Goal: Task Accomplishment & Management: Use online tool/utility

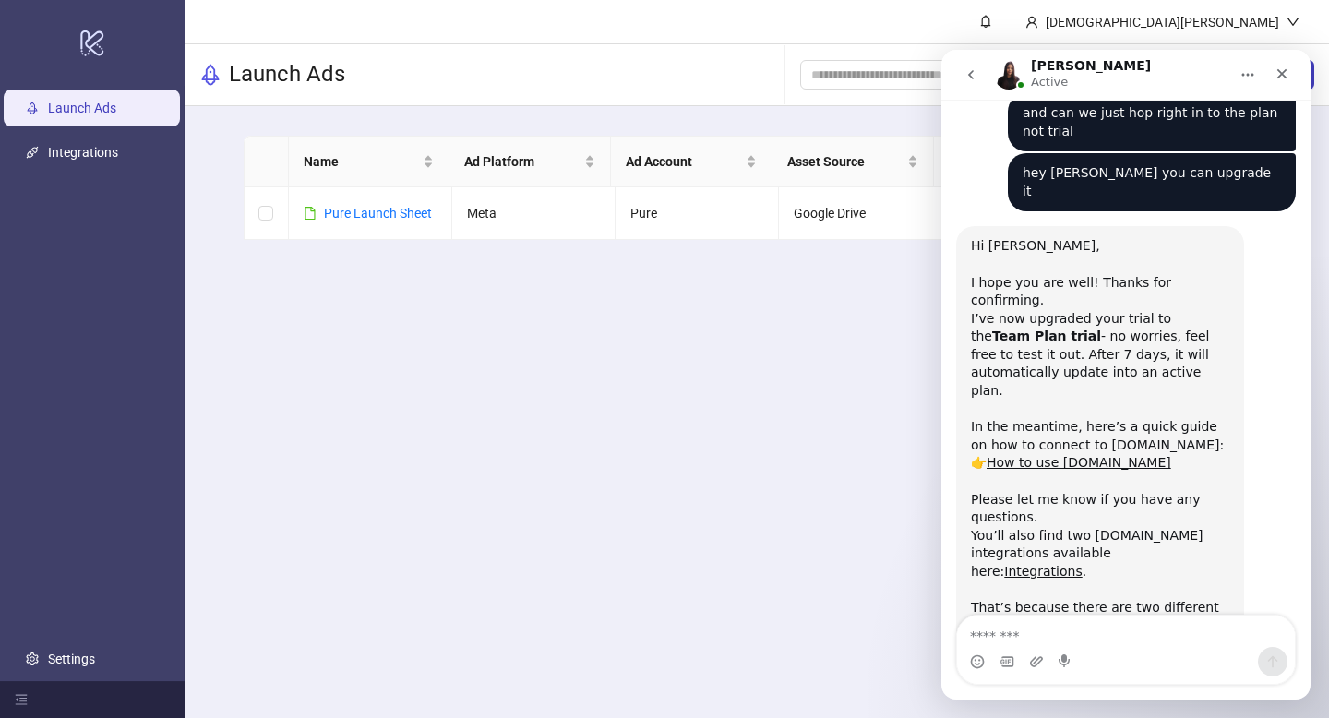
scroll to position [1152, 0]
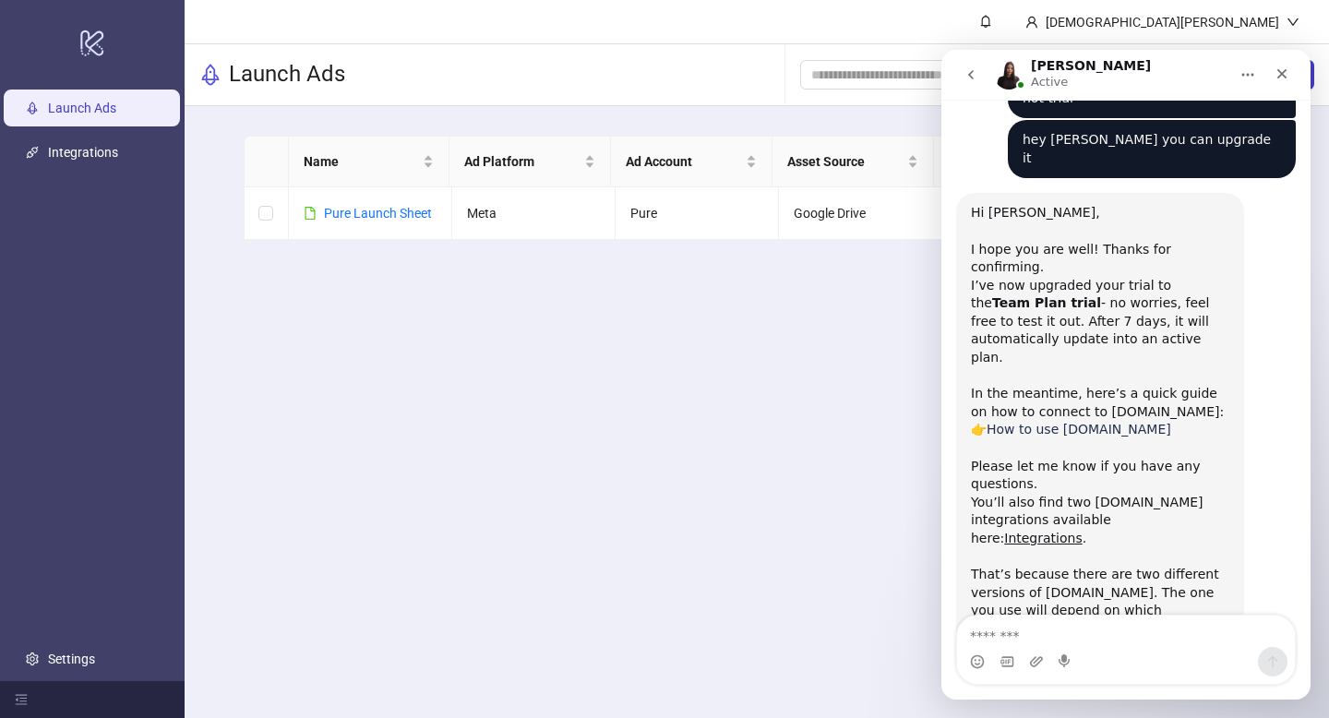
click at [1048, 422] on link "How to use [DOMAIN_NAME]" at bounding box center [1078, 429] width 185 height 15
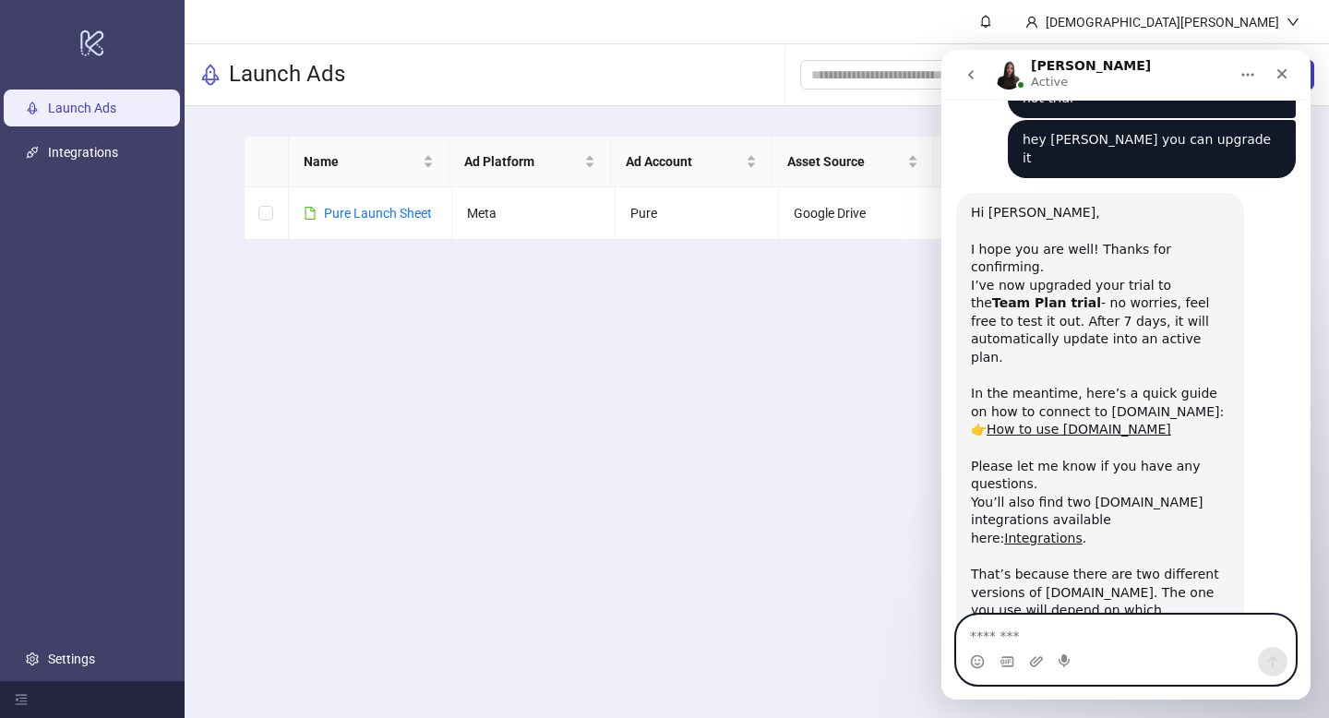
click at [1086, 639] on textarea "Message…" at bounding box center [1126, 630] width 338 height 31
type textarea "**********"
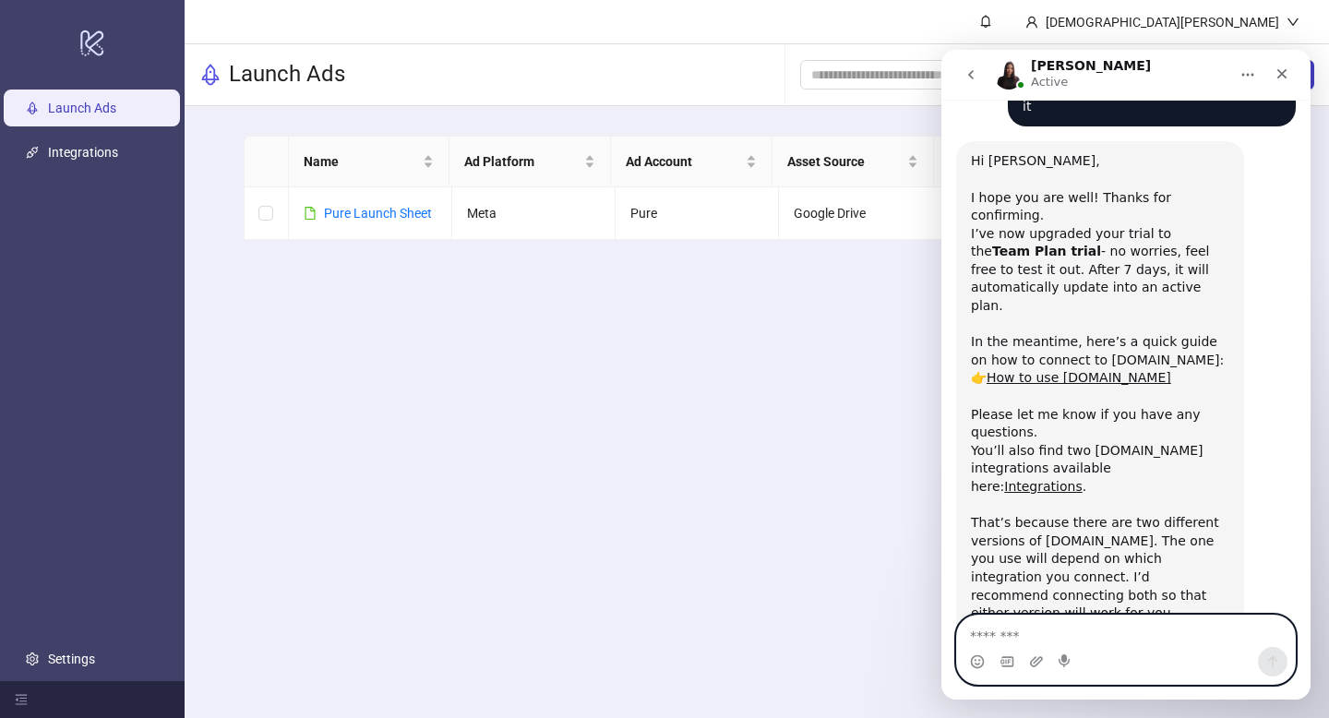
scroll to position [1208, 0]
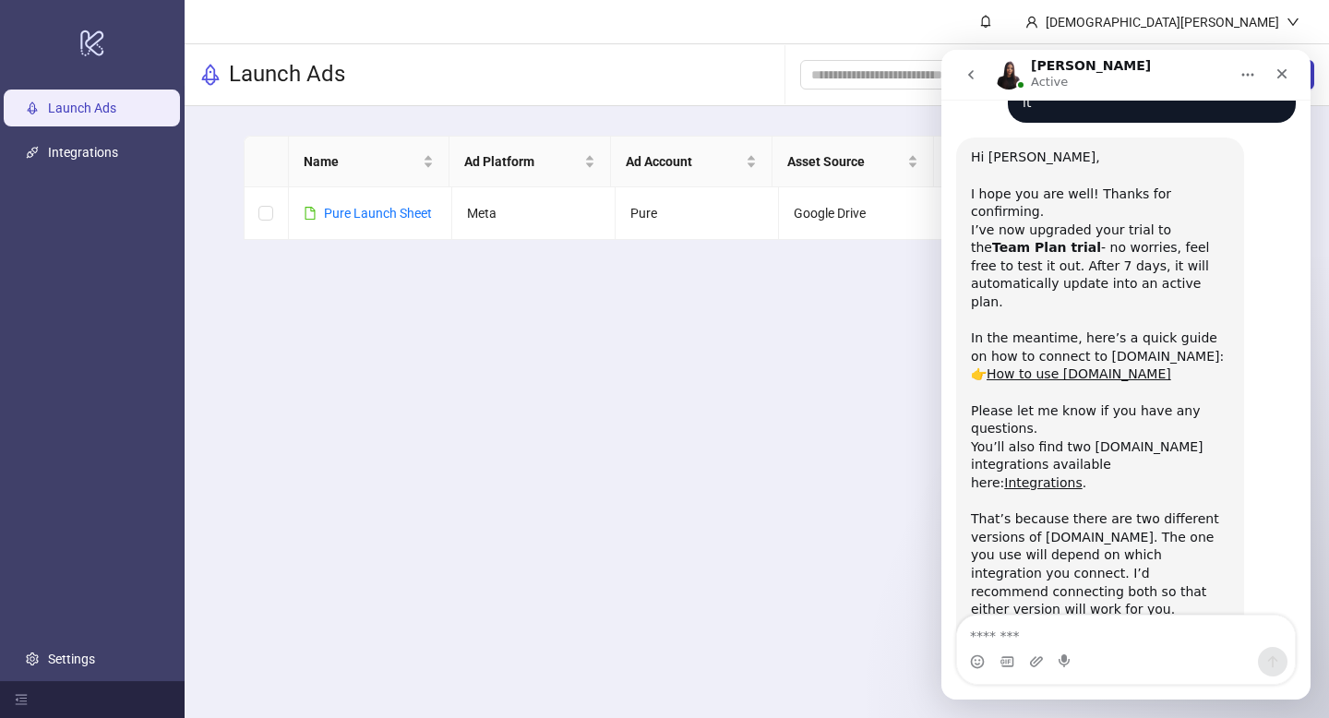
click at [450, 379] on main "[DEMOGRAPHIC_DATA][PERSON_NAME] Launch Ads Add Folder New Sheet Name Ad Platfor…" at bounding box center [757, 359] width 1144 height 718
click at [1290, 72] on div "Close" at bounding box center [1281, 73] width 33 height 33
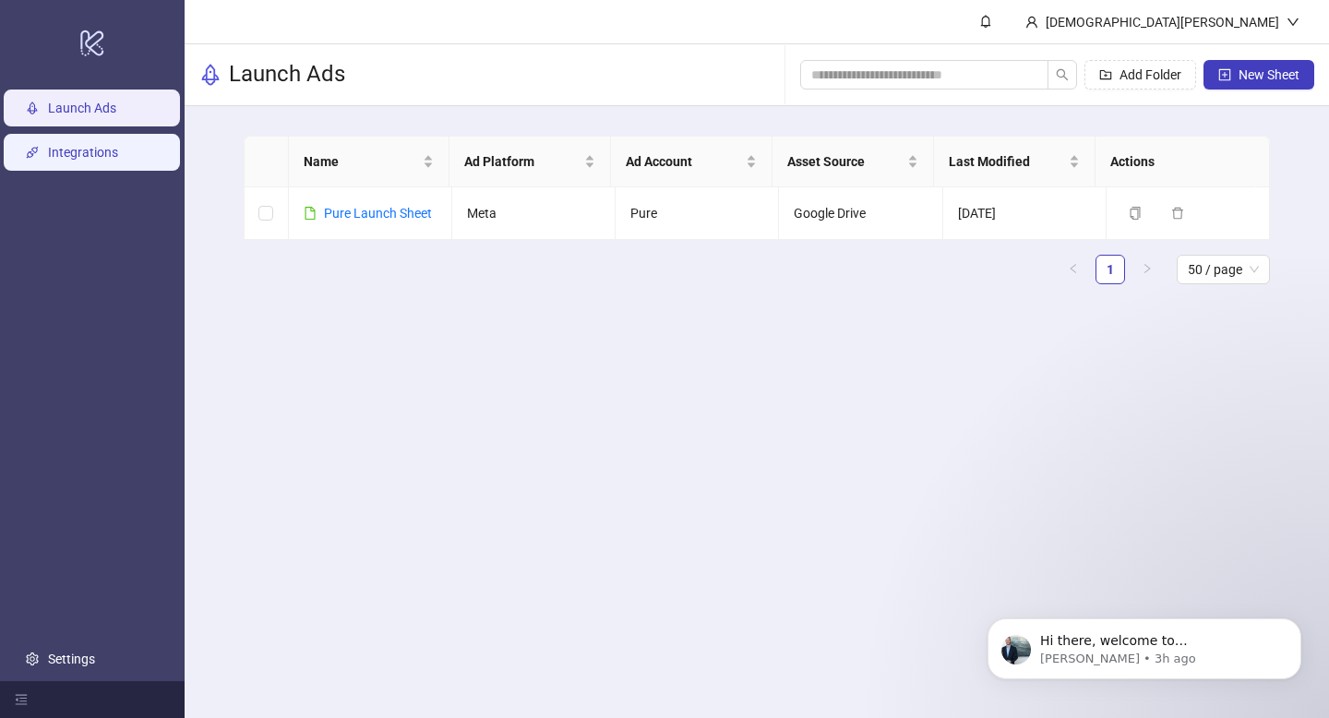
scroll to position [0, 0]
click at [118, 152] on link "Integrations" at bounding box center [83, 152] width 70 height 15
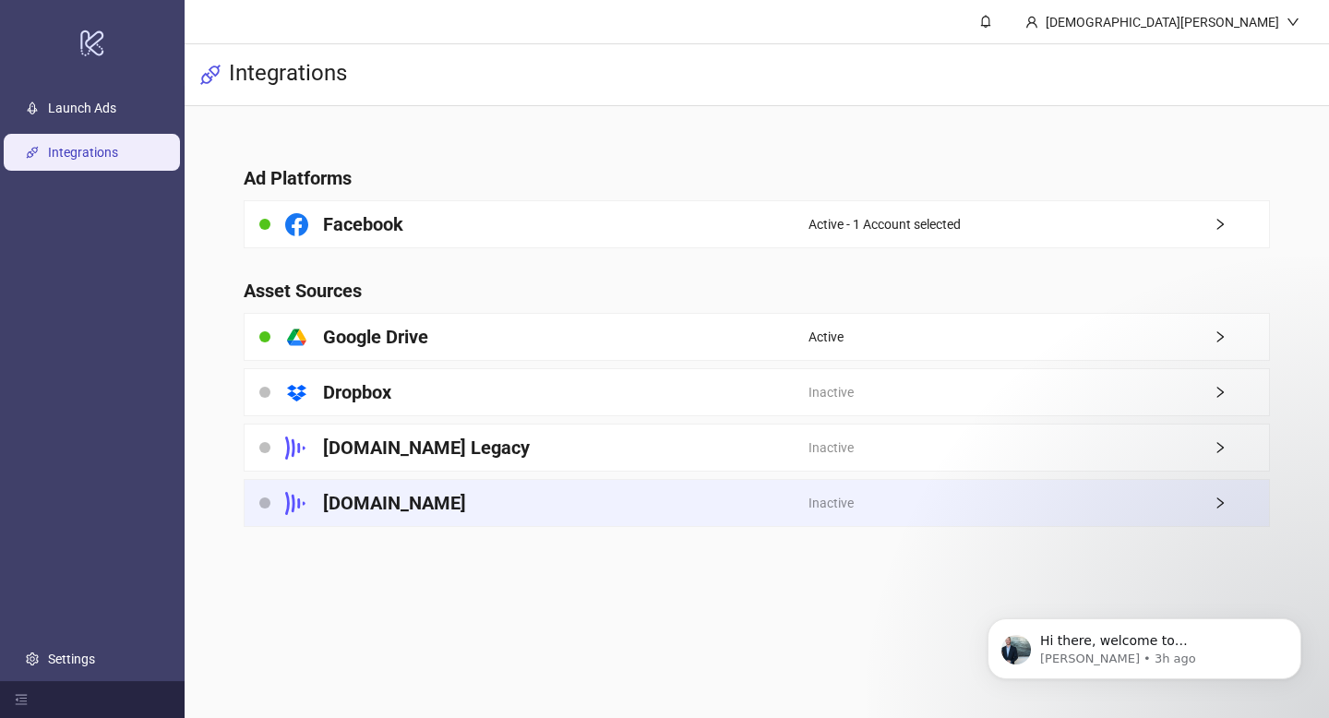
click at [452, 493] on div "Frame.io" at bounding box center [526, 503] width 564 height 46
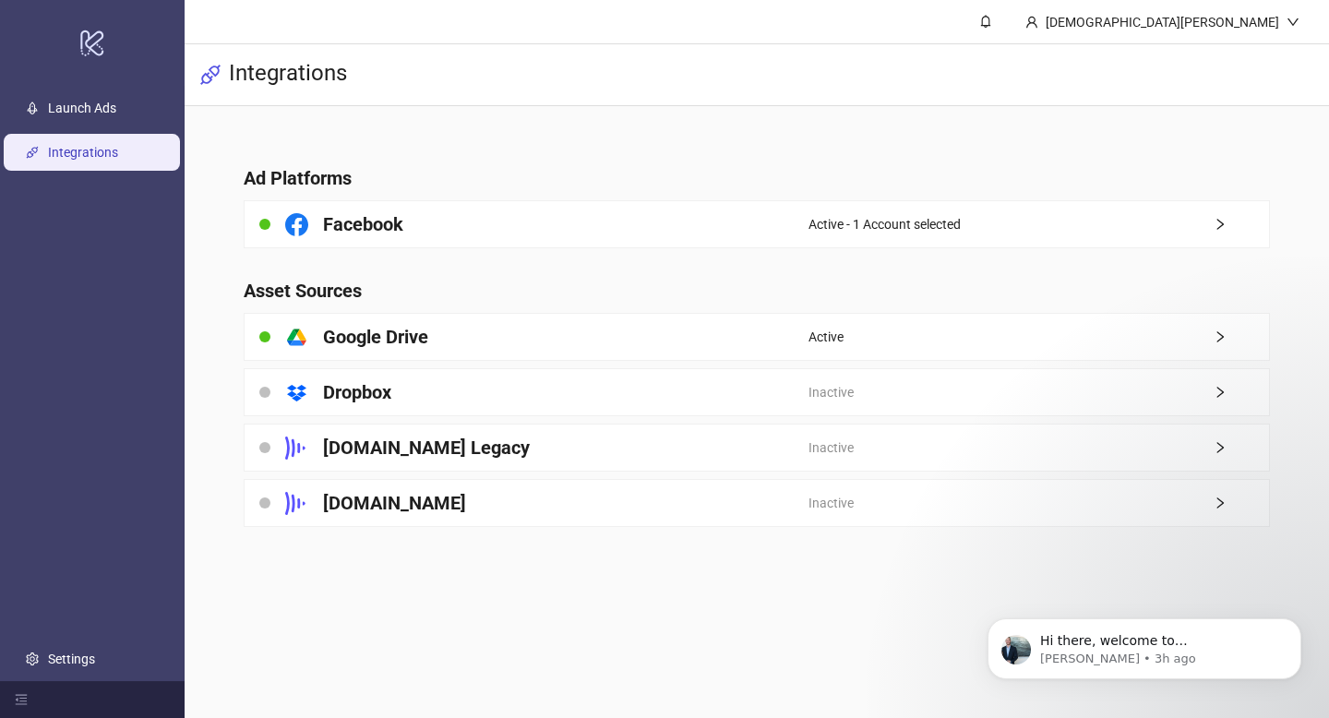
click at [418, 432] on div "Frame.io Legacy" at bounding box center [526, 447] width 564 height 46
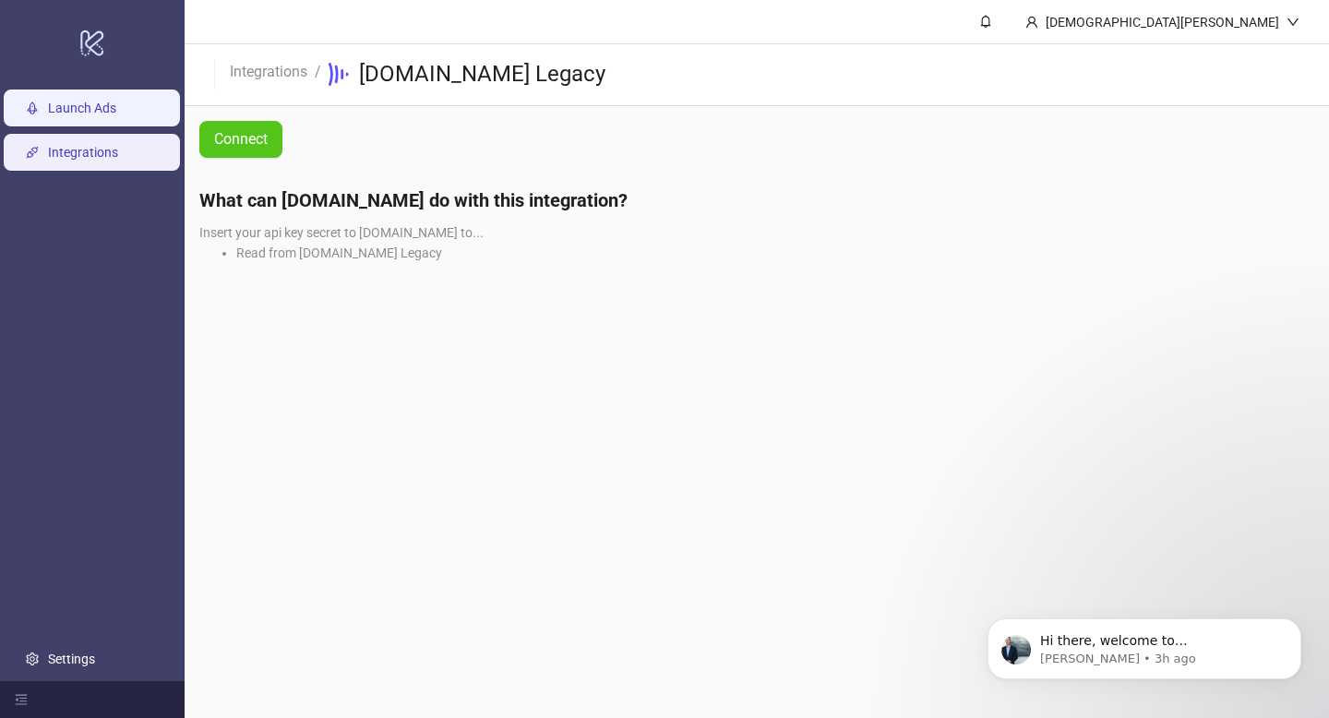
click at [116, 115] on link "Launch Ads" at bounding box center [82, 108] width 68 height 15
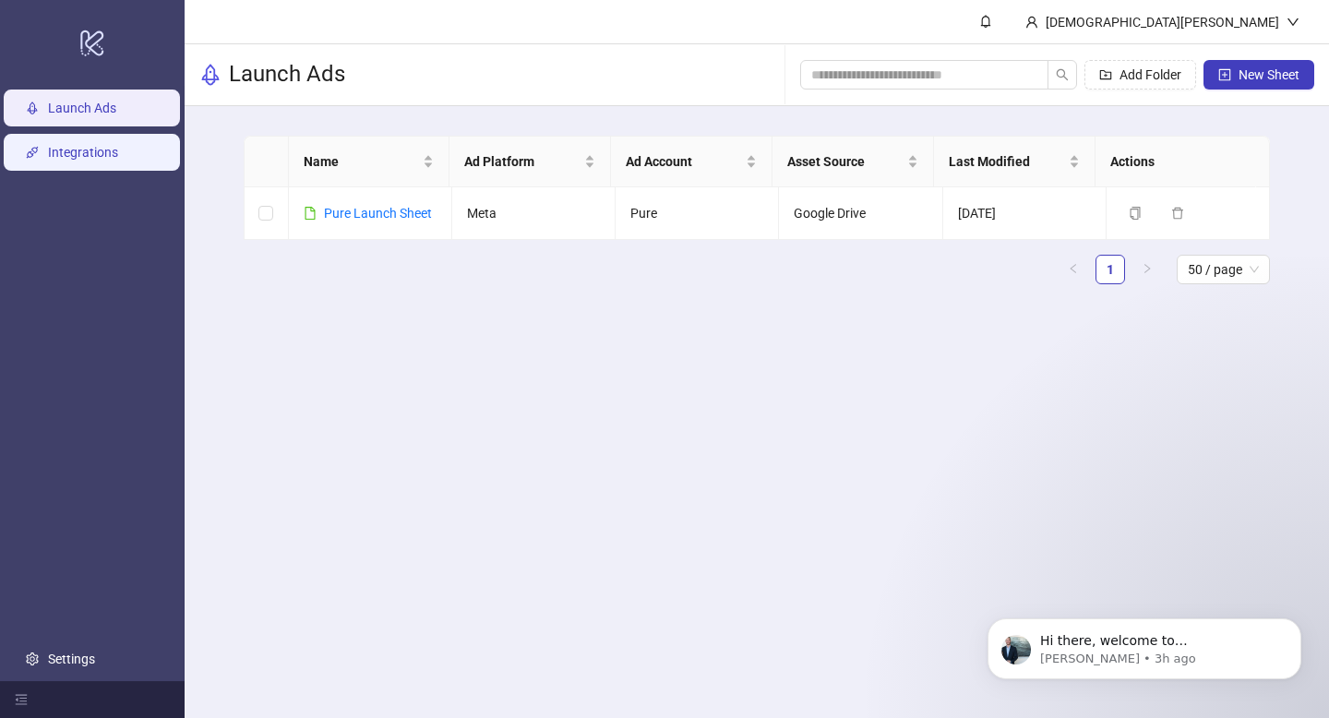
click at [106, 159] on link "Integrations" at bounding box center [83, 152] width 70 height 15
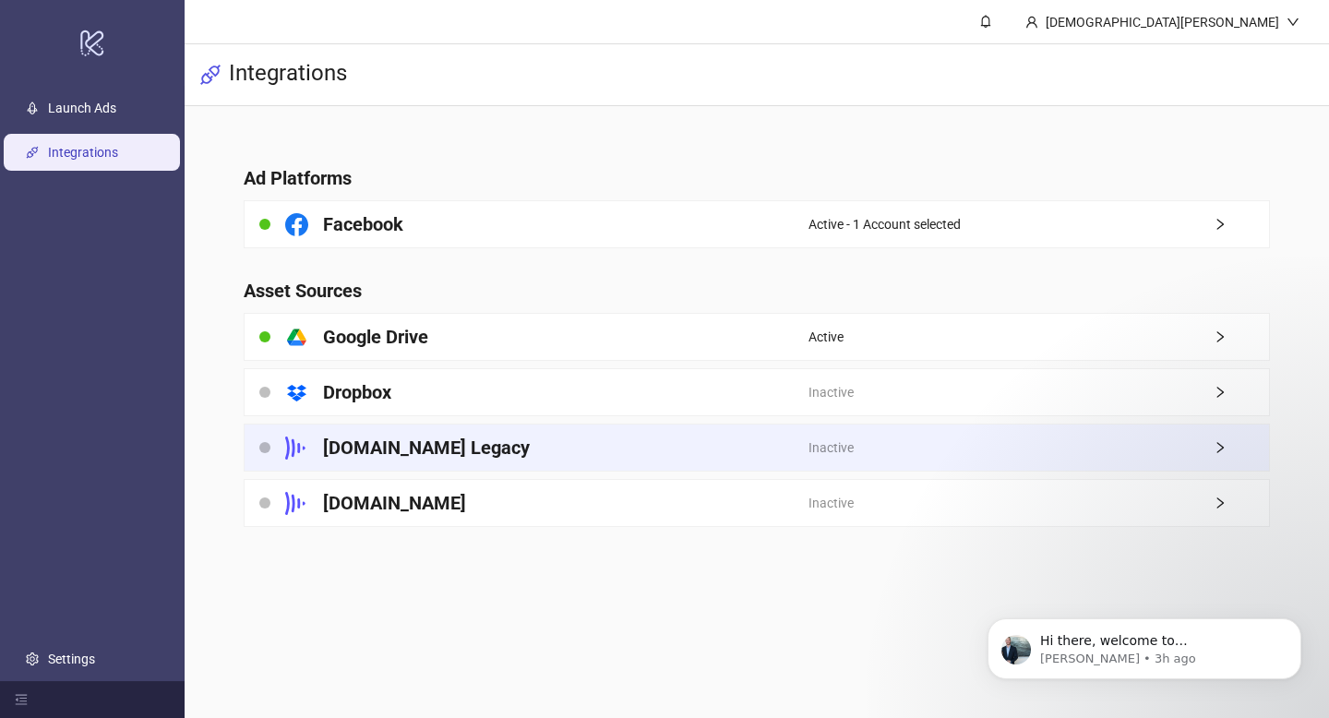
click at [371, 447] on h4 "Frame.io Legacy" at bounding box center [426, 448] width 207 height 26
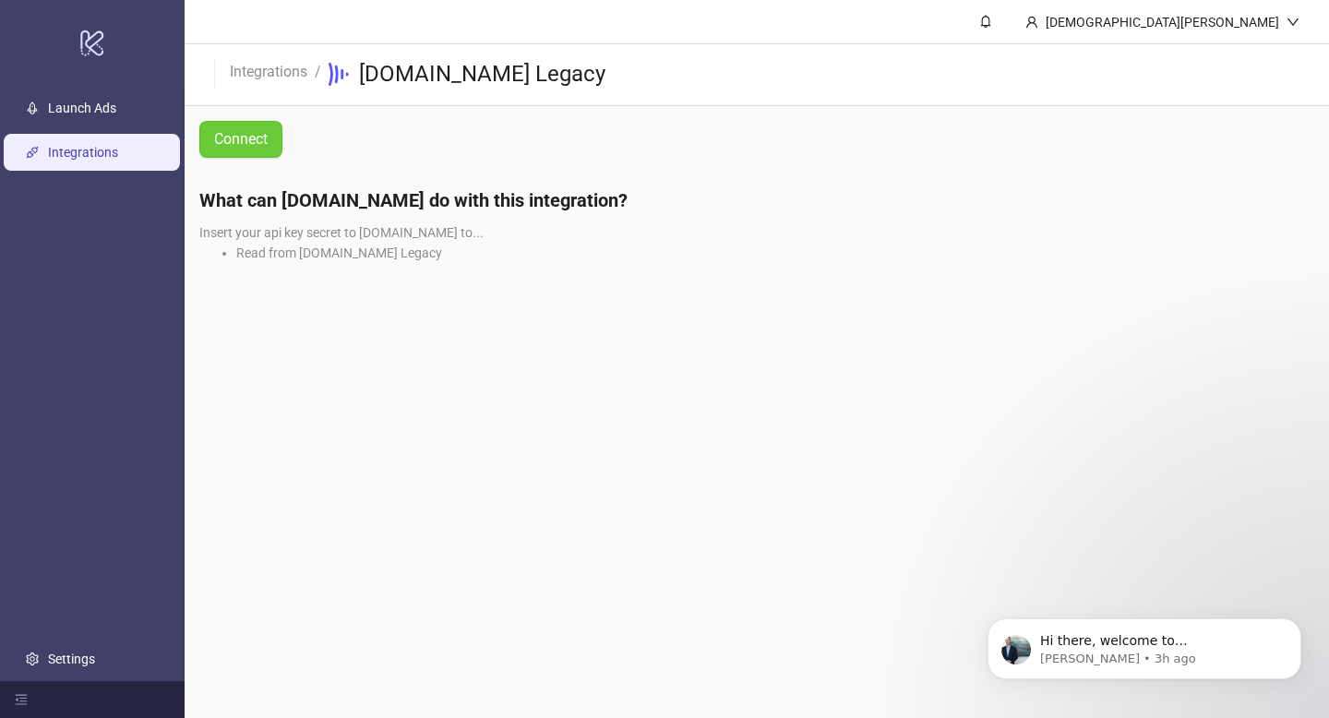
click at [257, 140] on span "Connect" at bounding box center [241, 139] width 54 height 17
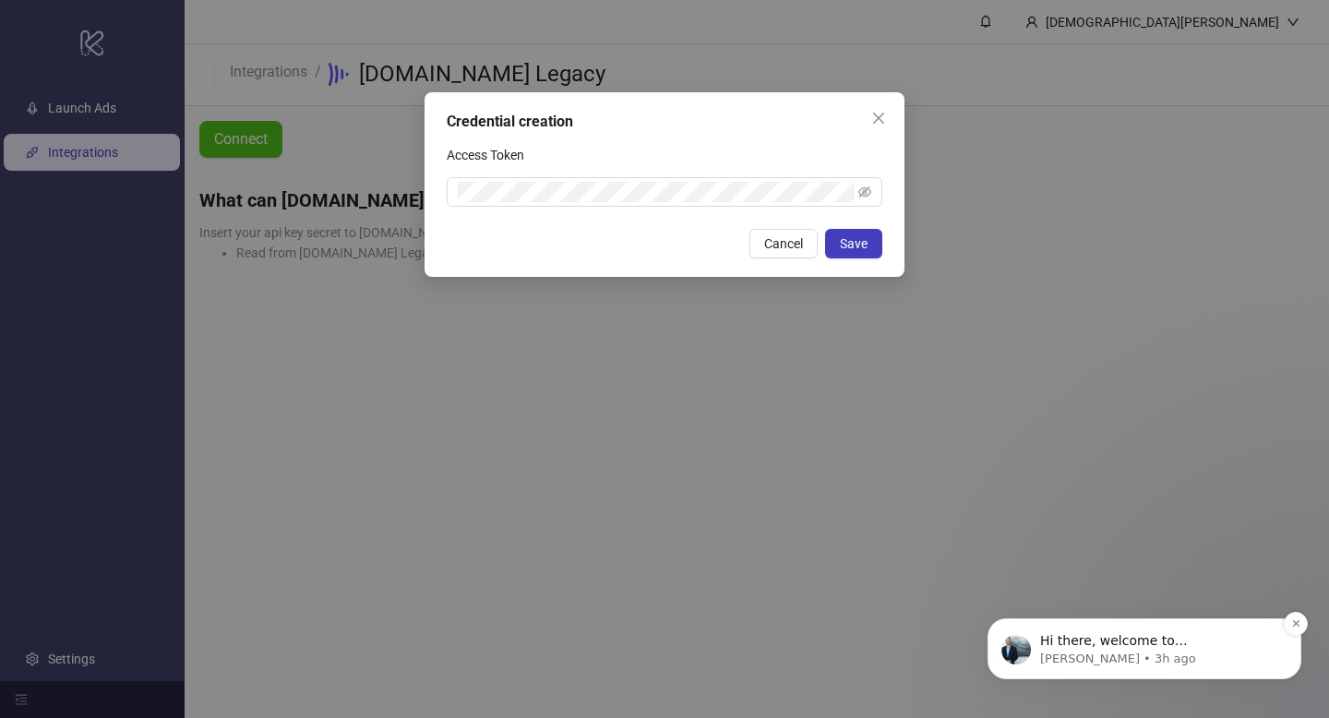
click at [1169, 651] on p "[PERSON_NAME] • 3h ago" at bounding box center [1159, 658] width 238 height 17
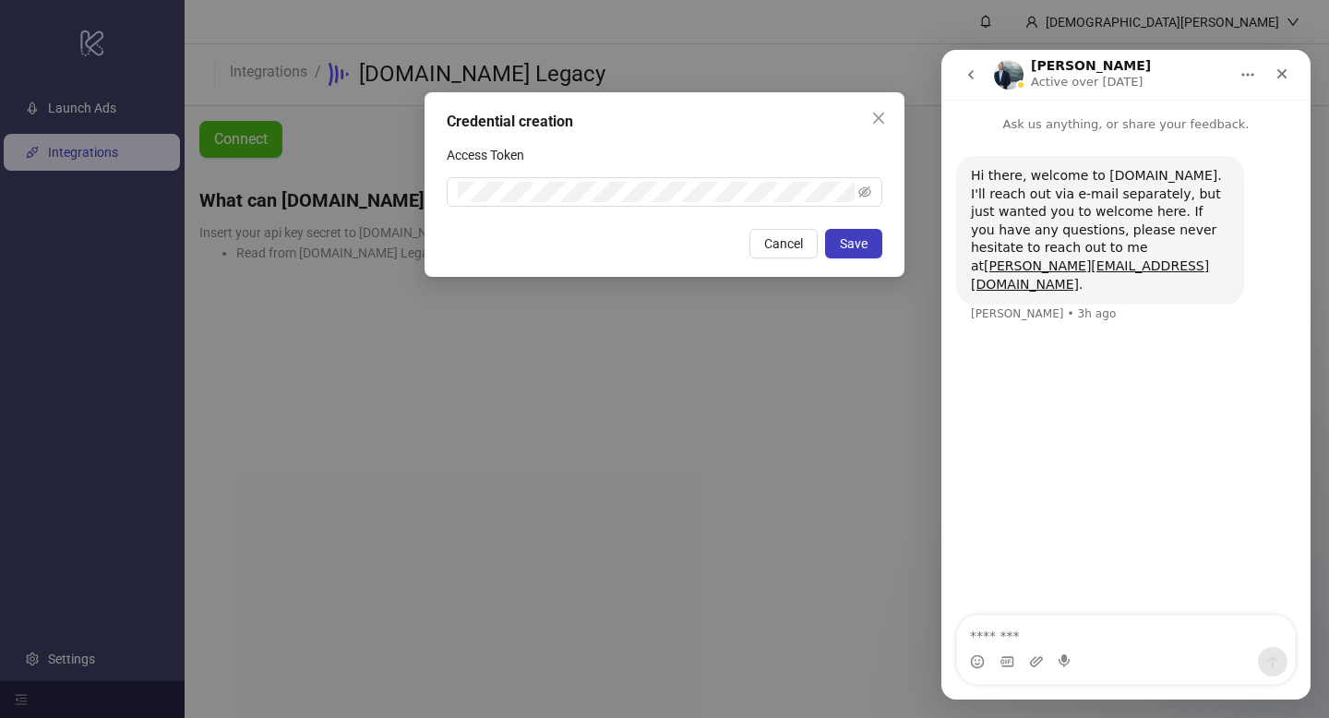
click at [966, 74] on icon "go back" at bounding box center [970, 74] width 15 height 15
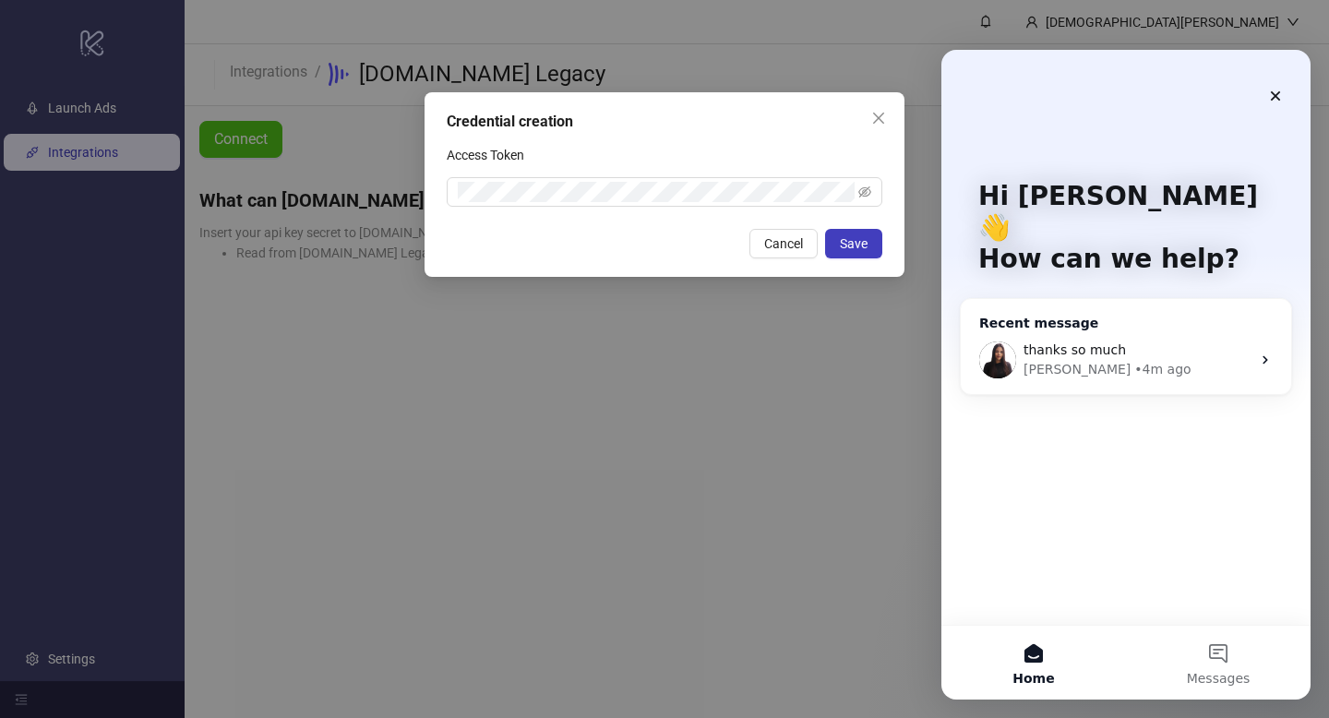
click at [1117, 360] on div "Laura • 4m ago" at bounding box center [1136, 369] width 227 height 19
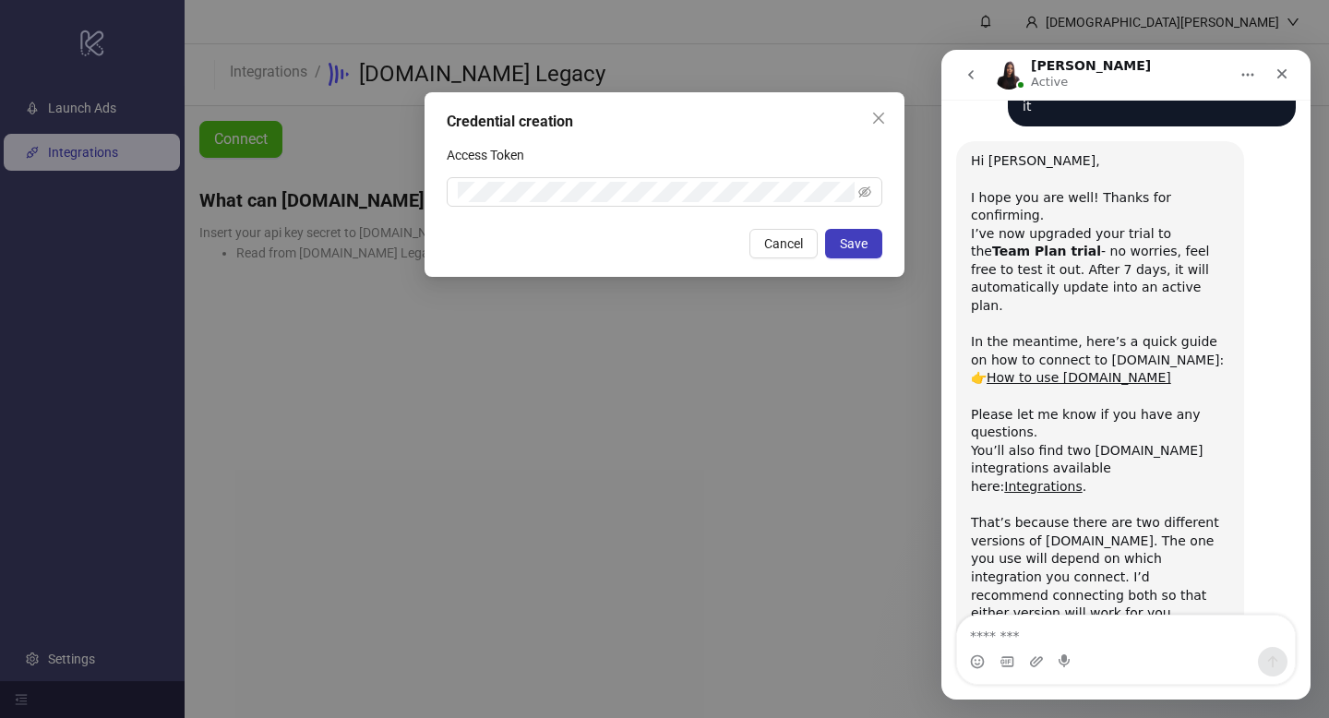
scroll to position [1208, 0]
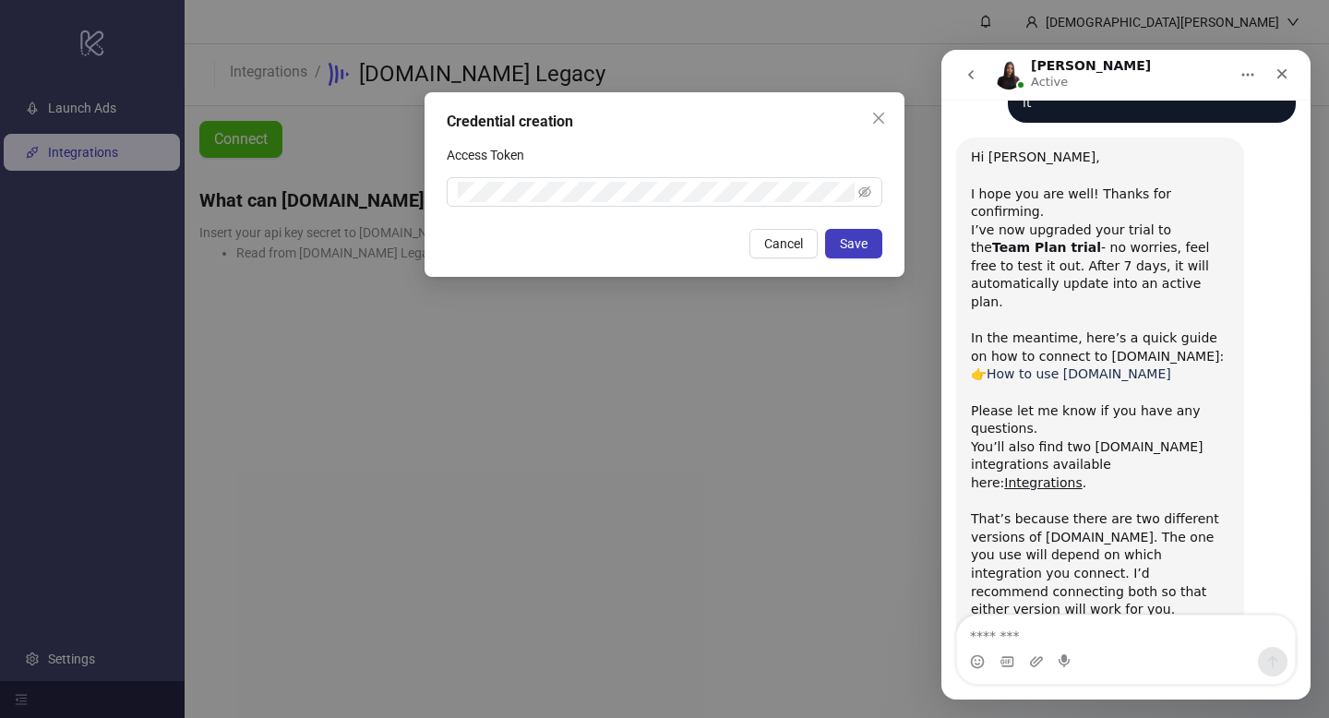
click at [1066, 366] on link "How to use [DOMAIN_NAME]" at bounding box center [1078, 373] width 185 height 15
click at [870, 238] on button "Save" at bounding box center [853, 244] width 57 height 30
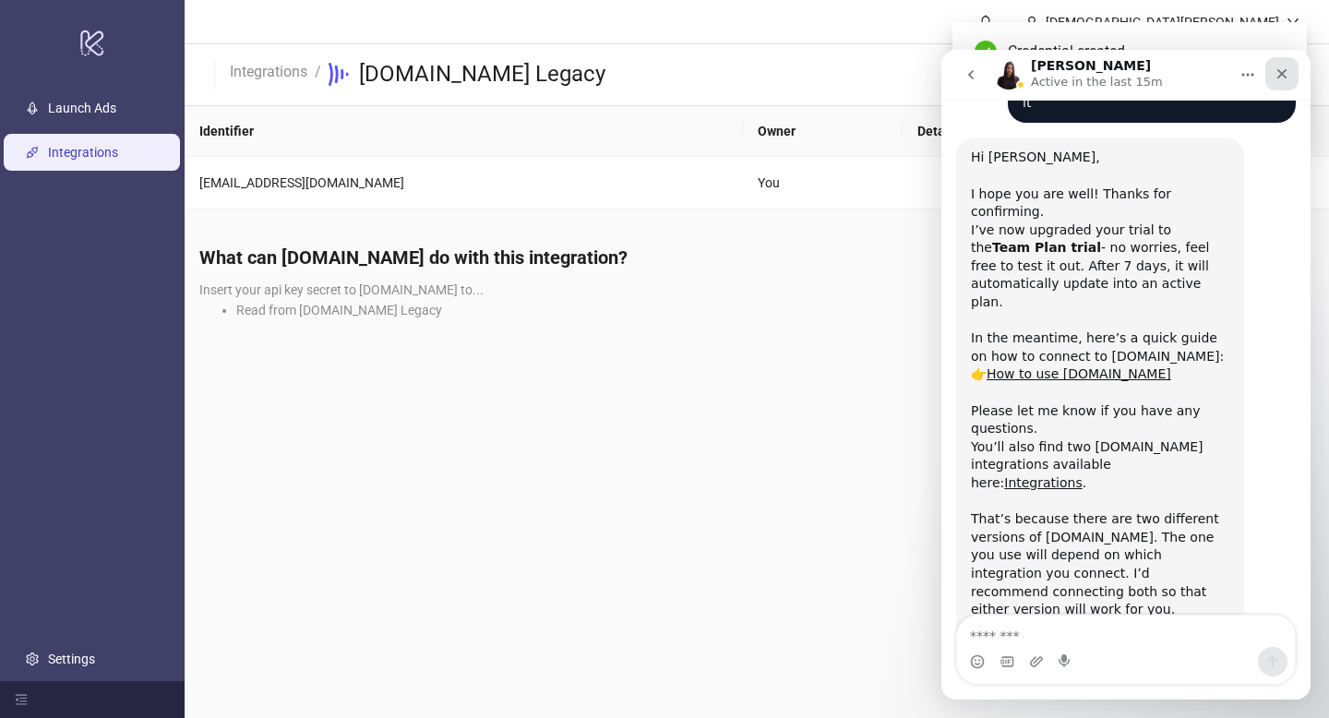
click at [1280, 70] on icon "Close" at bounding box center [1281, 73] width 15 height 15
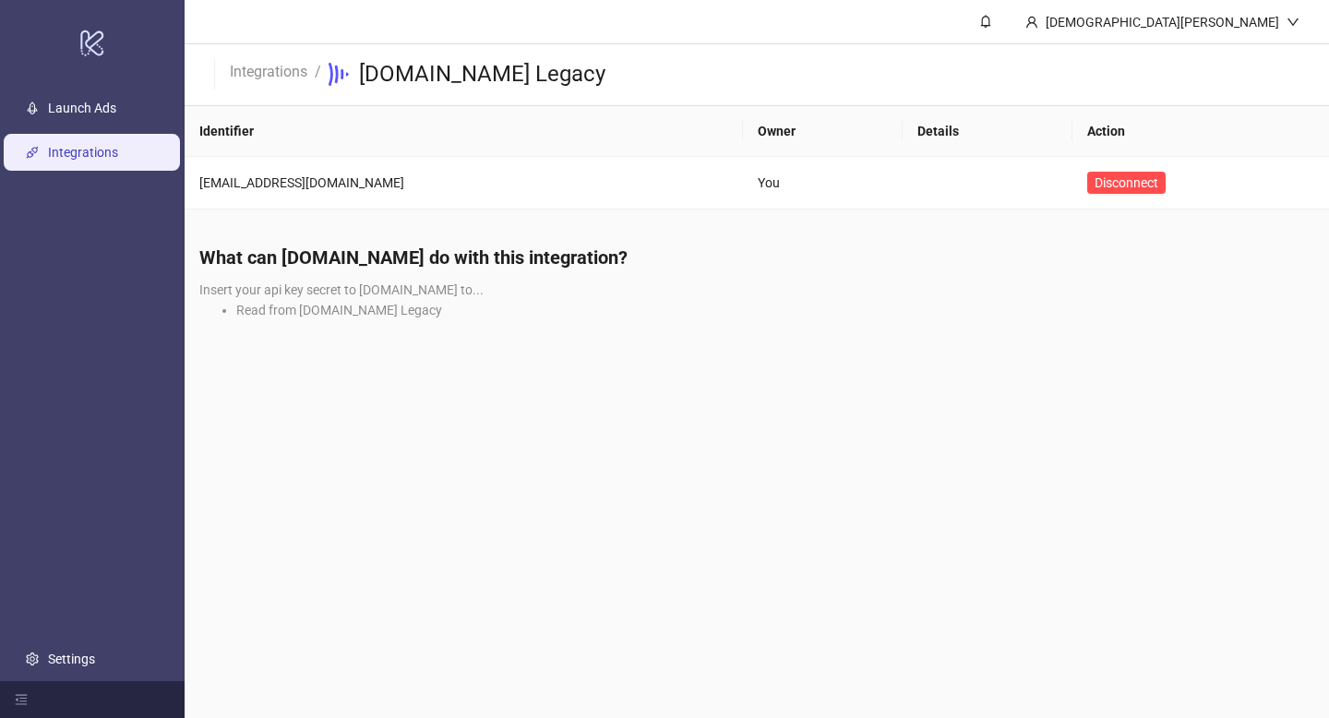
click at [100, 145] on link "Integrations" at bounding box center [83, 152] width 70 height 15
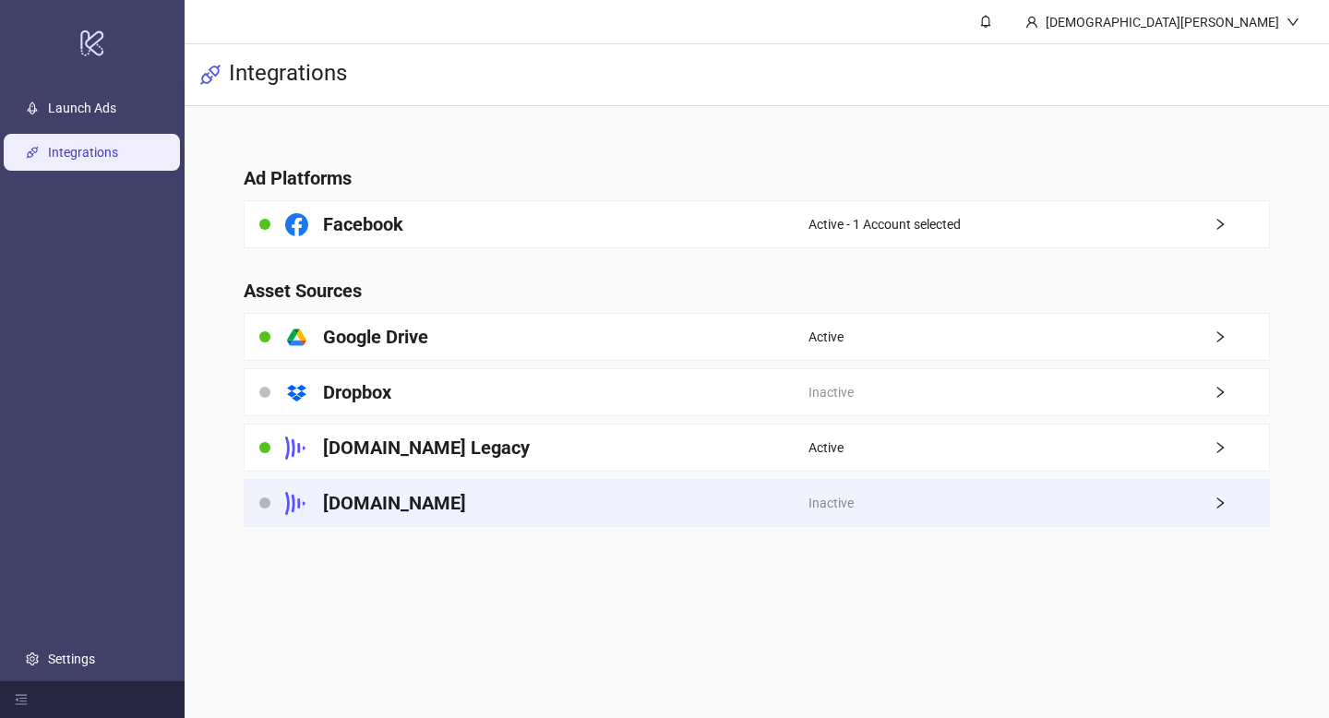
click at [405, 497] on div "Frame.io" at bounding box center [526, 503] width 564 height 46
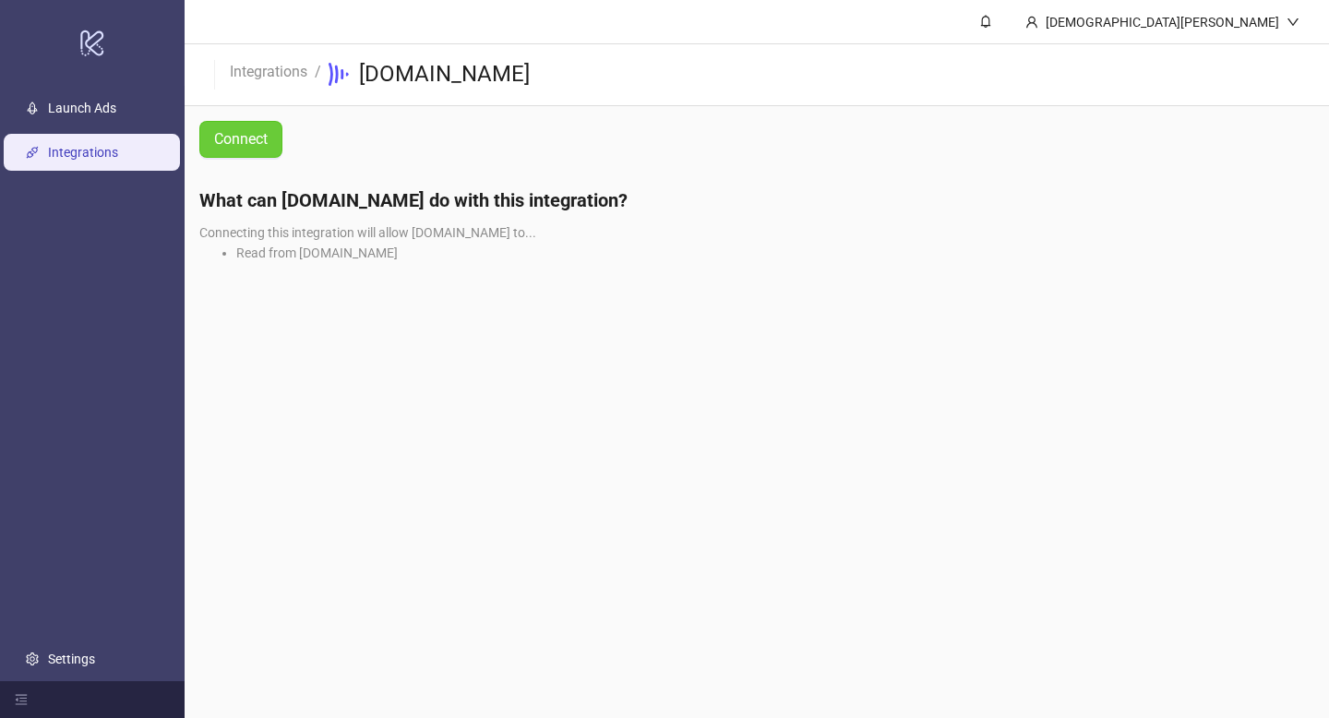
click at [259, 139] on span "Connect" at bounding box center [241, 139] width 54 height 17
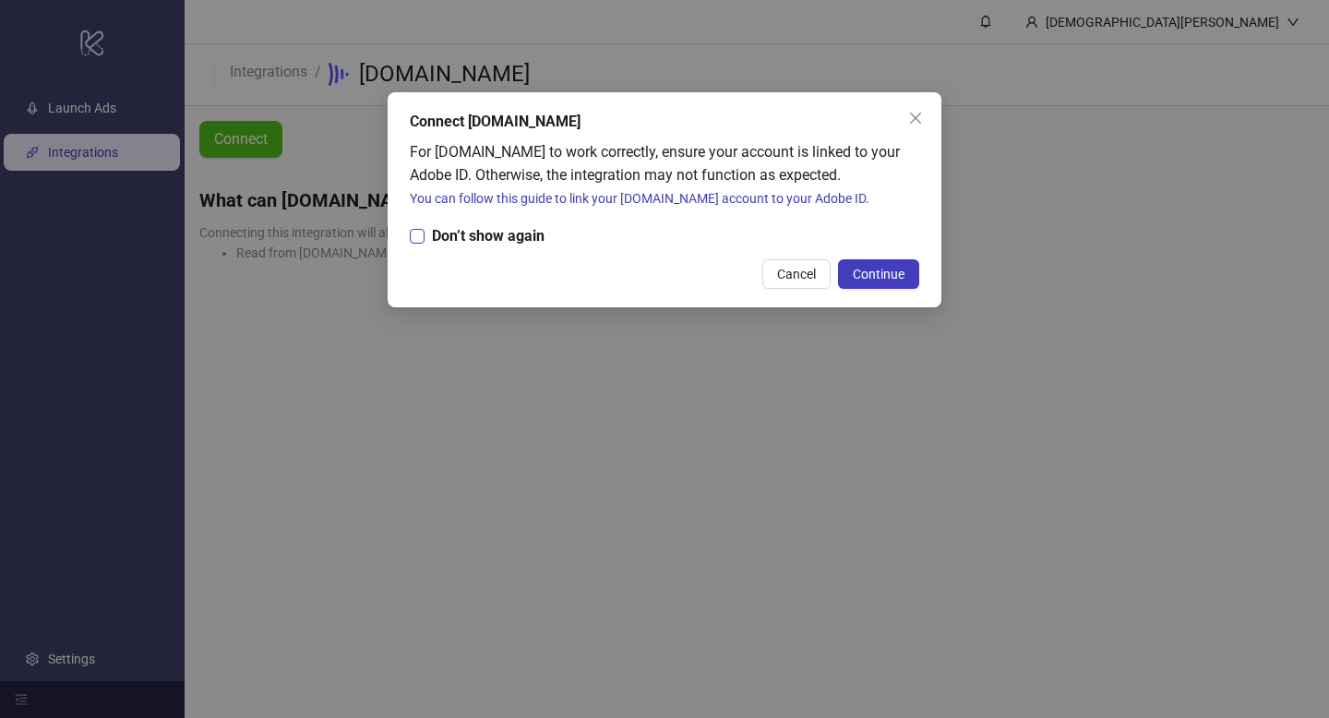
click at [430, 230] on span "Don’t show again" at bounding box center [487, 235] width 127 height 23
click at [894, 267] on span "Continue" at bounding box center [879, 274] width 52 height 15
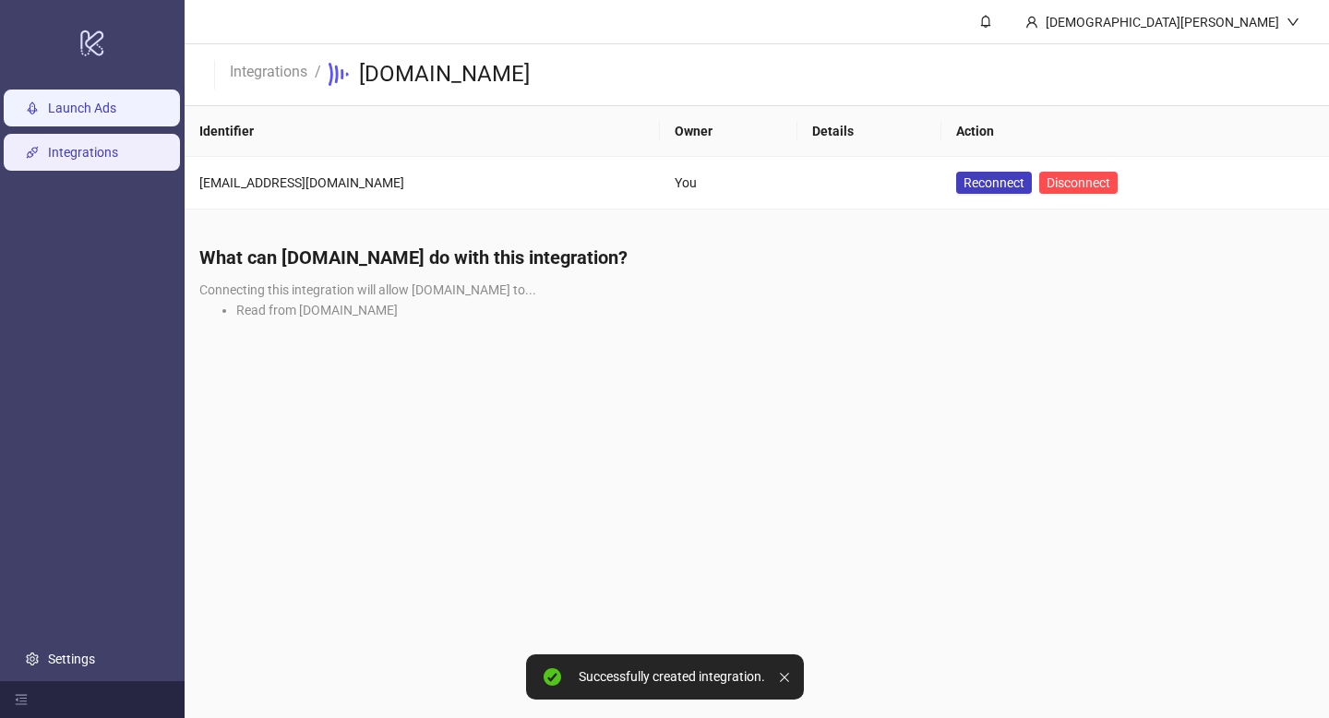
click at [113, 107] on link "Launch Ads" at bounding box center [82, 108] width 68 height 15
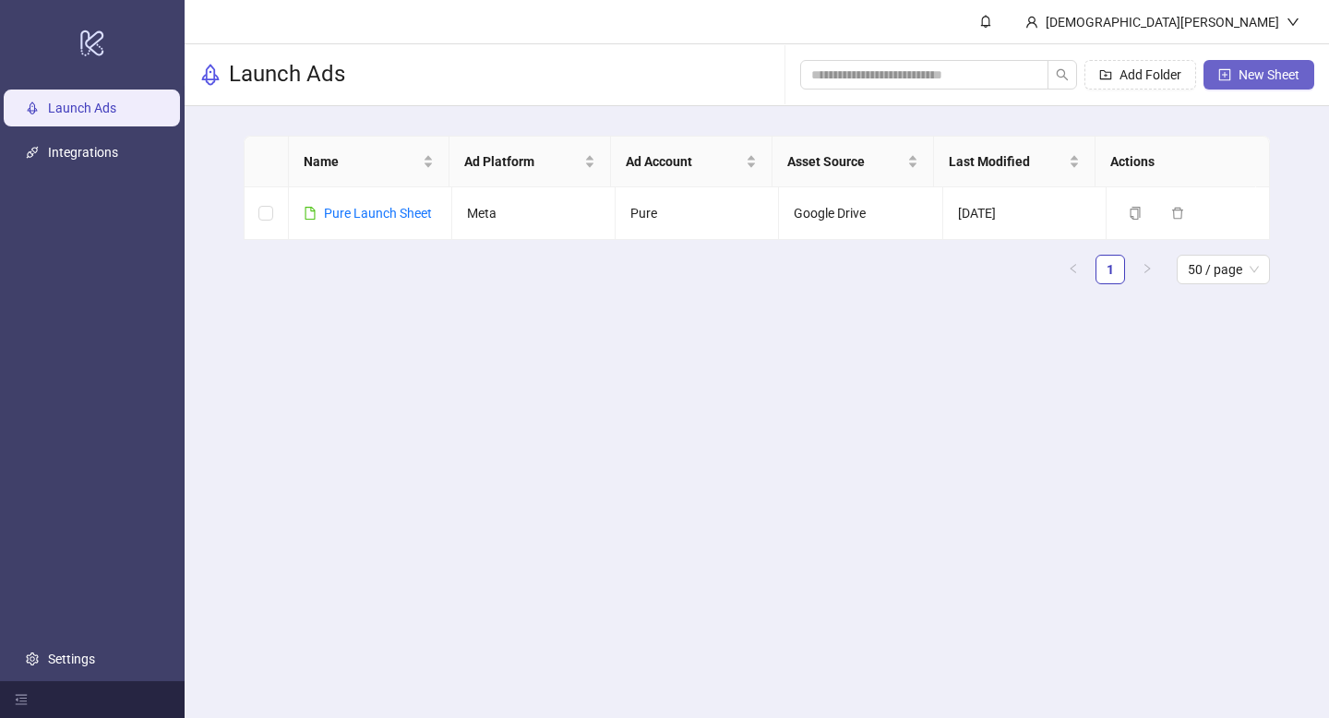
click at [1255, 75] on span "New Sheet" at bounding box center [1268, 74] width 61 height 15
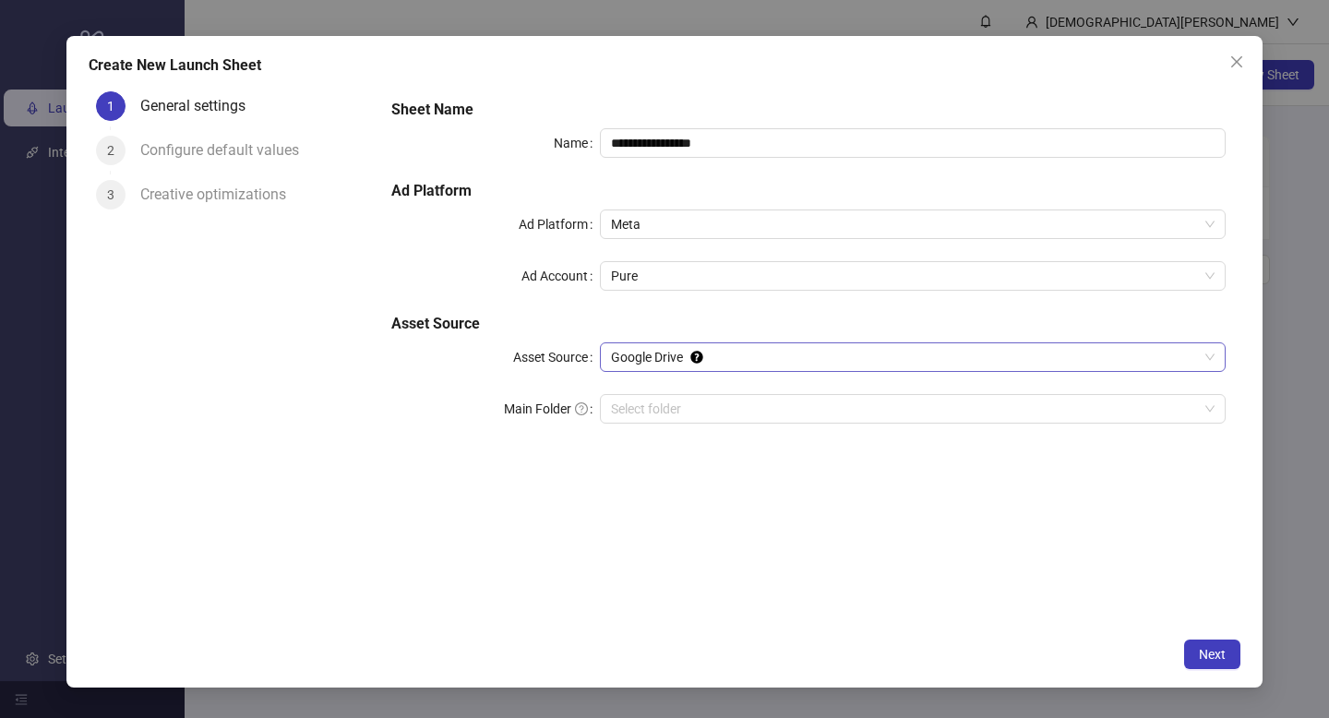
click at [656, 354] on span "Google Drive" at bounding box center [912, 357] width 603 height 28
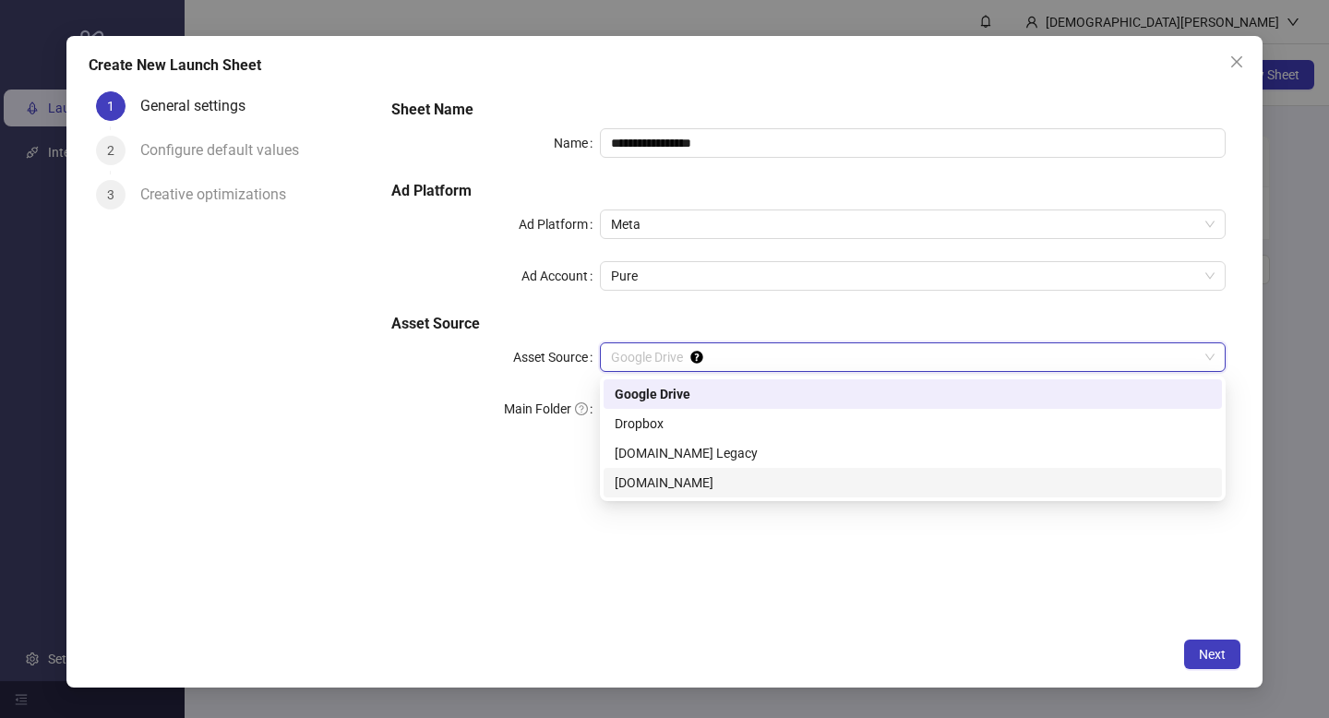
click at [633, 476] on div "Frame.io" at bounding box center [912, 482] width 596 height 20
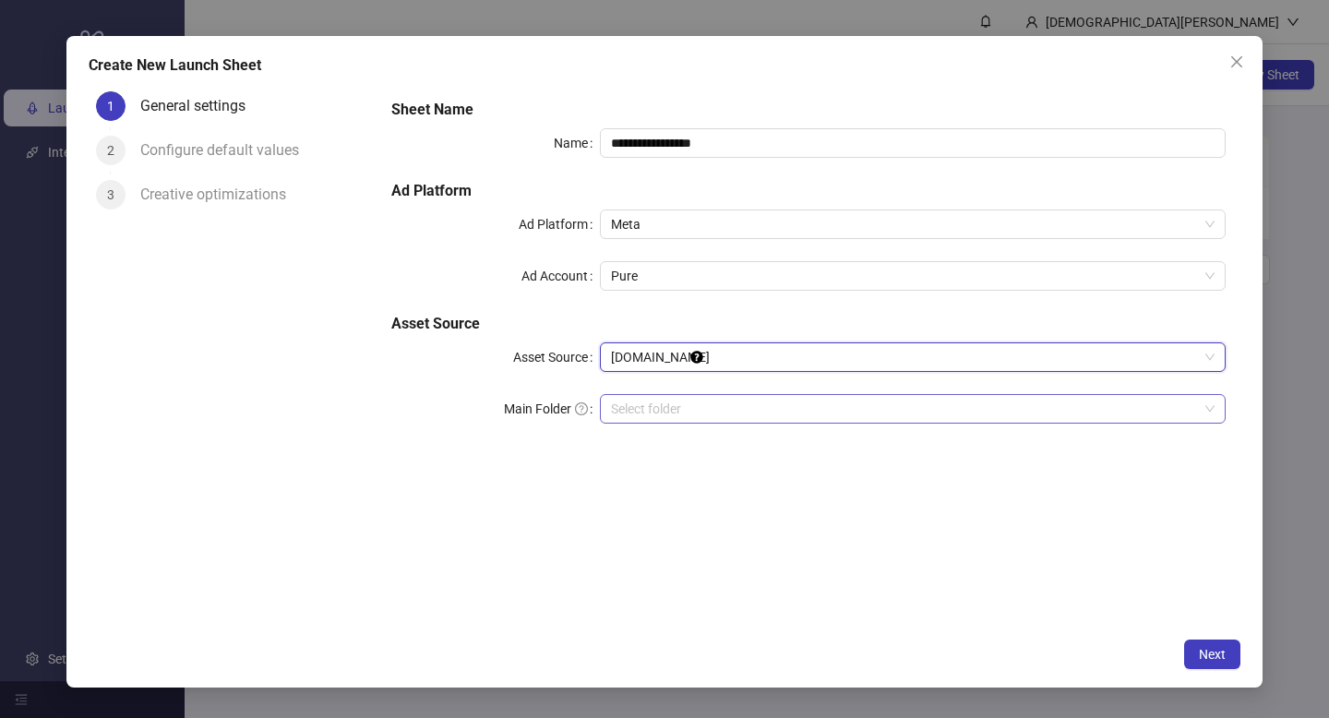
click at [660, 421] on input "search" at bounding box center [904, 409] width 587 height 28
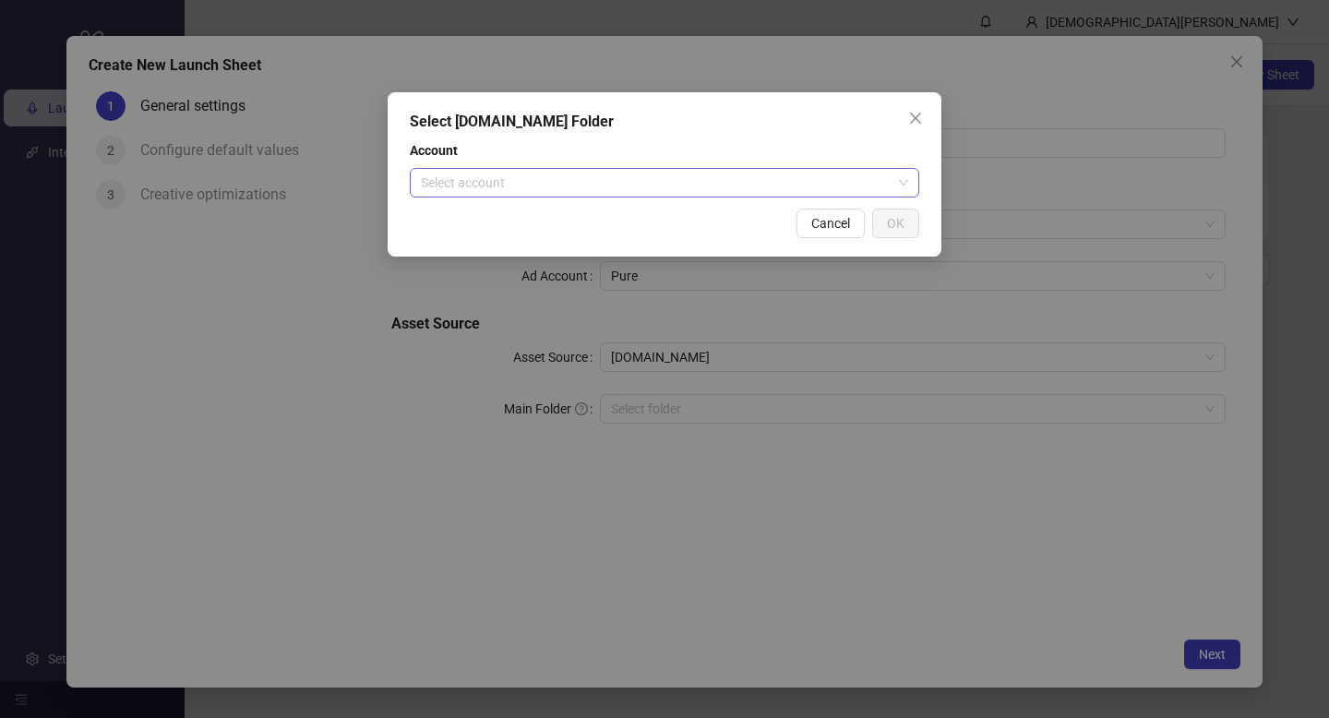
click at [614, 187] on input "search" at bounding box center [656, 183] width 471 height 28
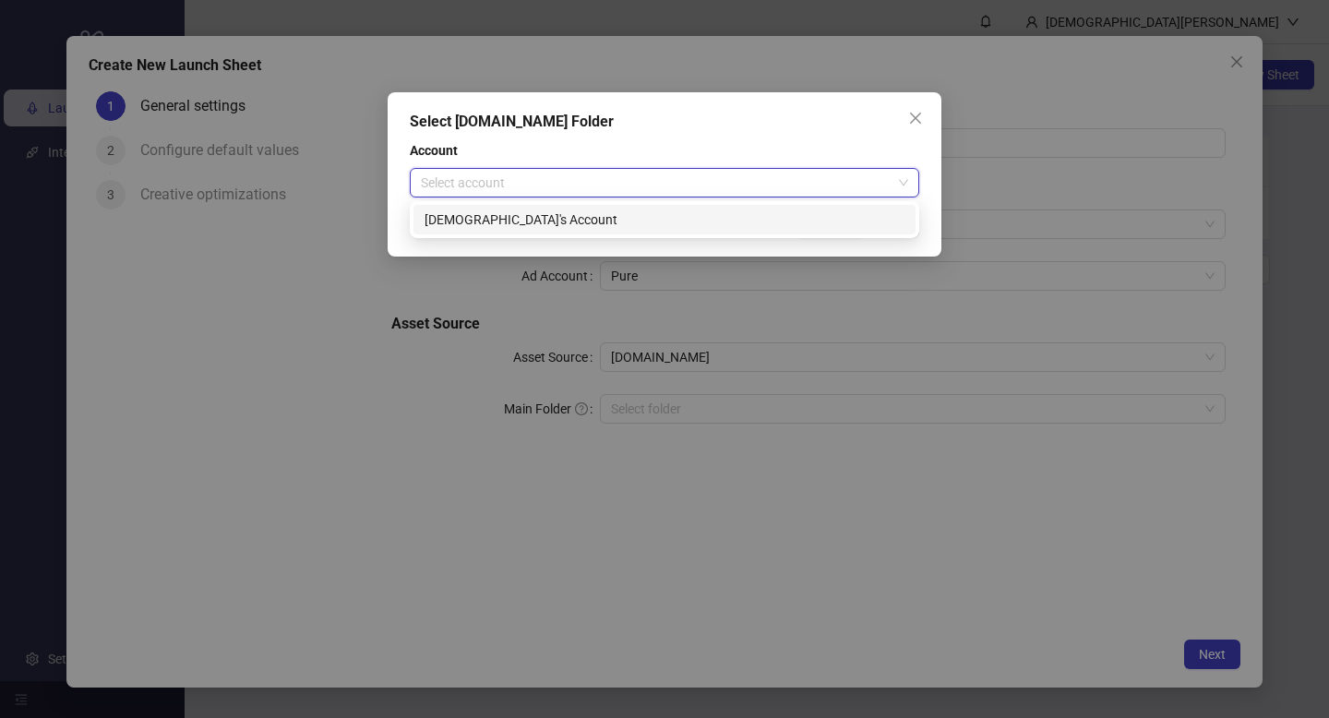
click at [602, 219] on div "Christian's Account" at bounding box center [664, 219] width 480 height 20
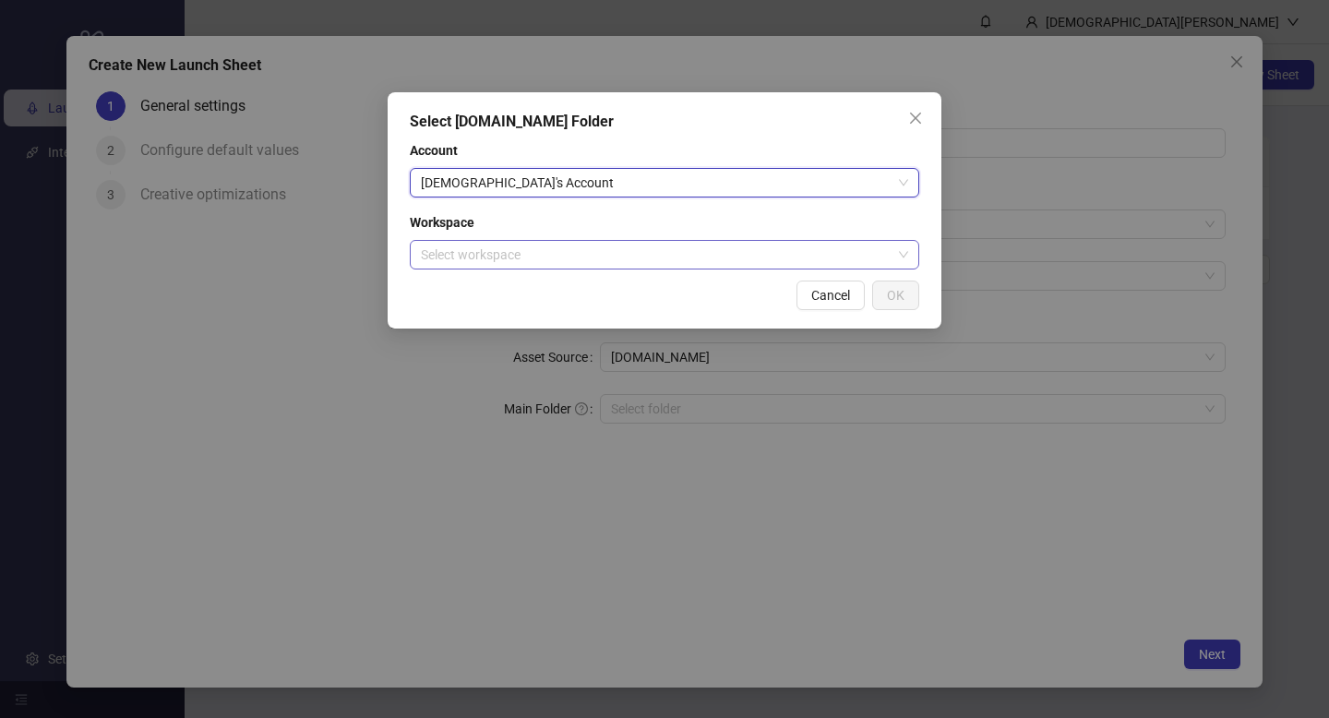
click at [604, 251] on input "search" at bounding box center [656, 255] width 471 height 28
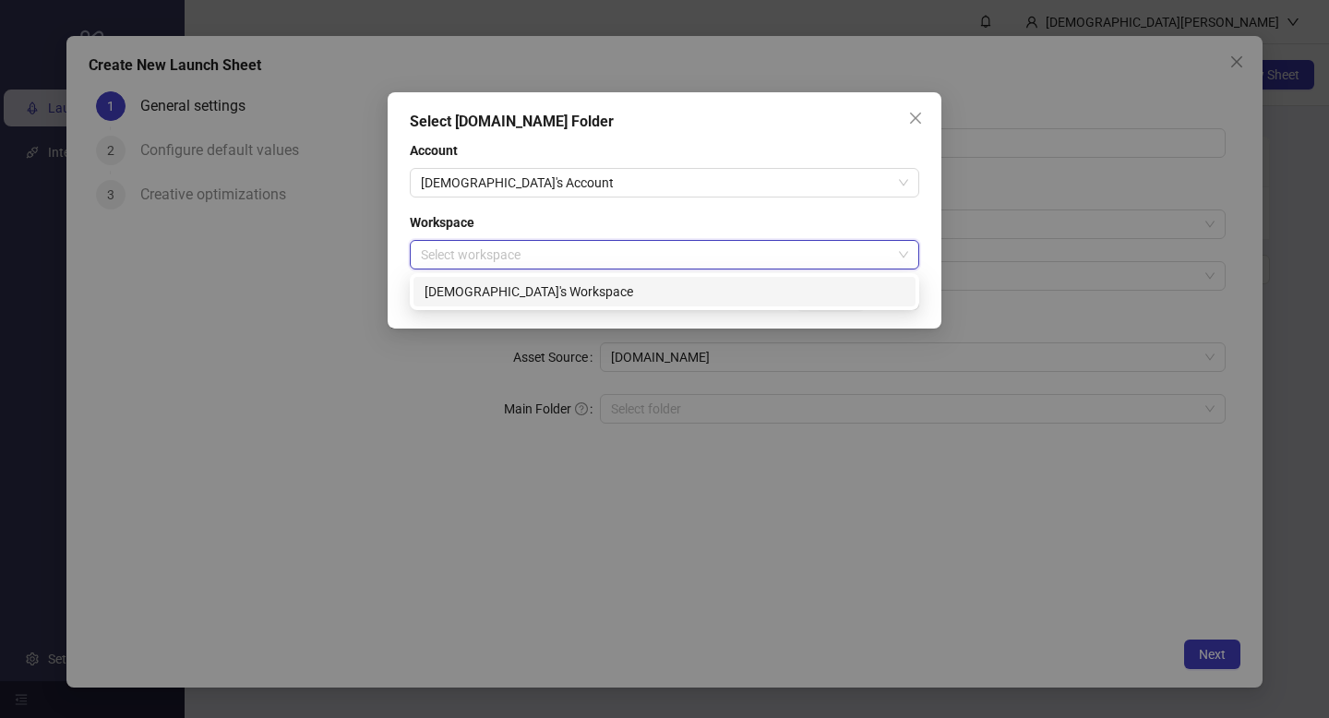
click at [574, 292] on div "Christian's Workspace" at bounding box center [664, 291] width 480 height 20
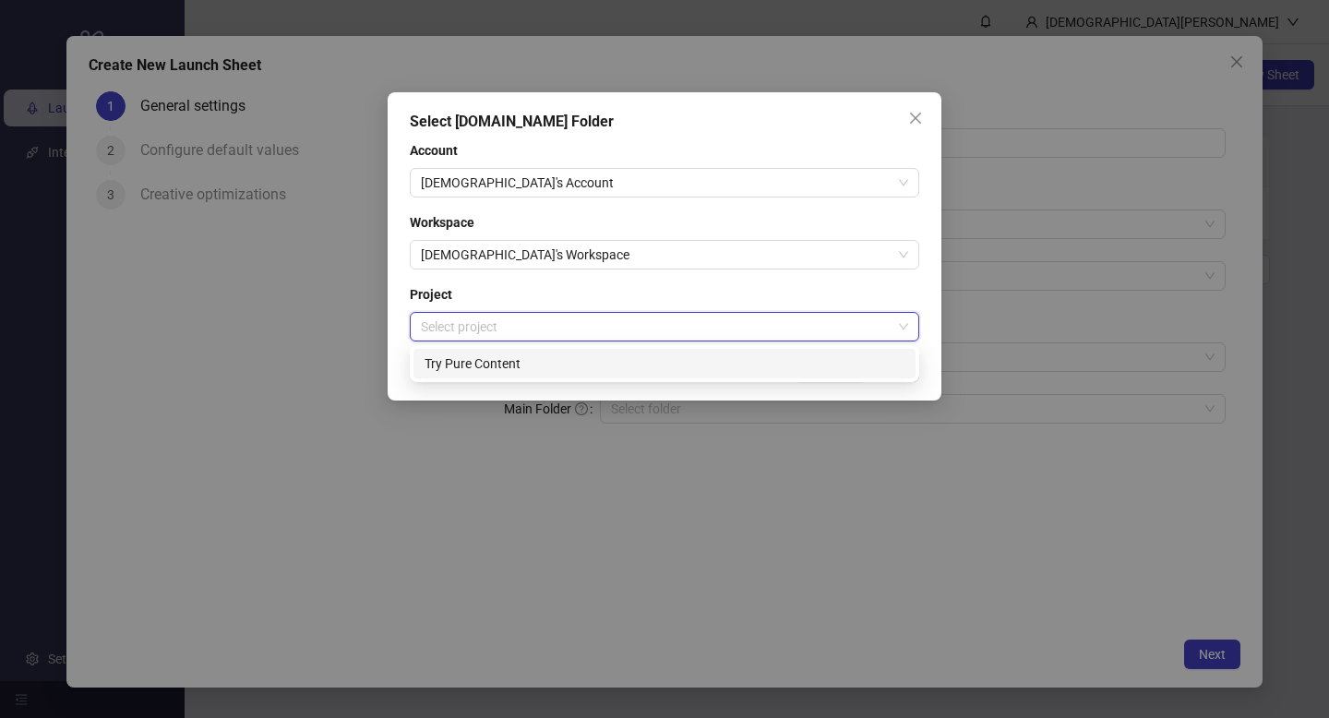
click at [548, 328] on input "search" at bounding box center [656, 327] width 471 height 28
click at [535, 364] on div "Try Pure Content" at bounding box center [664, 363] width 480 height 20
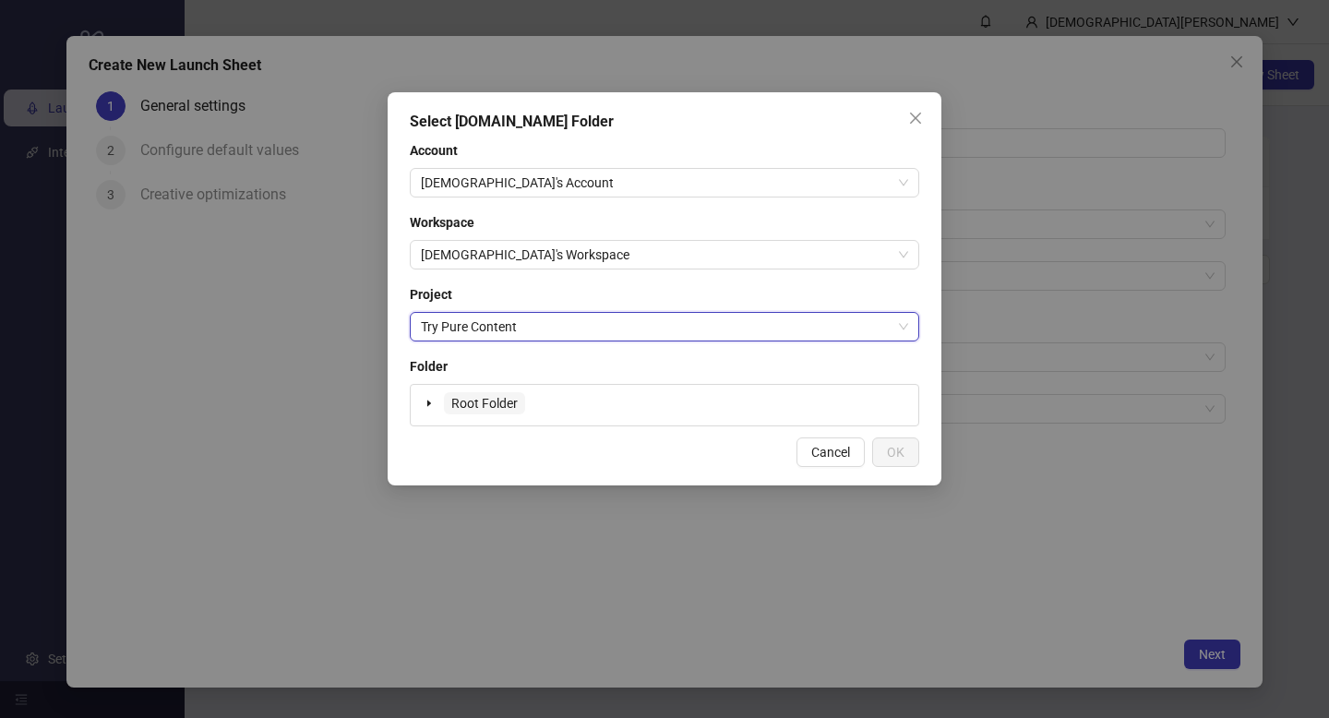
click at [519, 399] on span "Root Folder" at bounding box center [484, 403] width 81 height 22
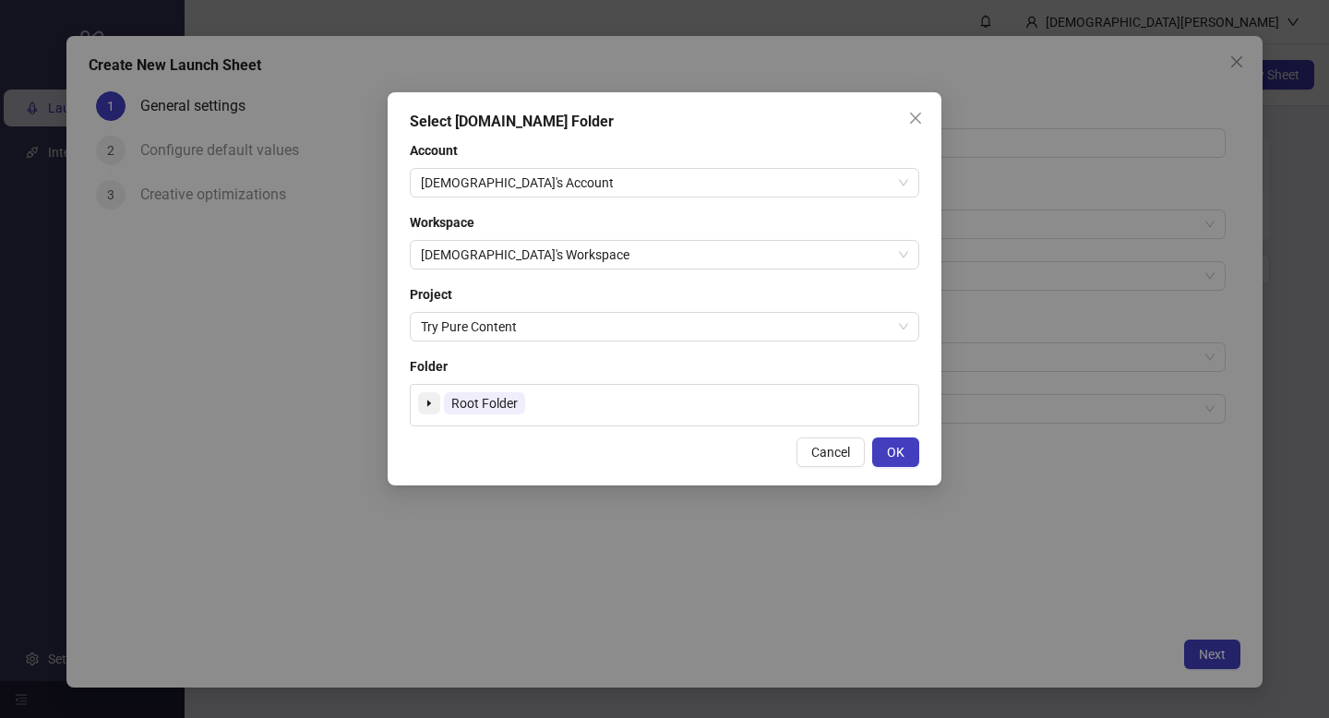
click at [428, 403] on icon "caret-down" at bounding box center [429, 403] width 4 height 6
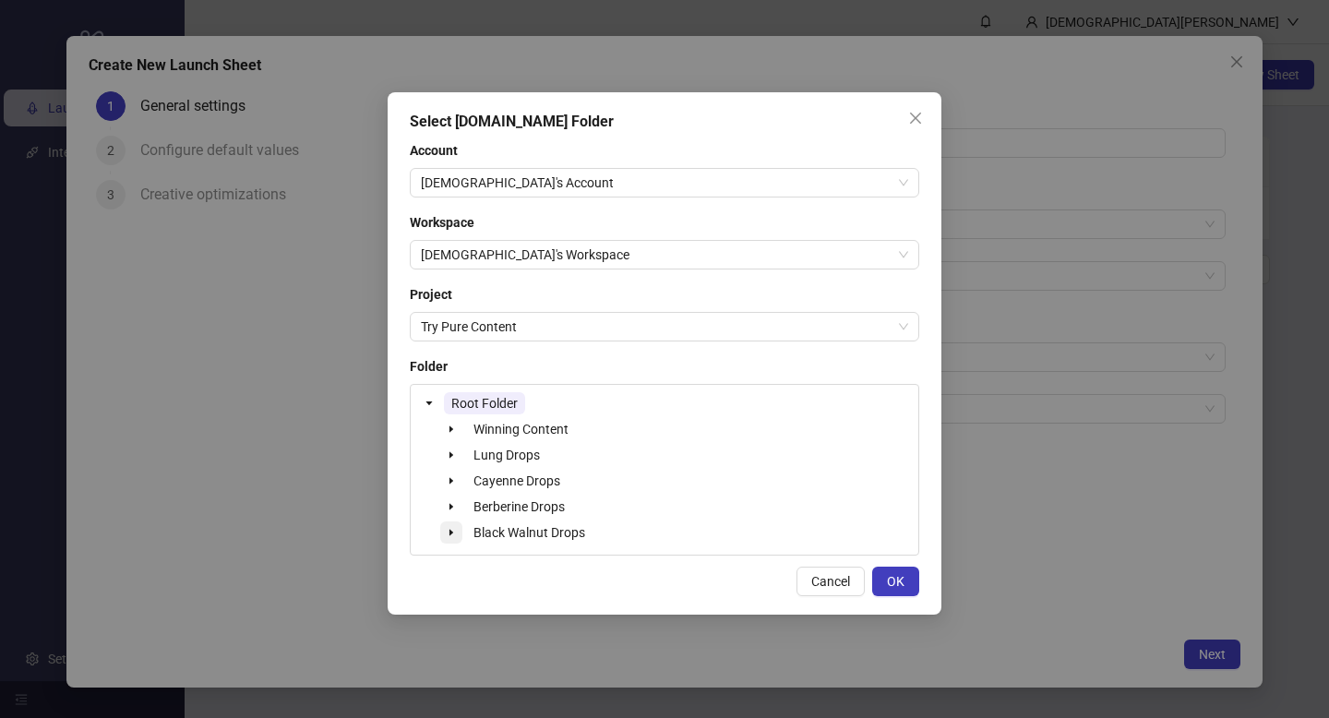
click at [452, 528] on icon "caret-down" at bounding box center [451, 532] width 9 height 9
click at [527, 531] on span "Black Walnut Drops" at bounding box center [529, 532] width 112 height 15
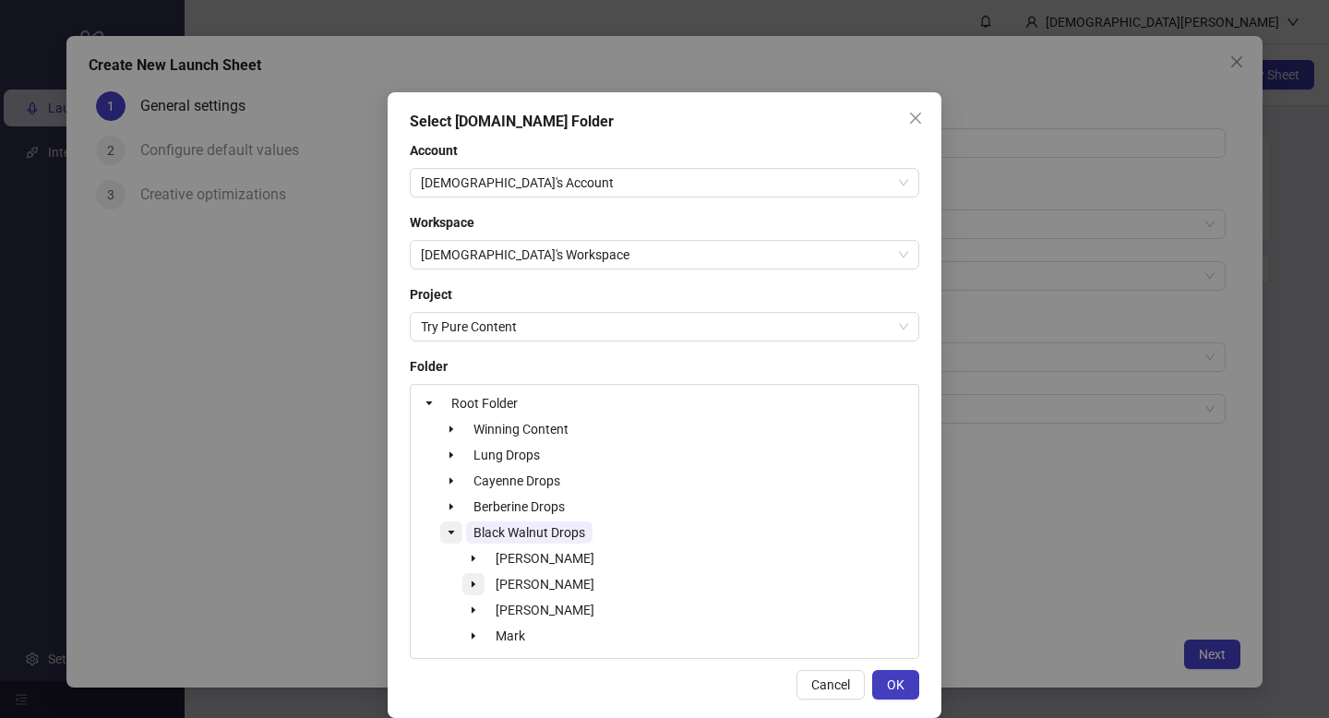
click at [462, 587] on span at bounding box center [473, 584] width 22 height 22
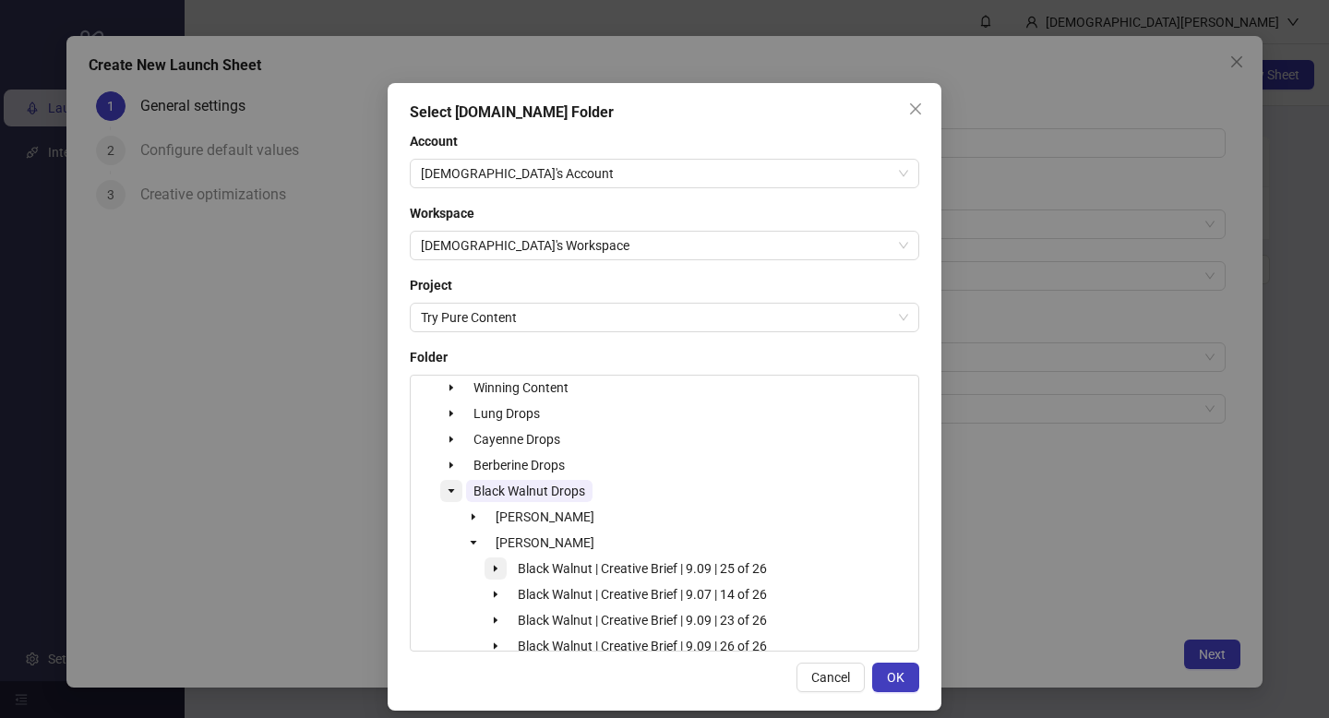
scroll to position [29, 0]
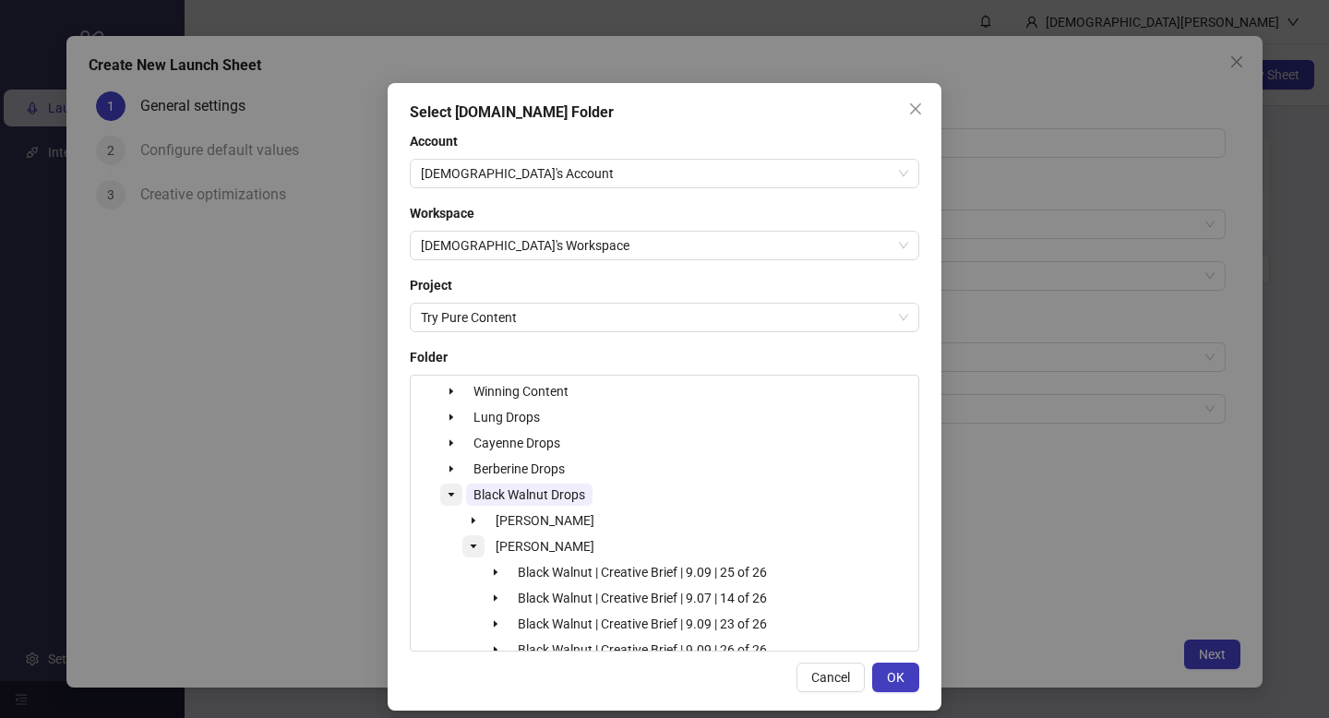
click at [471, 545] on icon "caret-down" at bounding box center [474, 546] width 6 height 4
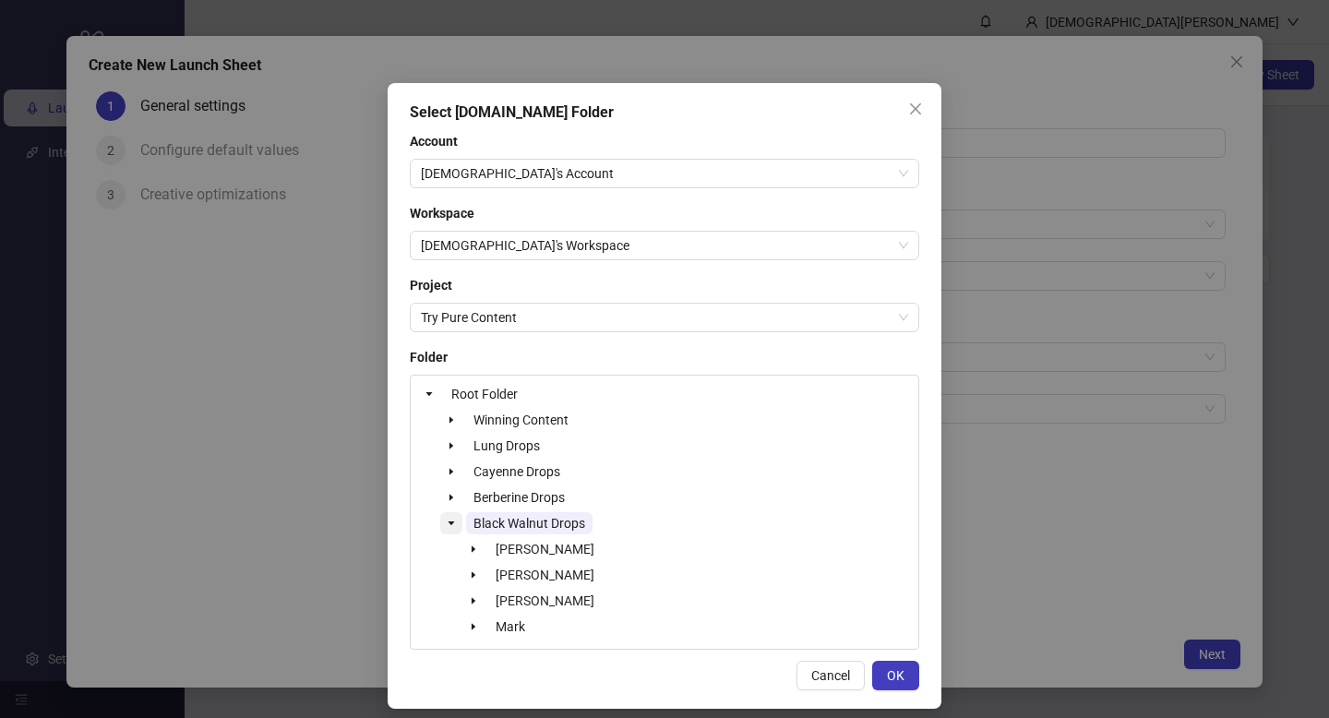
scroll to position [22, 0]
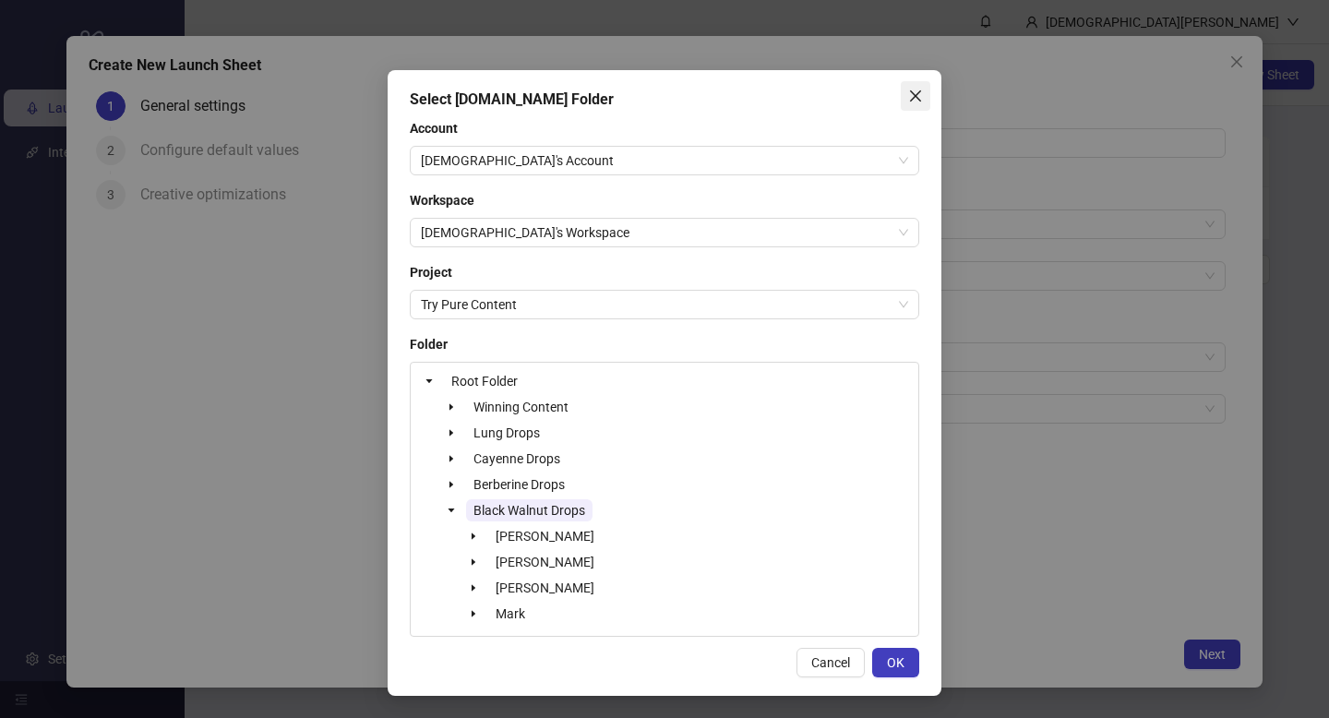
click at [908, 89] on icon "close" at bounding box center [915, 96] width 15 height 15
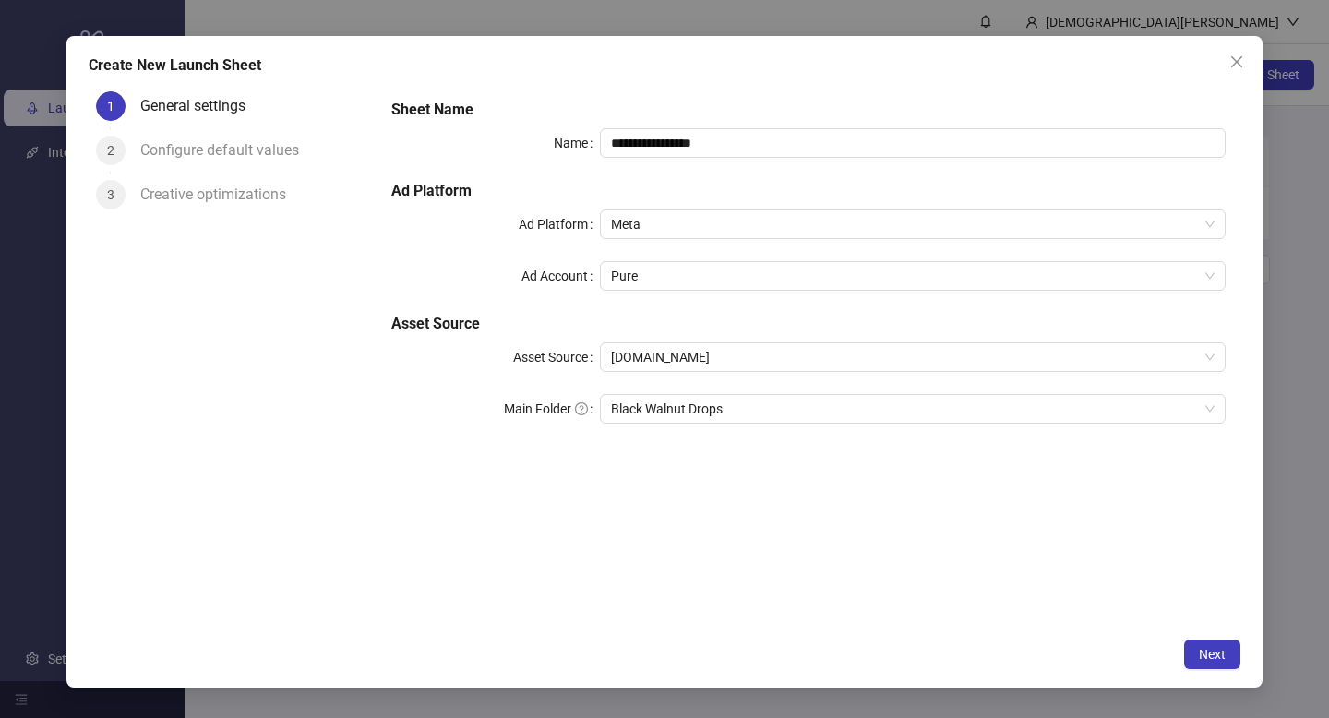
scroll to position [0, 0]
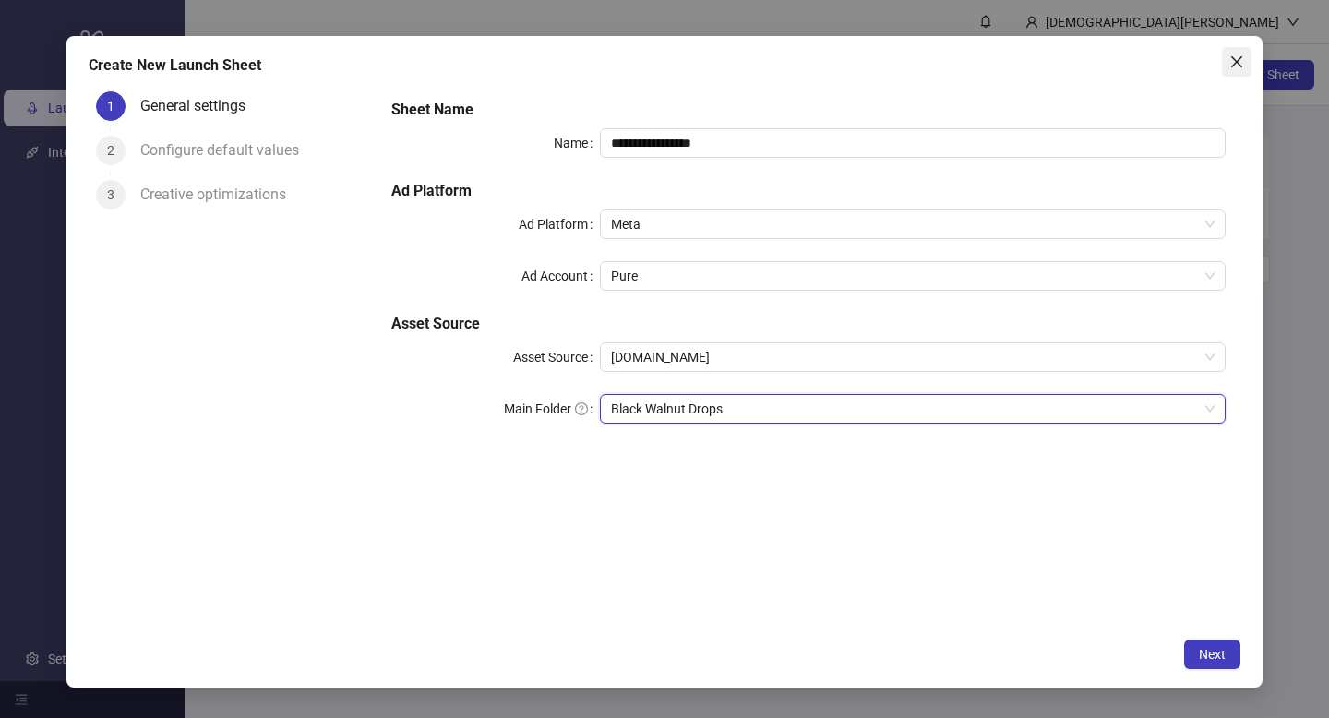
click at [1237, 59] on icon "close" at bounding box center [1236, 61] width 15 height 15
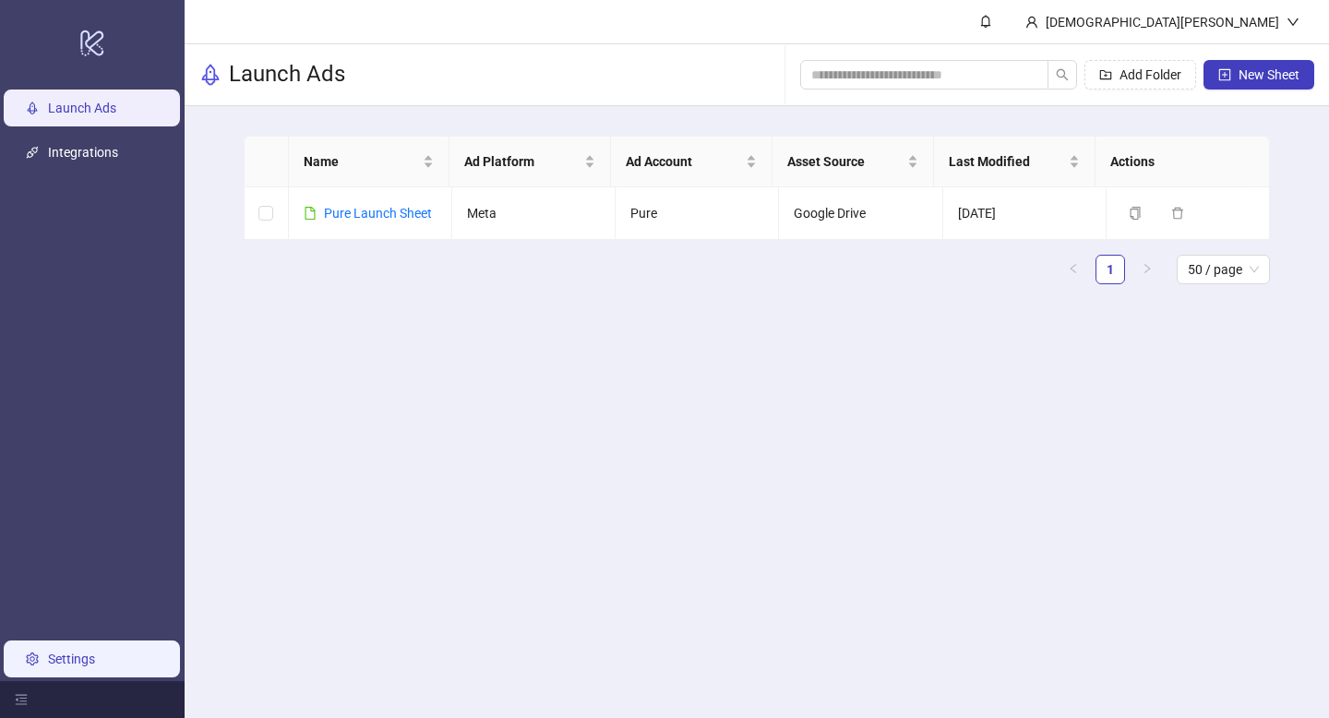
click at [72, 651] on link "Settings" at bounding box center [71, 658] width 47 height 15
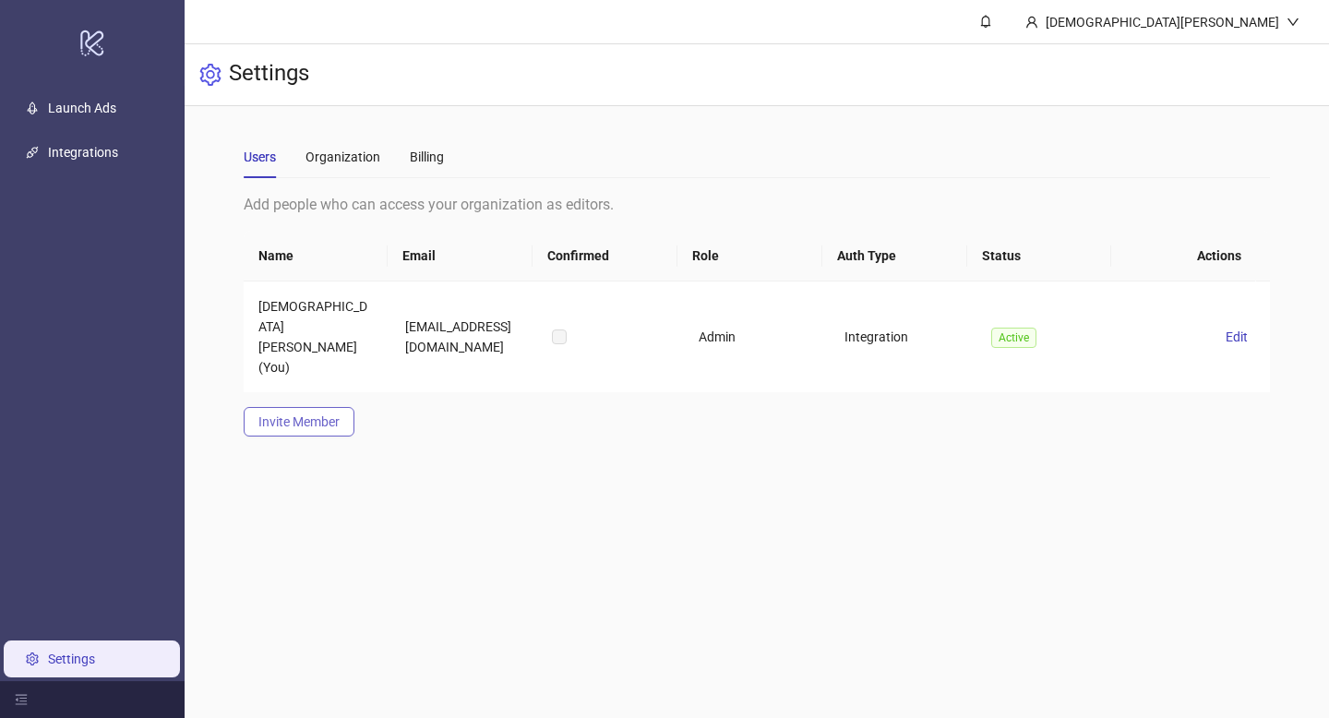
click at [338, 414] on span "Invite Member" at bounding box center [298, 421] width 81 height 15
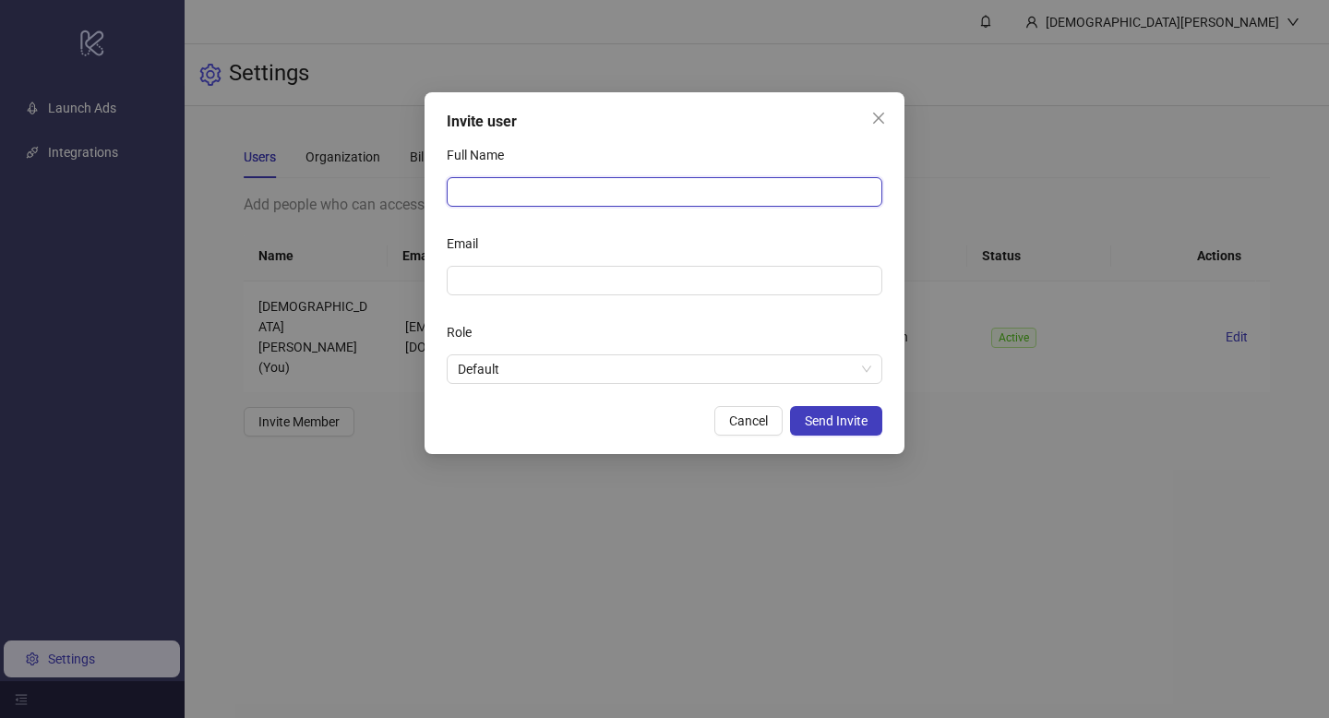
click at [591, 185] on input "Full Name" at bounding box center [664, 192] width 435 height 30
click at [881, 113] on icon "close" at bounding box center [878, 118] width 15 height 15
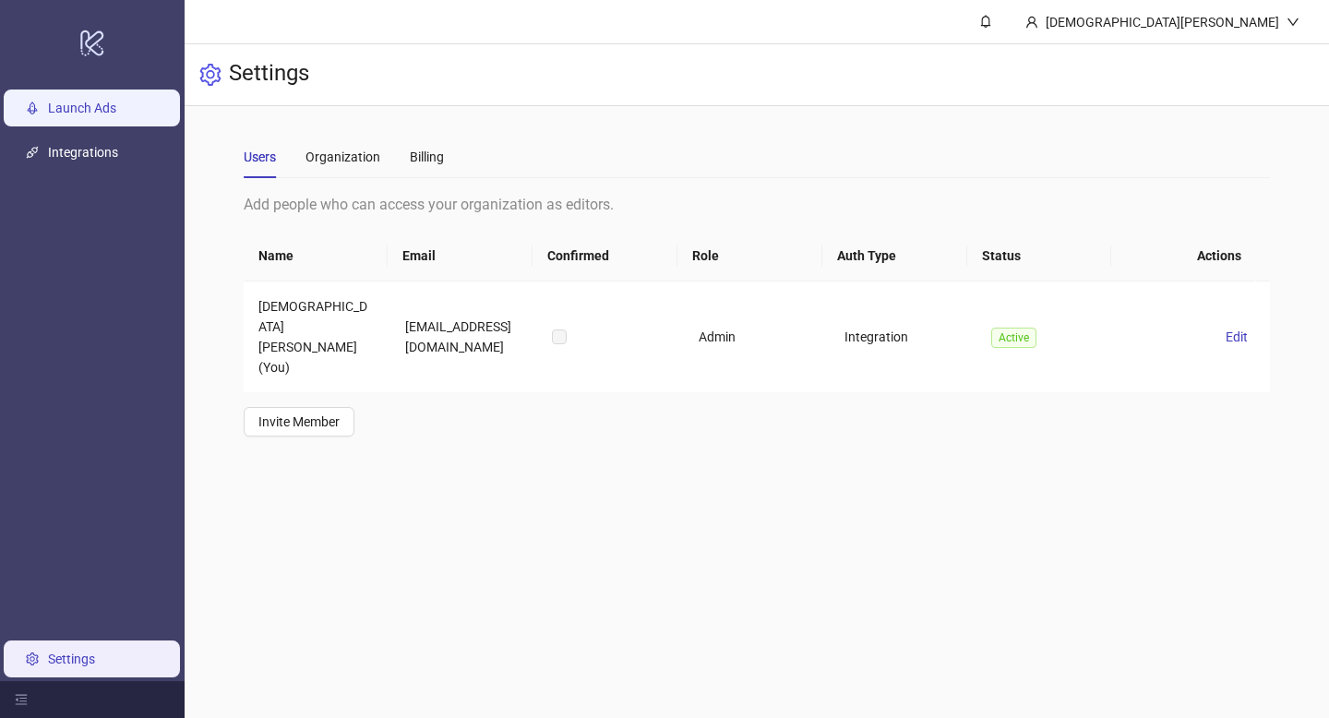
click at [90, 113] on link "Launch Ads" at bounding box center [82, 108] width 68 height 15
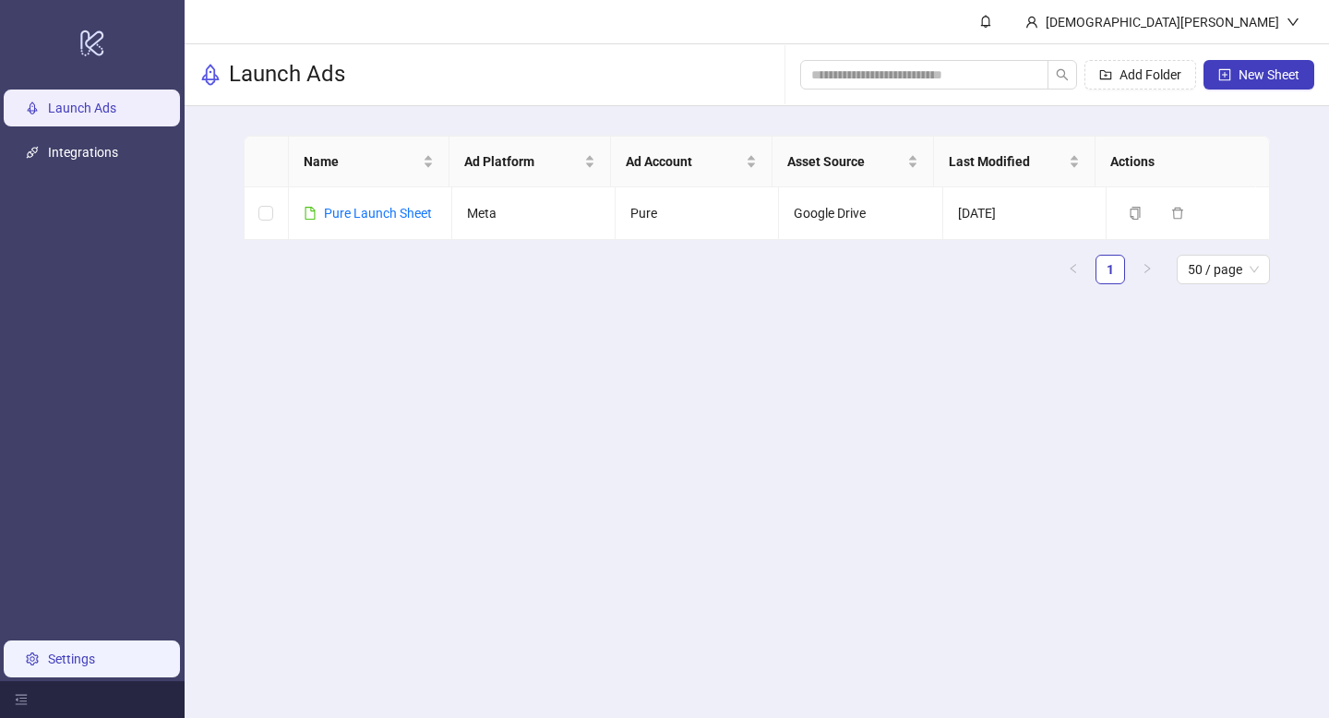
click at [75, 651] on link "Settings" at bounding box center [71, 658] width 47 height 15
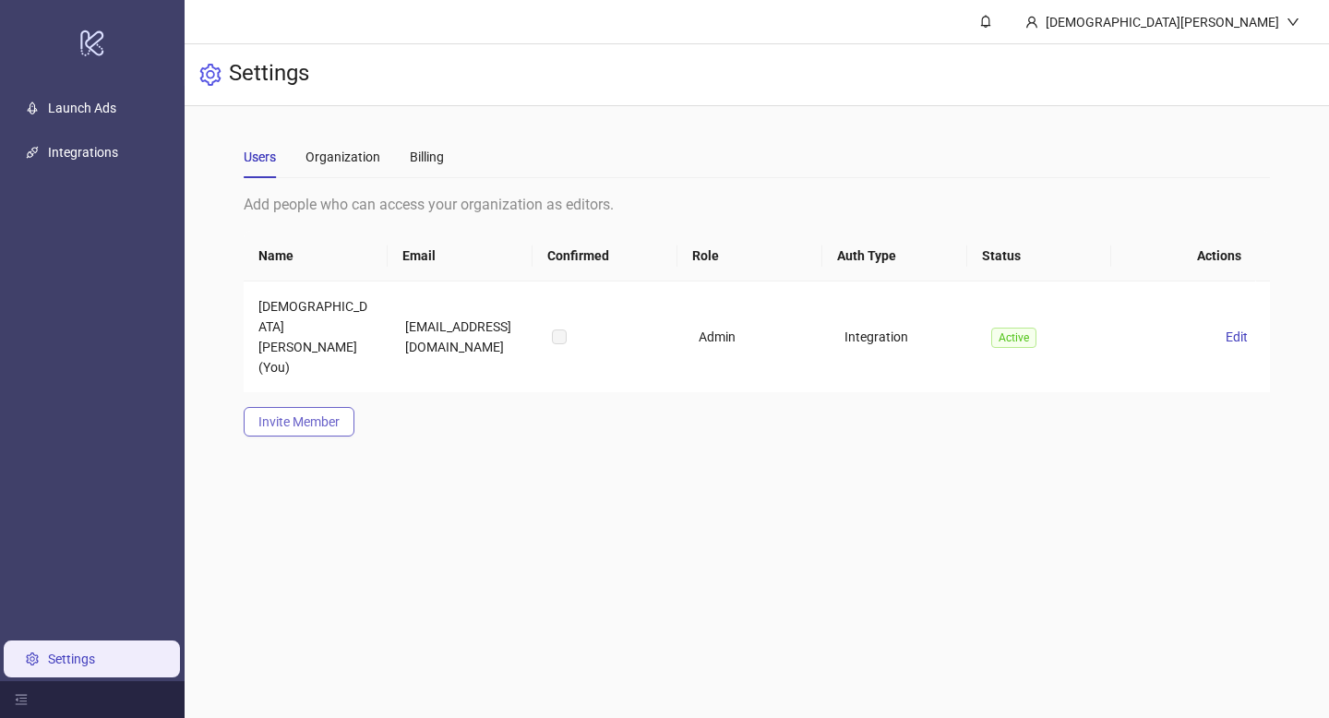
click at [319, 414] on span "Invite Member" at bounding box center [298, 421] width 81 height 15
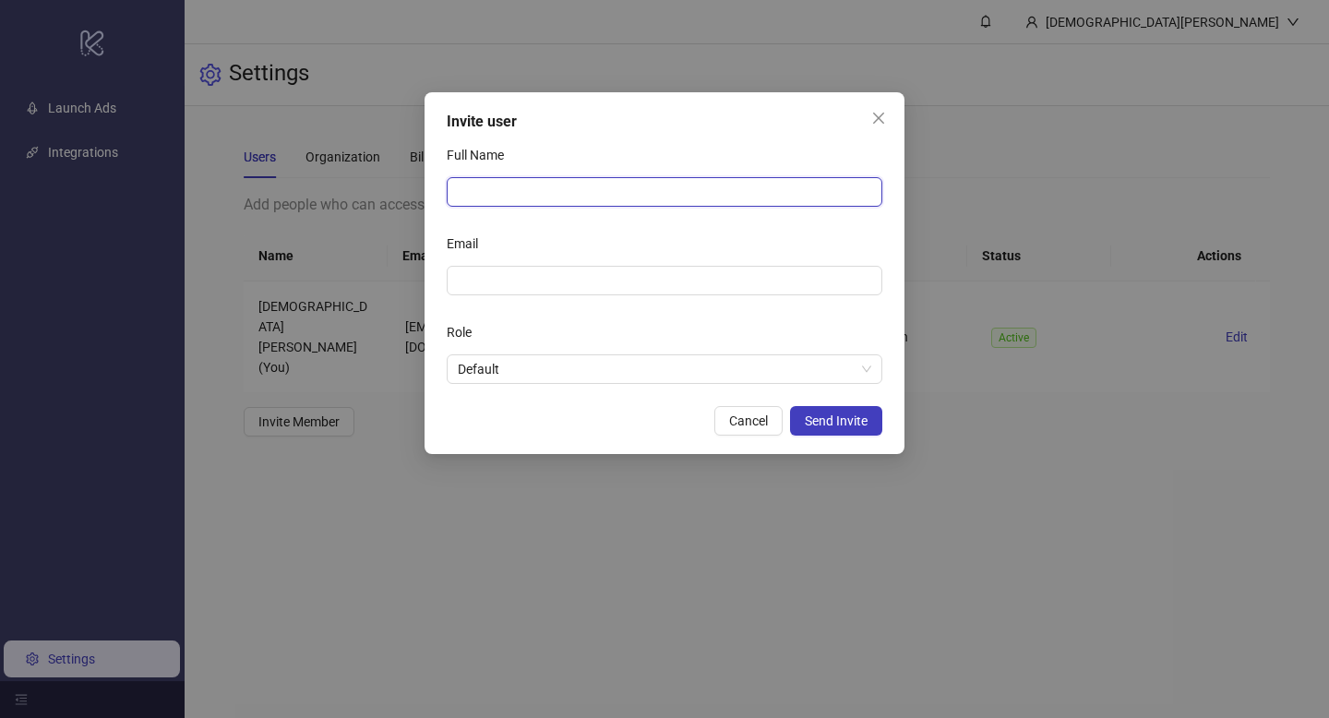
click at [581, 188] on input "Full Name" at bounding box center [664, 192] width 435 height 30
type input "**********"
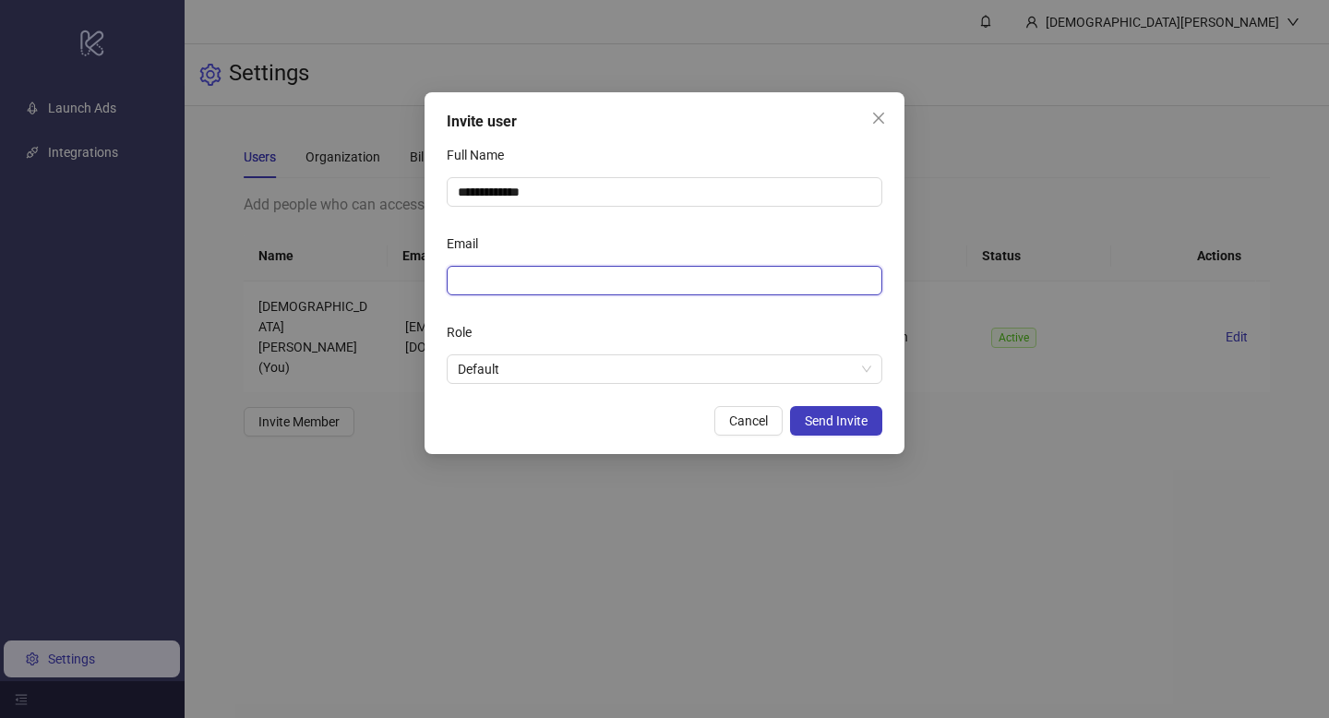
click at [547, 289] on input "Email" at bounding box center [663, 280] width 410 height 20
click at [556, 366] on span "Default" at bounding box center [664, 369] width 413 height 28
type input "**********"
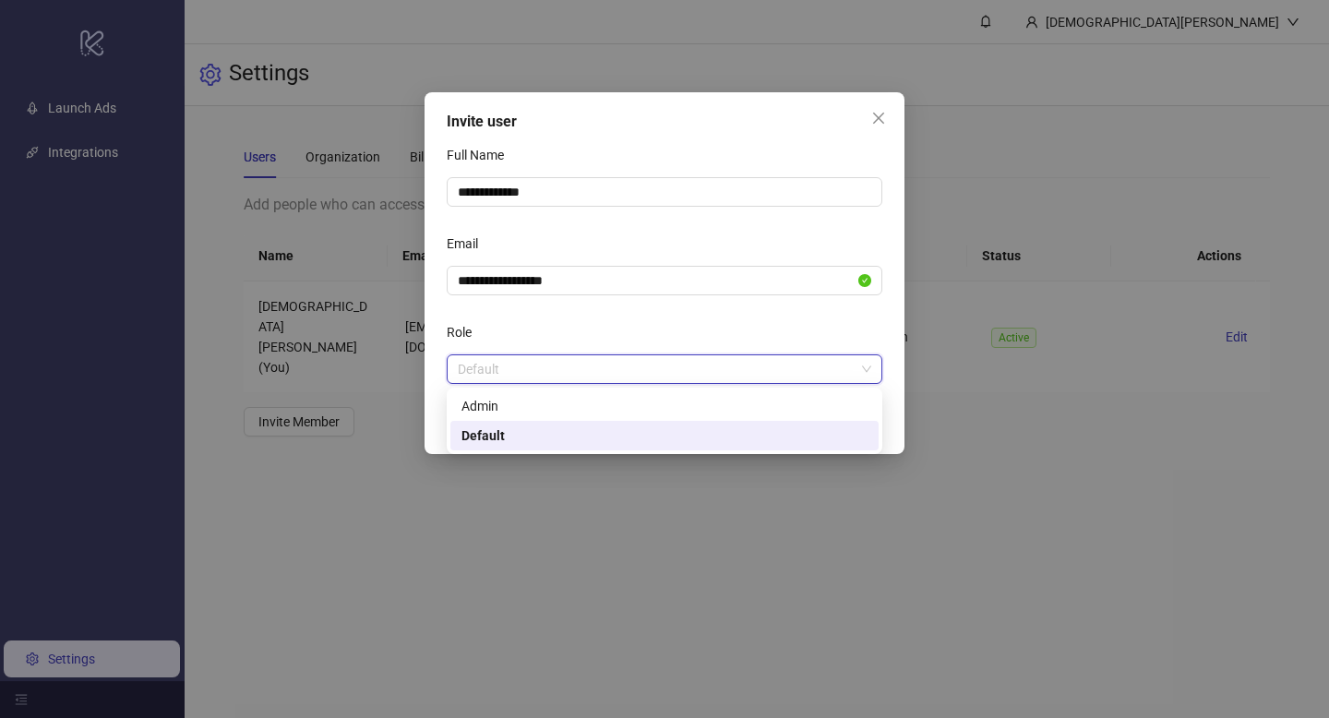
click at [544, 398] on div "Admin" at bounding box center [664, 406] width 406 height 20
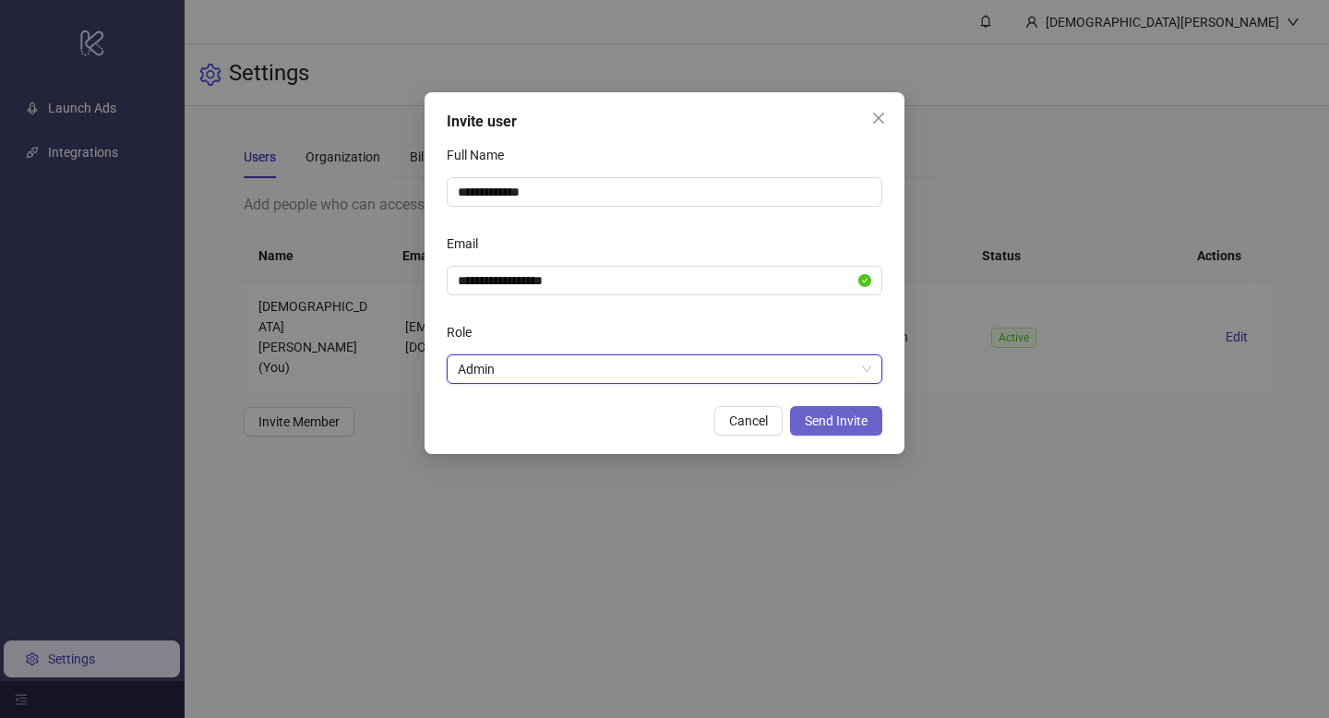
click at [849, 416] on span "Send Invite" at bounding box center [836, 420] width 63 height 15
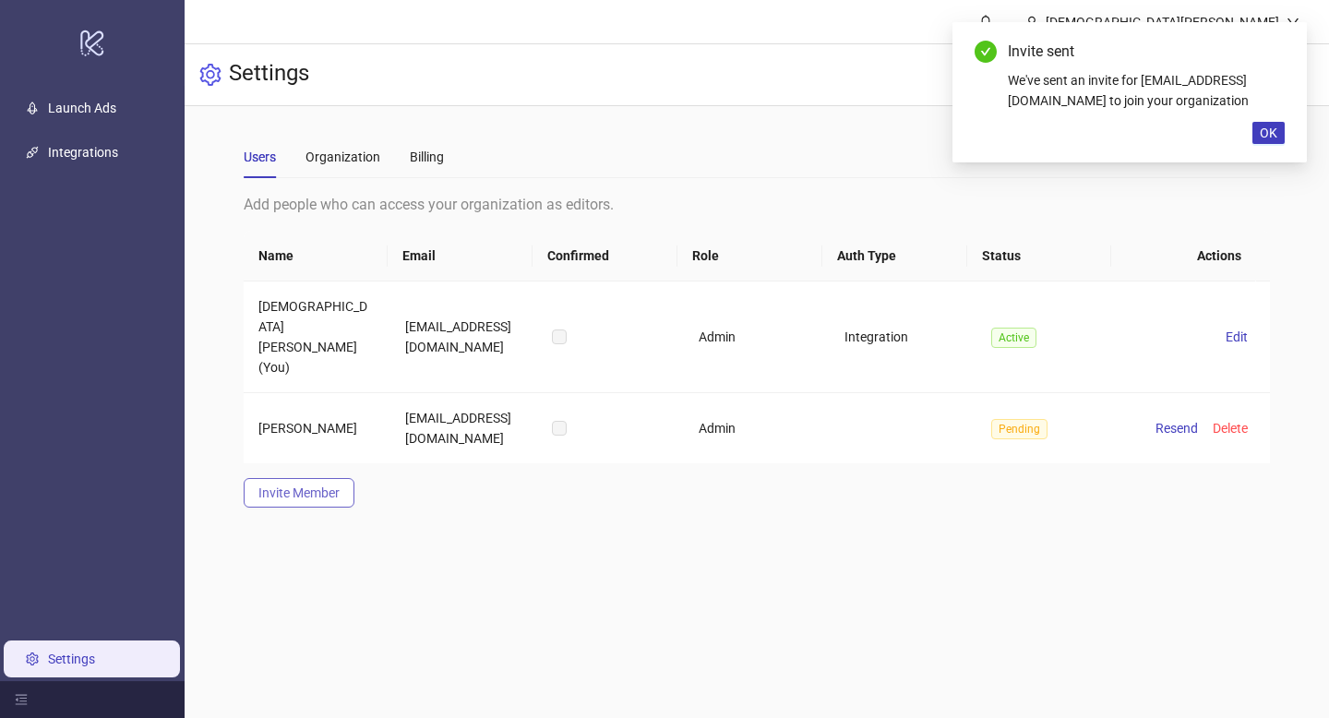
click at [290, 485] on span "Invite Member" at bounding box center [298, 492] width 81 height 15
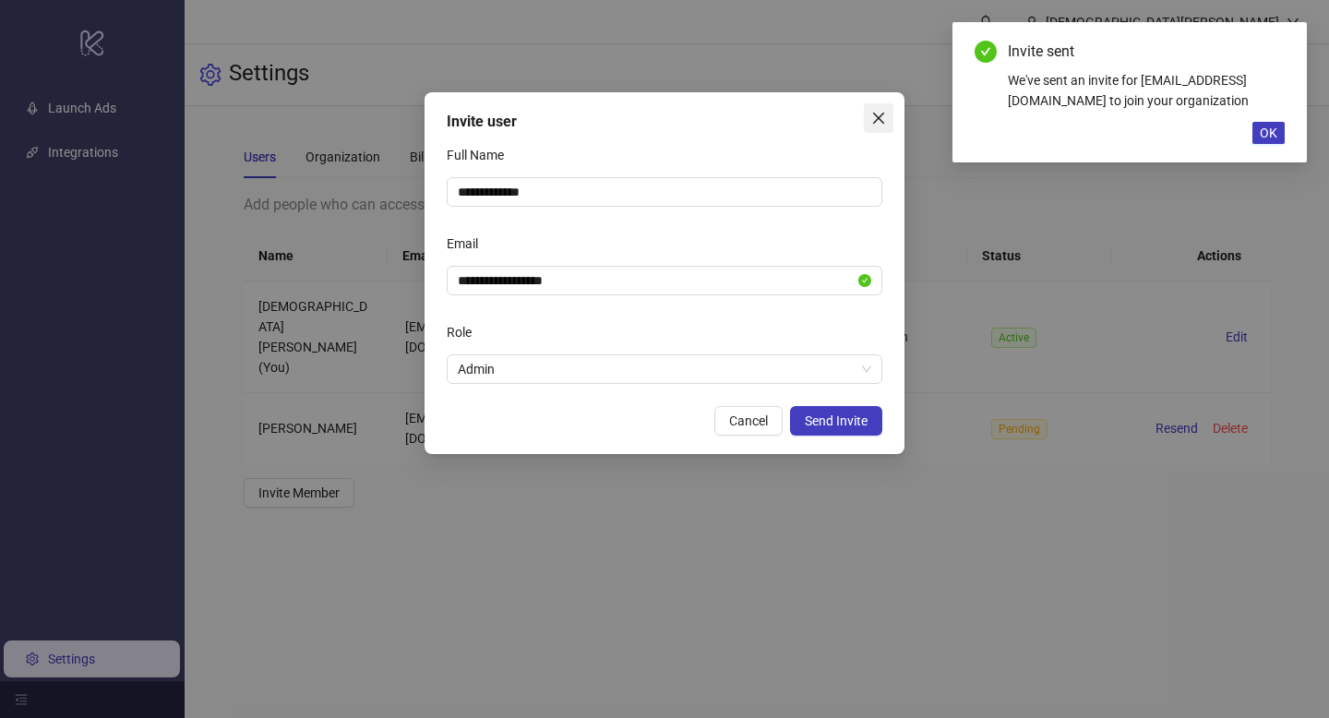
click at [882, 117] on icon "close" at bounding box center [878, 118] width 15 height 15
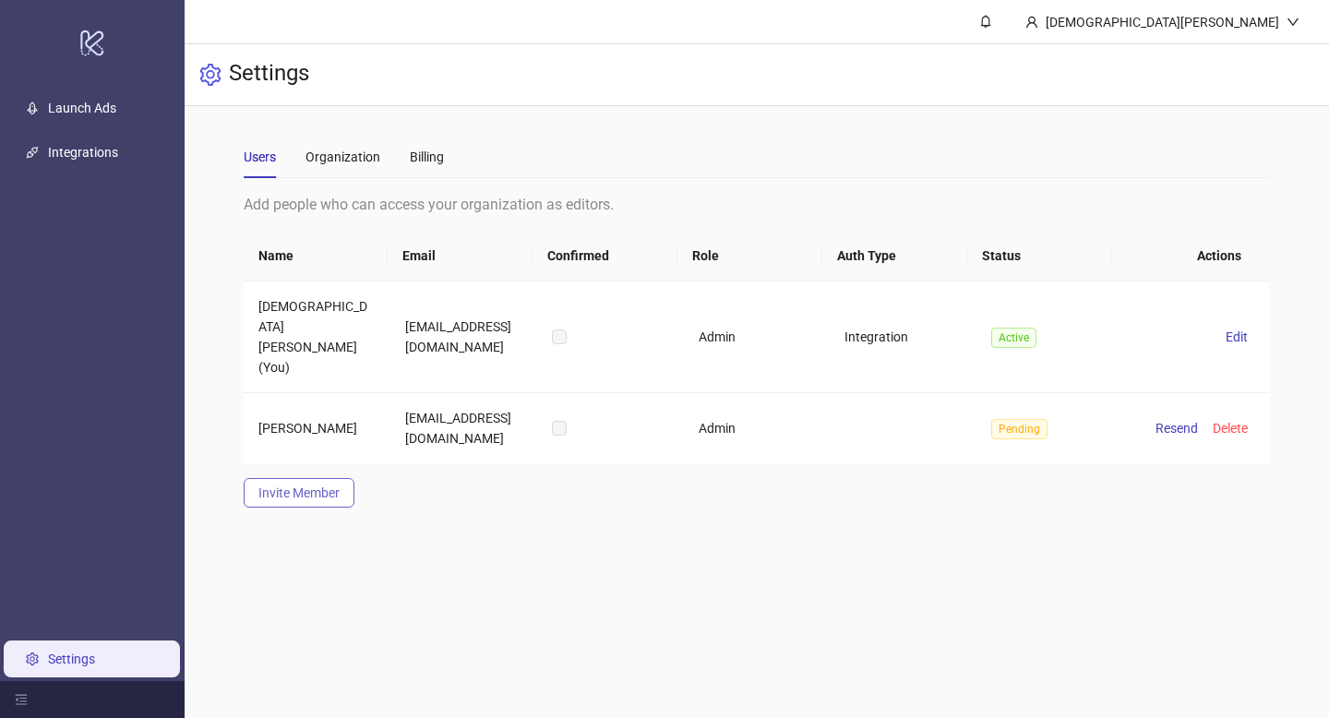
click at [337, 485] on span "Invite Member" at bounding box center [298, 492] width 81 height 15
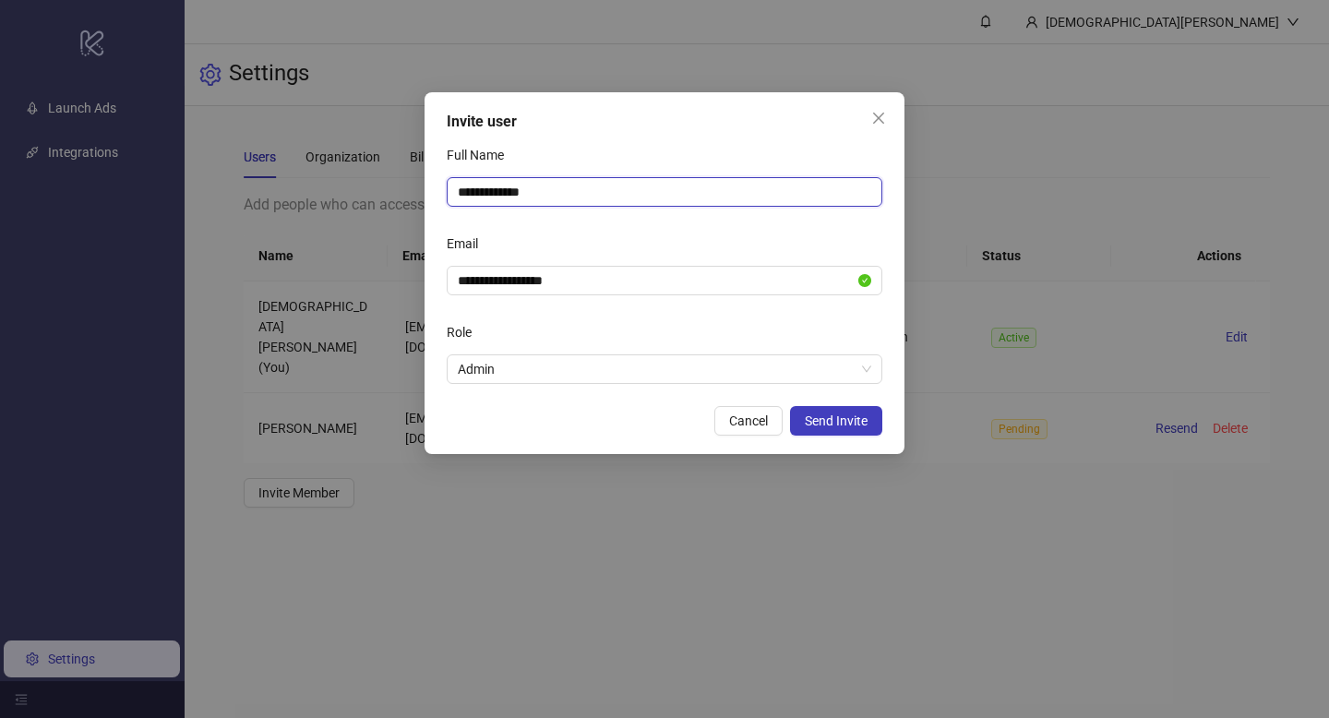
click at [559, 193] on input "**********" at bounding box center [664, 192] width 435 height 30
drag, startPoint x: 492, startPoint y: 192, endPoint x: 421, endPoint y: 191, distance: 71.0
click at [421, 191] on div "**********" at bounding box center [664, 359] width 1329 height 718
type input "**********"
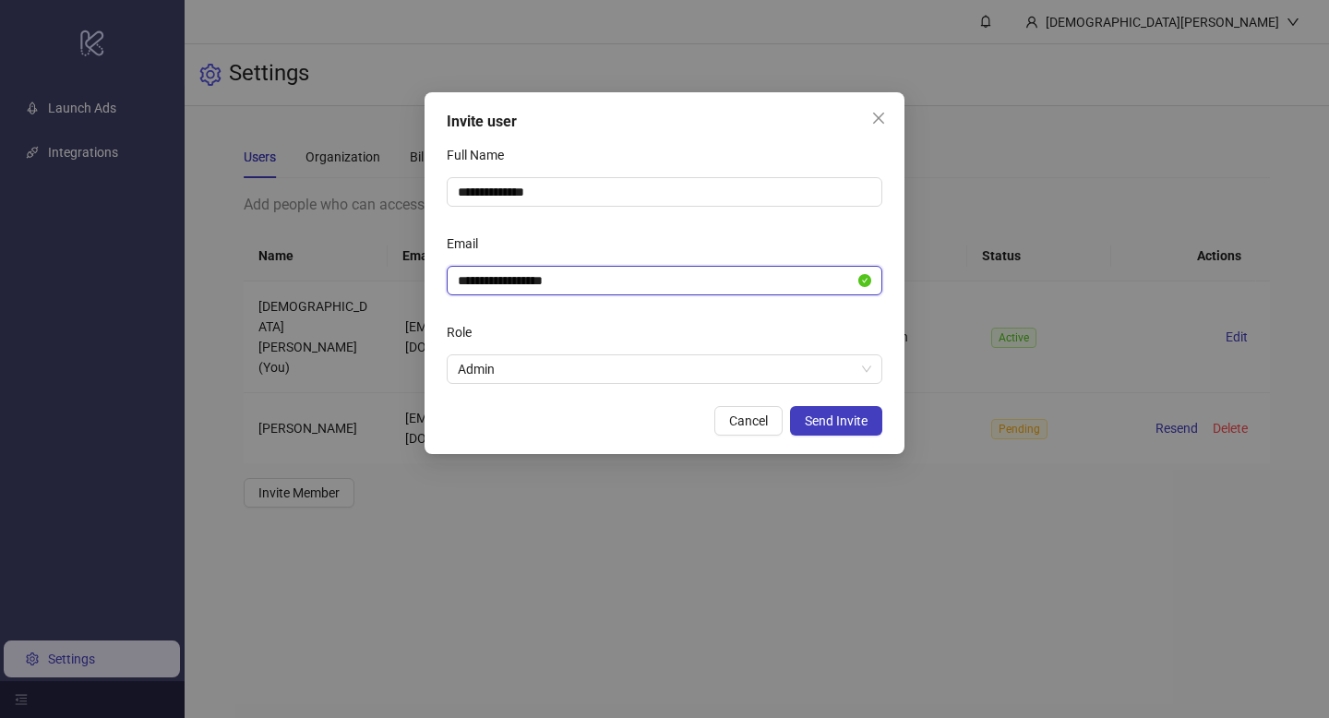
drag, startPoint x: 505, startPoint y: 283, endPoint x: 394, endPoint y: 285, distance: 110.7
click at [394, 285] on div "**********" at bounding box center [664, 359] width 1329 height 718
type input "**********"
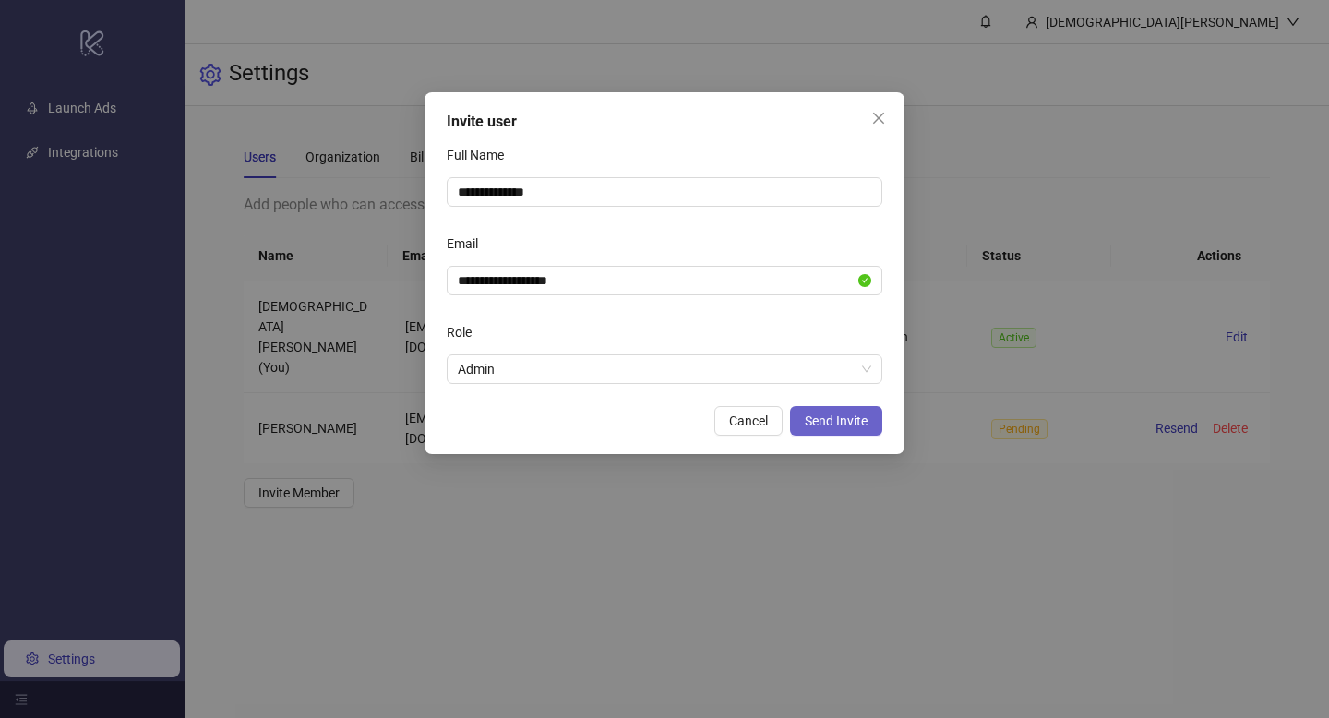
click at [845, 423] on span "Send Invite" at bounding box center [836, 420] width 63 height 15
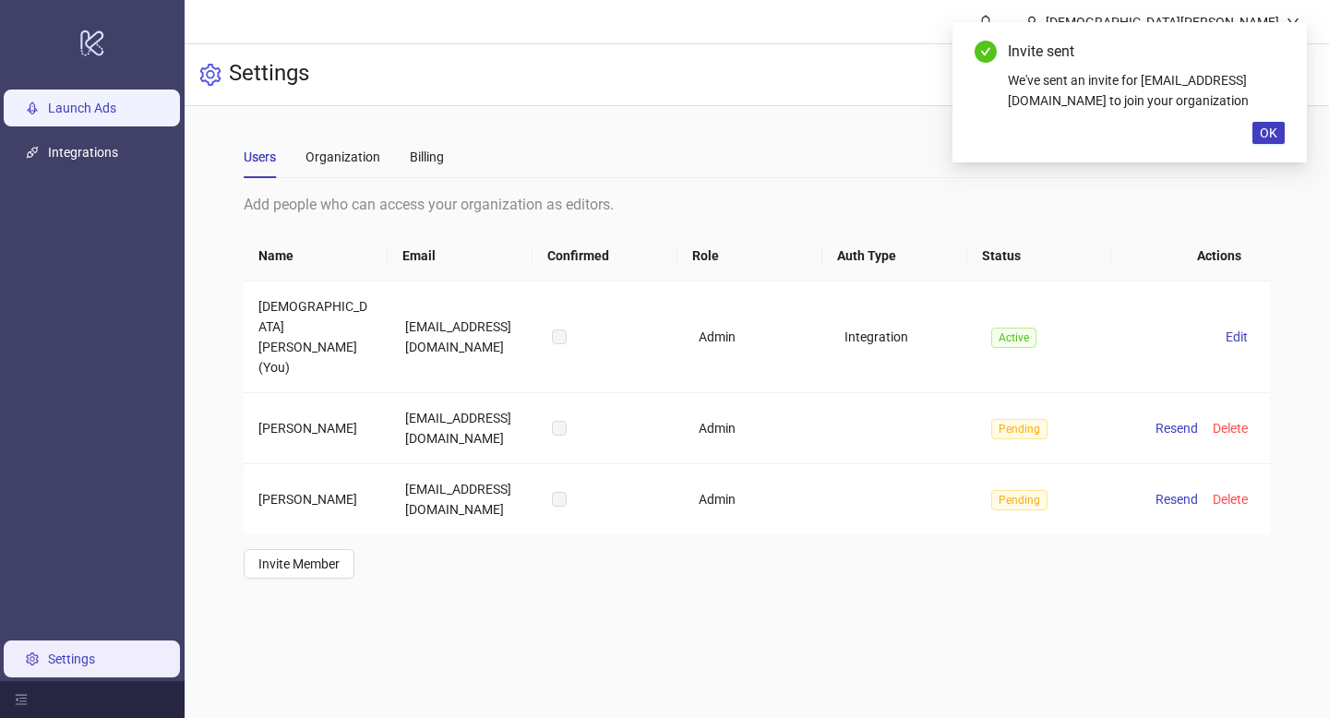
click at [116, 113] on link "Launch Ads" at bounding box center [82, 108] width 68 height 15
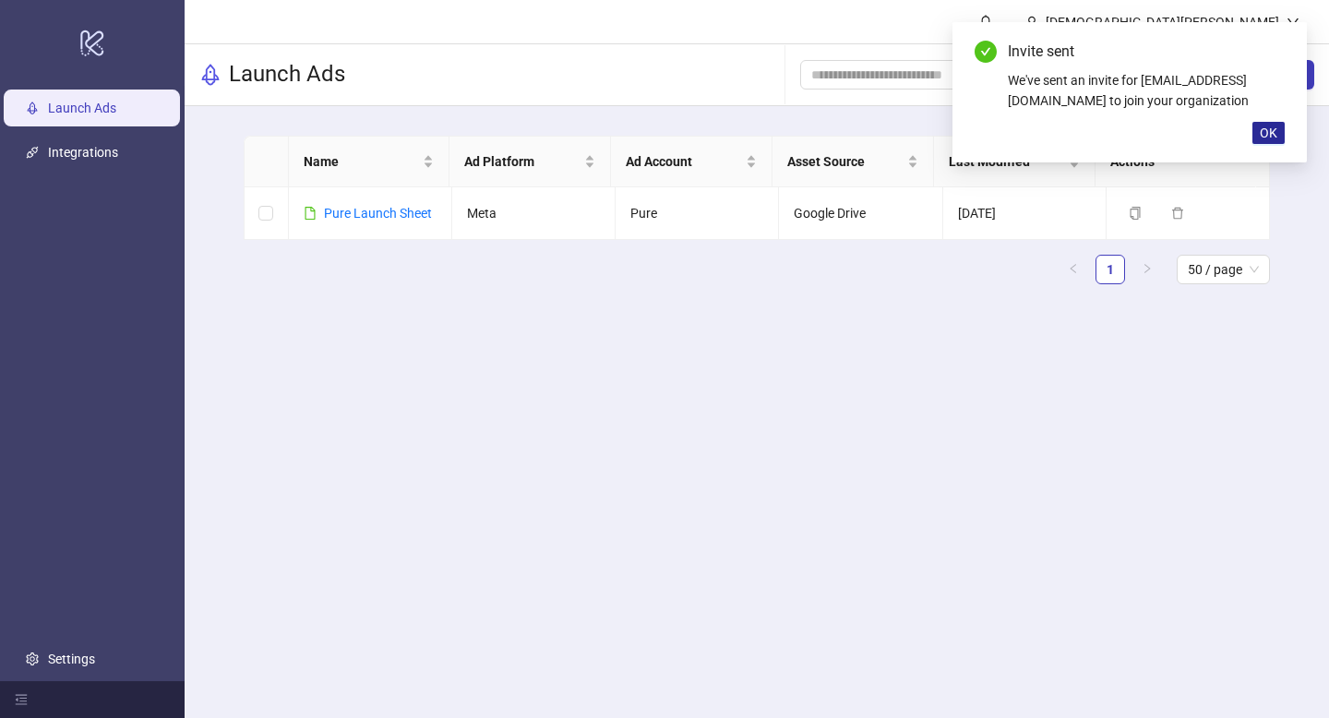
click at [1264, 126] on span "OK" at bounding box center [1268, 132] width 18 height 15
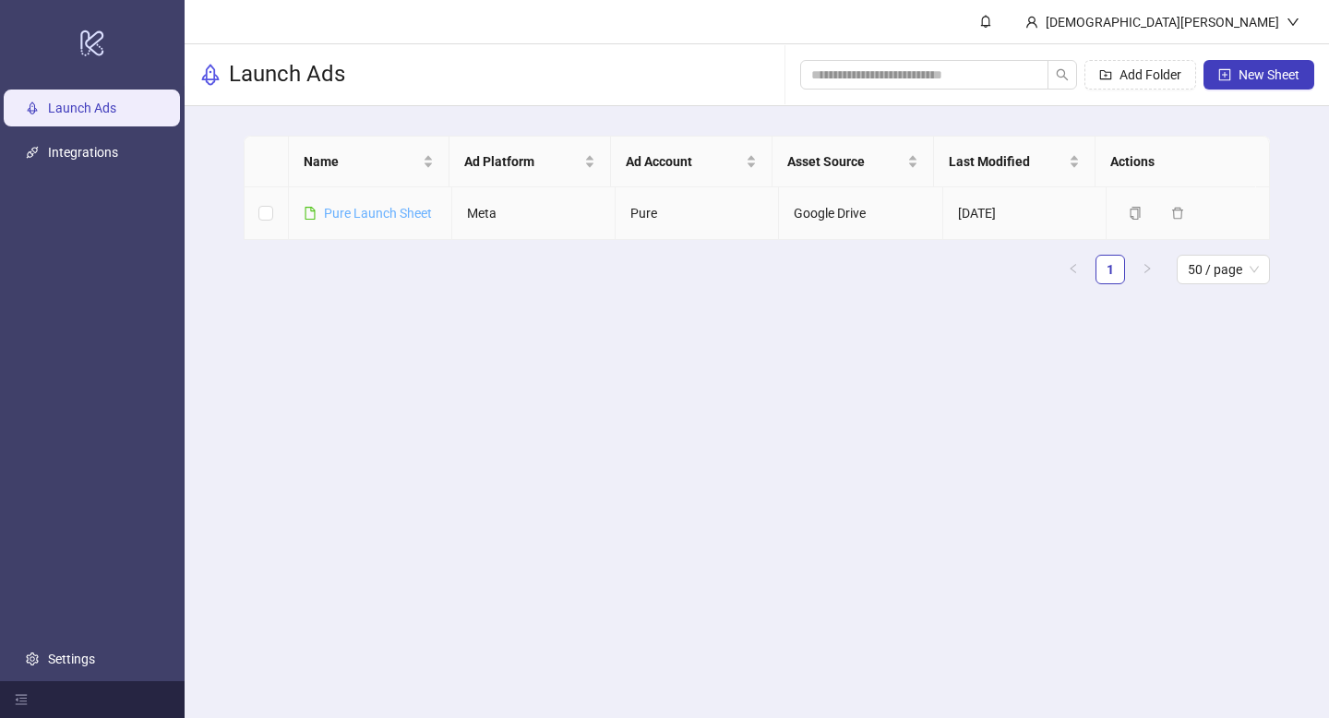
click at [396, 206] on link "Pure Launch Sheet" at bounding box center [378, 213] width 108 height 15
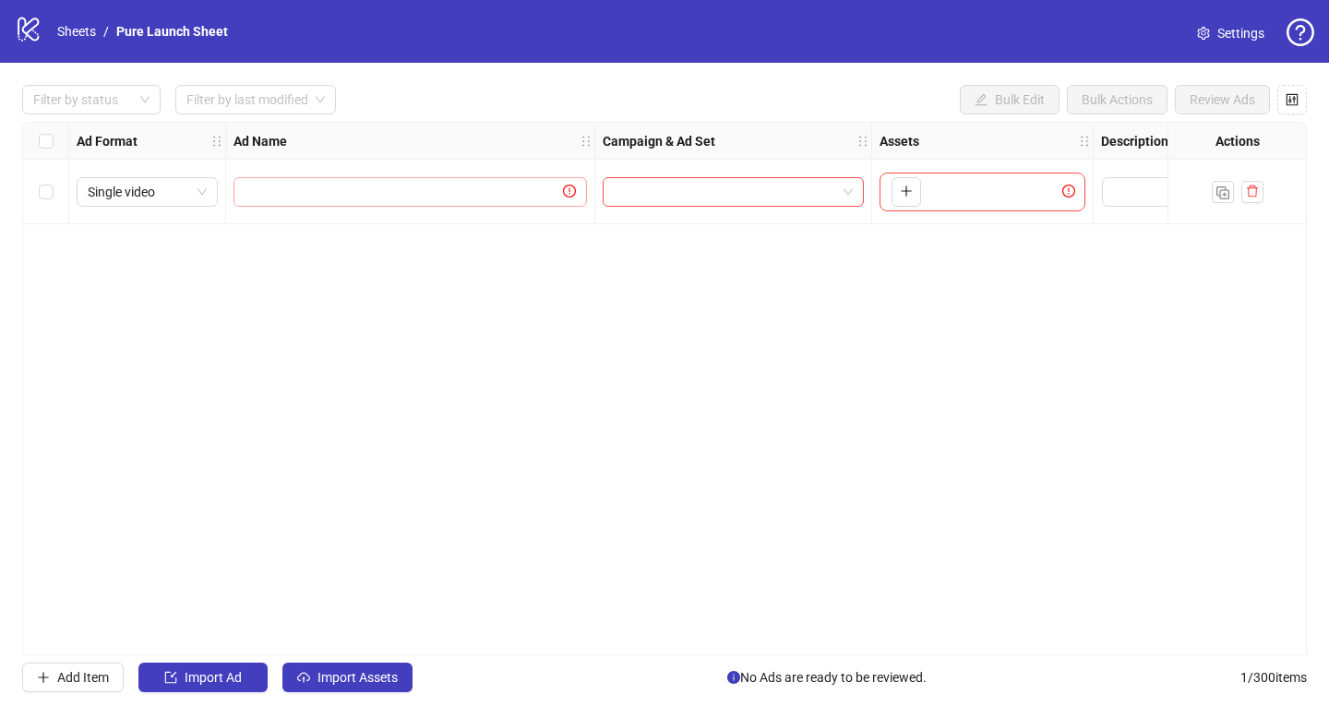
click at [414, 181] on span at bounding box center [409, 192] width 353 height 30
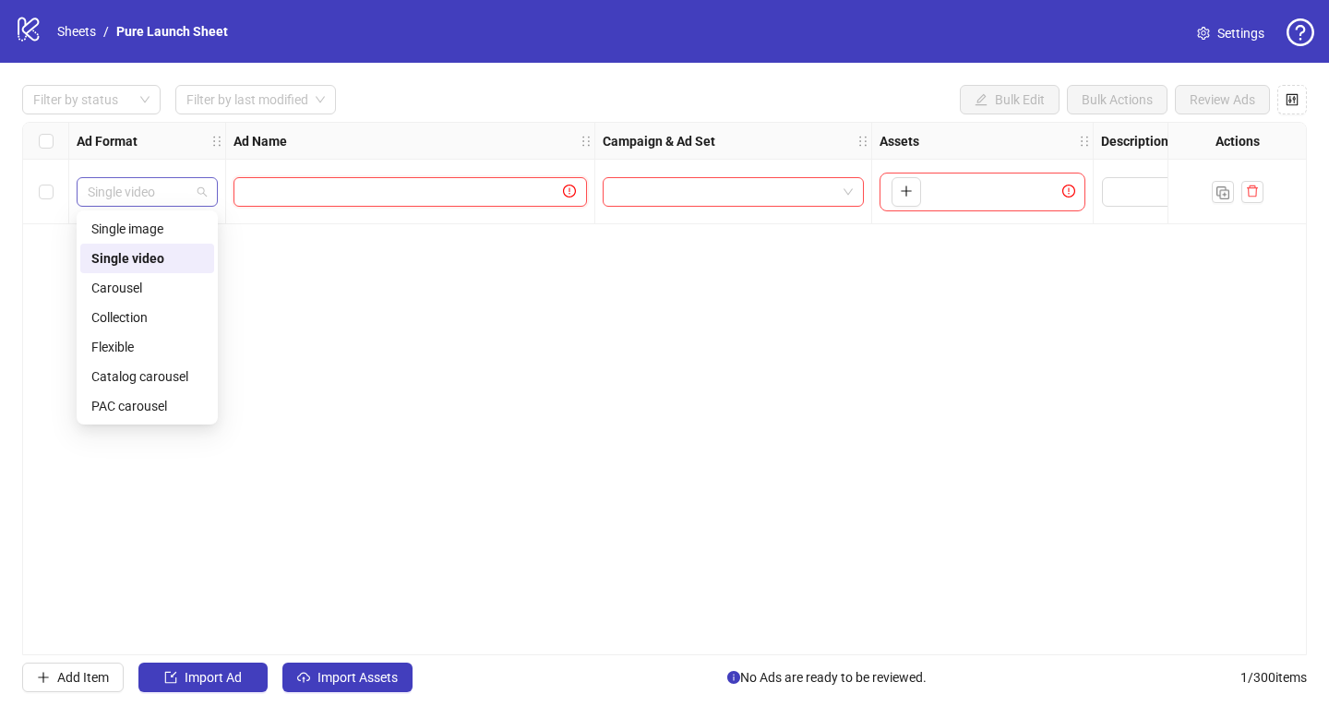
click at [136, 189] on span "Single video" at bounding box center [147, 192] width 119 height 28
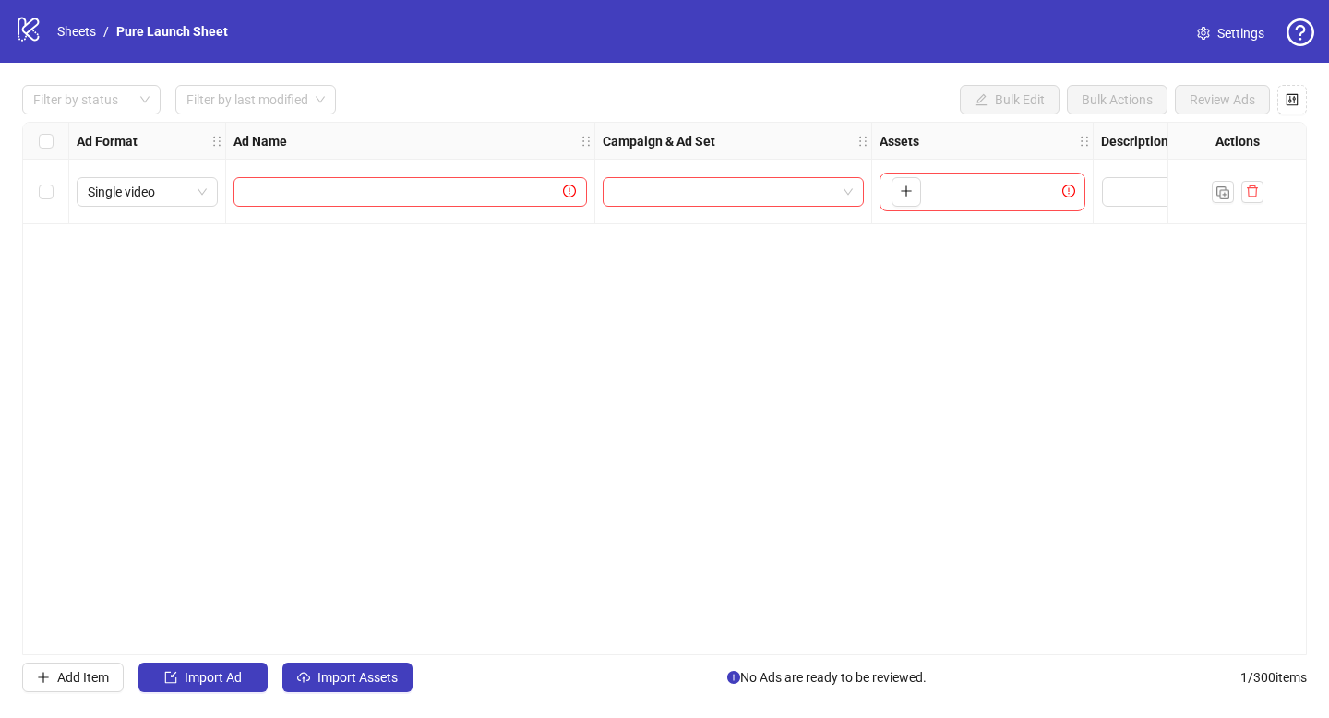
click at [330, 259] on div "Ad Format Ad Name Campaign & Ad Set Assets Descriptions Headlines Primary Texts…" at bounding box center [664, 388] width 1284 height 533
click at [906, 193] on icon "plus" at bounding box center [905, 191] width 1 height 10
click at [1211, 32] on link "Settings" at bounding box center [1230, 33] width 97 height 30
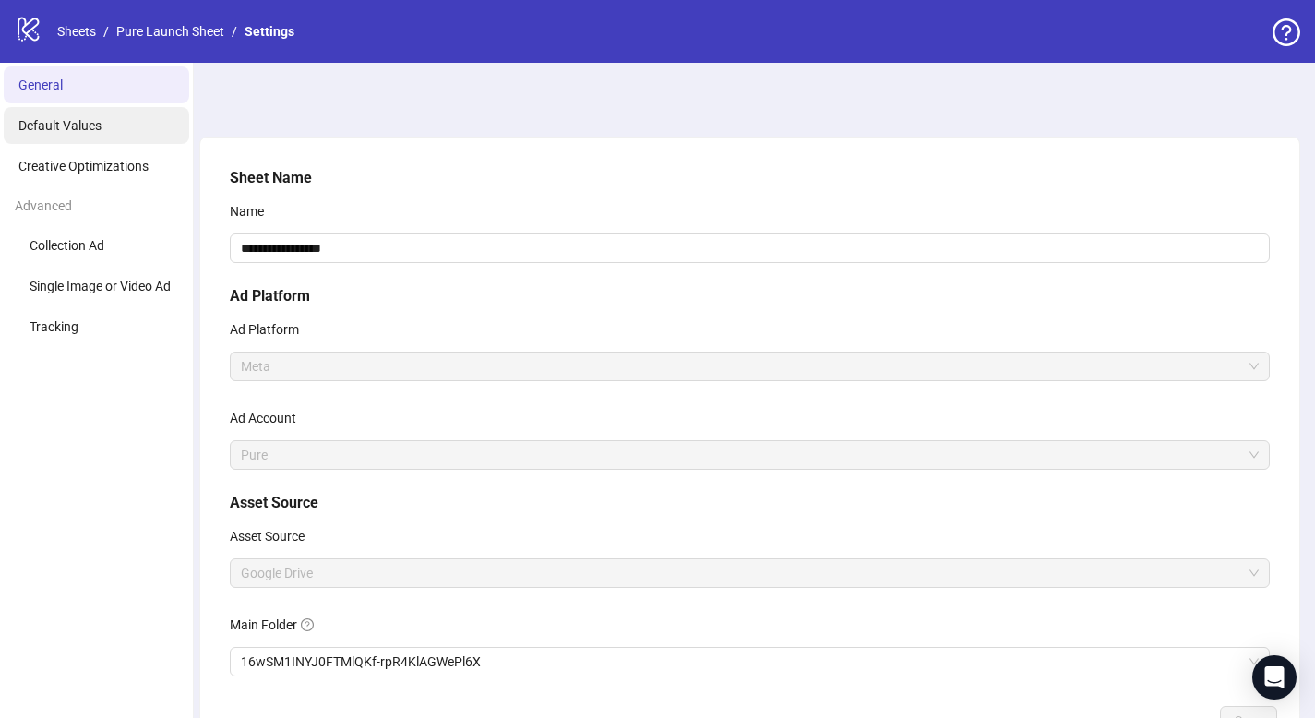
click at [65, 126] on span "Default Values" at bounding box center [59, 125] width 83 height 15
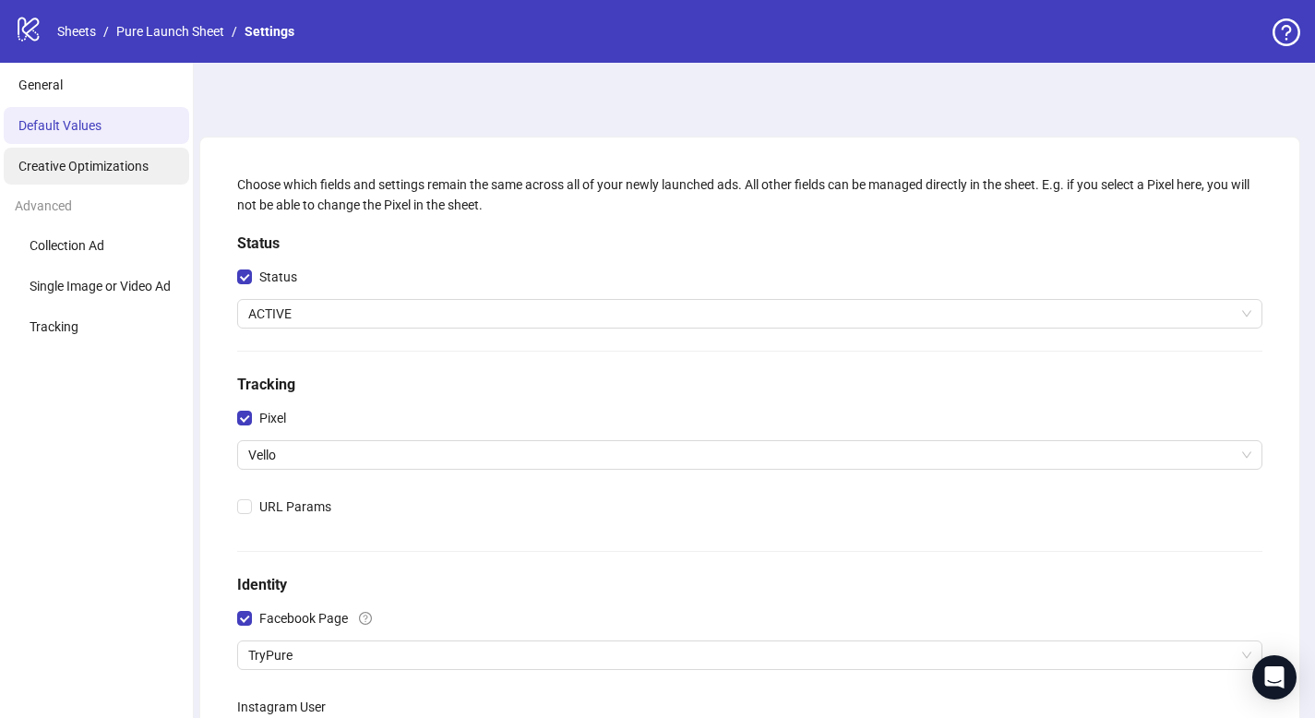
click at [70, 160] on span "Creative Optimizations" at bounding box center [83, 166] width 130 height 15
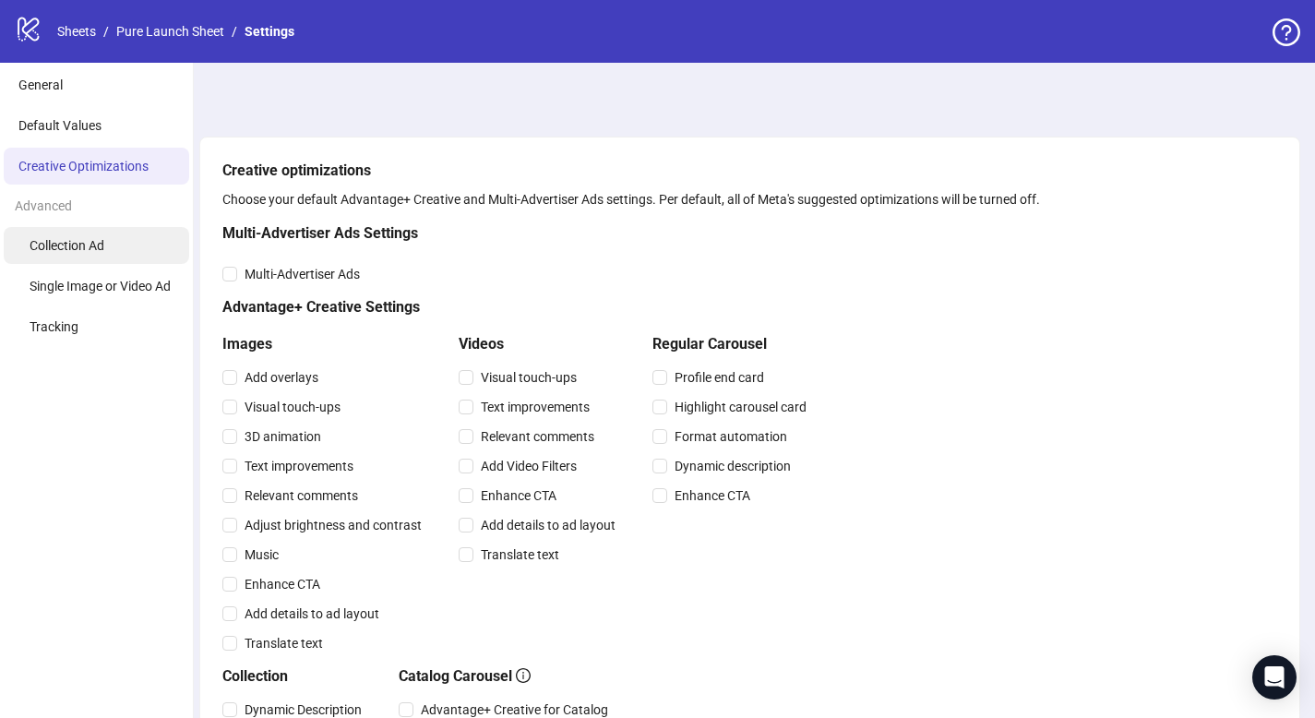
click at [79, 246] on span "Collection Ad" at bounding box center [67, 245] width 75 height 15
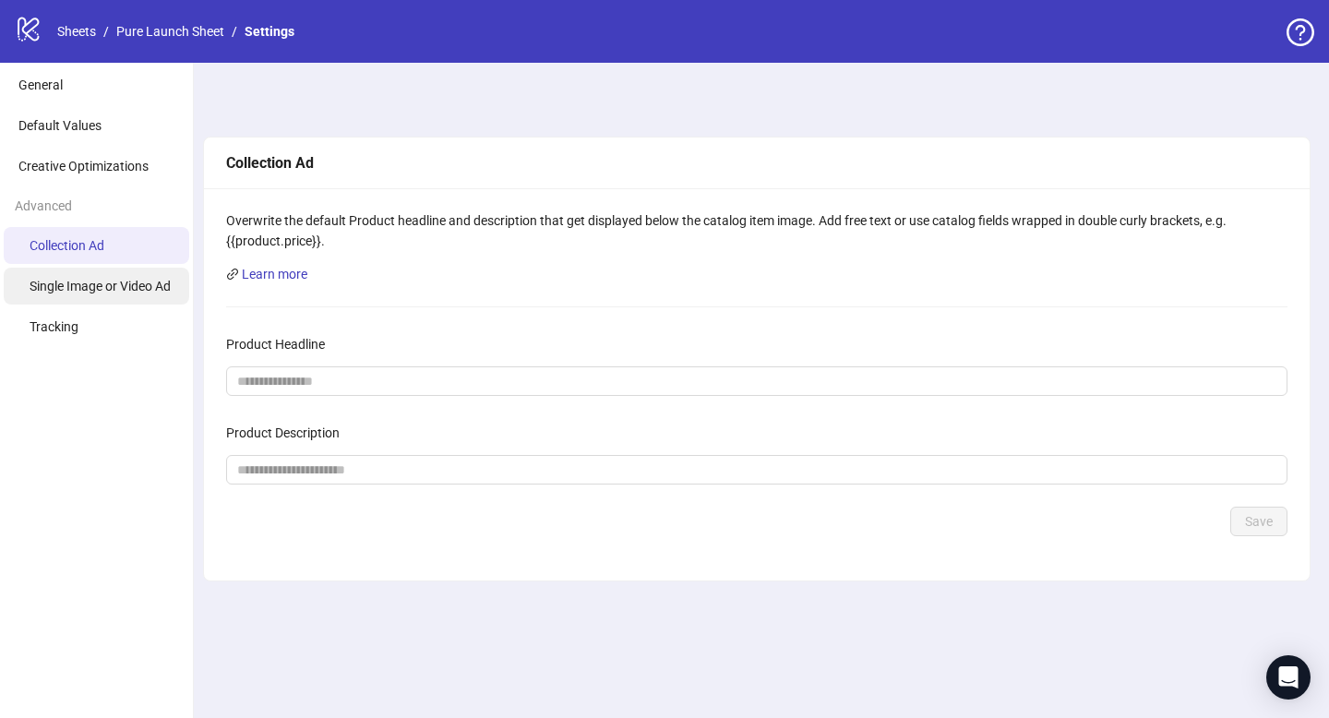
click at [91, 276] on li "Single Image or Video Ad" at bounding box center [96, 286] width 185 height 37
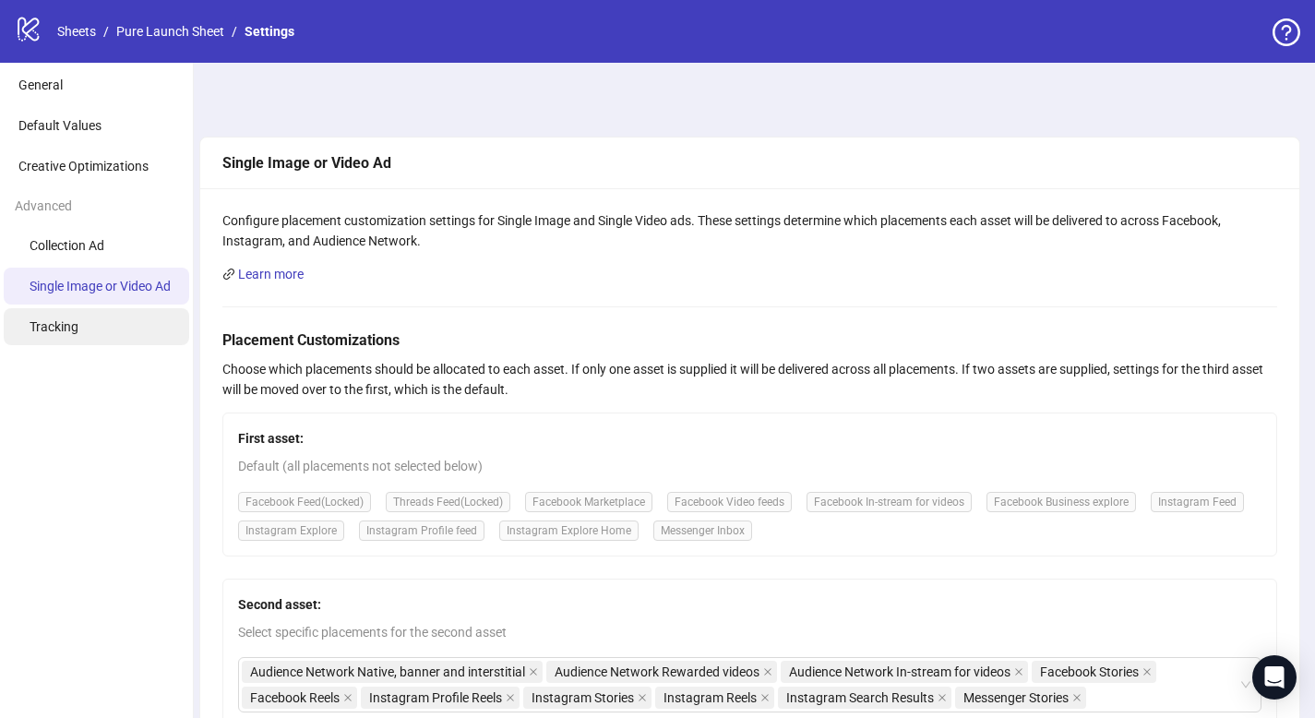
click at [87, 336] on li "Tracking" at bounding box center [96, 326] width 185 height 37
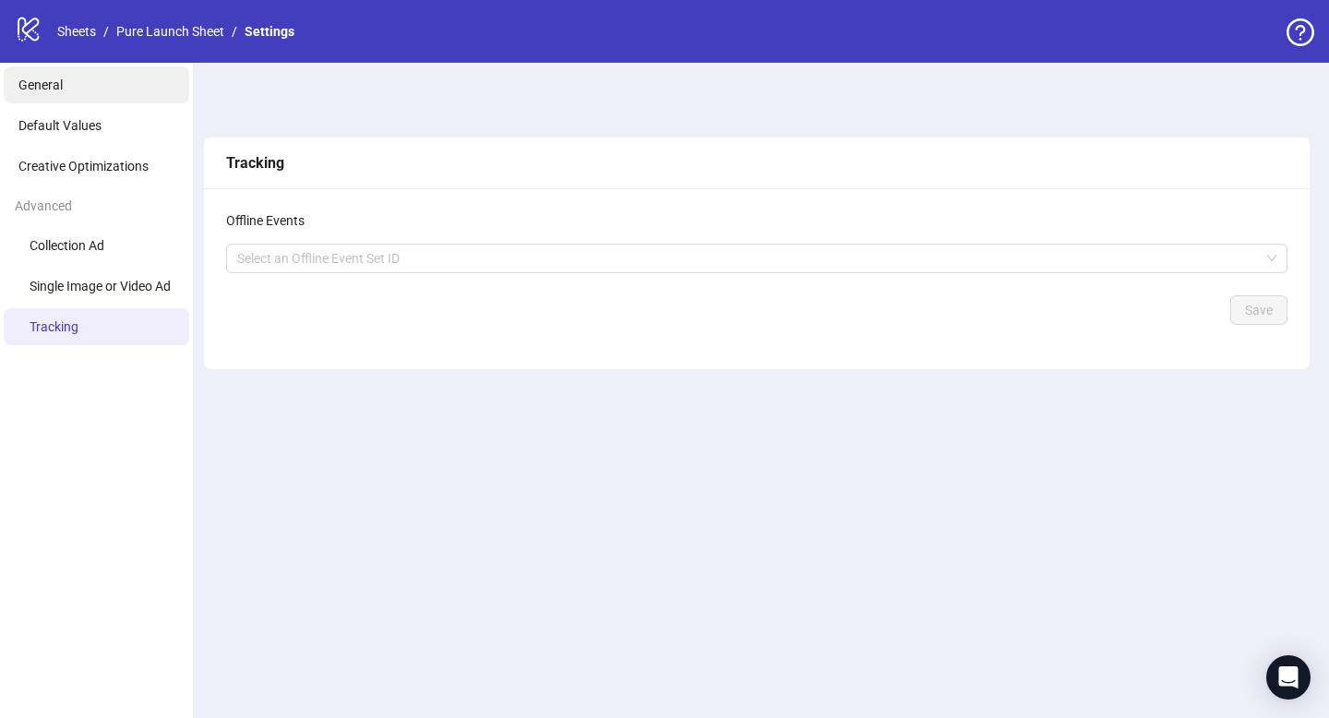
click at [83, 77] on li "General" at bounding box center [96, 84] width 185 height 37
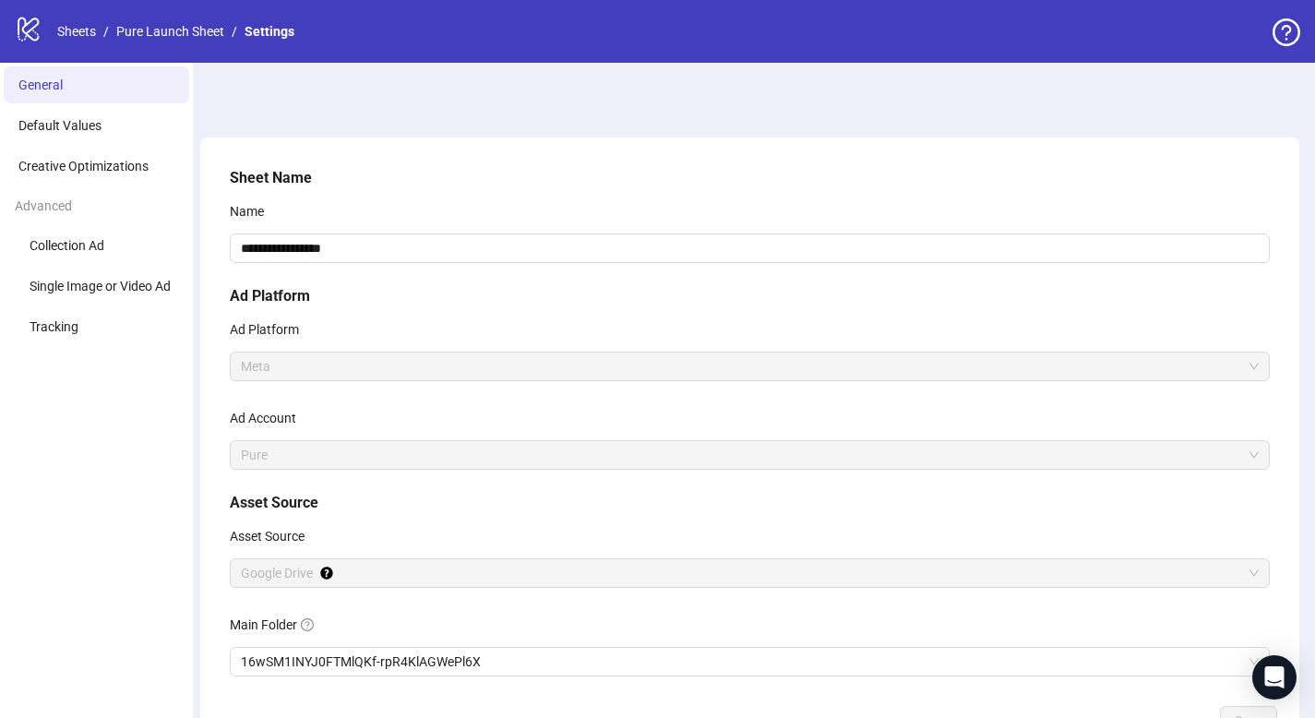
click at [160, 30] on link "Pure Launch Sheet" at bounding box center [170, 31] width 115 height 20
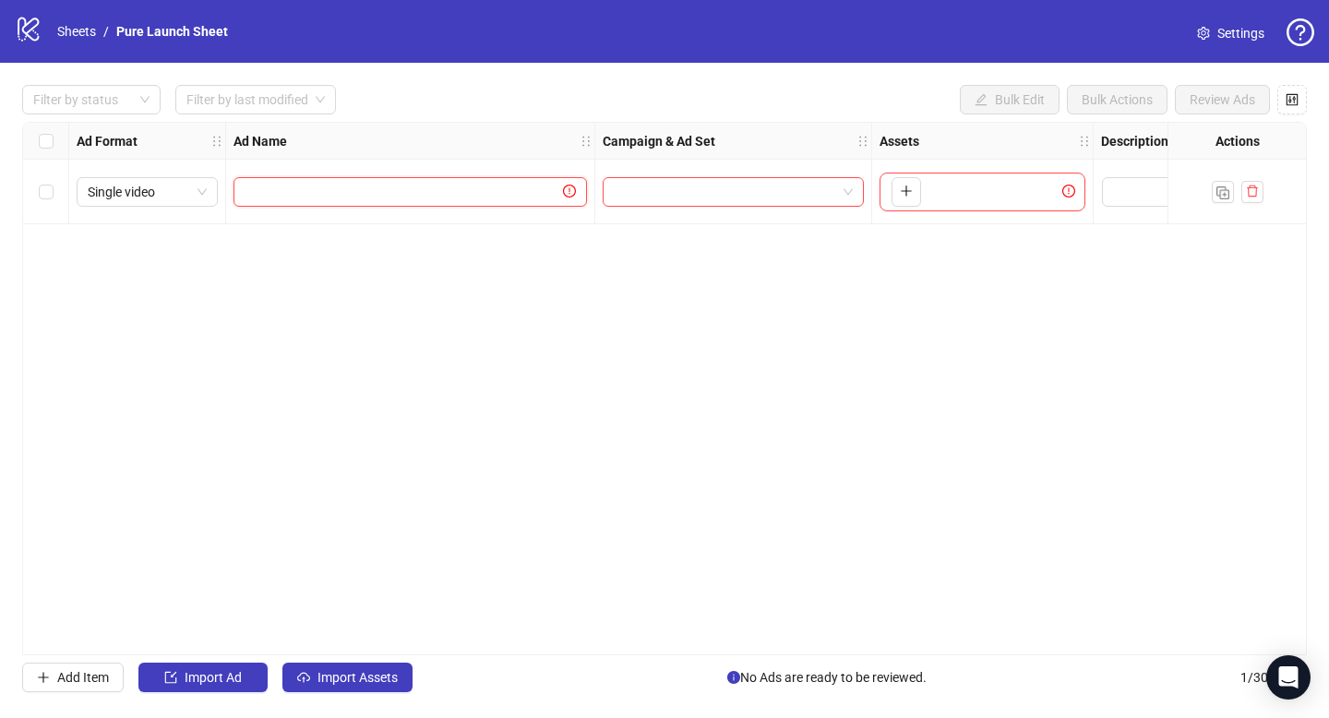
click at [325, 197] on input "text" at bounding box center [401, 192] width 315 height 20
click at [31, 37] on icon at bounding box center [28, 30] width 21 height 24
click at [67, 32] on link "Sheets" at bounding box center [77, 31] width 46 height 20
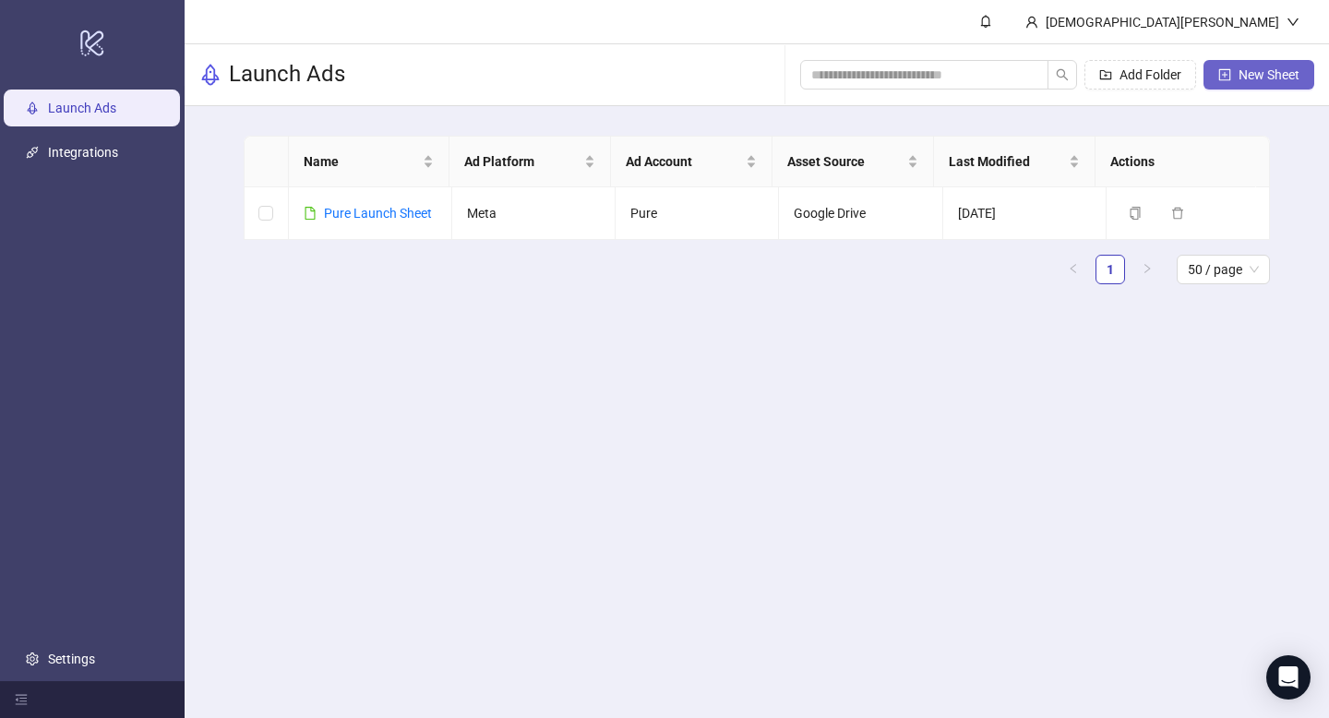
click at [1255, 71] on span "New Sheet" at bounding box center [1268, 74] width 61 height 15
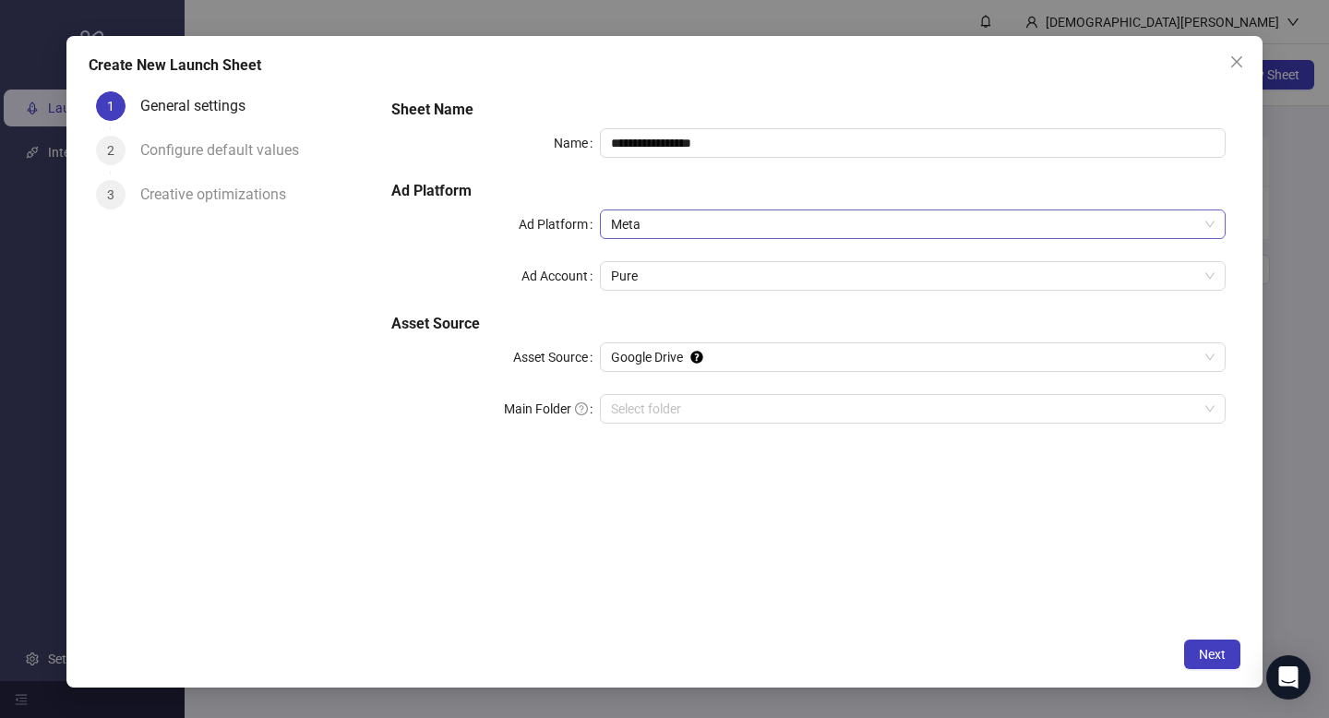
click at [674, 235] on span "Meta" at bounding box center [912, 224] width 603 height 28
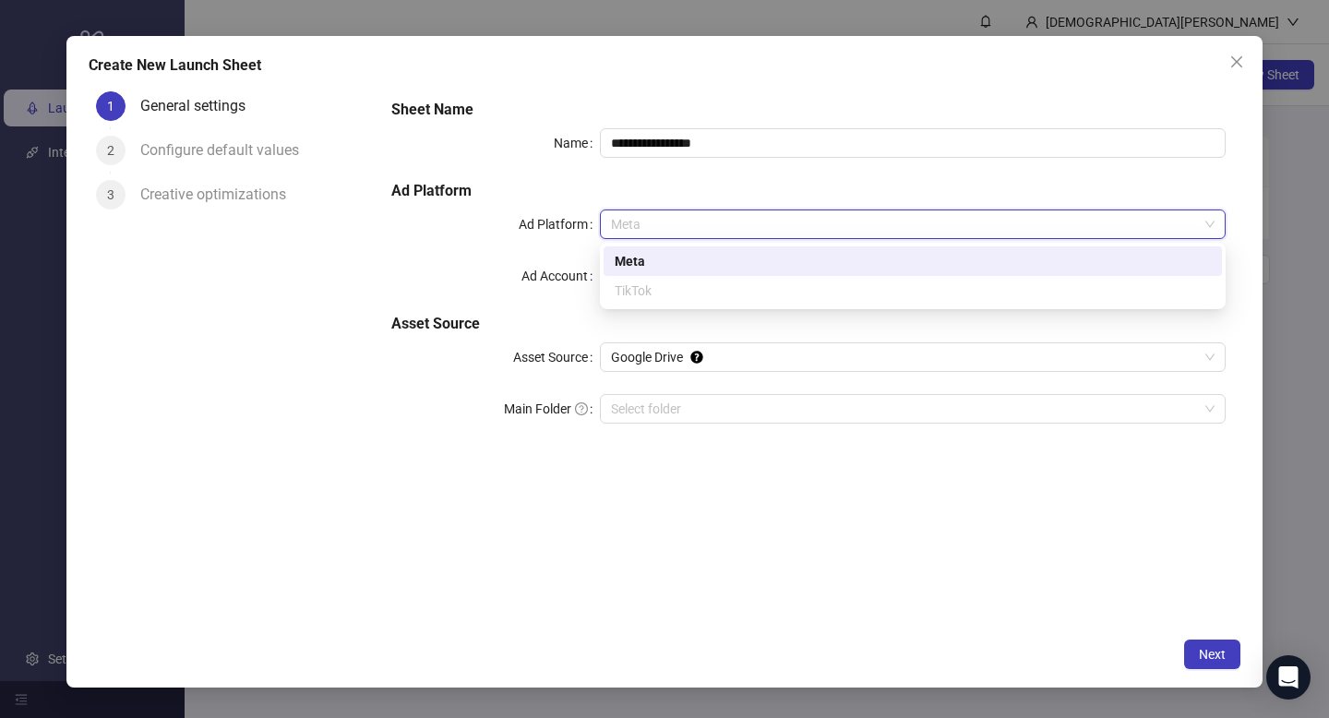
click at [552, 180] on h5 "Ad Platform" at bounding box center [808, 191] width 834 height 22
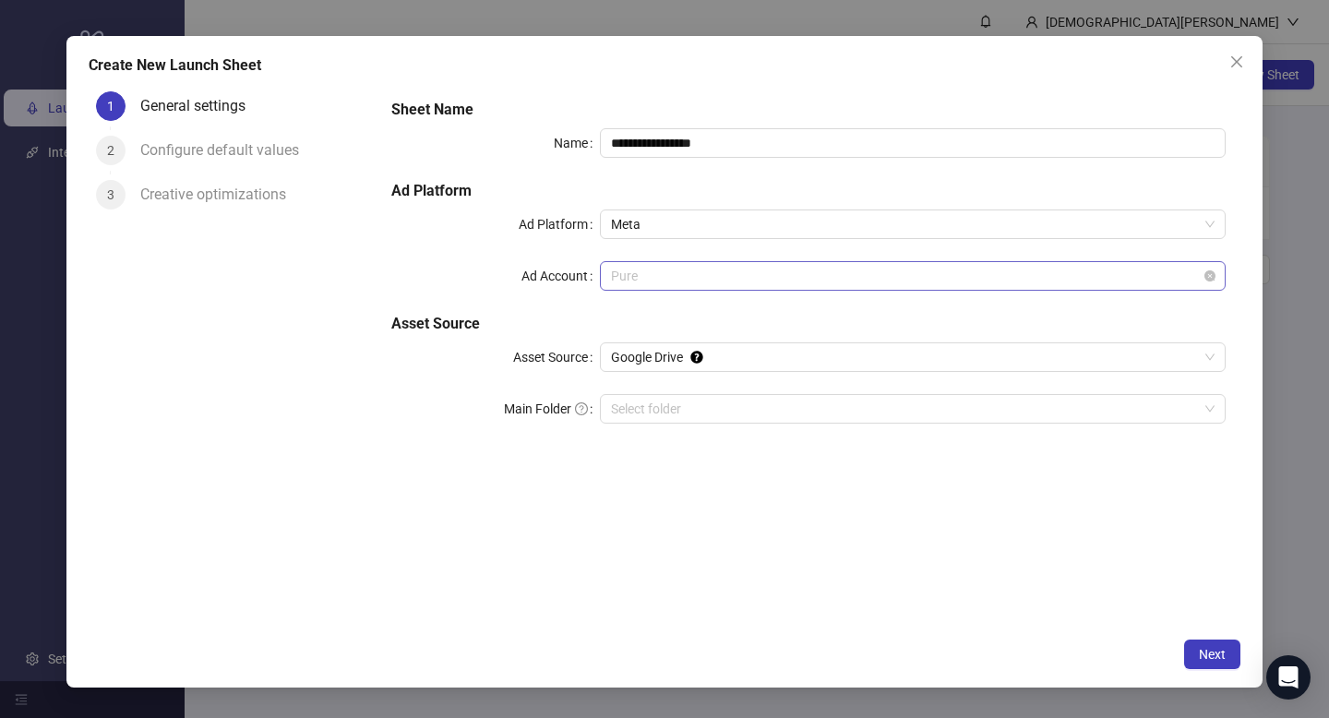
click at [644, 268] on span "Pure" at bounding box center [912, 276] width 603 height 28
click at [499, 242] on div "**********" at bounding box center [808, 272] width 849 height 362
click at [742, 350] on span "Google Drive" at bounding box center [912, 357] width 603 height 28
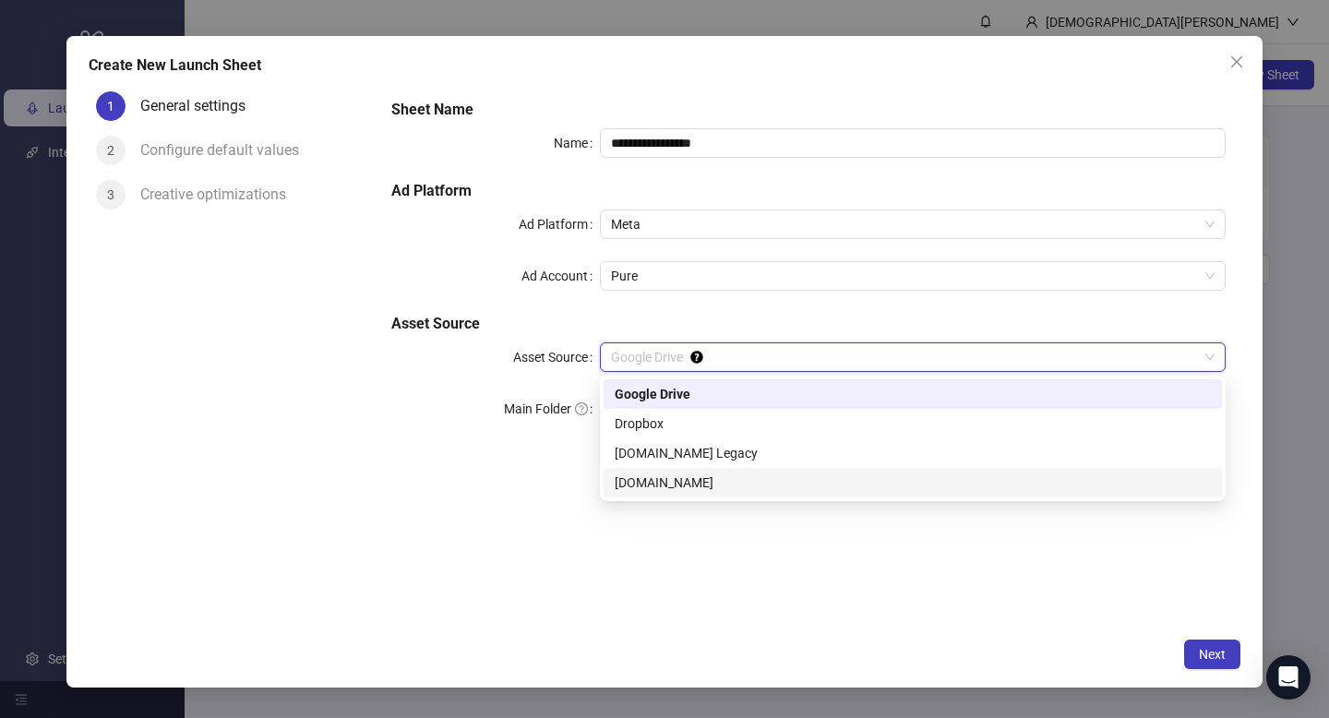
click at [659, 483] on div "Frame.io" at bounding box center [912, 482] width 596 height 20
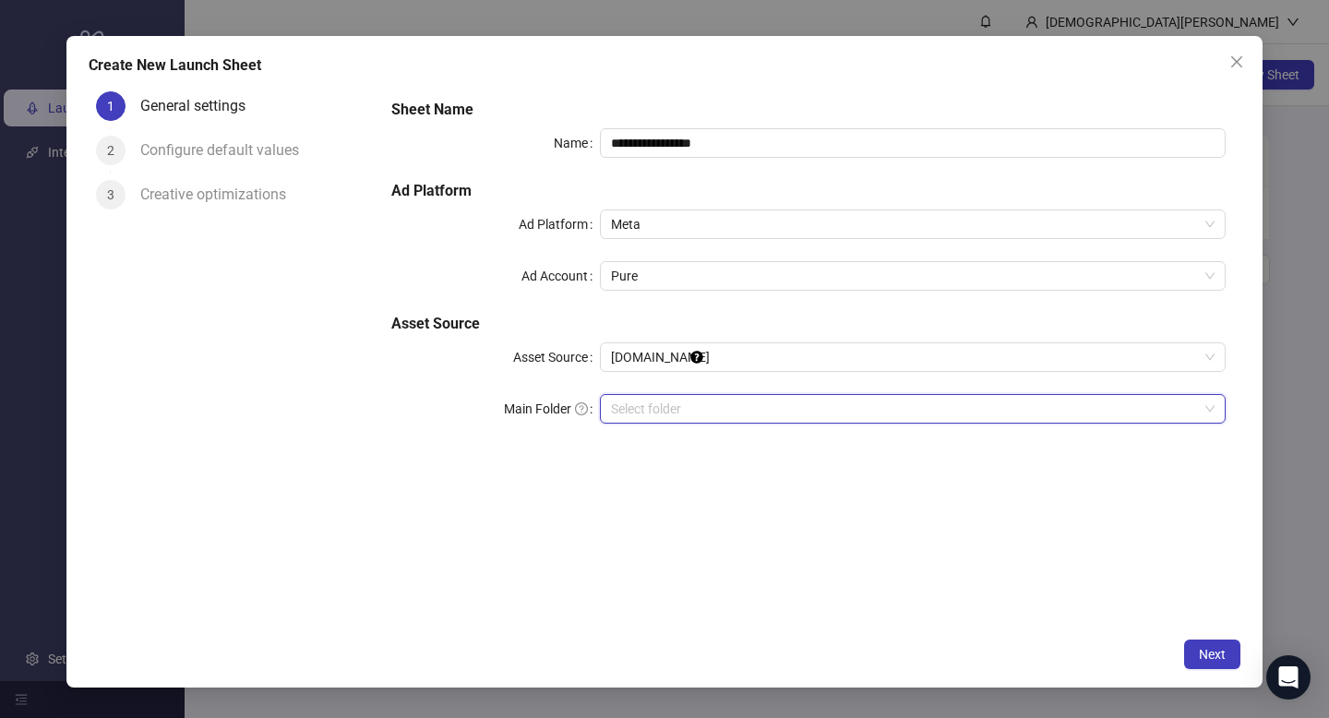
click at [652, 411] on input "search" at bounding box center [904, 409] width 587 height 28
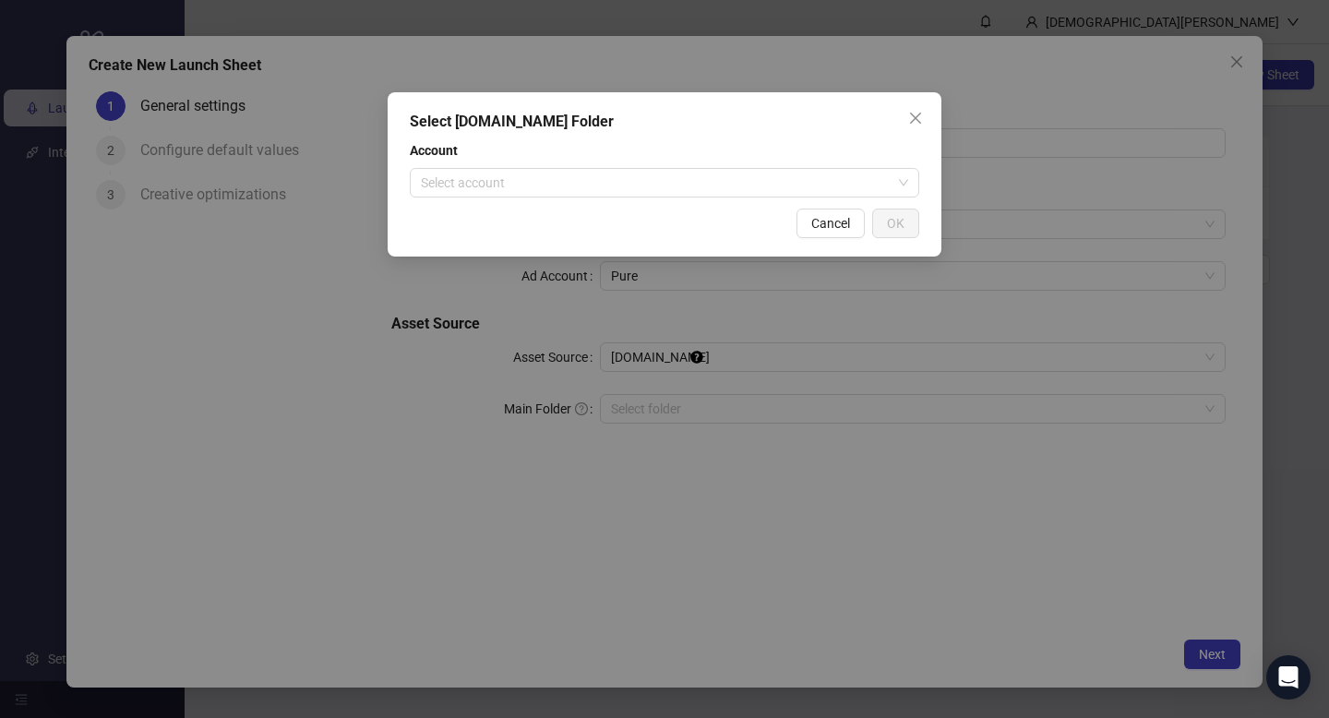
click at [805, 167] on div "Account Select account" at bounding box center [664, 168] width 509 height 57
click at [803, 174] on input "search" at bounding box center [656, 183] width 471 height 28
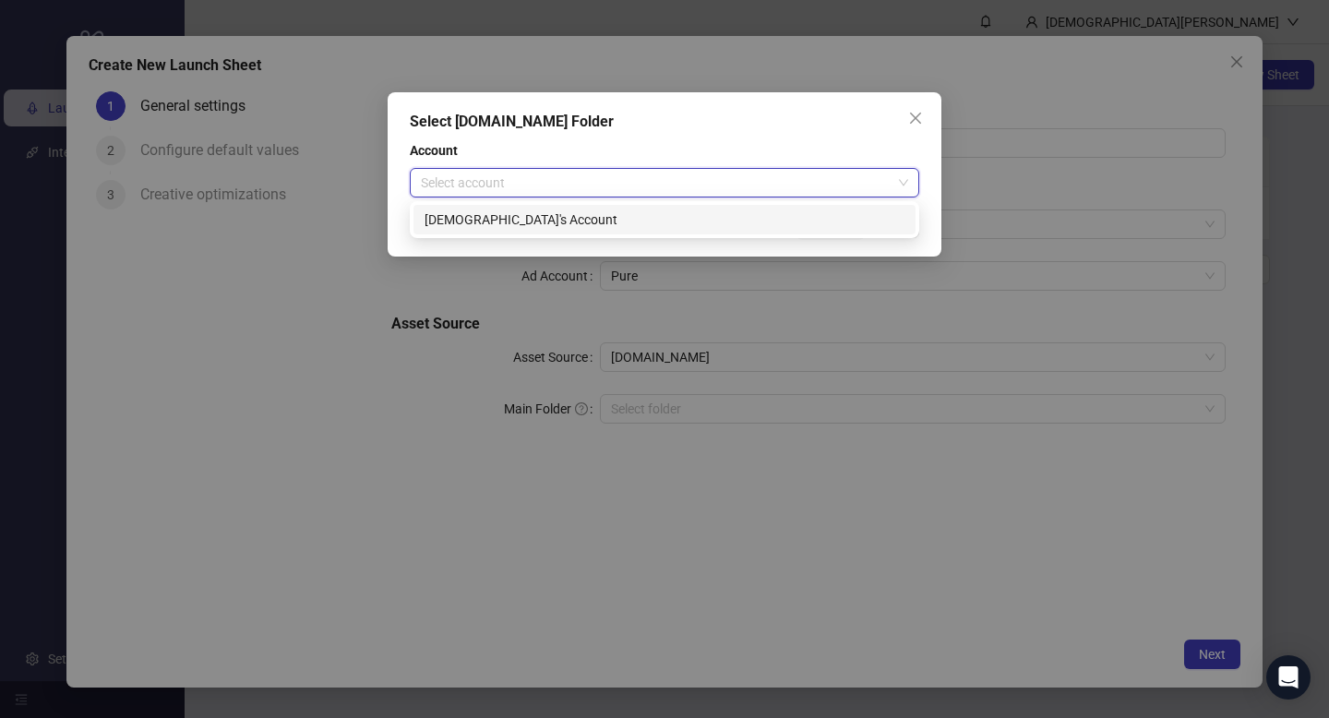
click at [751, 210] on div "Christian's Account" at bounding box center [664, 219] width 480 height 20
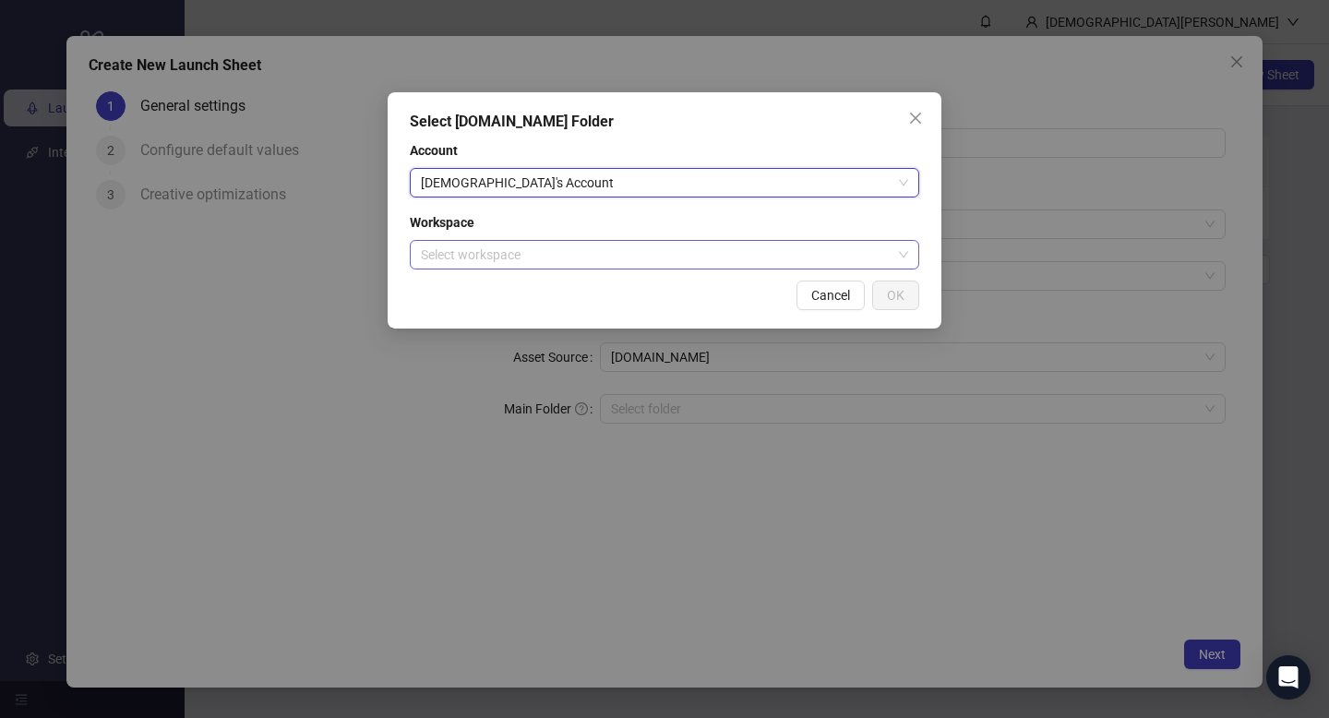
click at [652, 248] on input "search" at bounding box center [656, 255] width 471 height 28
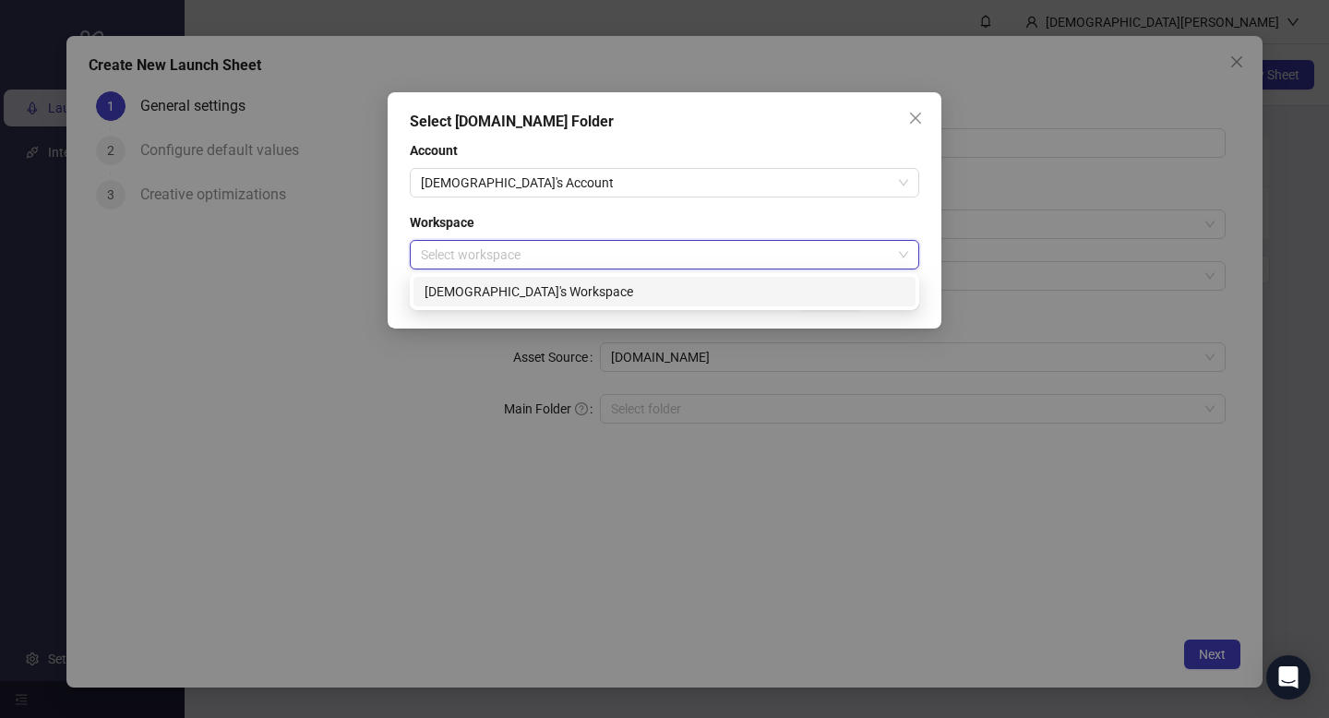
click at [576, 294] on div "Christian's Workspace" at bounding box center [664, 291] width 480 height 20
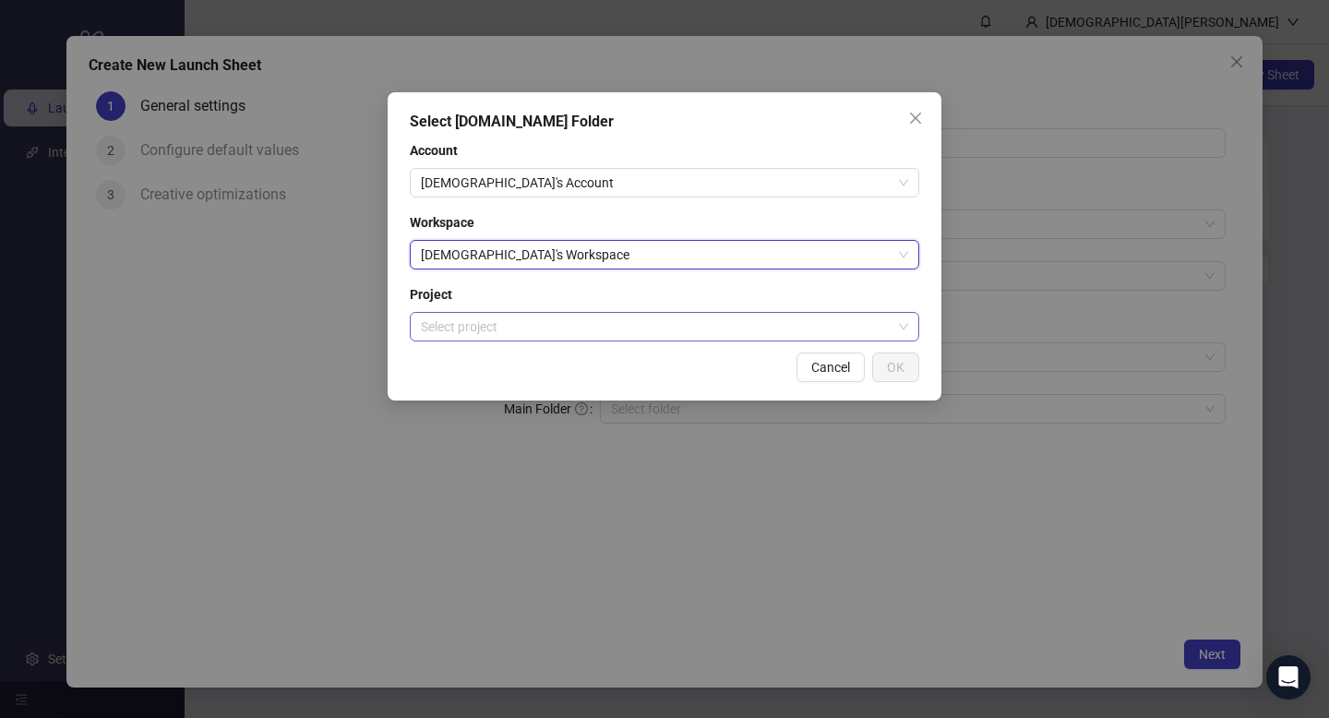
click at [546, 329] on input "search" at bounding box center [656, 327] width 471 height 28
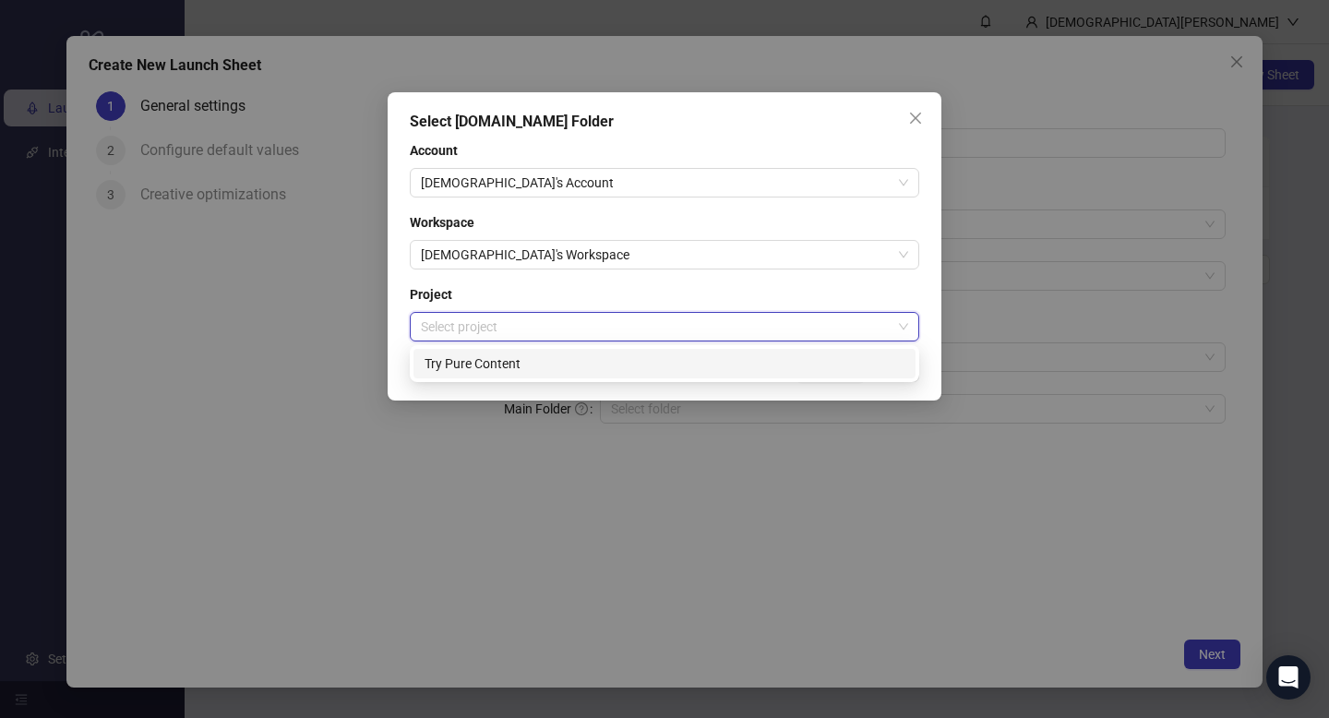
click at [533, 361] on div "Try Pure Content" at bounding box center [664, 363] width 480 height 20
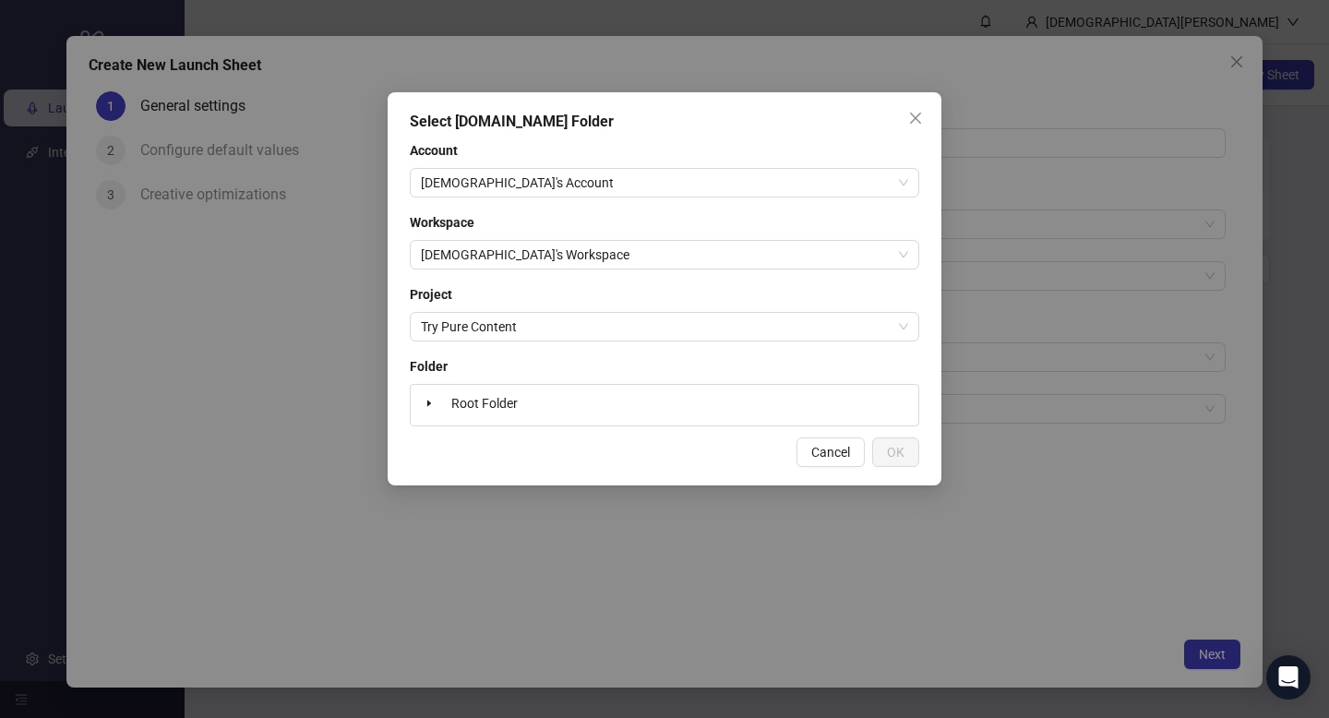
click at [535, 412] on div "Root Folder" at bounding box center [664, 405] width 493 height 26
click at [427, 404] on icon "caret-down" at bounding box center [429, 403] width 4 height 6
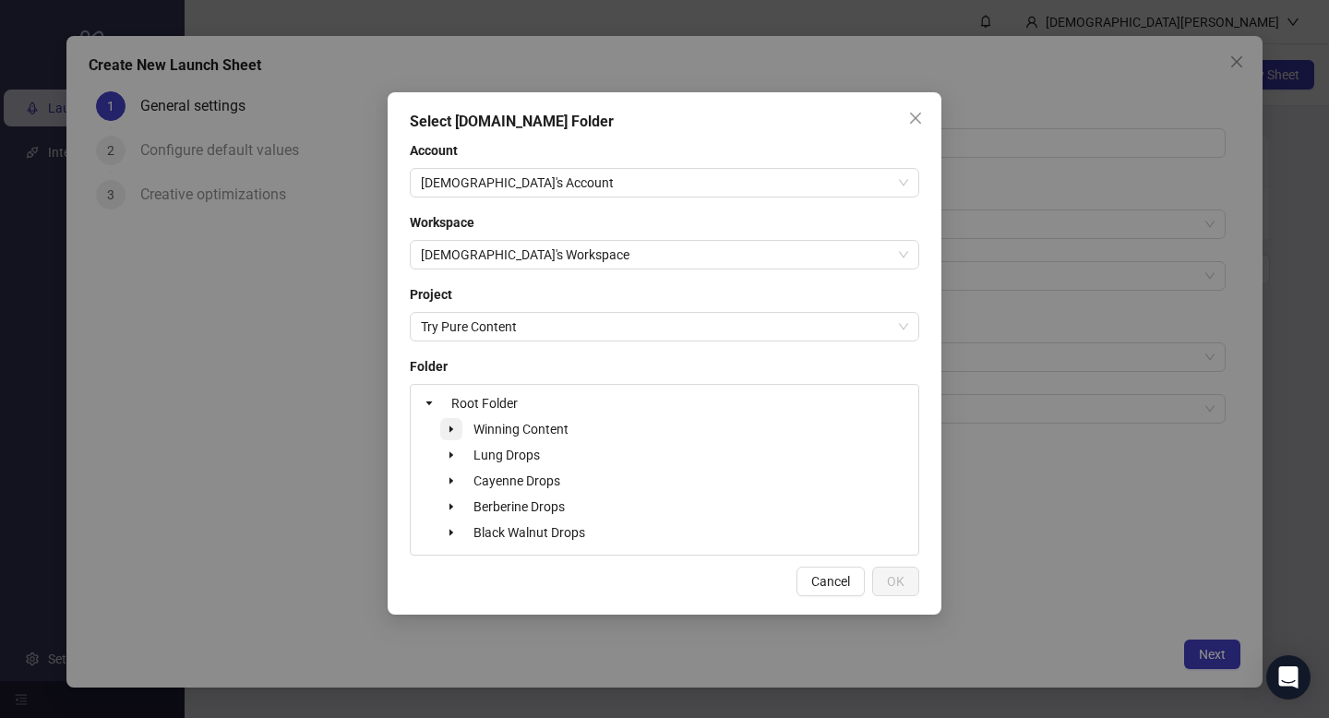
click at [447, 432] on icon "caret-down" at bounding box center [451, 428] width 9 height 9
click at [520, 434] on span "Winning Content" at bounding box center [520, 429] width 95 height 15
click at [893, 580] on span "OK" at bounding box center [896, 581] width 18 height 15
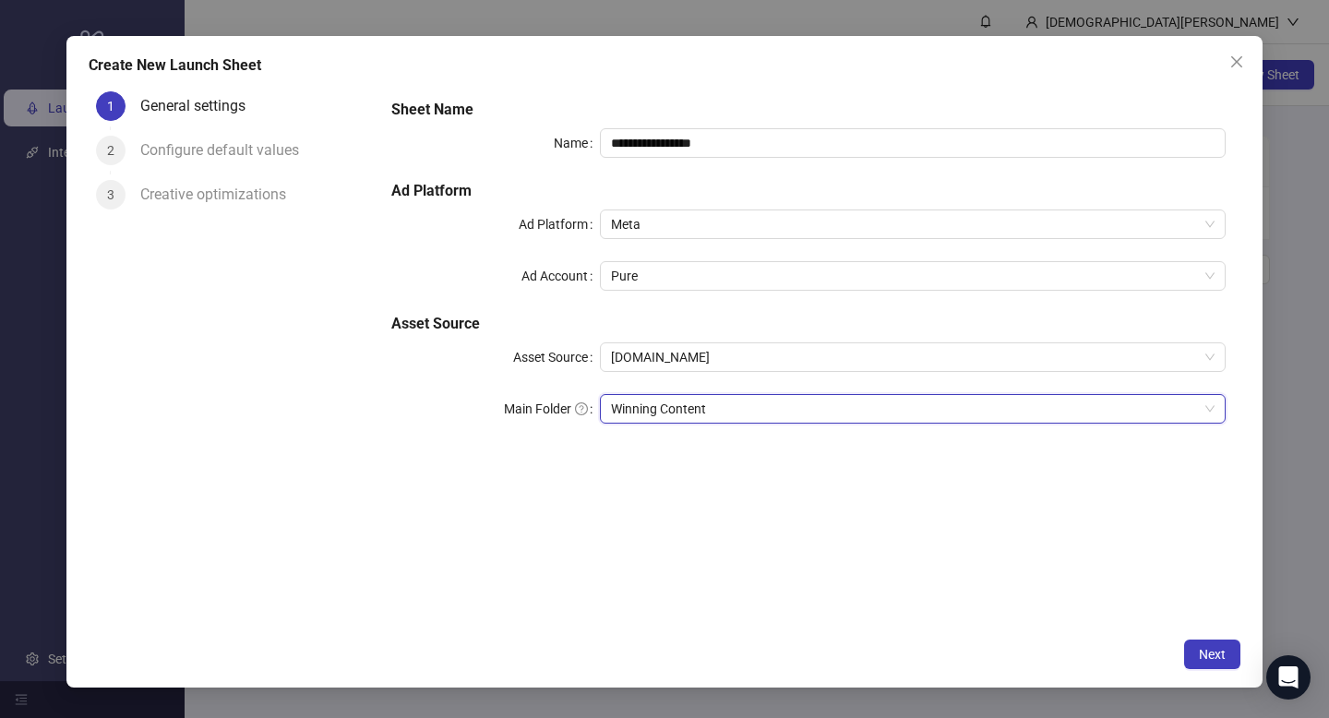
click at [920, 406] on span "Winning Content" at bounding box center [912, 409] width 603 height 28
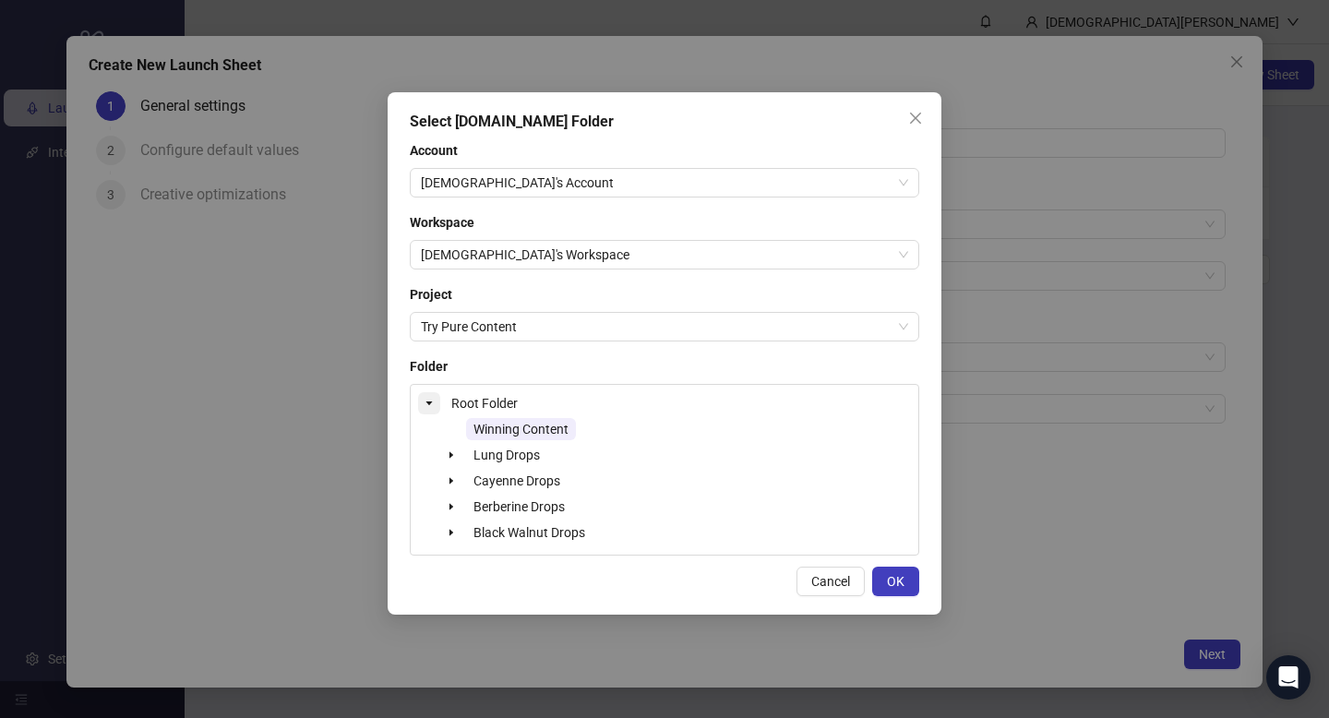
click at [429, 400] on icon "caret-down" at bounding box center [428, 403] width 9 height 9
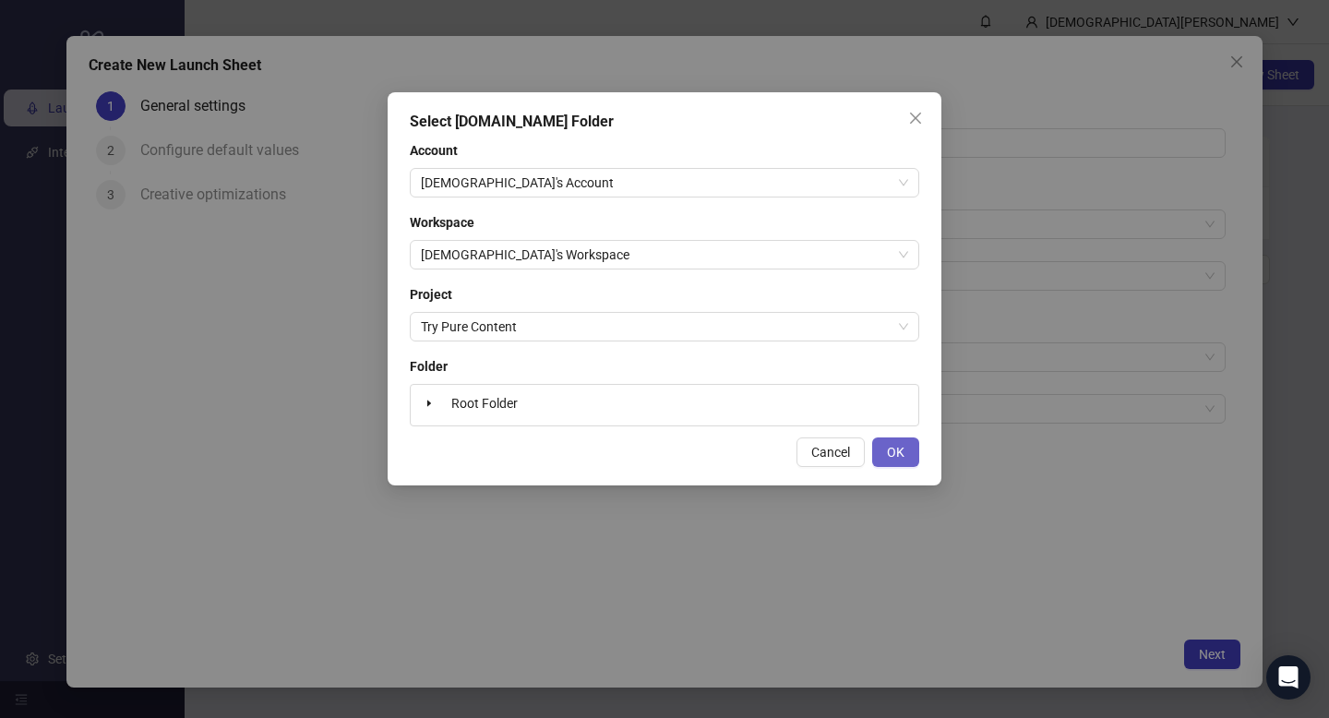
click at [903, 452] on span "OK" at bounding box center [896, 452] width 18 height 15
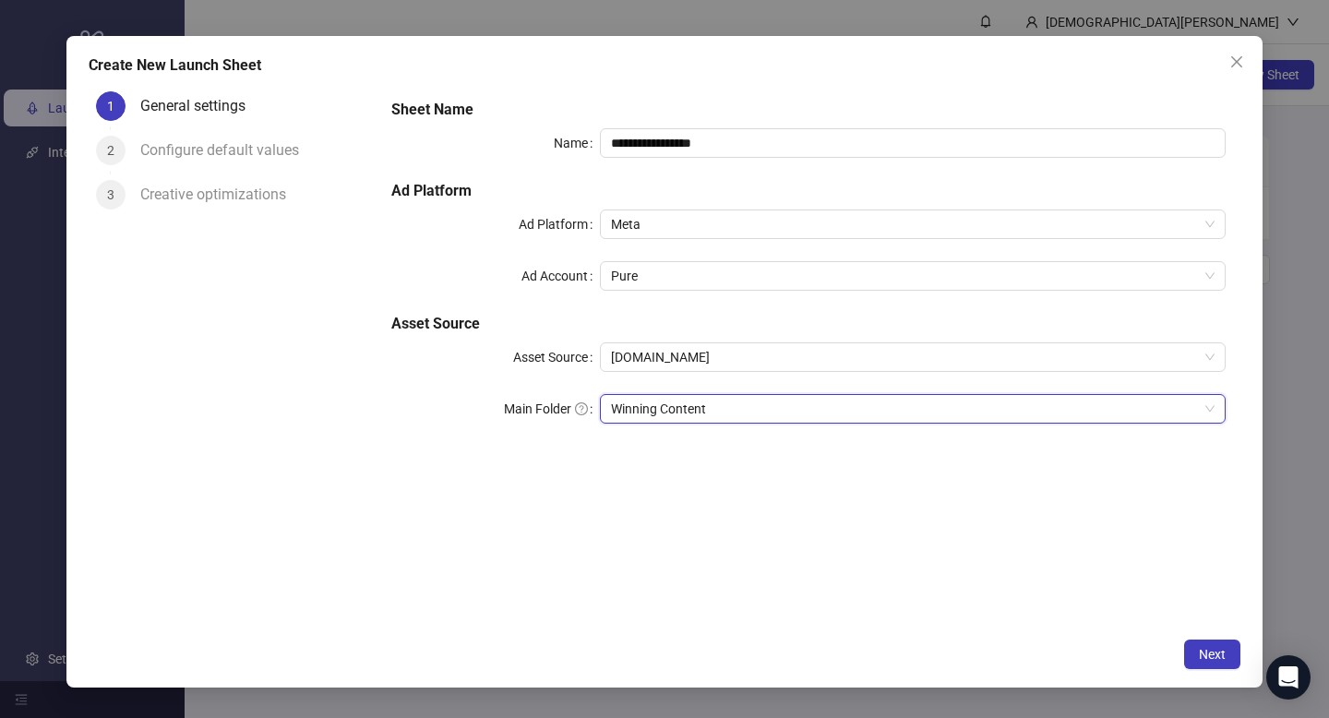
click at [823, 401] on span "Winning Content" at bounding box center [912, 409] width 603 height 28
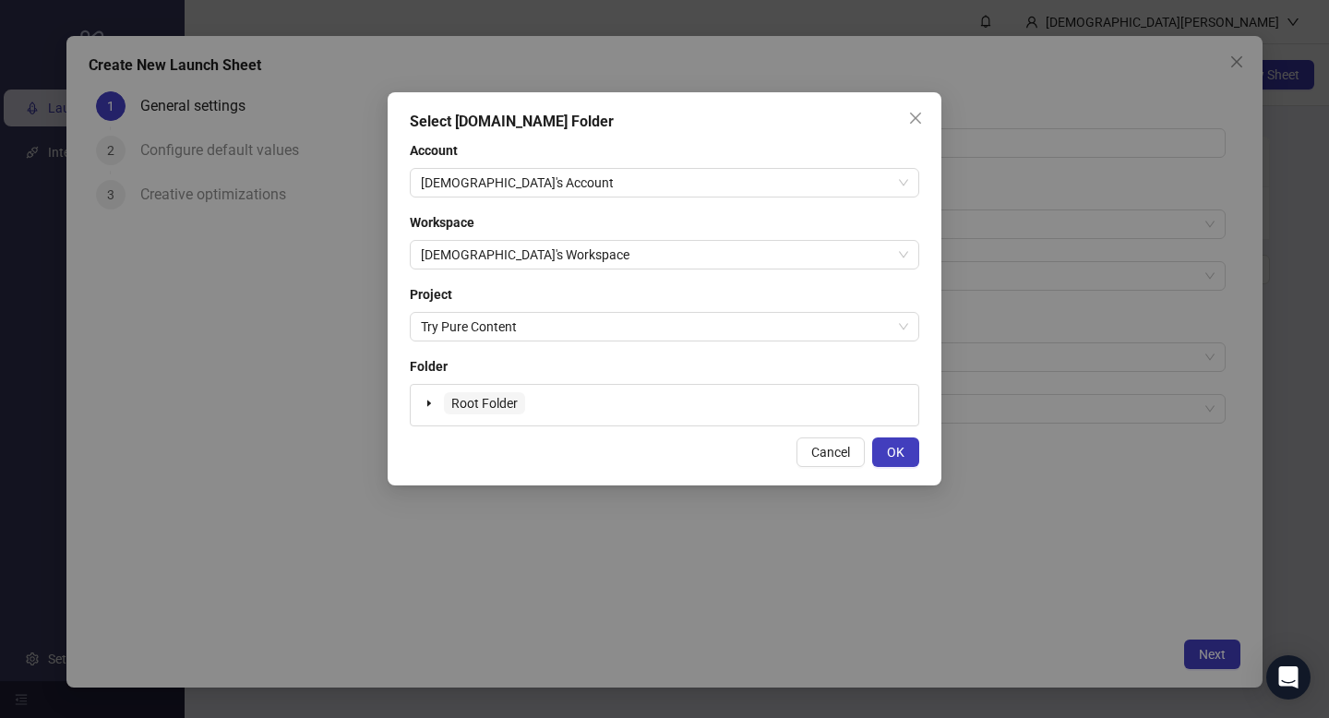
click at [470, 403] on span "Root Folder" at bounding box center [484, 403] width 66 height 15
click at [891, 451] on span "OK" at bounding box center [896, 452] width 18 height 15
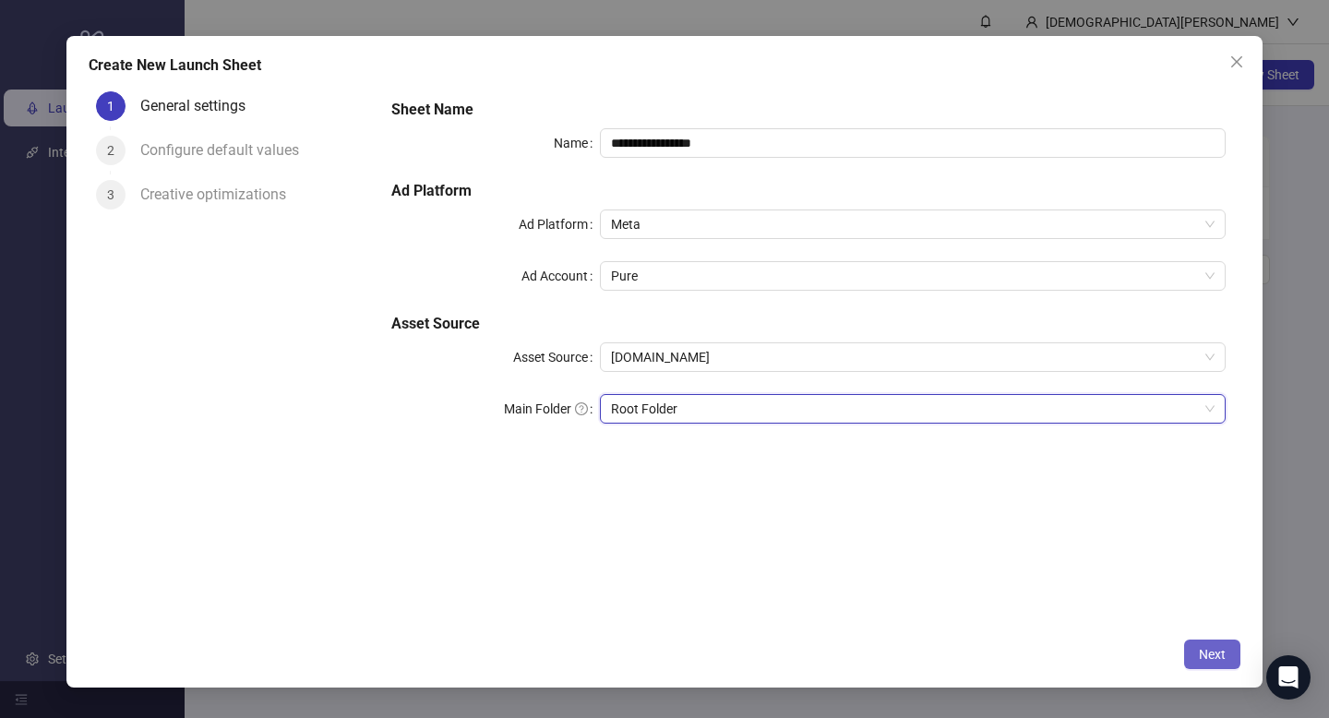
click at [1206, 651] on span "Next" at bounding box center [1211, 654] width 27 height 15
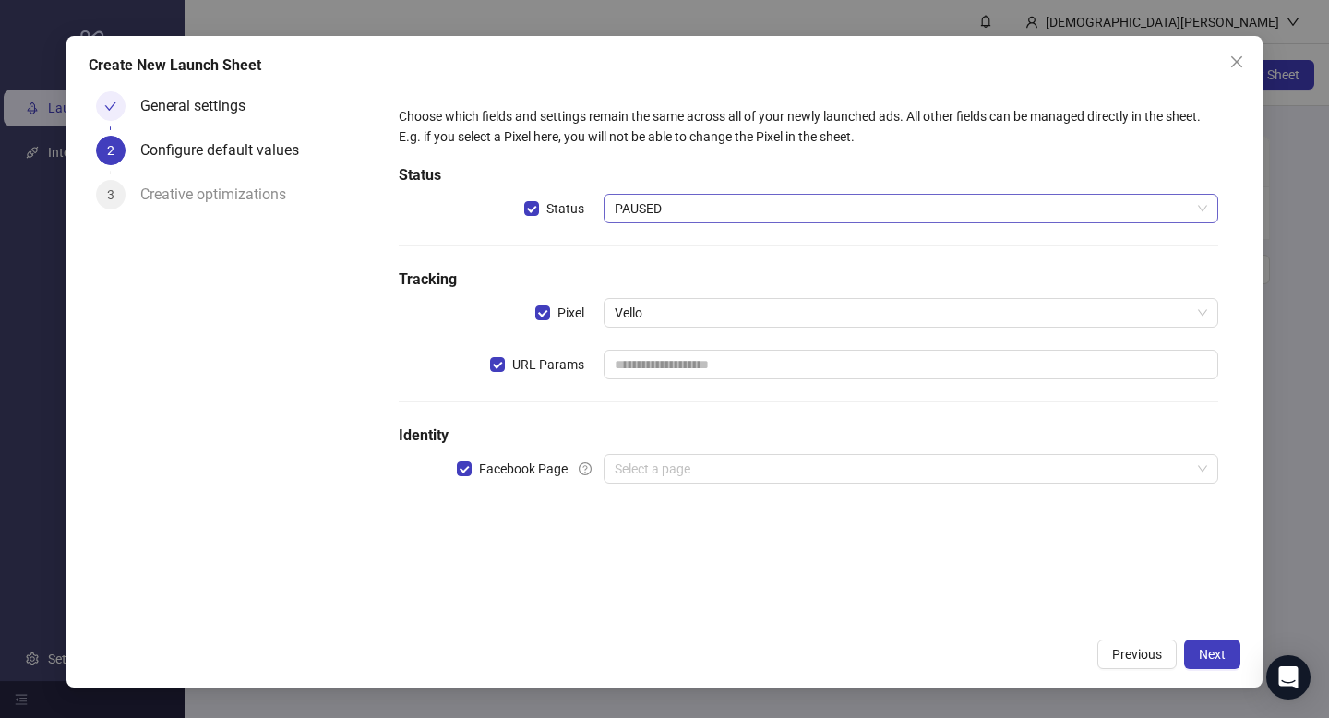
click at [676, 206] on span "PAUSED" at bounding box center [910, 209] width 592 height 28
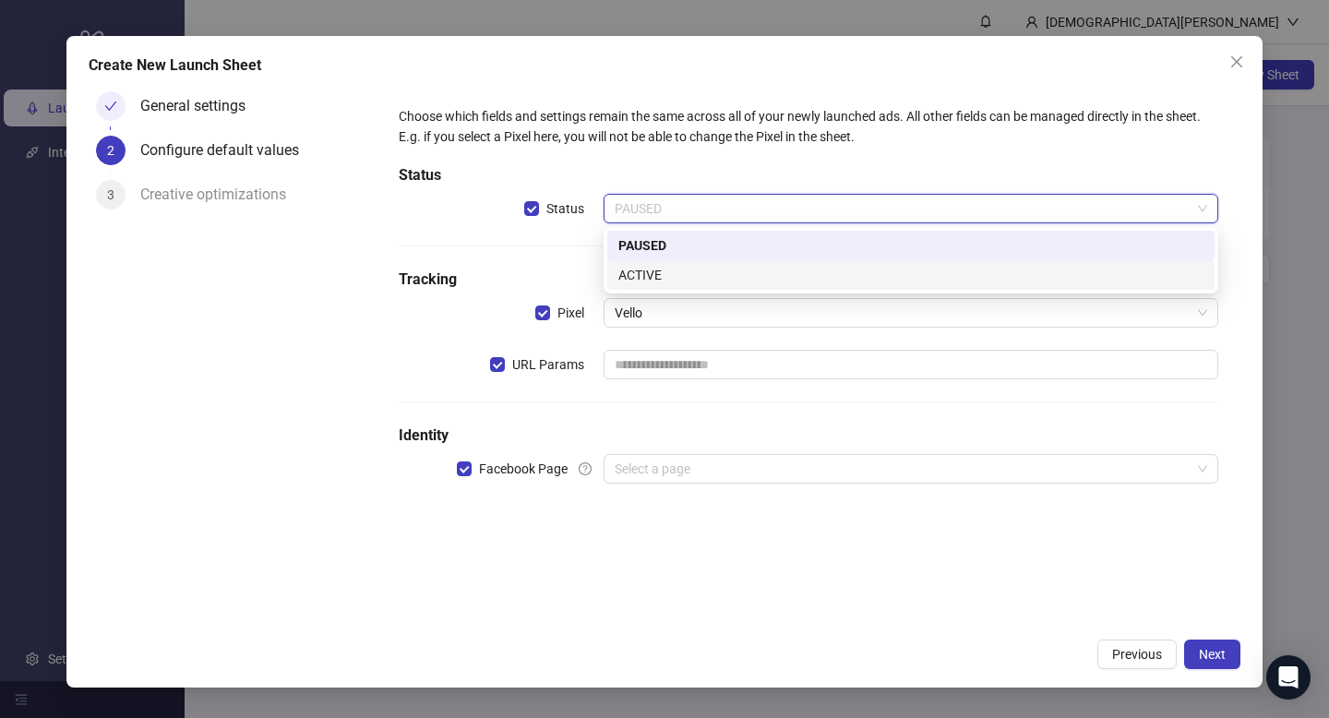
click at [639, 274] on div "ACTIVE" at bounding box center [910, 275] width 585 height 20
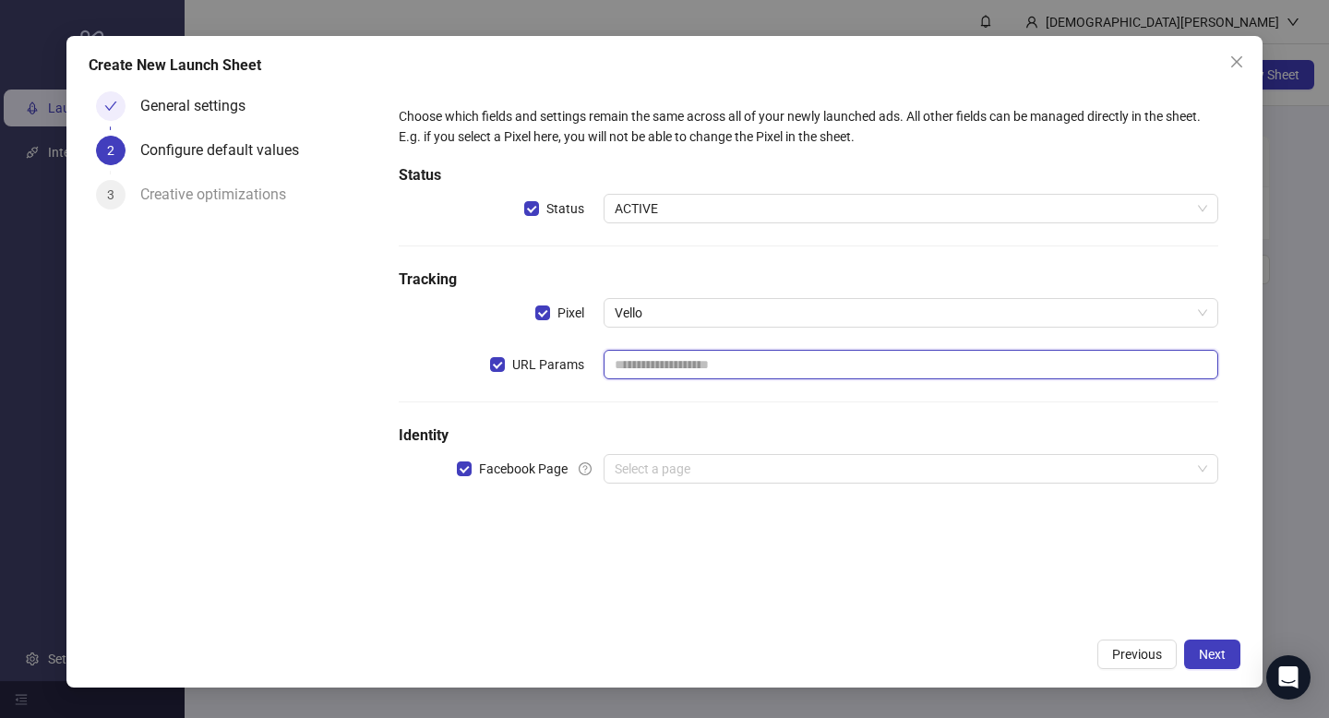
click at [689, 365] on input "text" at bounding box center [910, 365] width 614 height 30
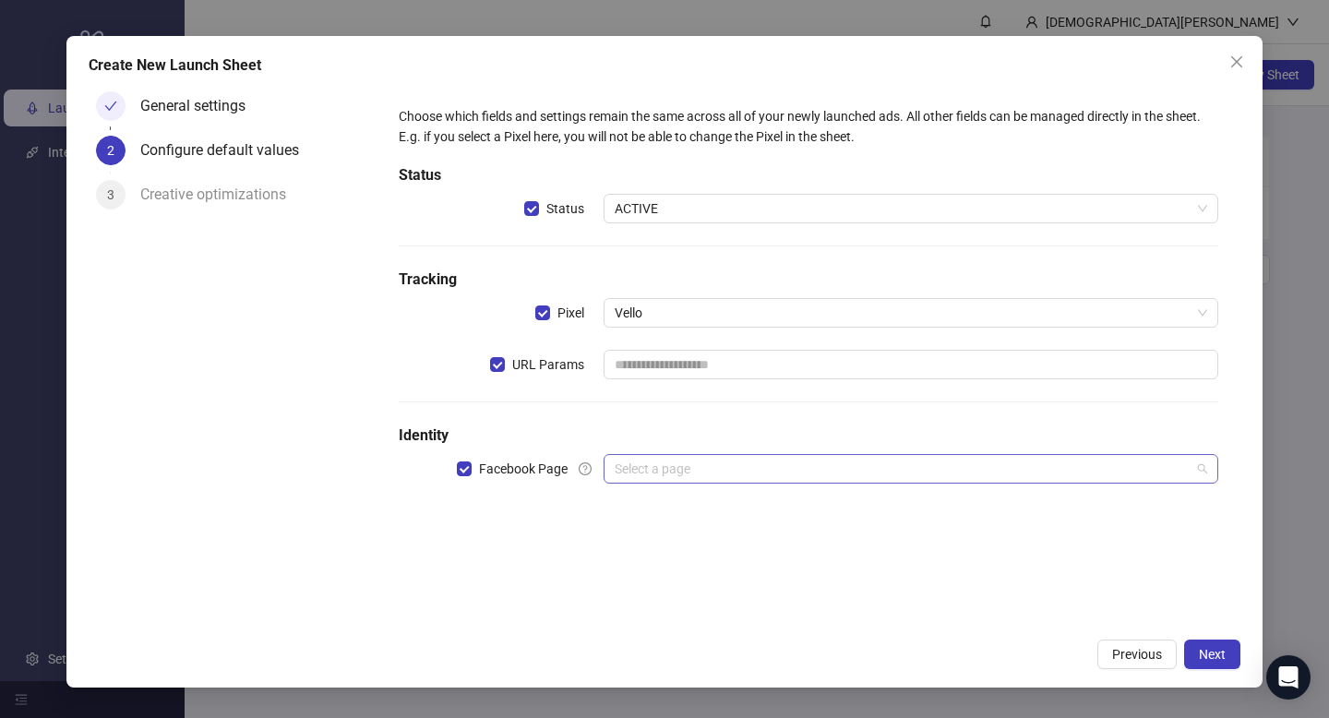
click at [663, 471] on input "search" at bounding box center [902, 469] width 576 height 28
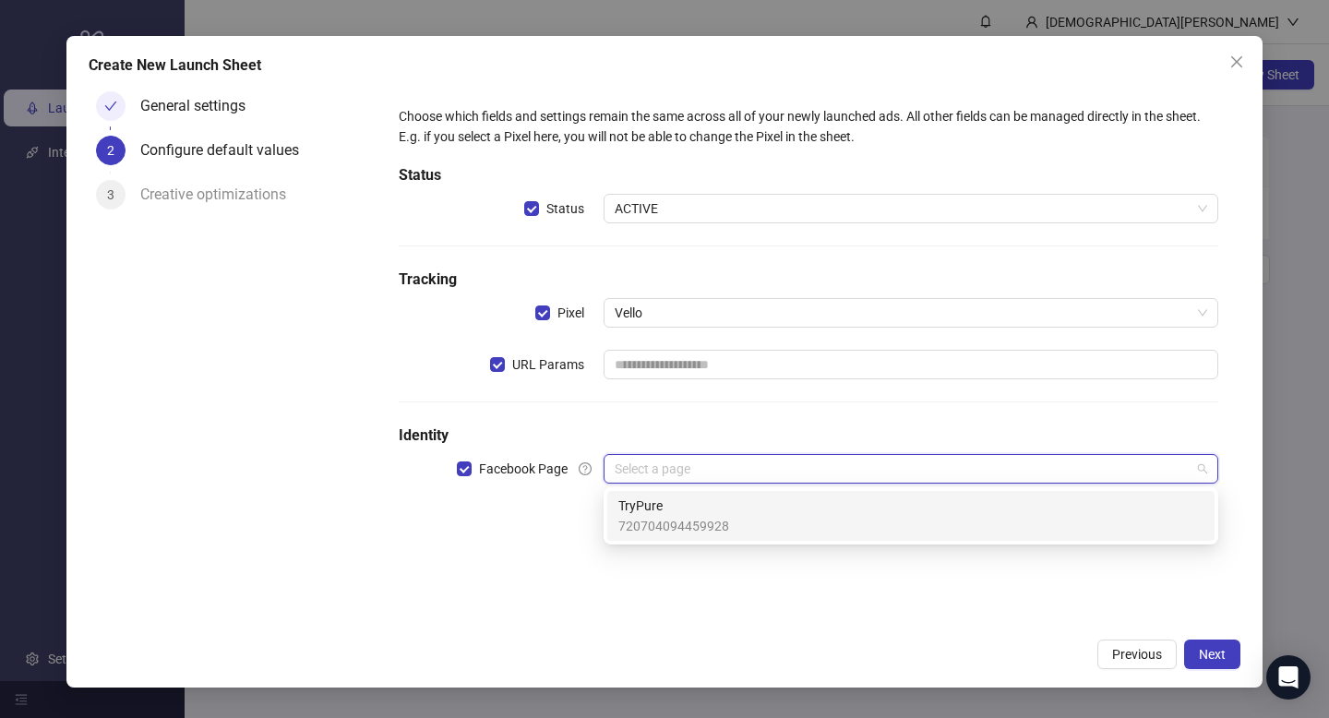
click at [671, 513] on span "TryPure" at bounding box center [673, 505] width 111 height 20
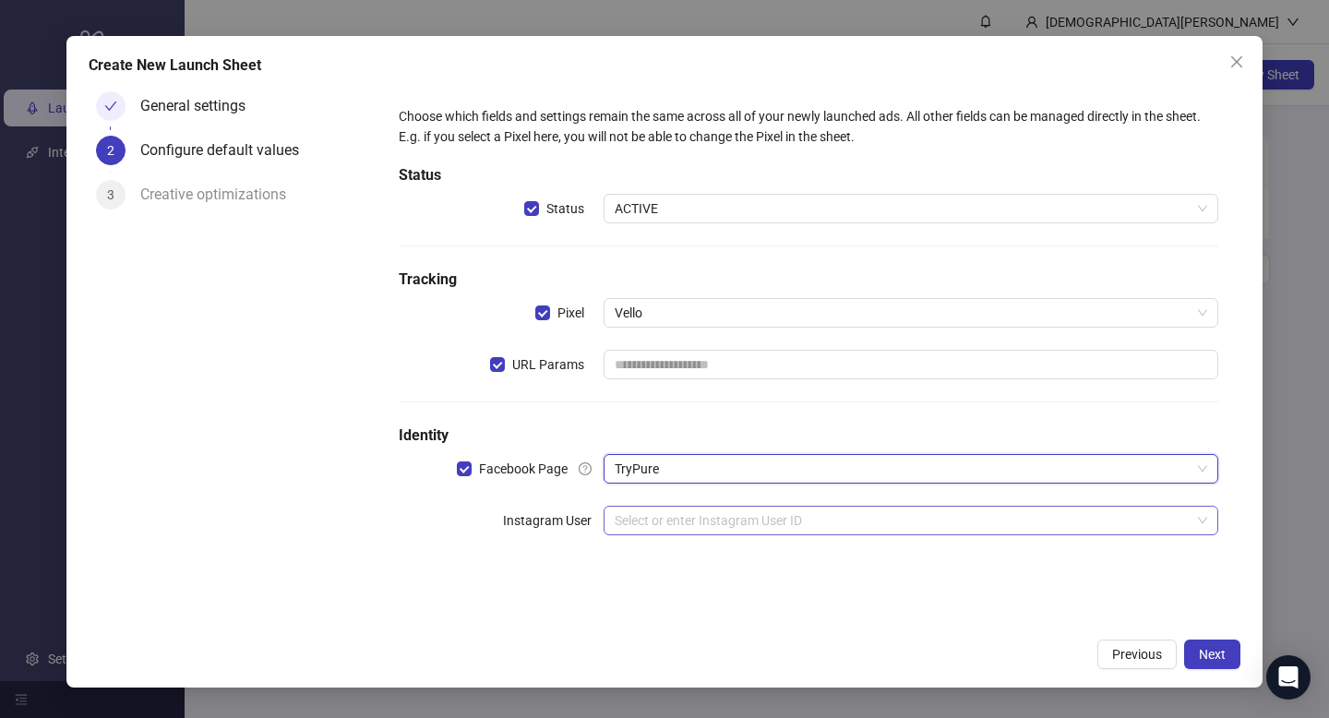
click at [657, 521] on input "search" at bounding box center [902, 521] width 576 height 28
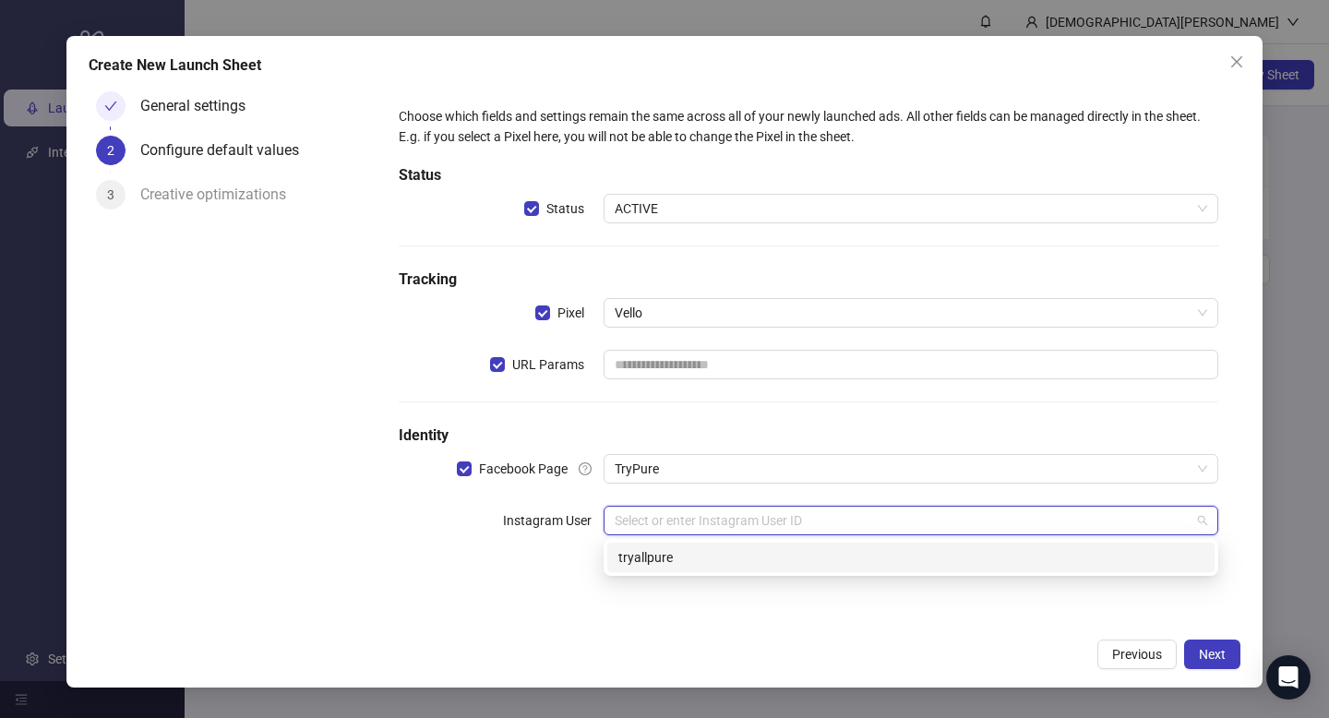
click at [662, 564] on div "tryallpure" at bounding box center [910, 557] width 585 height 20
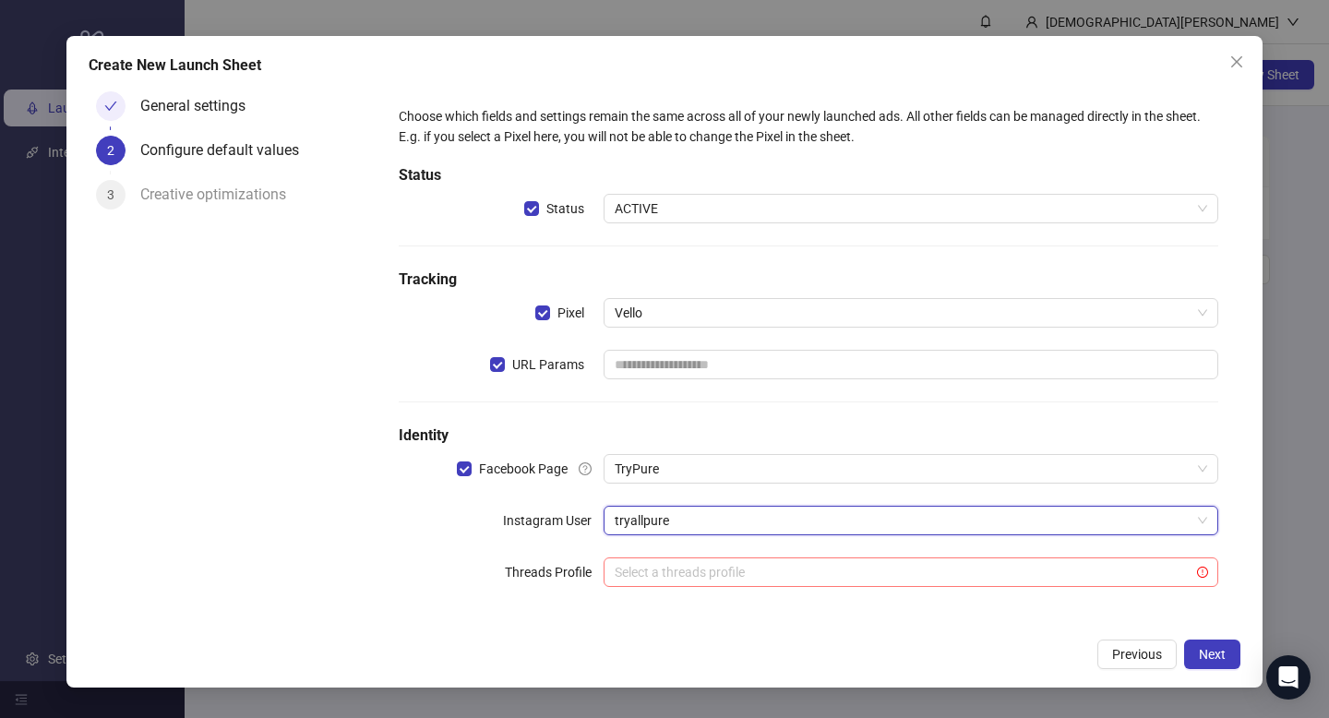
click at [642, 570] on input "search" at bounding box center [902, 572] width 576 height 28
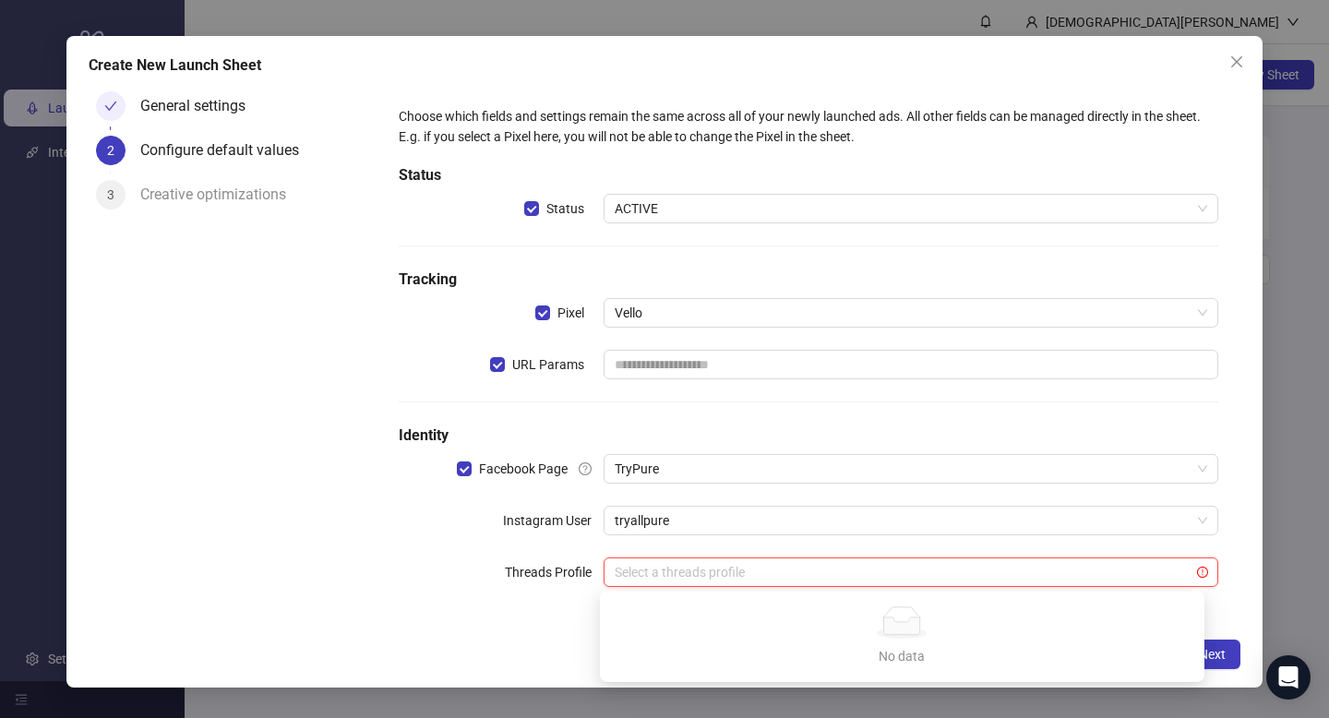
click at [487, 608] on div "Choose which fields and settings remain the same across all of your newly launc…" at bounding box center [808, 358] width 834 height 518
click at [1203, 652] on span "Next" at bounding box center [1211, 654] width 27 height 15
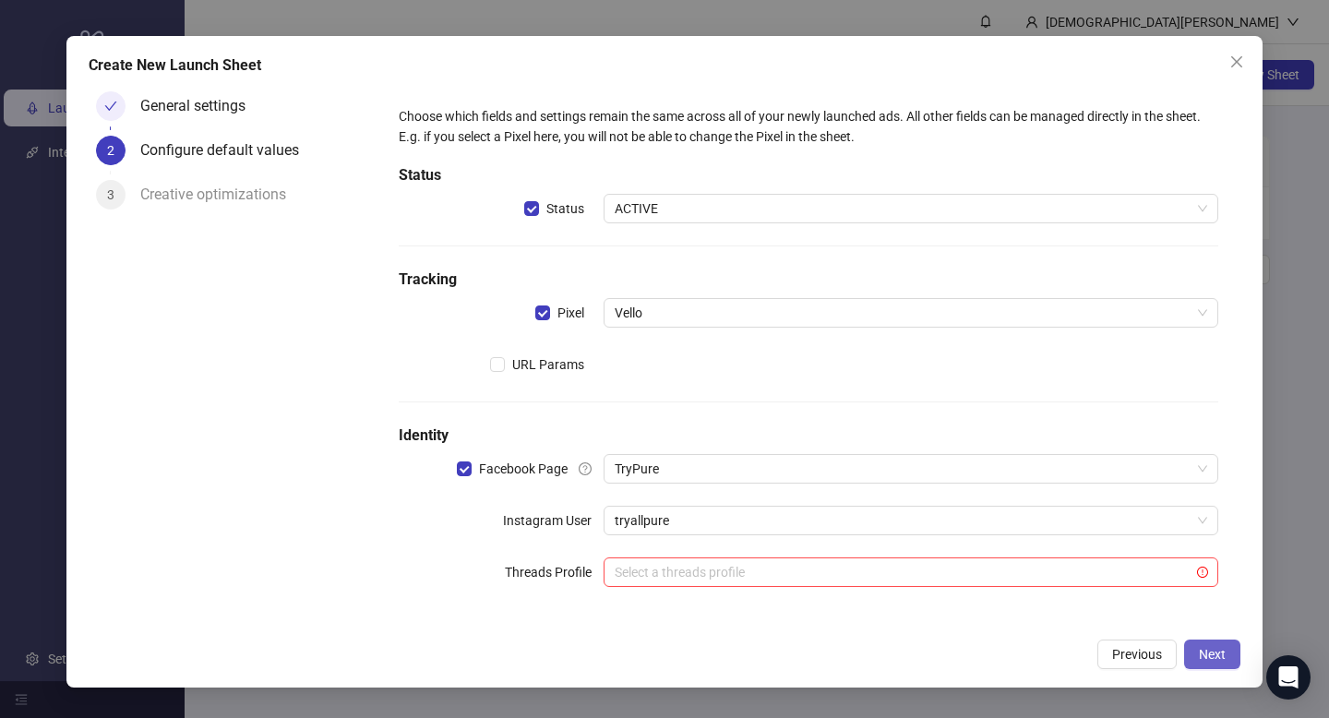
click at [1204, 647] on span "Next" at bounding box center [1211, 654] width 27 height 15
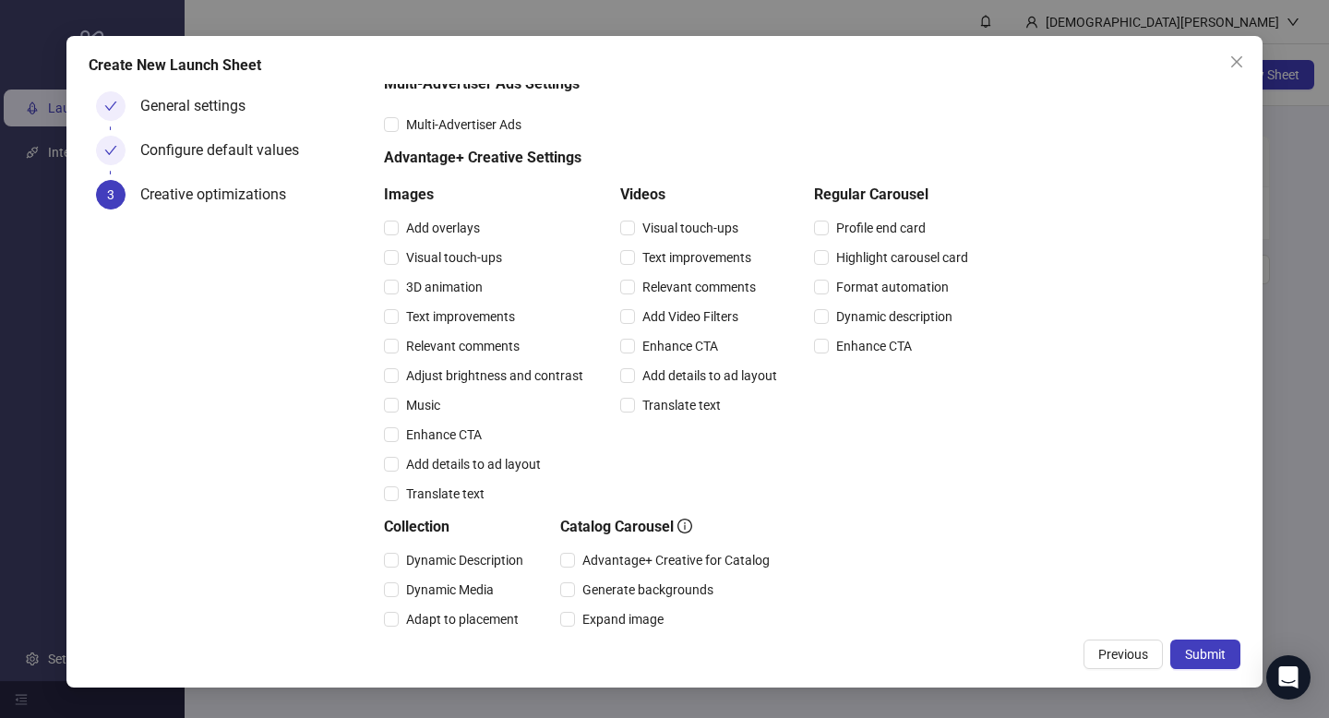
scroll to position [397, 0]
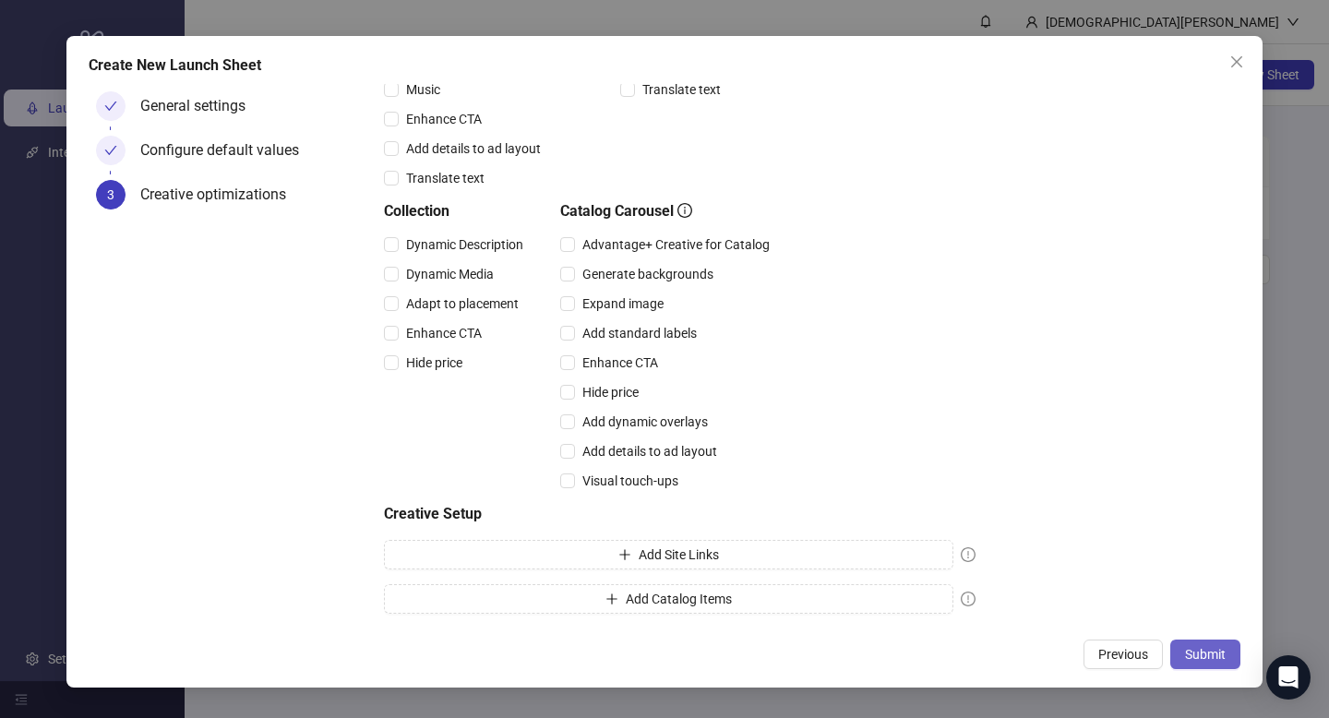
click at [1217, 653] on span "Submit" at bounding box center [1205, 654] width 41 height 15
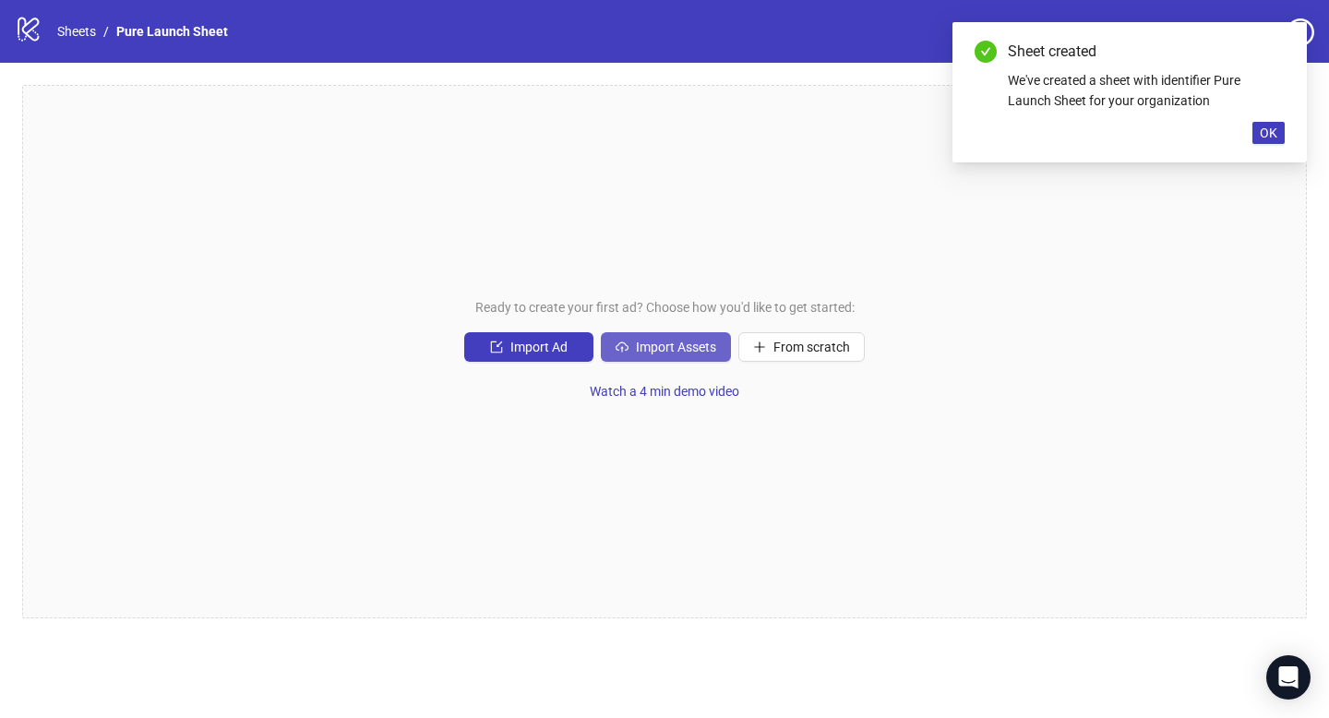
click at [709, 340] on span "Import Assets" at bounding box center [676, 347] width 80 height 15
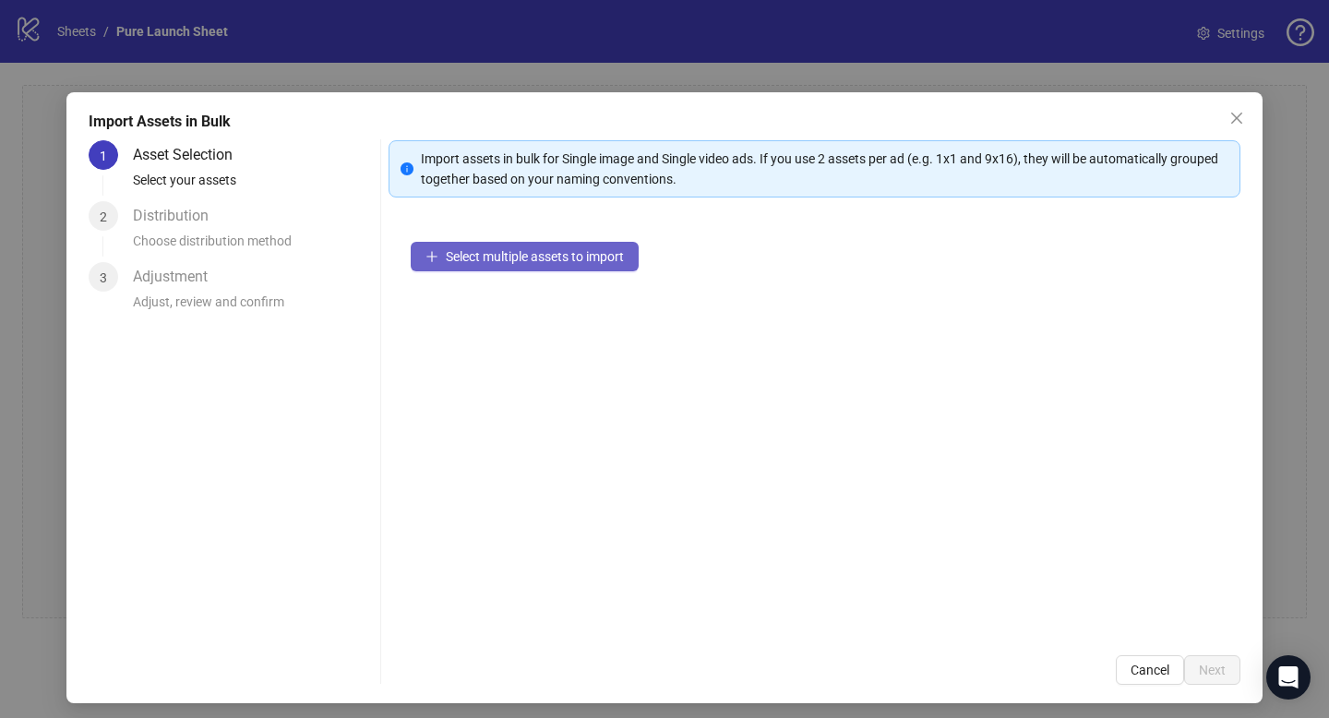
click at [487, 257] on span "Select multiple assets to import" at bounding box center [535, 256] width 178 height 15
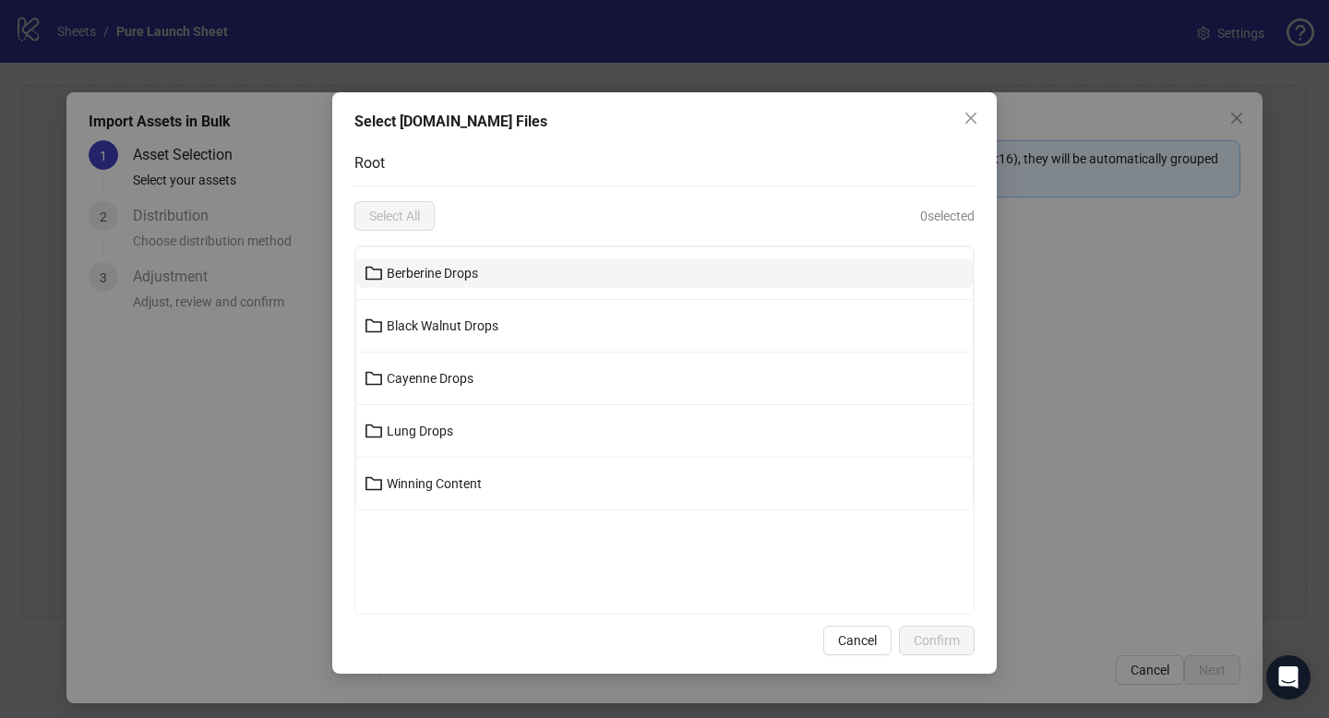
click at [437, 278] on span "Berberine Drops" at bounding box center [432, 273] width 91 height 15
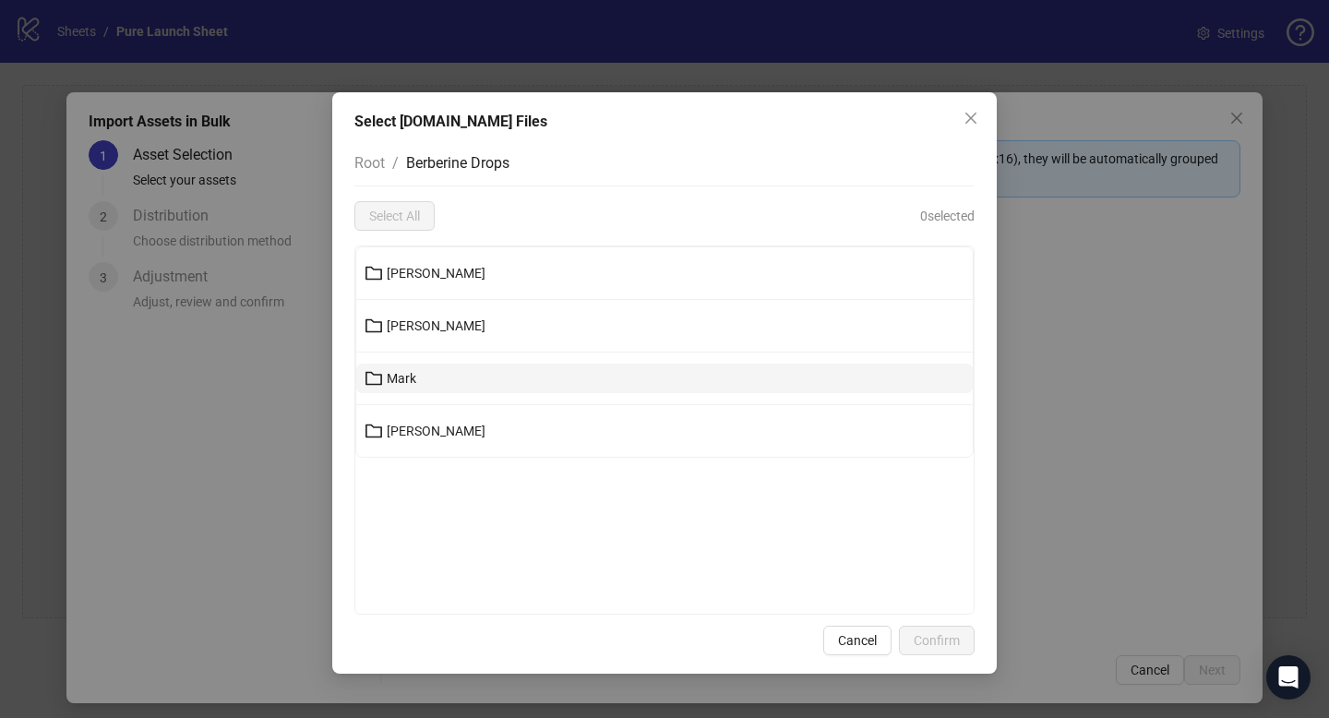
click at [416, 379] on button "Mark" at bounding box center [664, 379] width 616 height 30
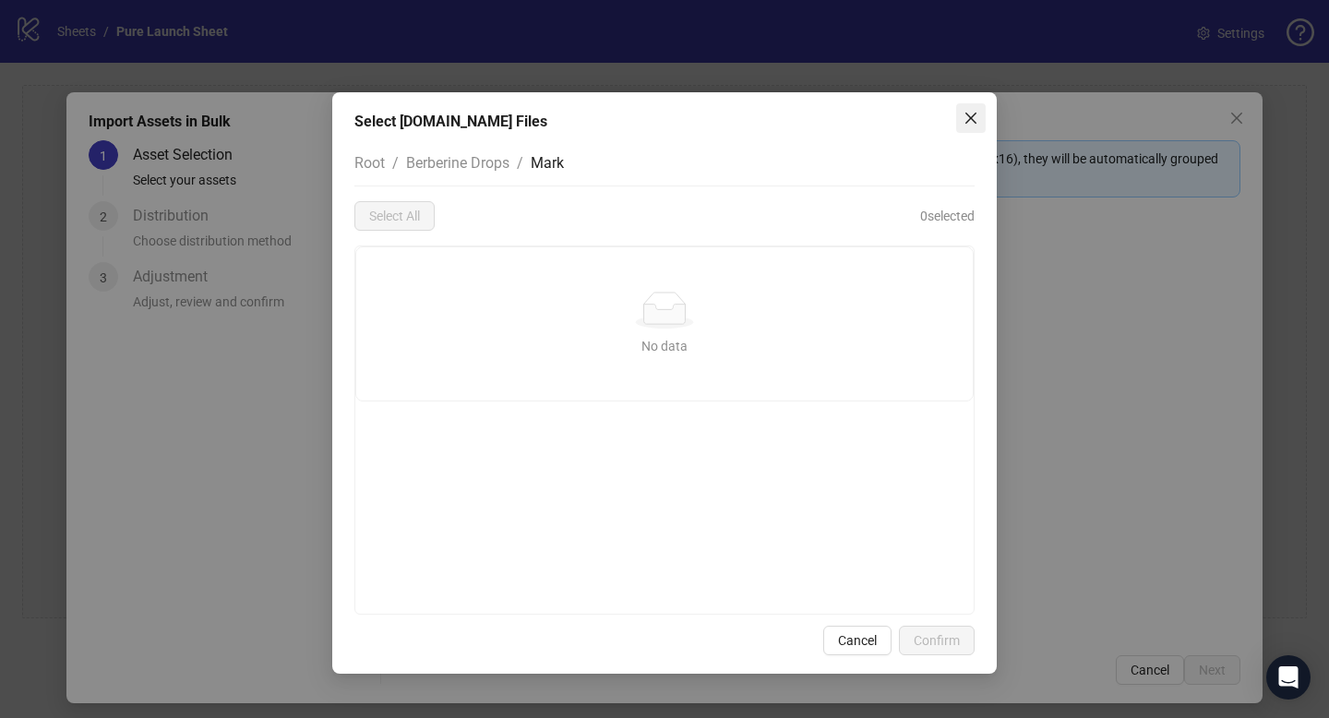
click at [972, 121] on icon "close" at bounding box center [970, 118] width 11 height 11
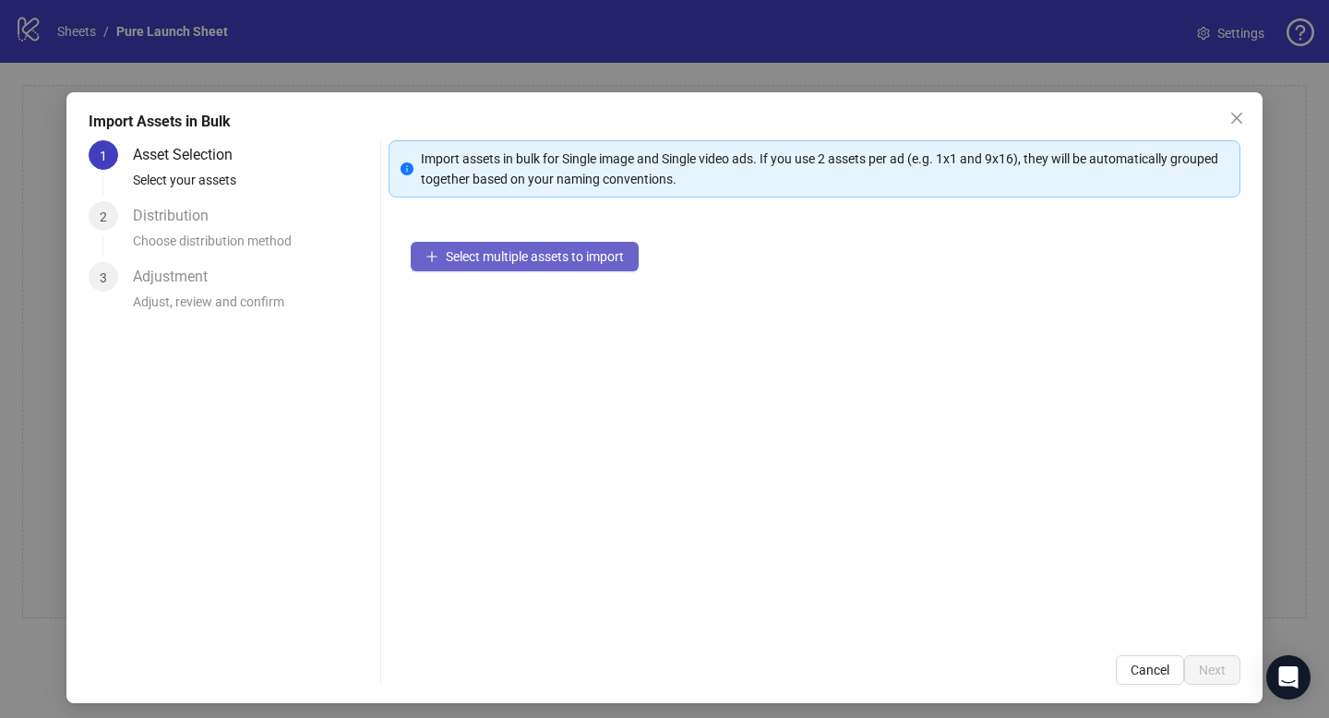
click at [564, 256] on span "Select multiple assets to import" at bounding box center [535, 256] width 178 height 15
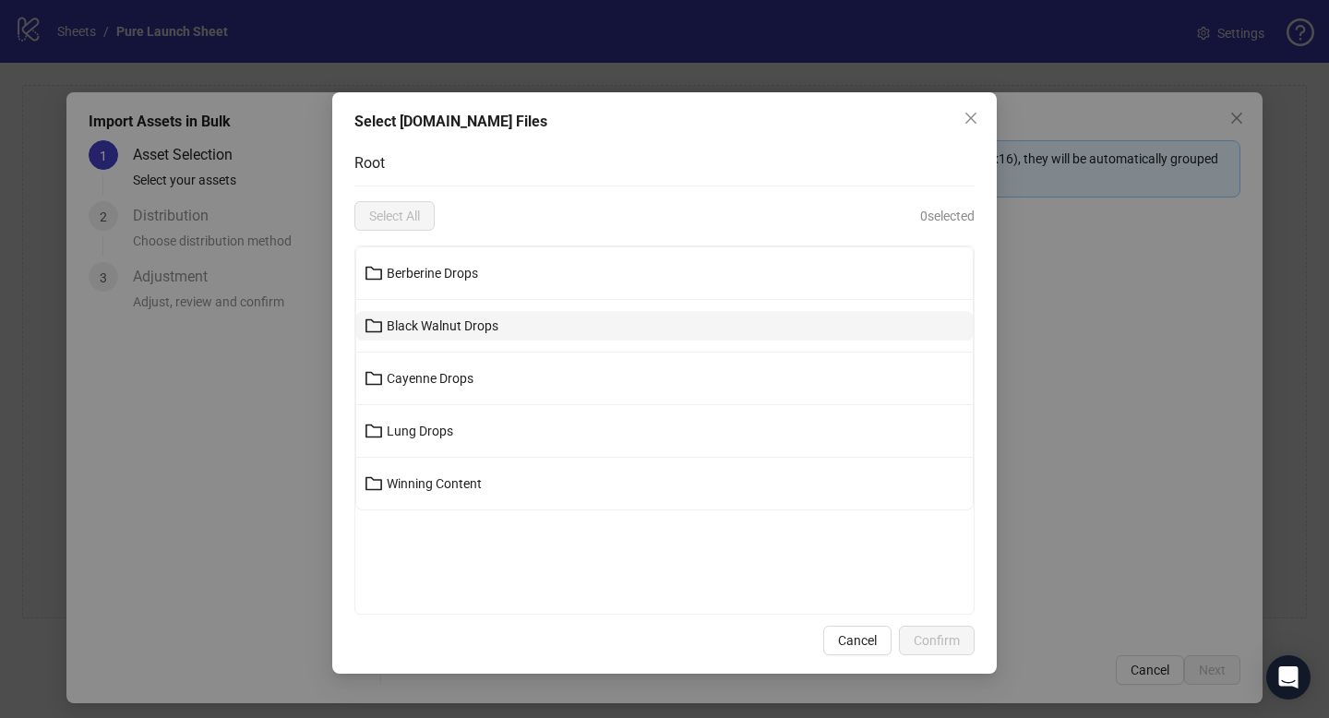
click at [467, 335] on button "Black Walnut Drops" at bounding box center [664, 326] width 616 height 30
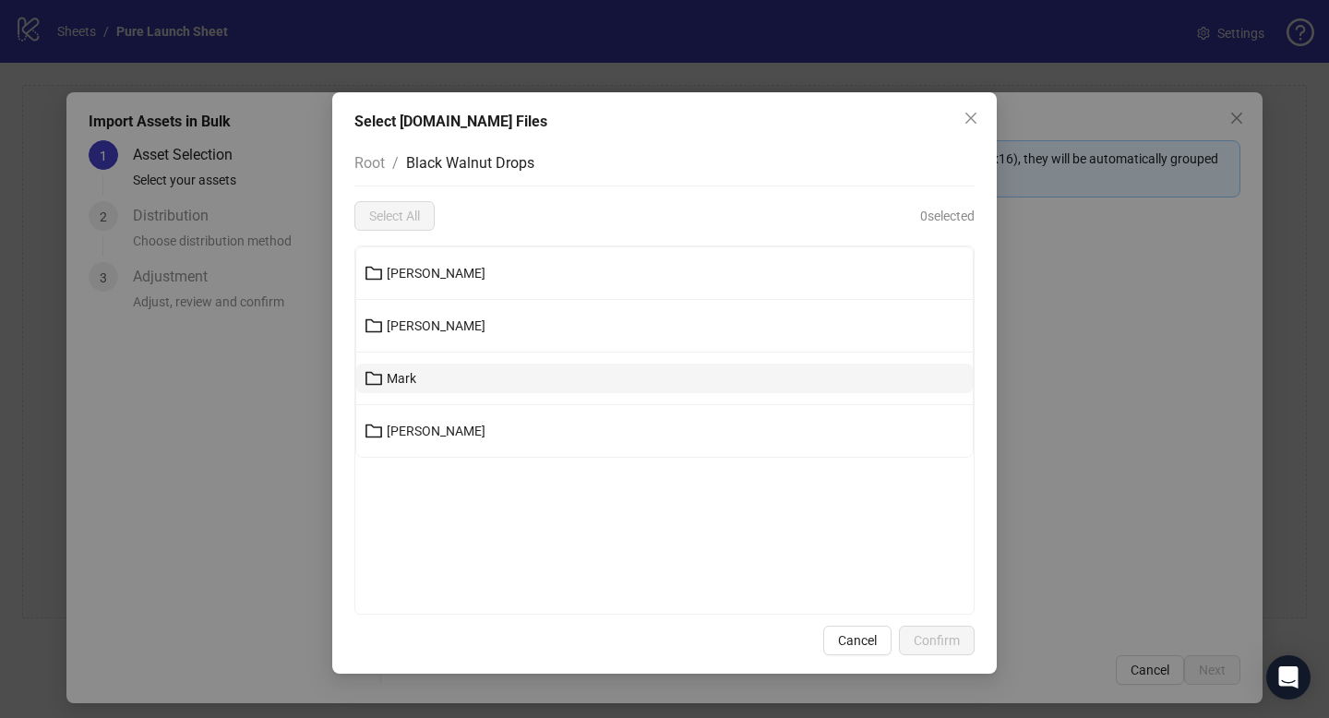
click at [421, 377] on button "Mark" at bounding box center [664, 379] width 616 height 30
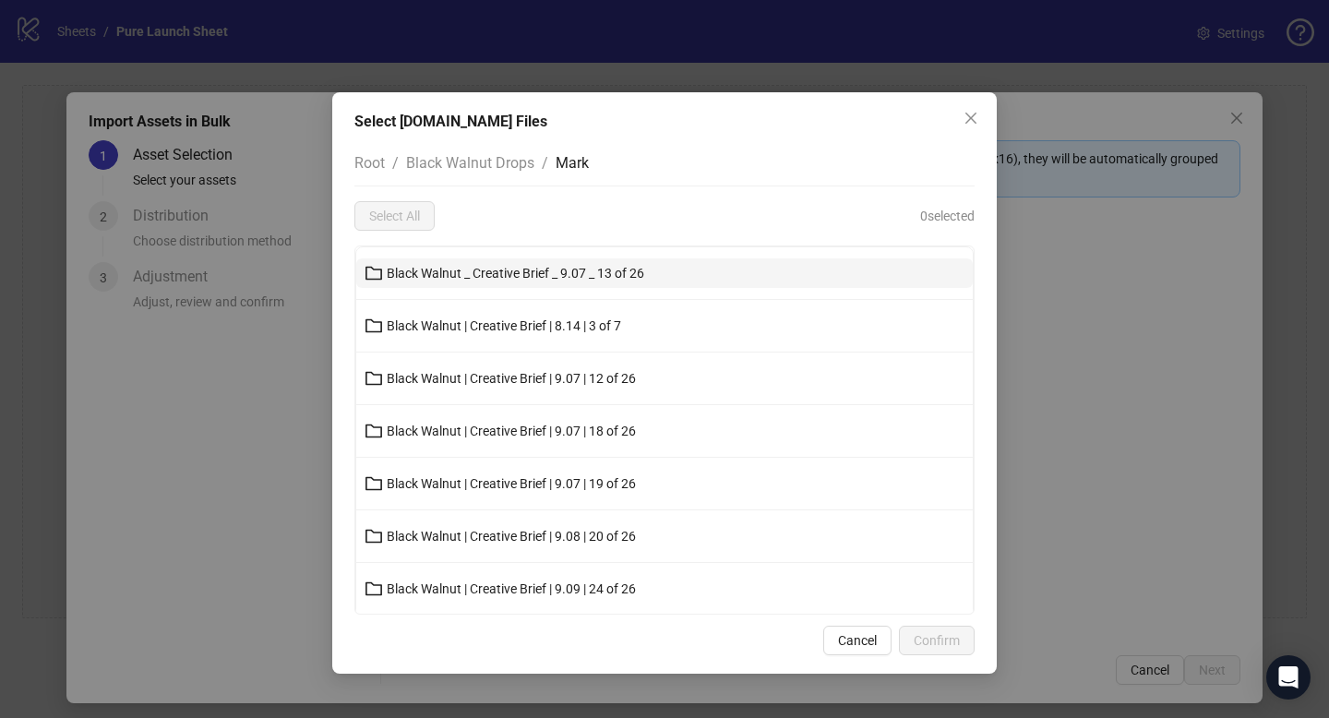
click at [456, 285] on button "Black Walnut _ Creative Brief _ 9.07 _ 13 of 26" at bounding box center [664, 273] width 616 height 30
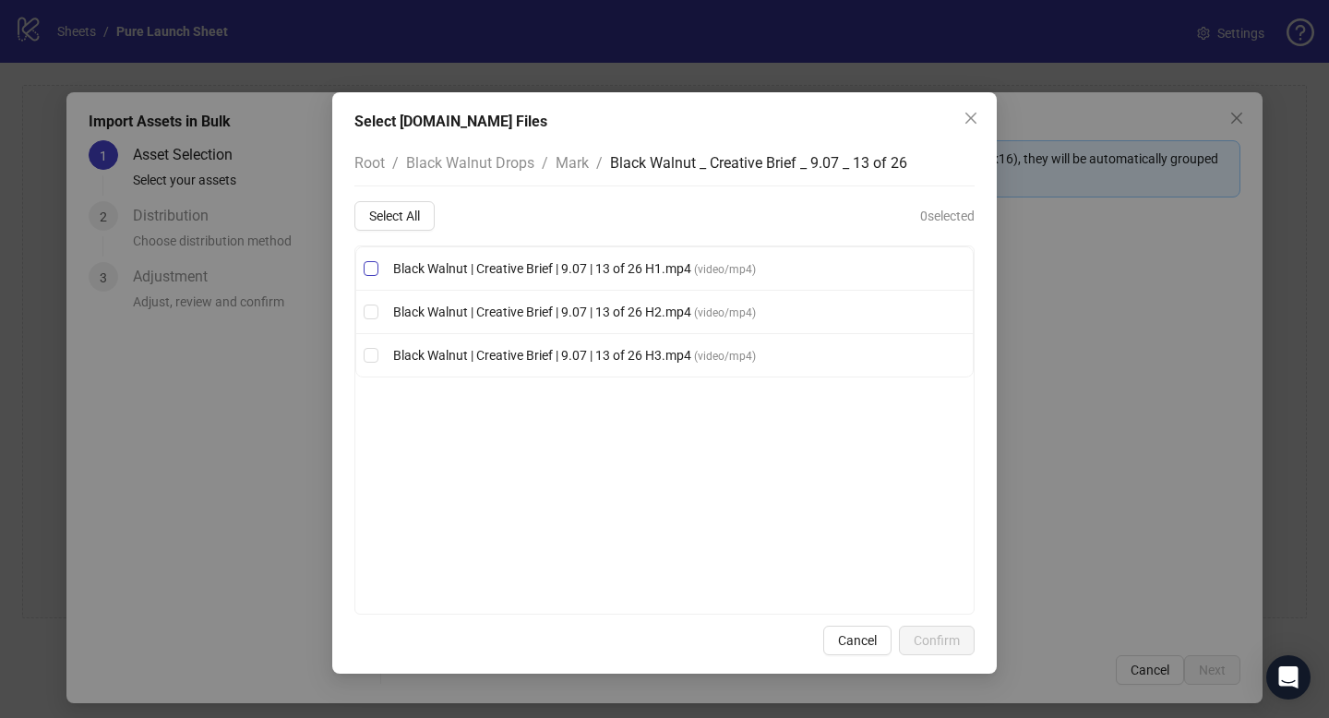
click at [361, 266] on label "Black Walnut | Creative Brief | 9.07 | 13 of 26 H1.mp4 ( video/mp4 )" at bounding box center [664, 268] width 616 height 20
click at [422, 209] on span "Deselect All" at bounding box center [401, 216] width 65 height 15
click at [563, 157] on span "Mark" at bounding box center [571, 163] width 33 height 18
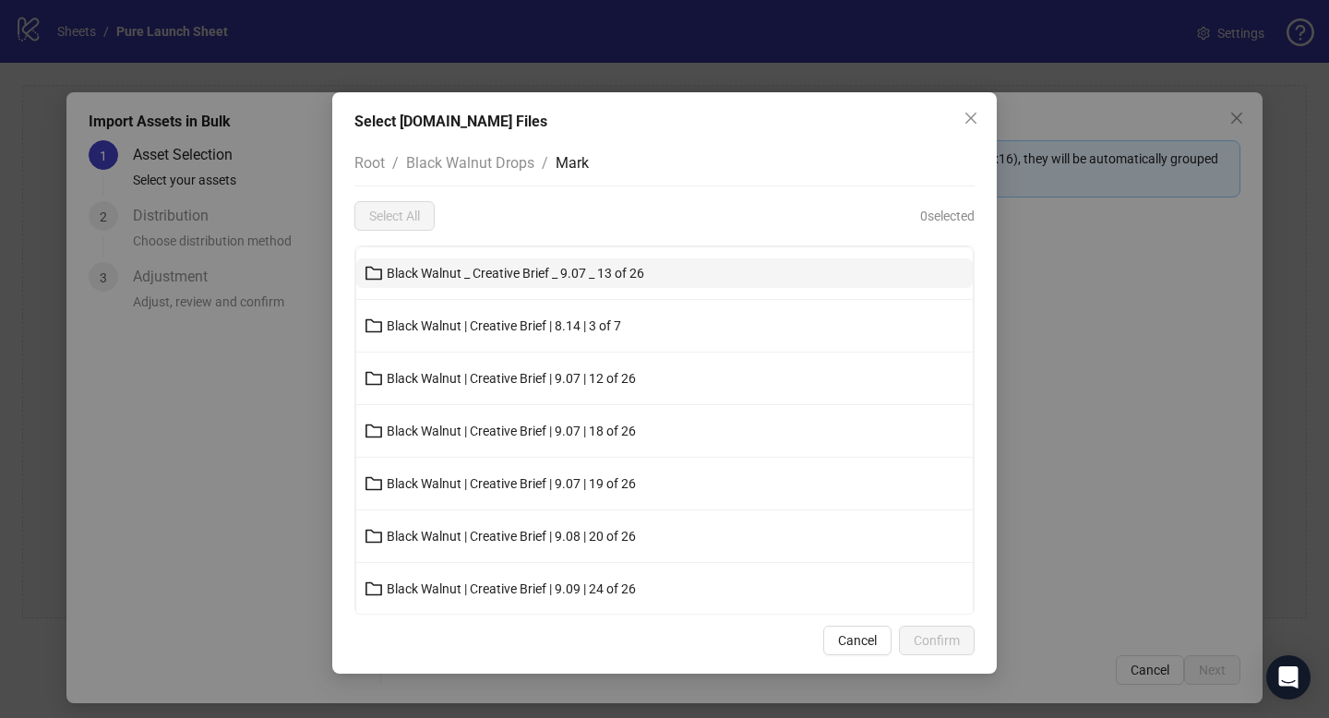
click at [498, 283] on button "Black Walnut _ Creative Brief _ 9.07 _ 13 of 26" at bounding box center [664, 273] width 616 height 30
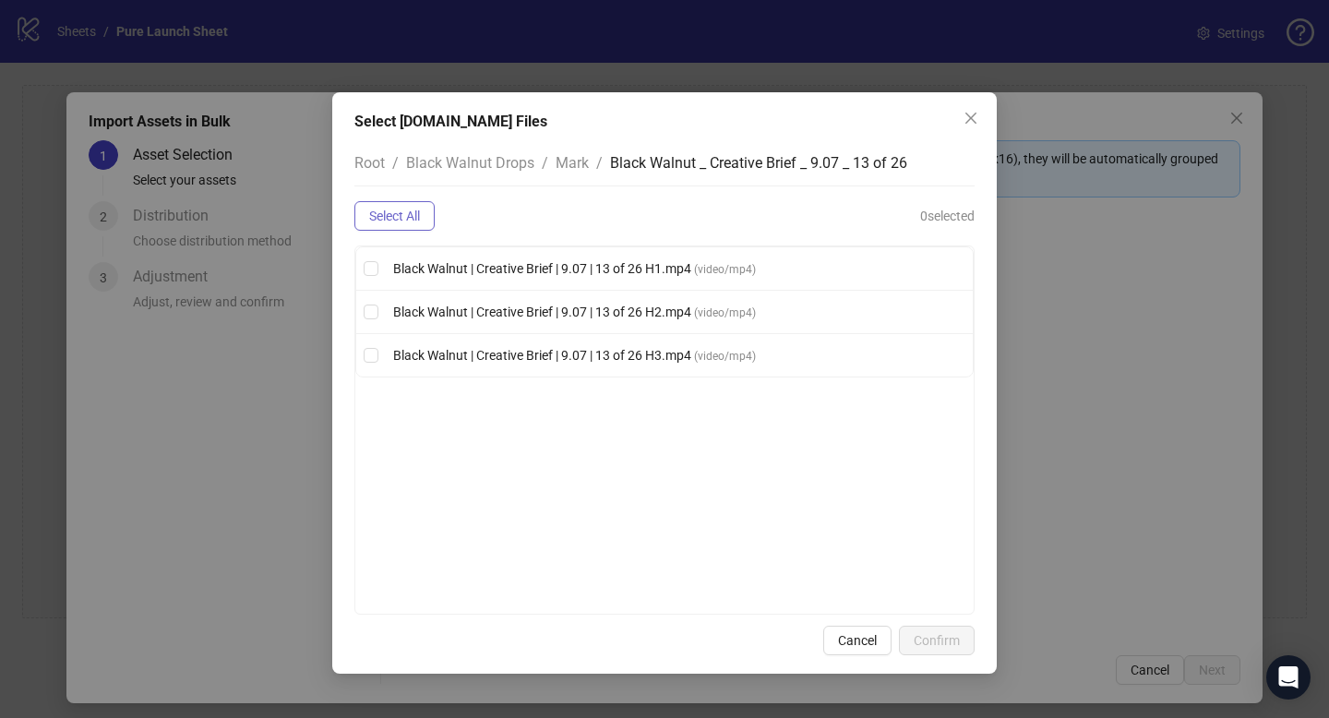
click at [393, 211] on span "Select All" at bounding box center [394, 216] width 51 height 15
click at [948, 639] on span "Confirm" at bounding box center [936, 640] width 46 height 15
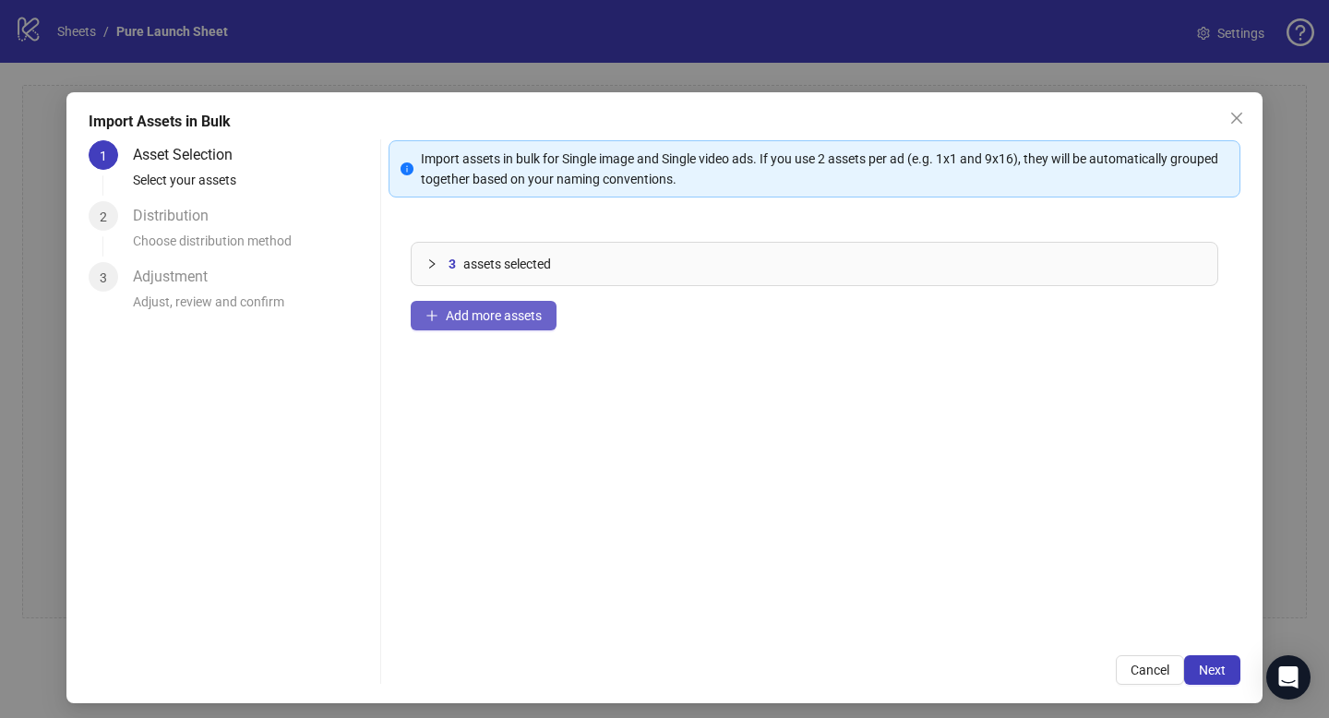
click at [493, 319] on span "Add more assets" at bounding box center [494, 315] width 96 height 15
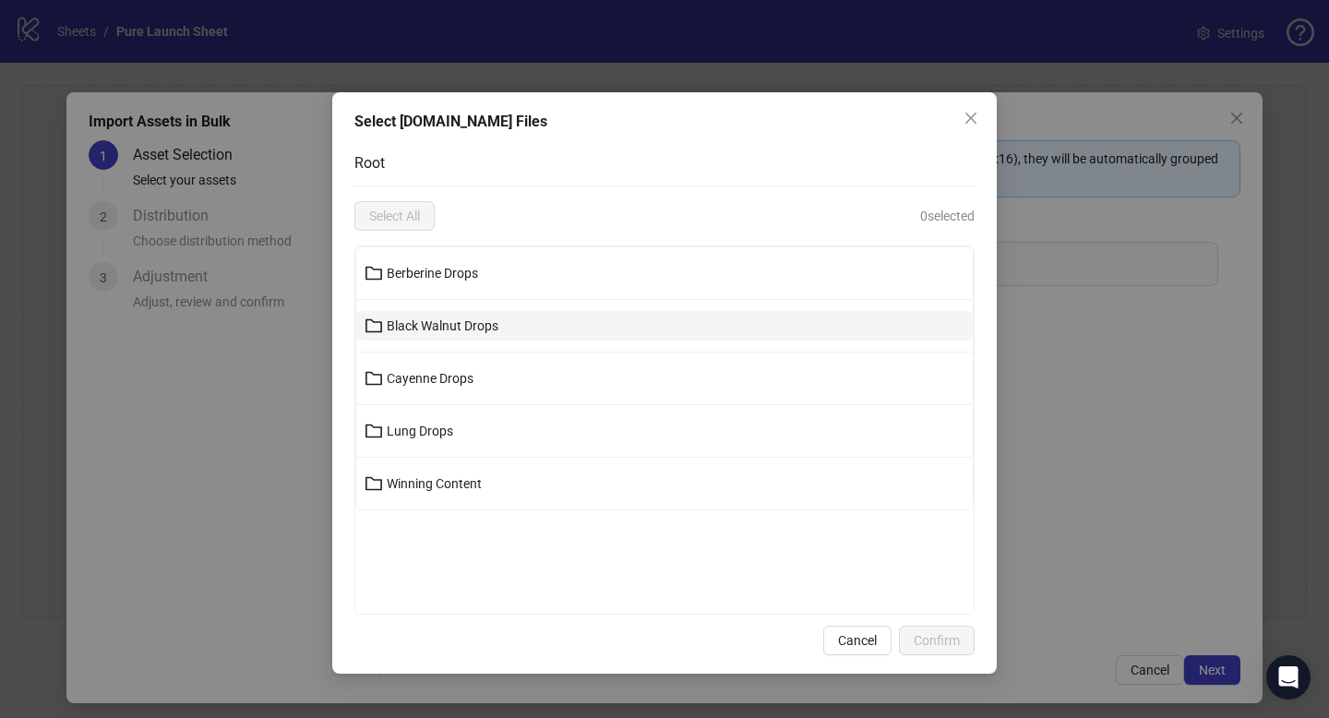
click at [460, 320] on span "Black Walnut Drops" at bounding box center [443, 325] width 112 height 15
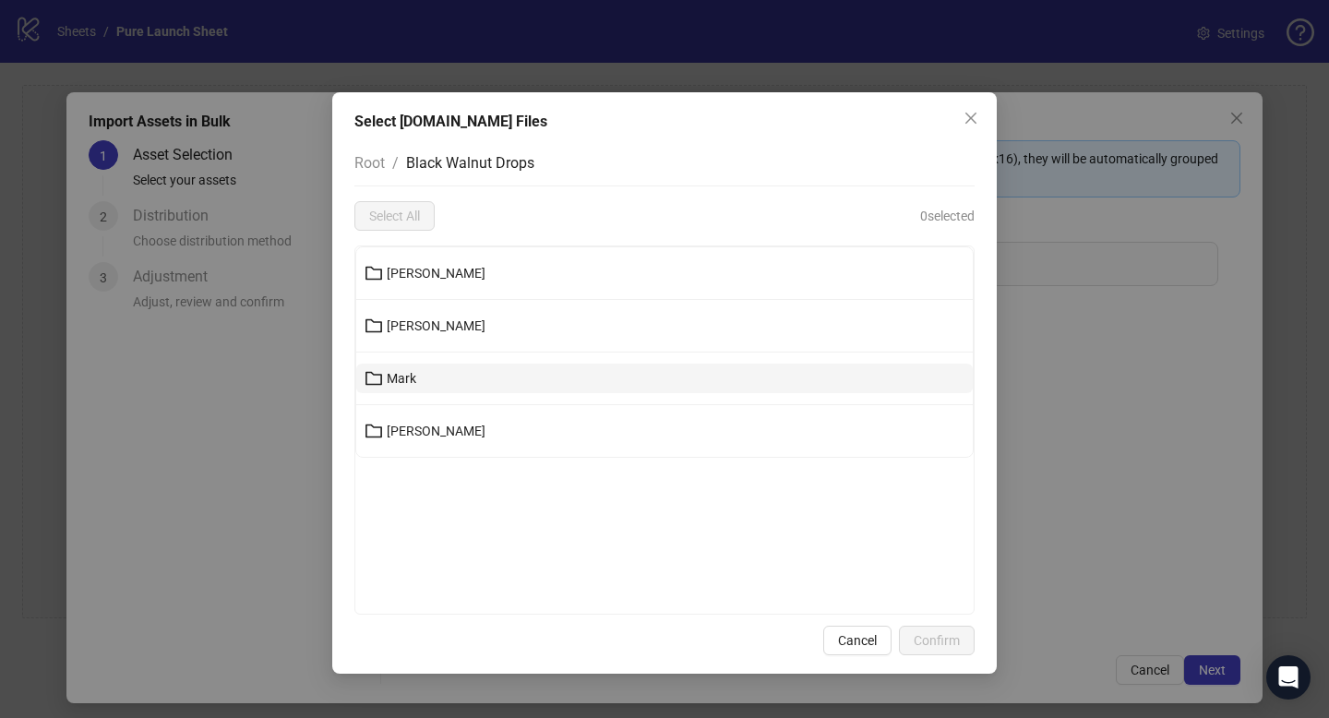
click at [420, 377] on button "Mark" at bounding box center [664, 379] width 616 height 30
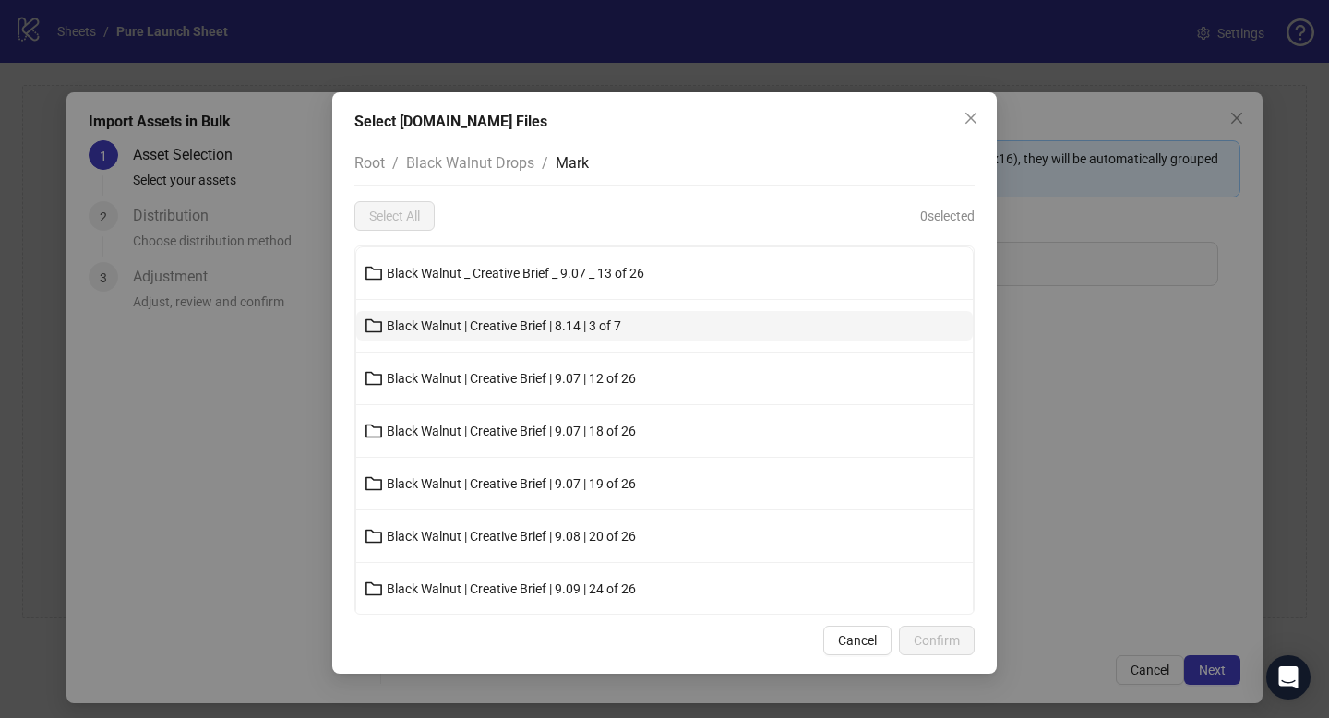
click at [495, 322] on span "Black Walnut | Creative Brief | 8.14 | 3 of 7" at bounding box center [504, 325] width 234 height 15
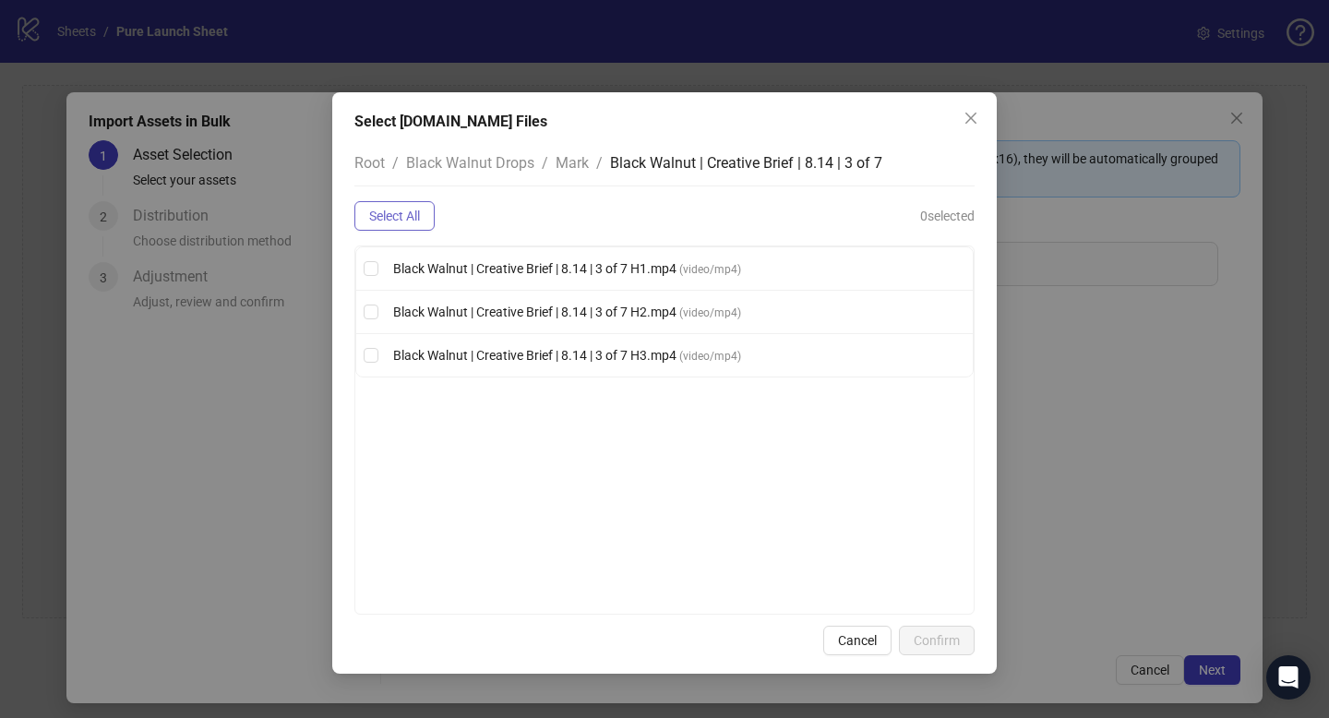
click at [393, 222] on span "Select All" at bounding box center [394, 216] width 51 height 15
click at [932, 638] on span "Confirm" at bounding box center [936, 640] width 46 height 15
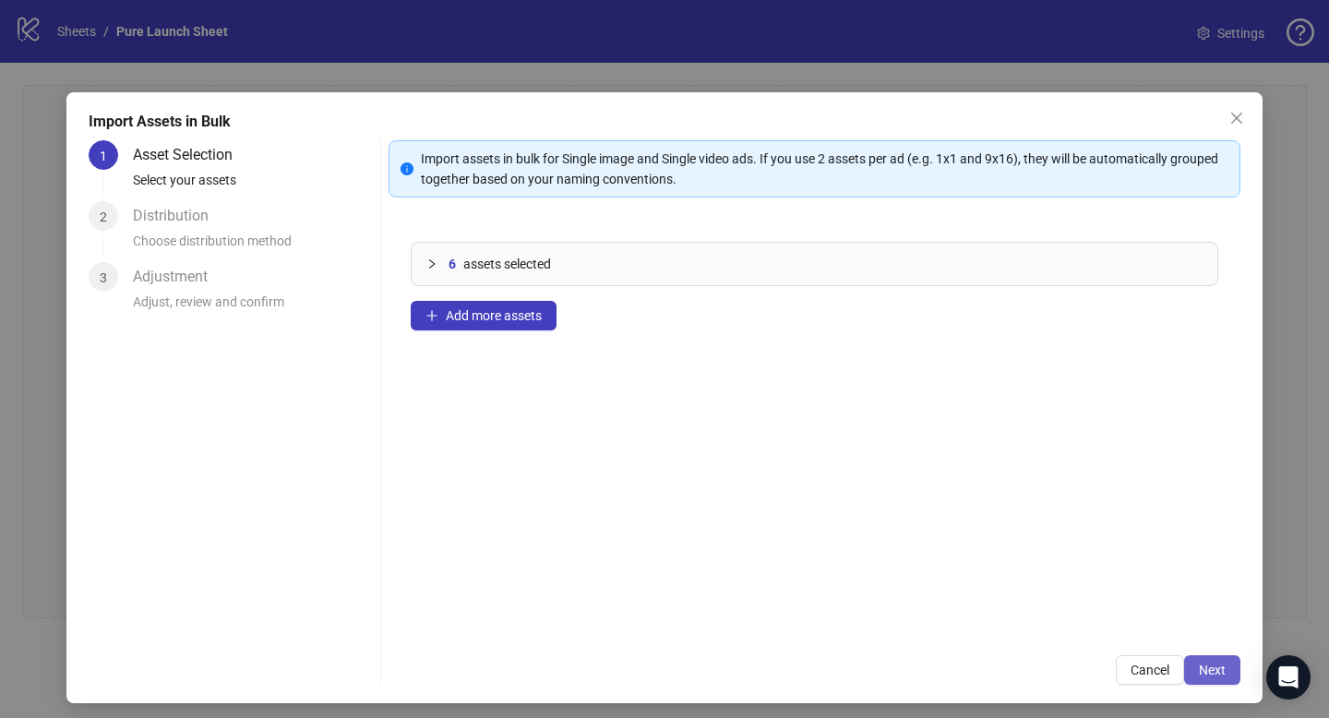
click at [1210, 675] on span "Next" at bounding box center [1211, 669] width 27 height 15
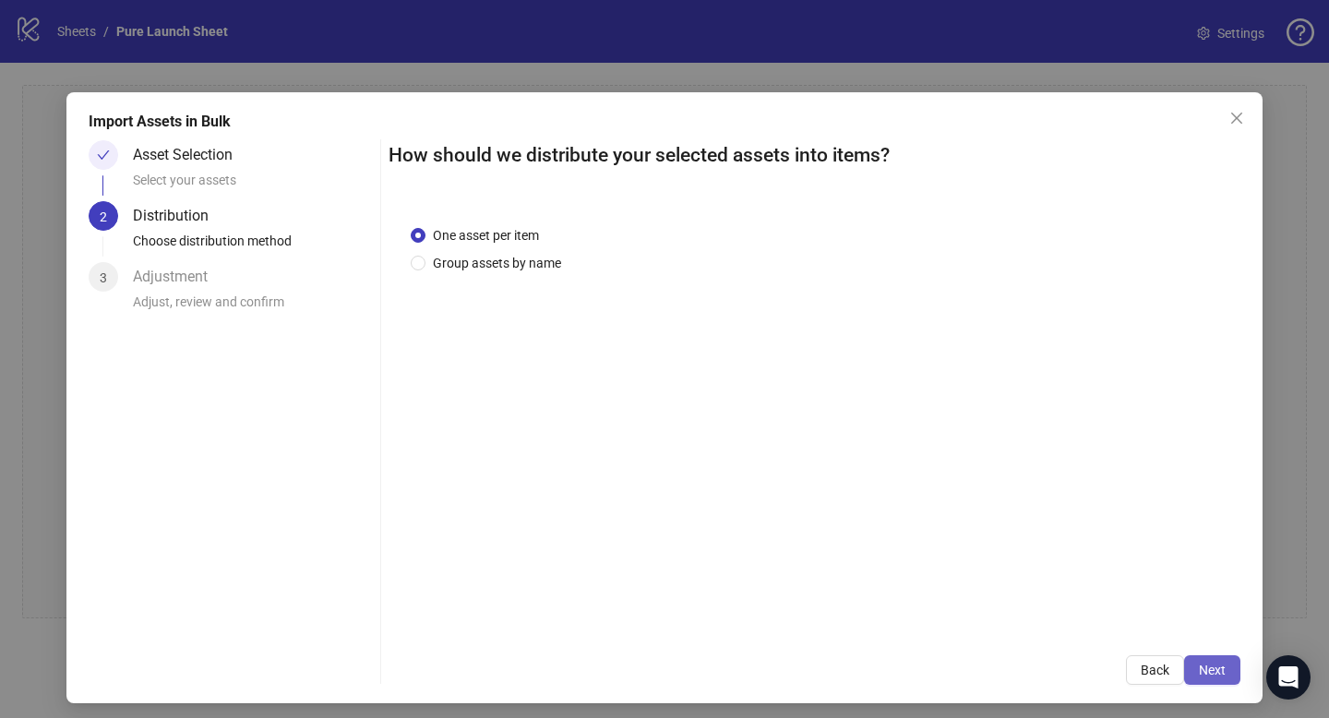
click at [1211, 668] on button "Next" at bounding box center [1212, 670] width 56 height 30
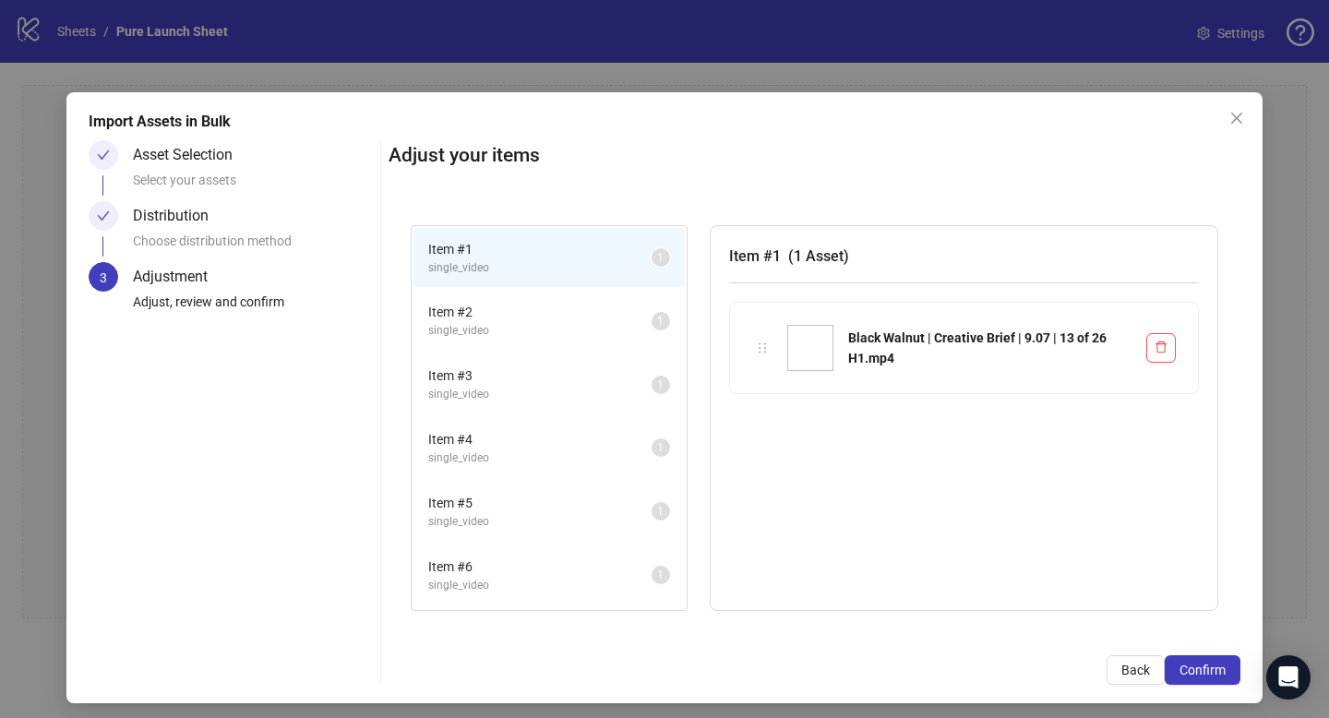
click at [544, 309] on span "Item # 2" at bounding box center [539, 312] width 223 height 20
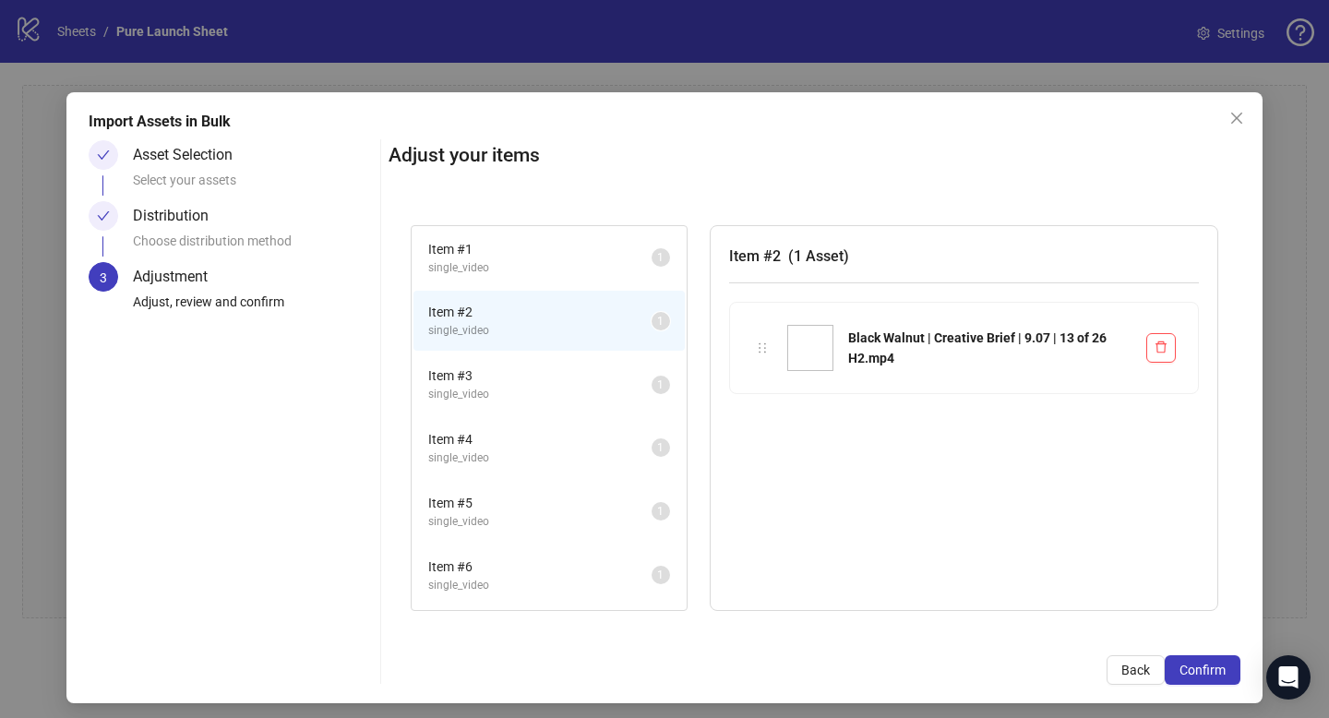
click at [544, 373] on span "Item # 3" at bounding box center [539, 375] width 223 height 20
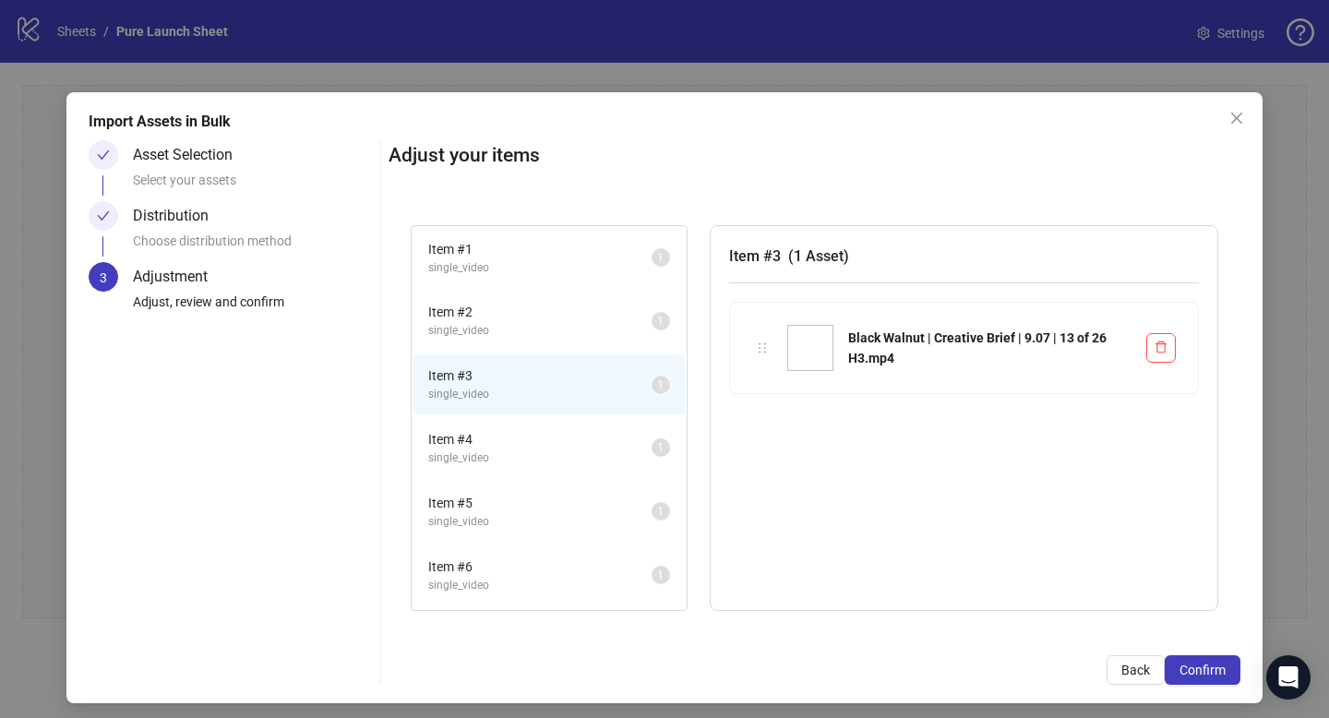
click at [547, 449] on span "single_video" at bounding box center [539, 458] width 223 height 18
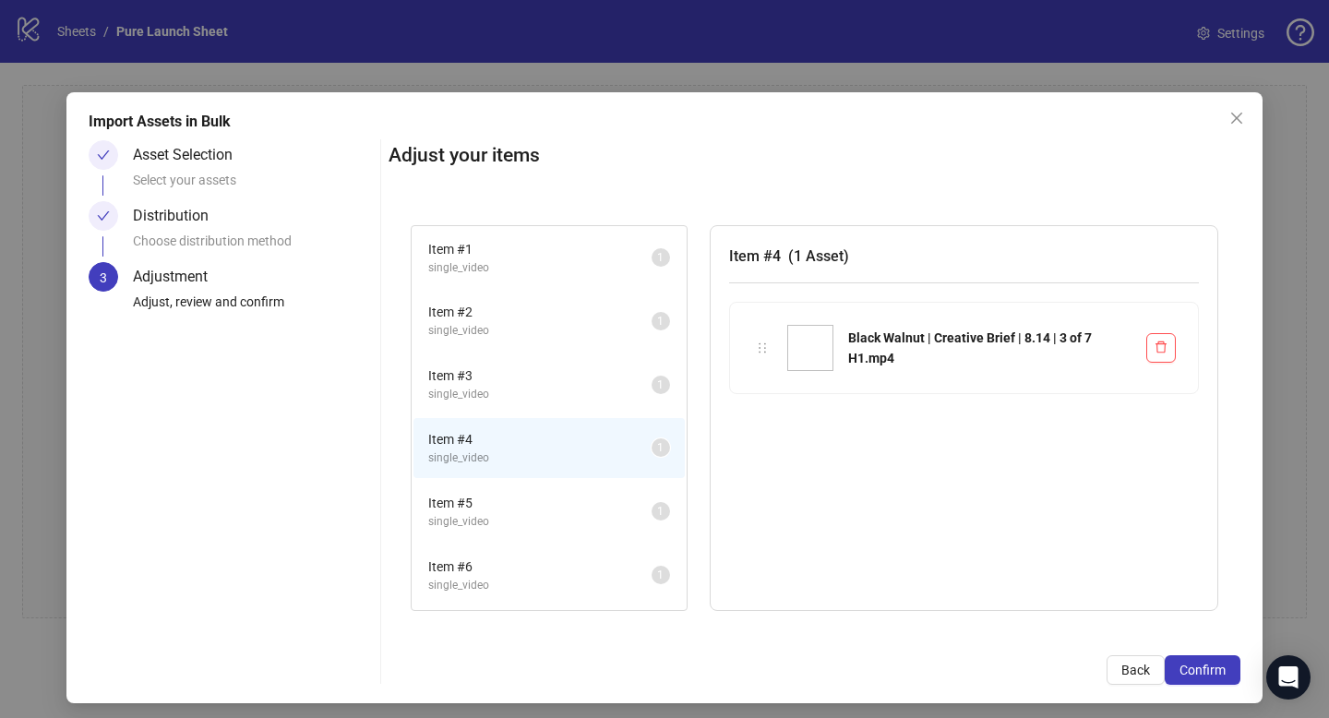
click at [550, 514] on span "single_video" at bounding box center [539, 522] width 223 height 18
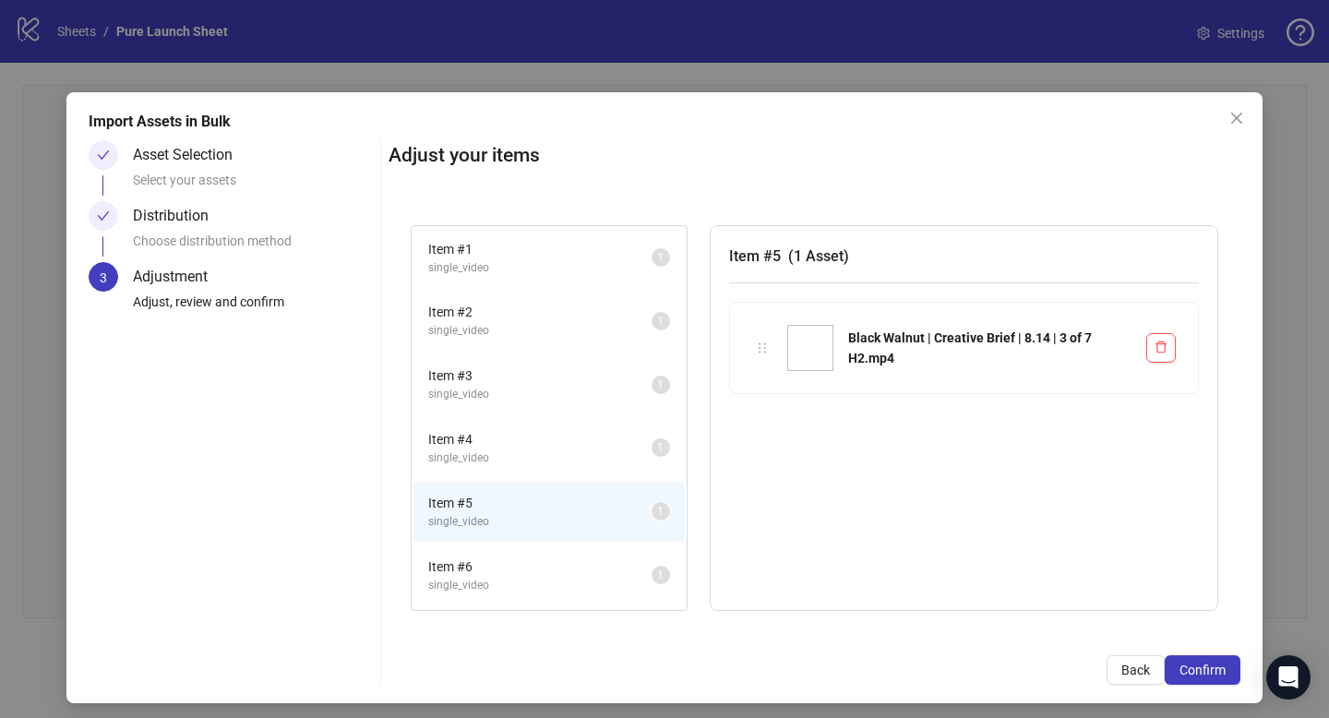
click at [555, 563] on span "Item # 6" at bounding box center [539, 566] width 223 height 20
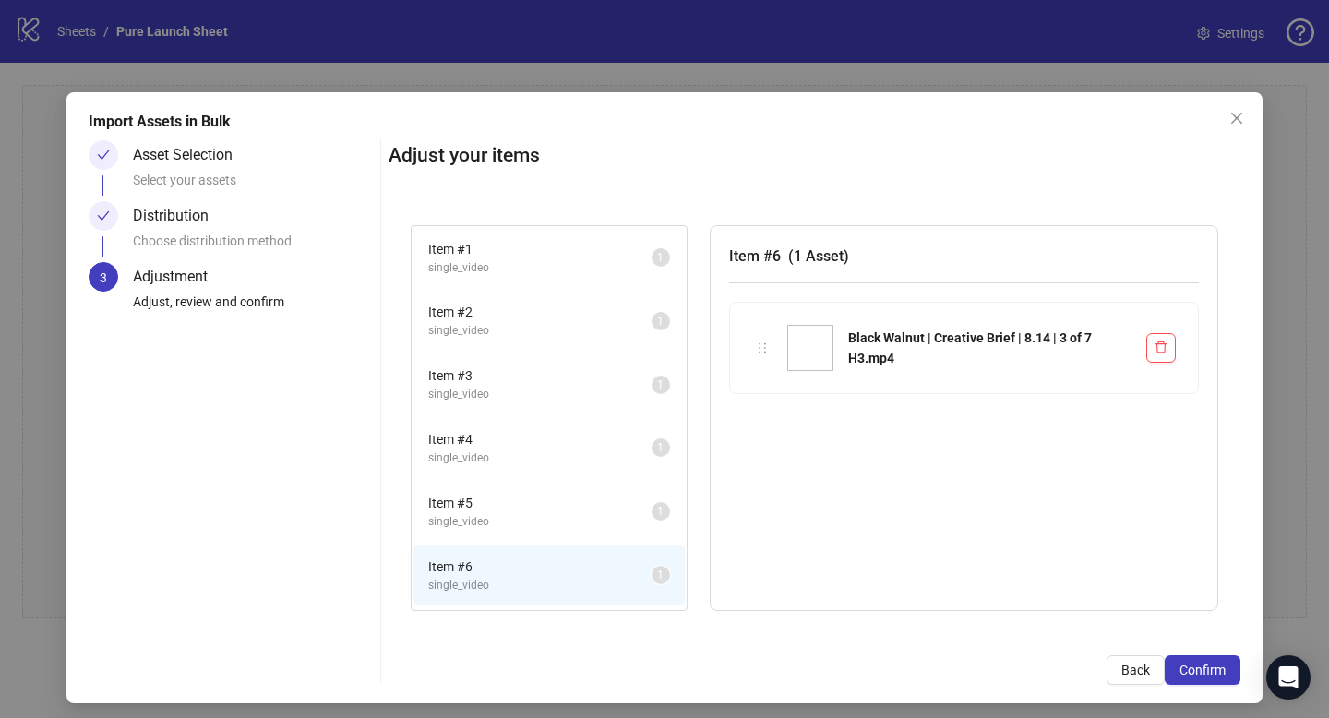
scroll to position [7, 0]
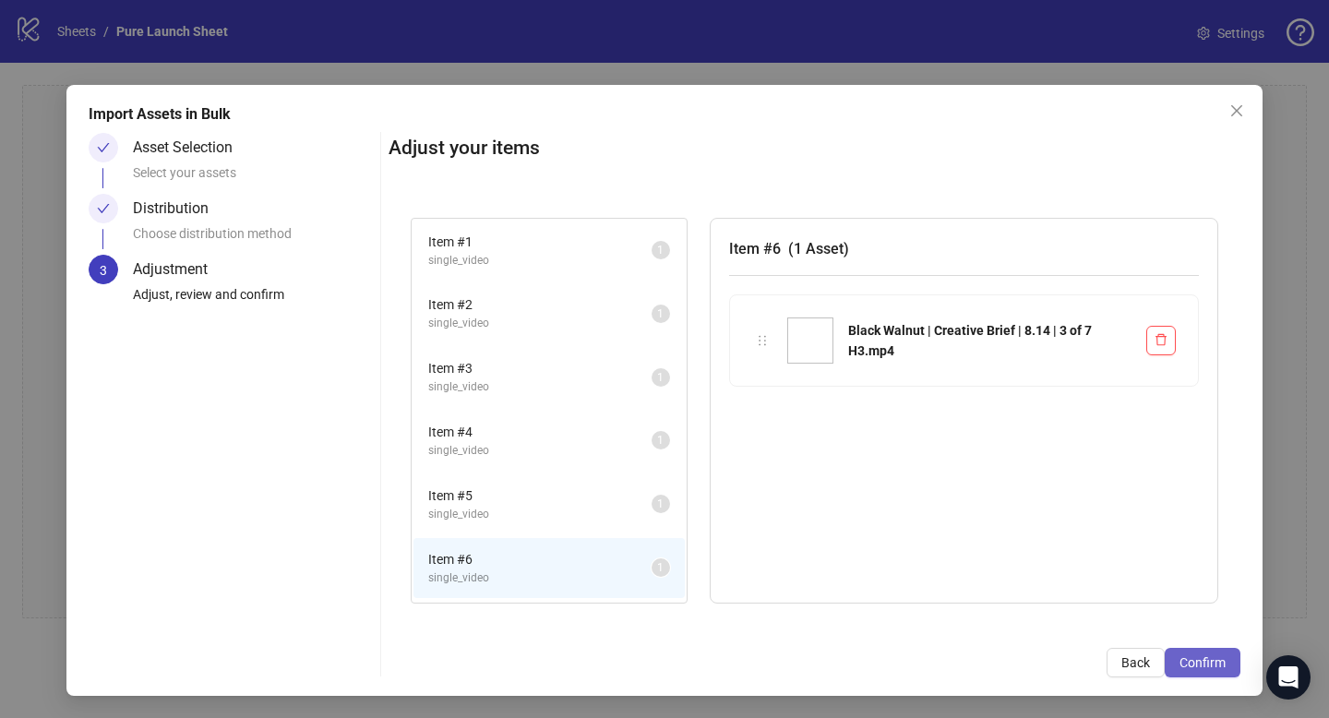
click at [1212, 667] on button "Confirm" at bounding box center [1202, 663] width 76 height 30
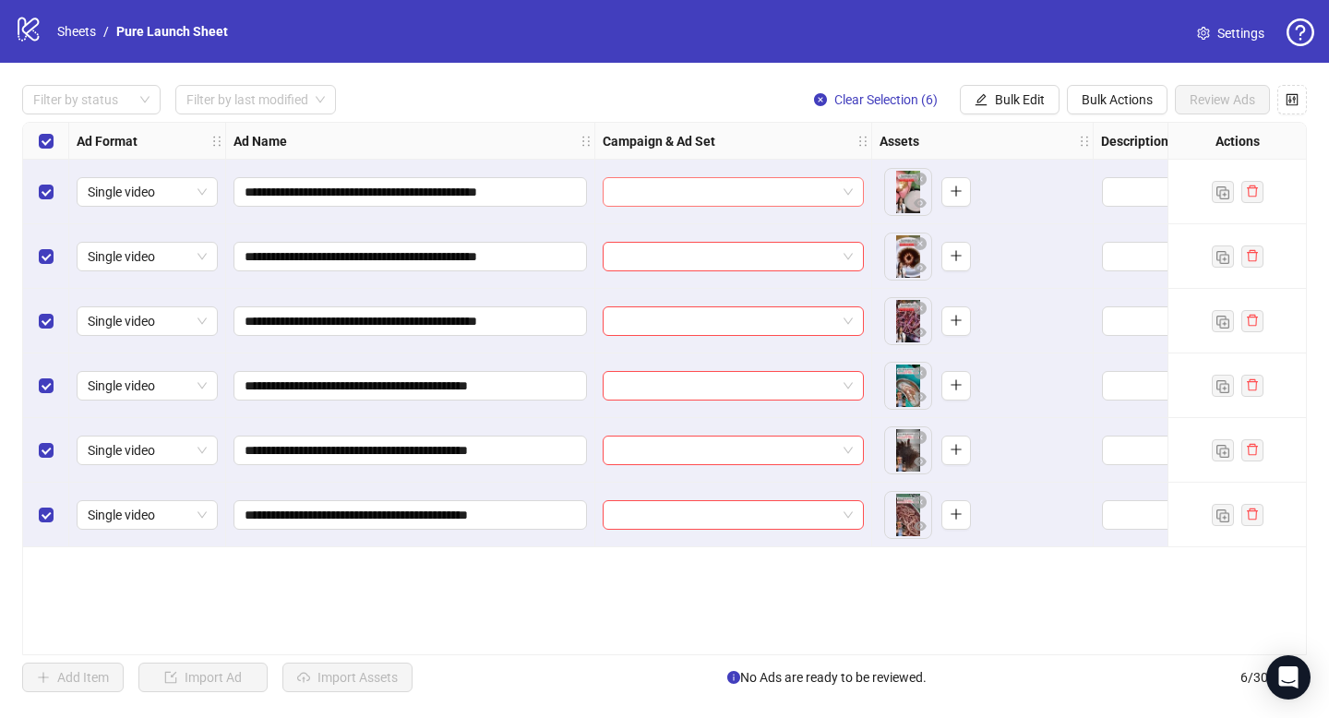
click at [770, 195] on input "search" at bounding box center [725, 192] width 222 height 28
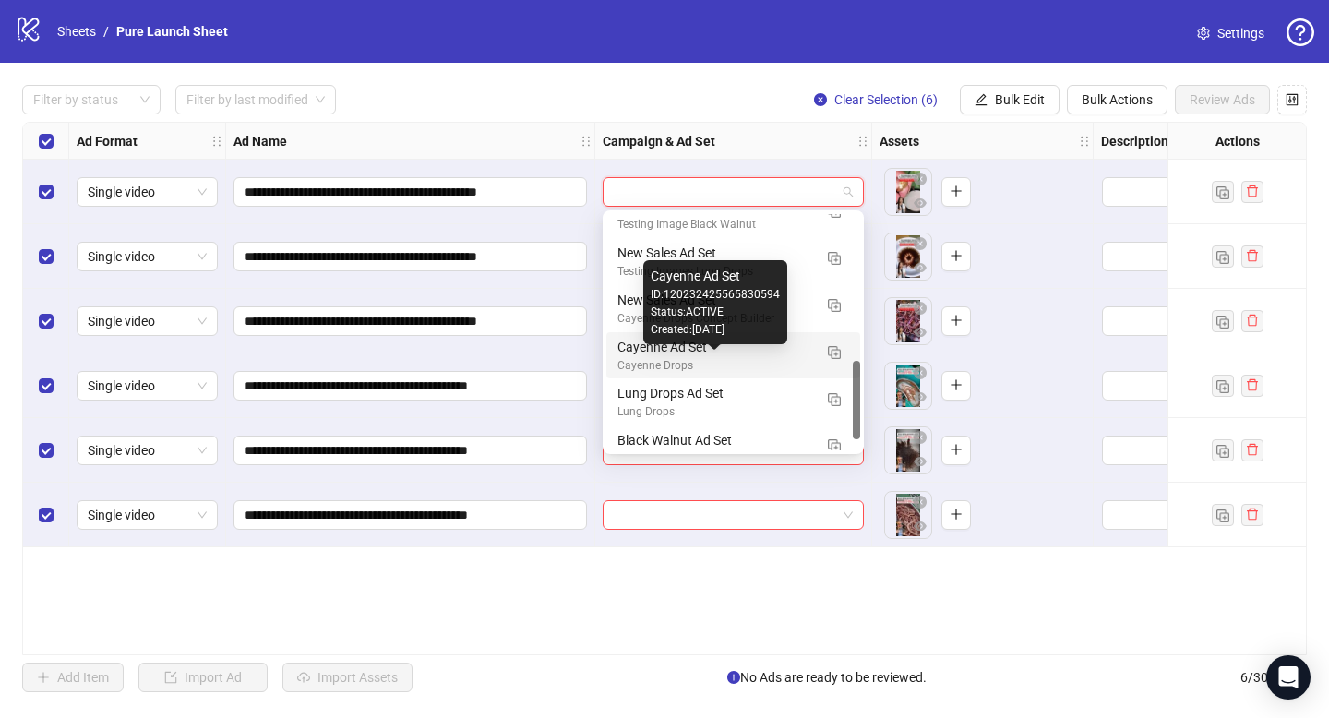
scroll to position [470, 0]
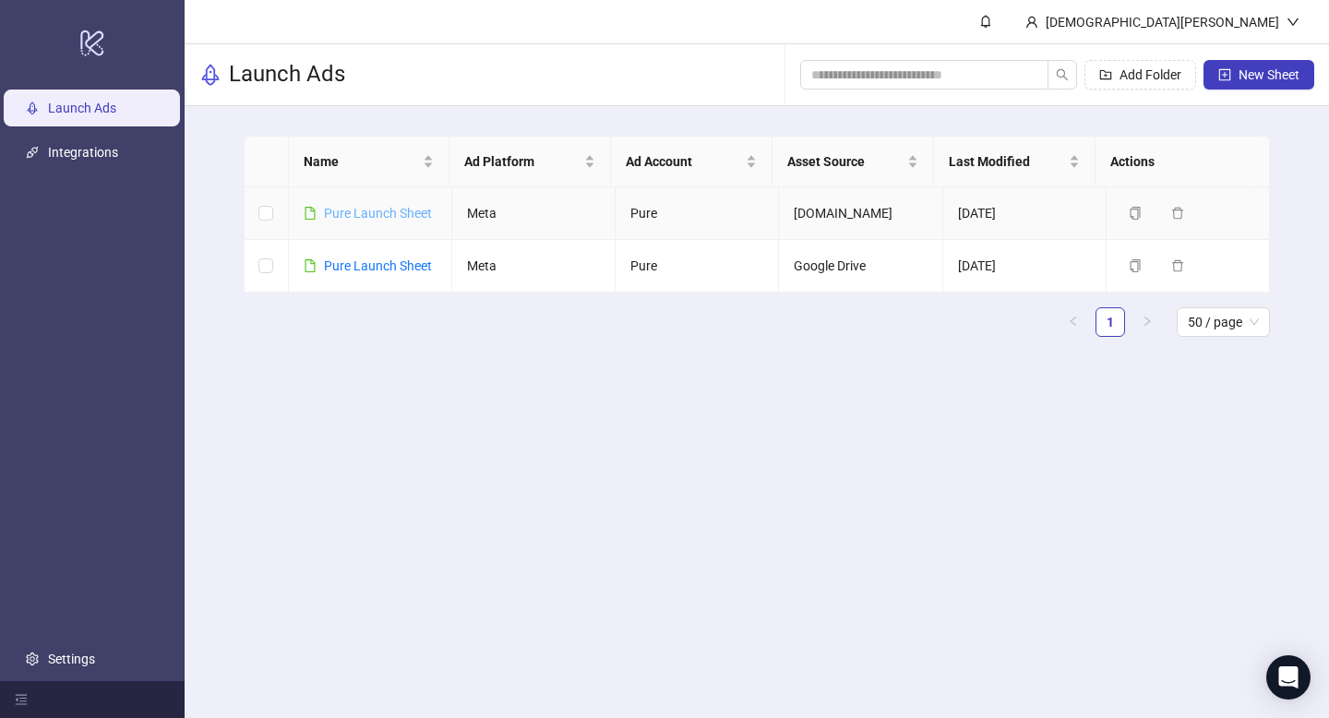
click at [352, 208] on link "Pure Launch Sheet" at bounding box center [378, 213] width 108 height 15
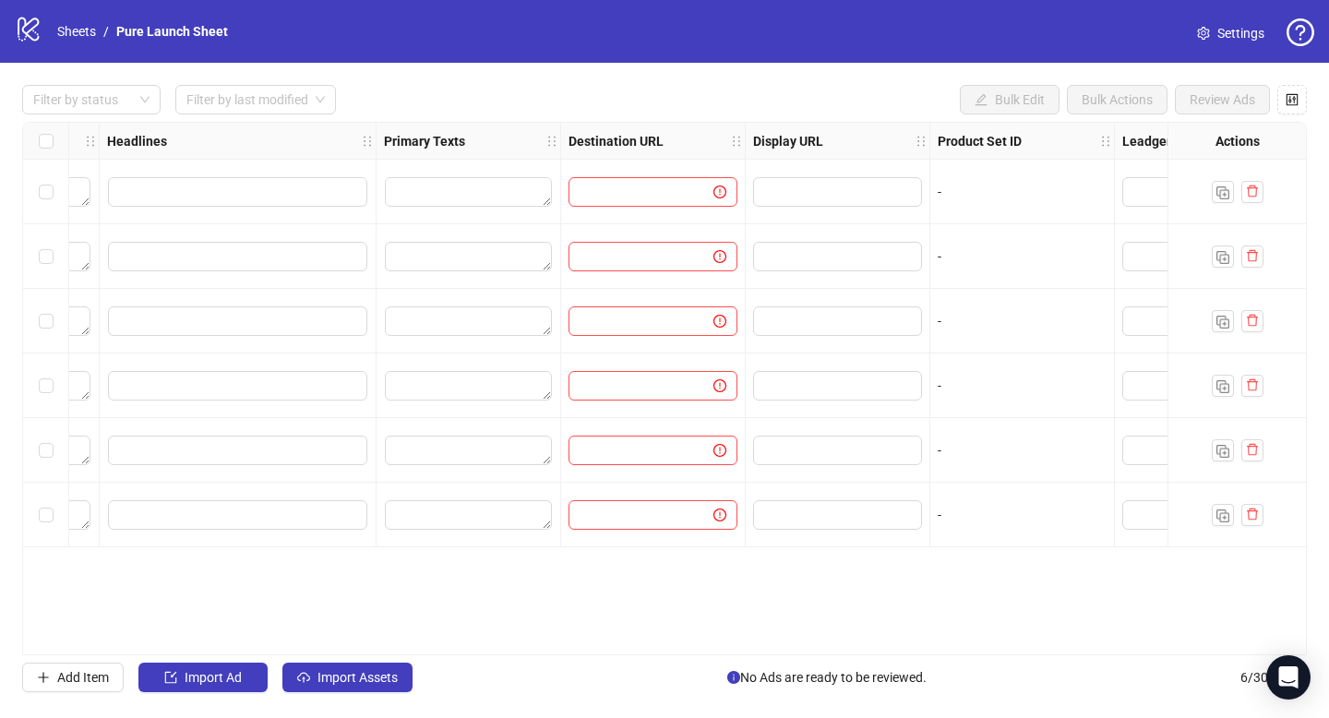
scroll to position [0, 1288]
drag, startPoint x: 996, startPoint y: 646, endPoint x: 1090, endPoint y: 647, distance: 93.2
click at [1090, 647] on div "Ad Format Ad Name Campaign & Ad Set Assets Descriptions Headlines Primary Texts…" at bounding box center [664, 388] width 1284 height 533
click at [646, 185] on input "text" at bounding box center [616, 192] width 108 height 20
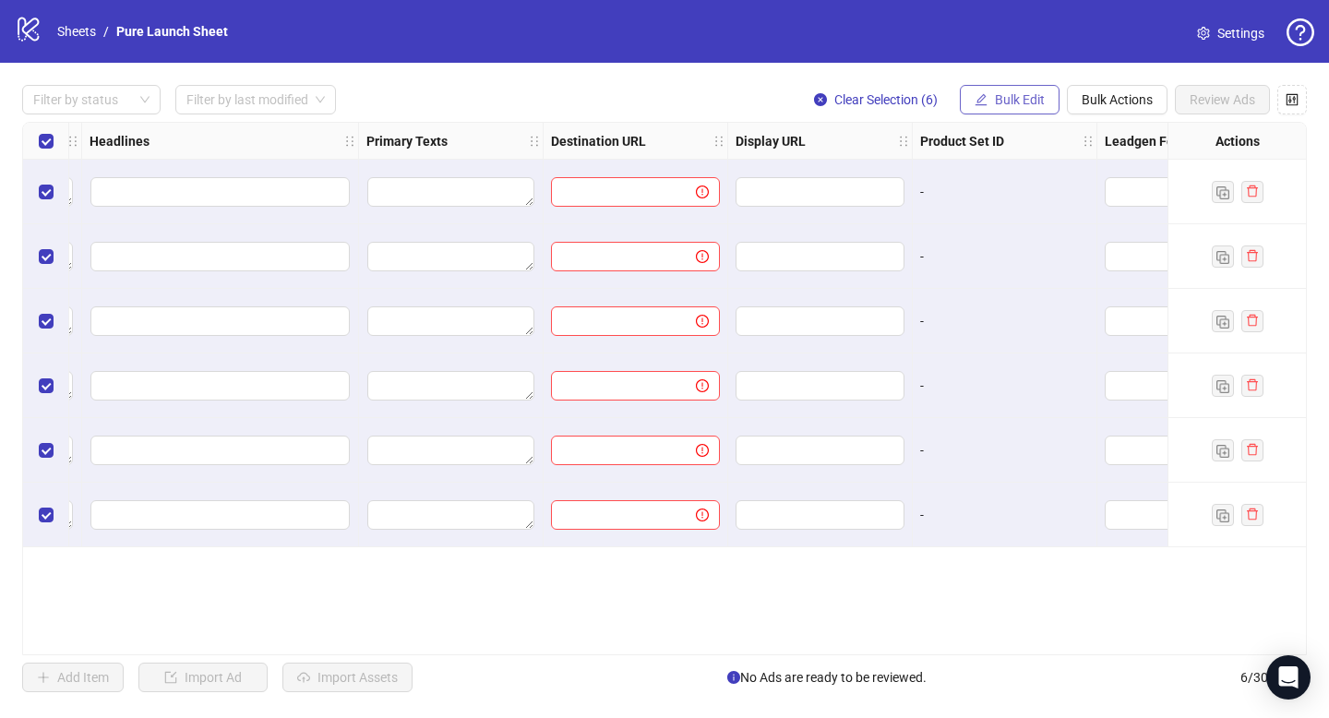
click at [981, 97] on icon "edit" at bounding box center [980, 99] width 13 height 13
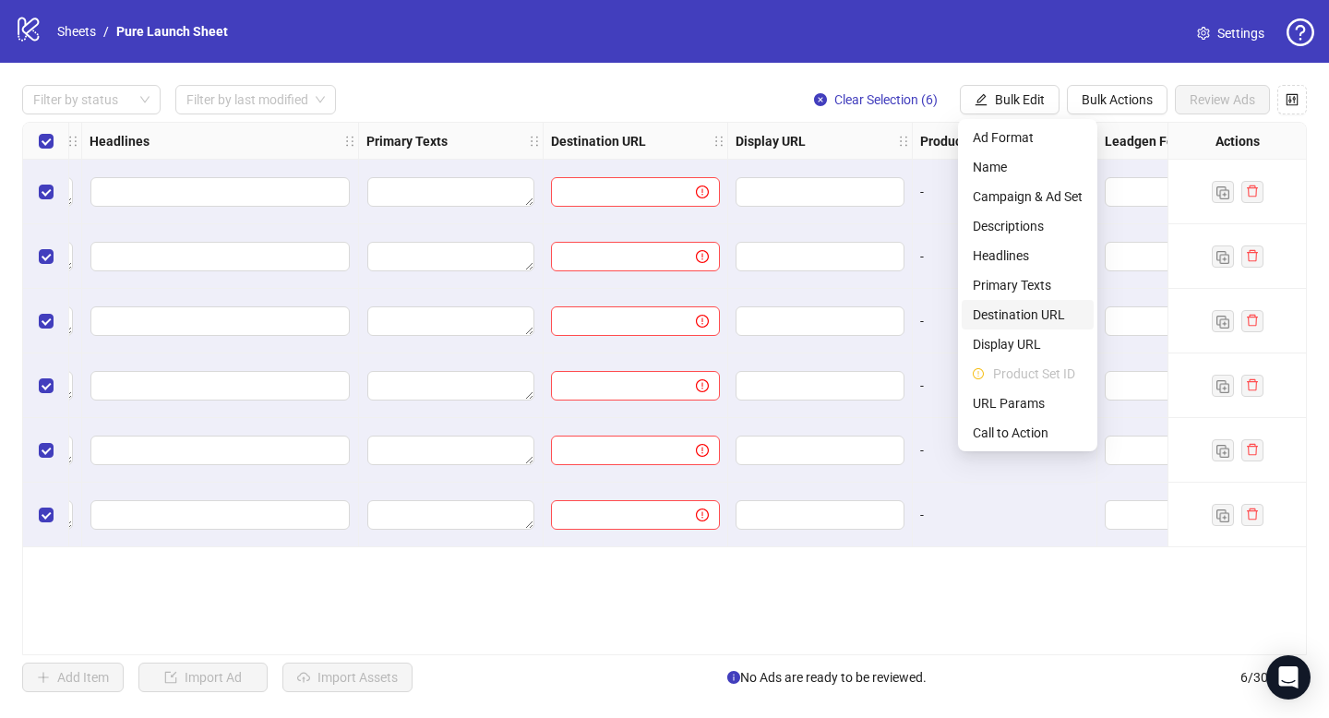
click at [1014, 317] on span "Destination URL" at bounding box center [1027, 314] width 110 height 20
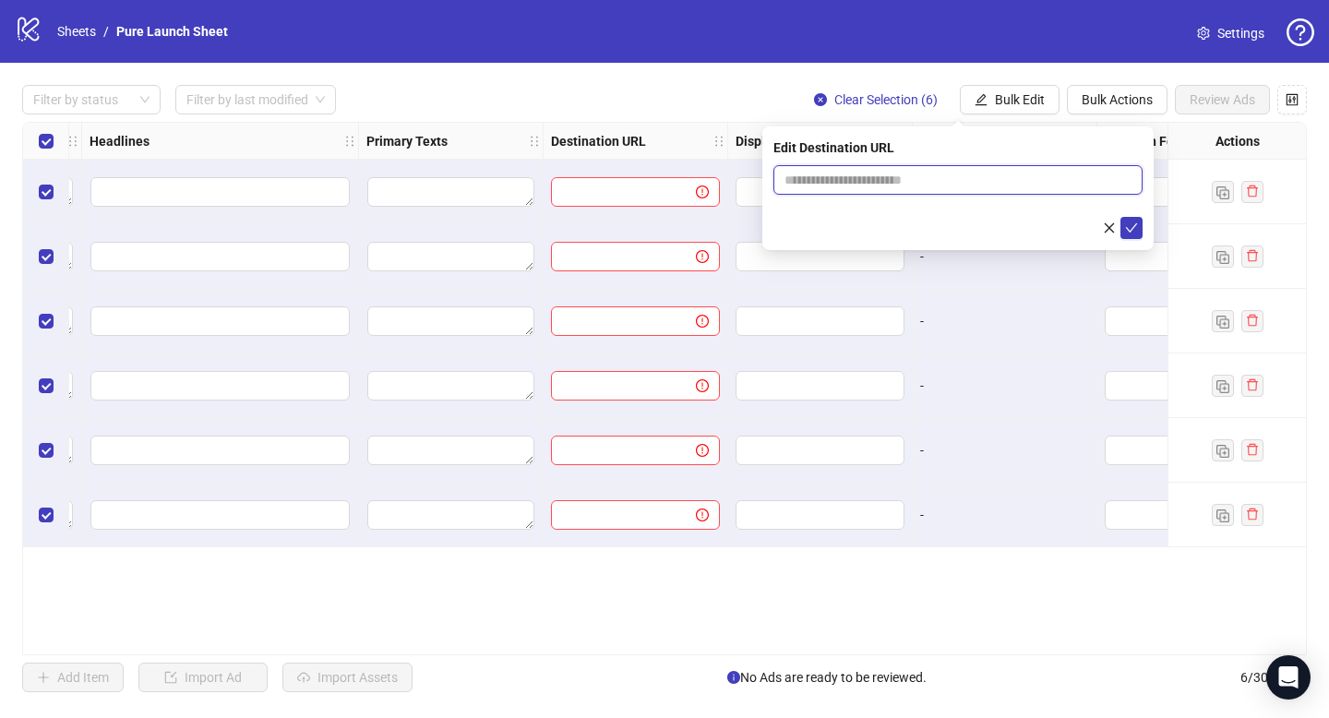
click at [914, 172] on input "text" at bounding box center [950, 180] width 332 height 20
click at [1106, 228] on icon "close" at bounding box center [1109, 227] width 13 height 13
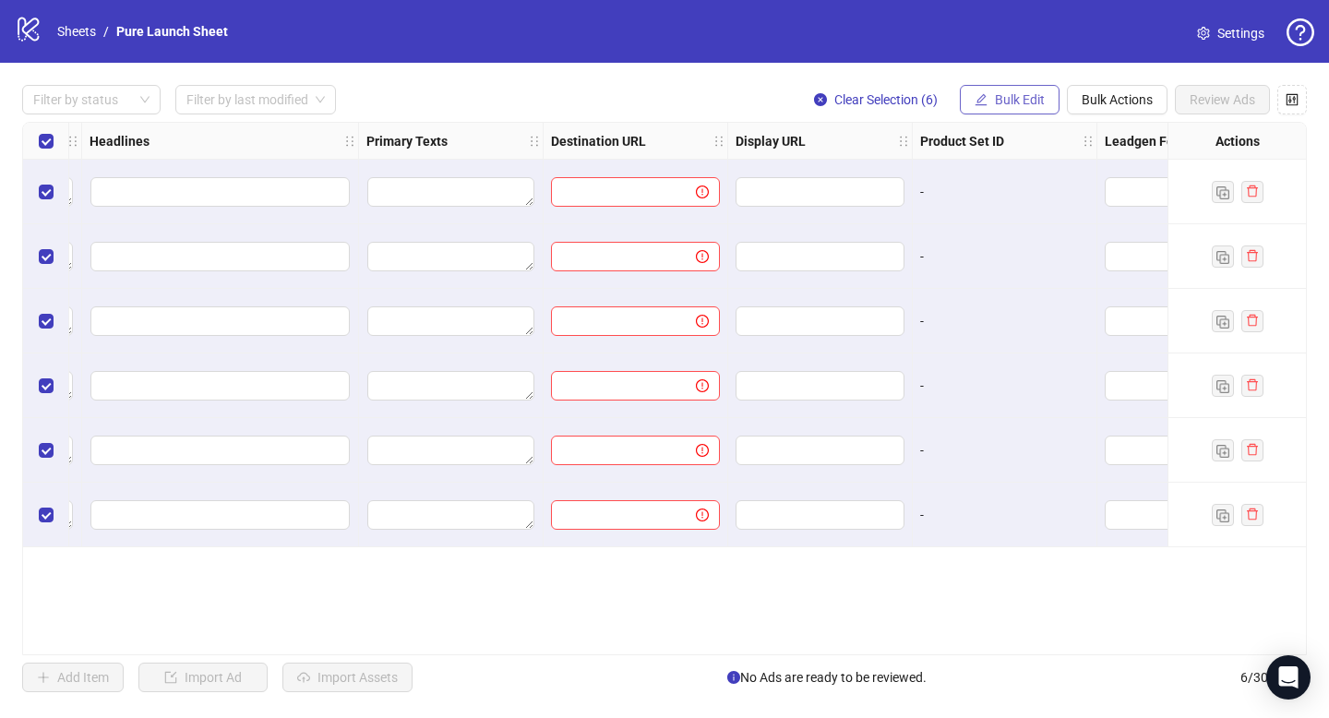
click at [997, 91] on button "Bulk Edit" at bounding box center [1010, 100] width 100 height 30
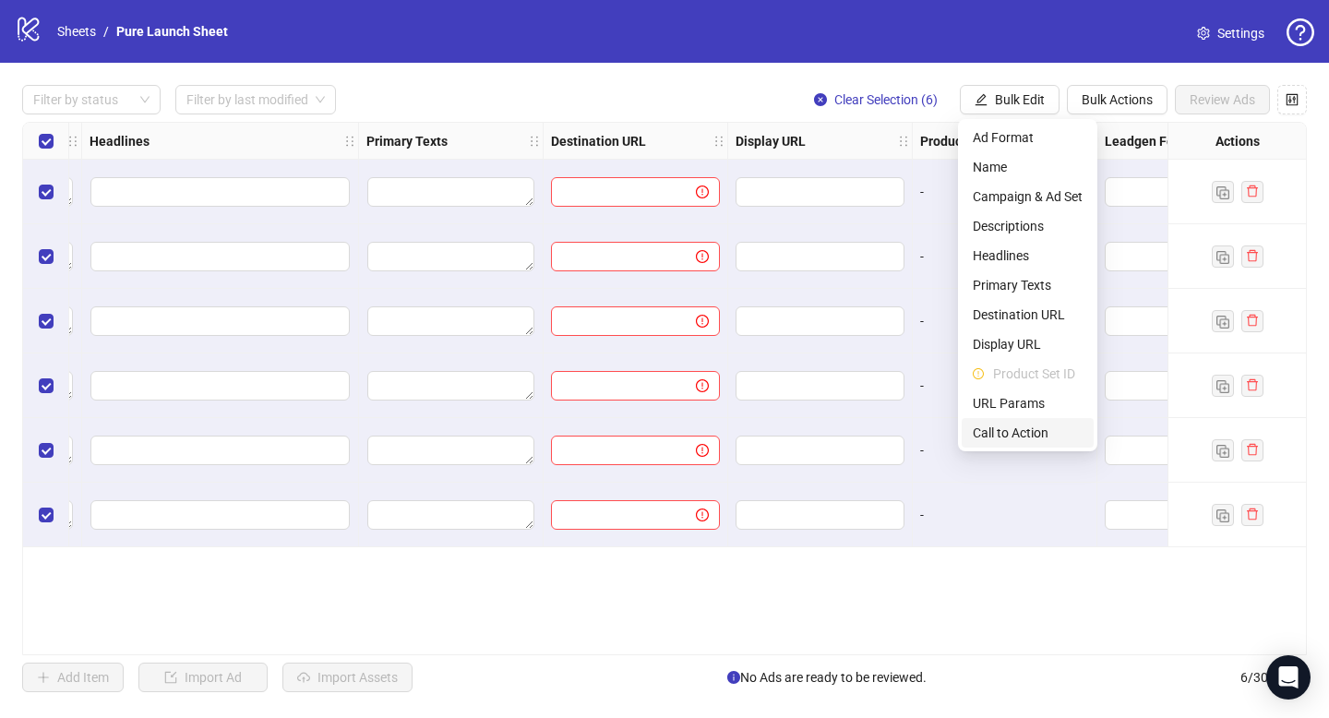
click at [1020, 428] on span "Call to Action" at bounding box center [1027, 433] width 110 height 20
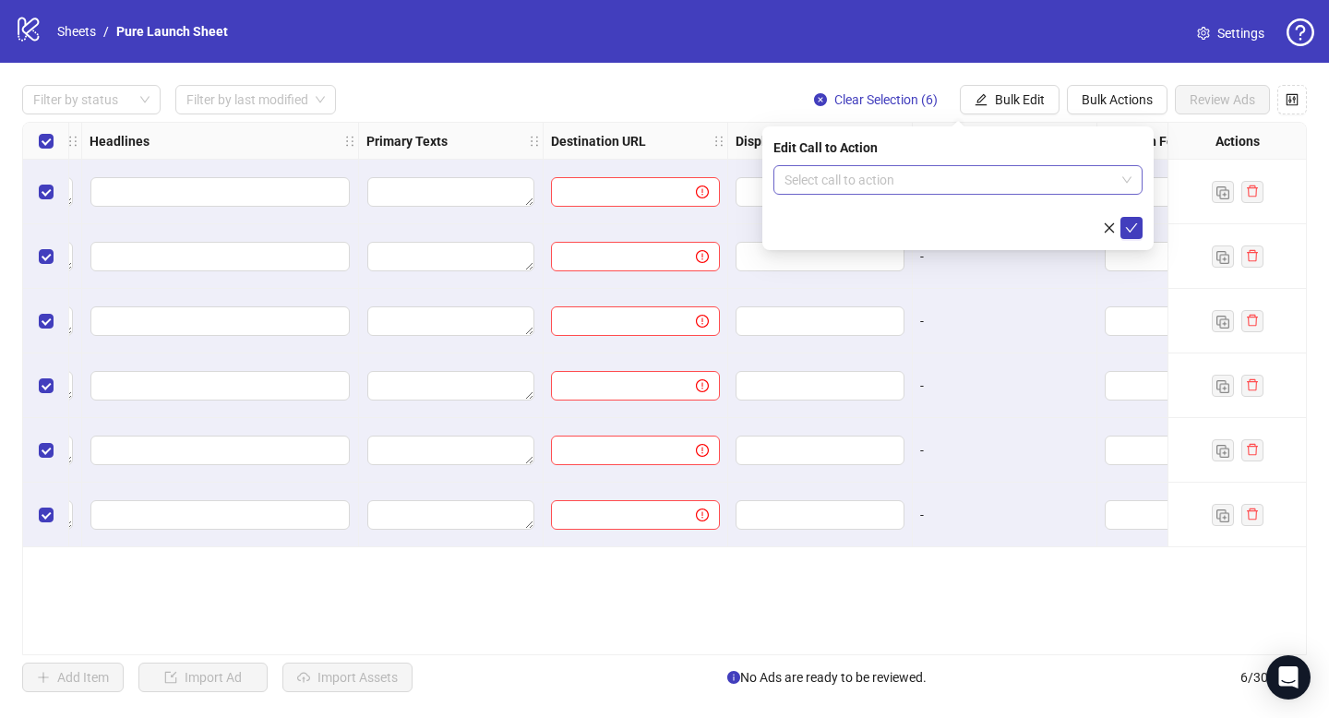
click at [919, 182] on input "search" at bounding box center [949, 180] width 330 height 28
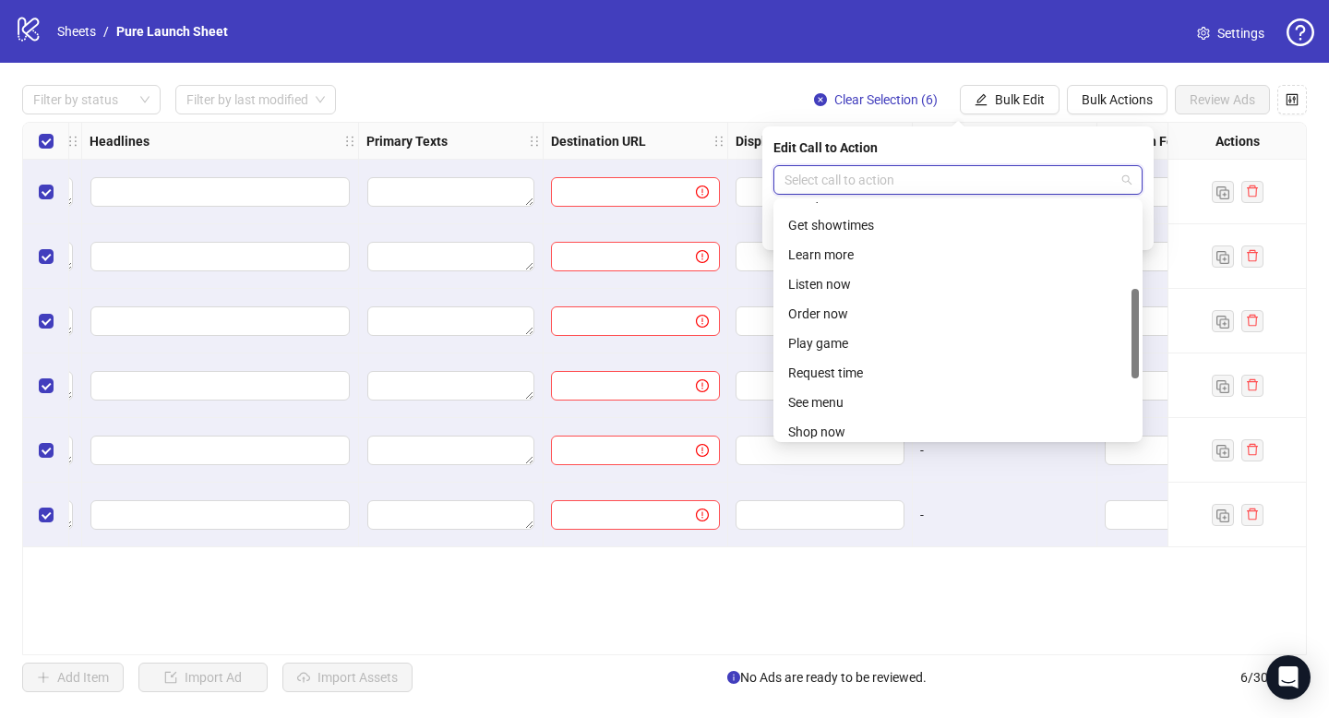
scroll to position [236, 0]
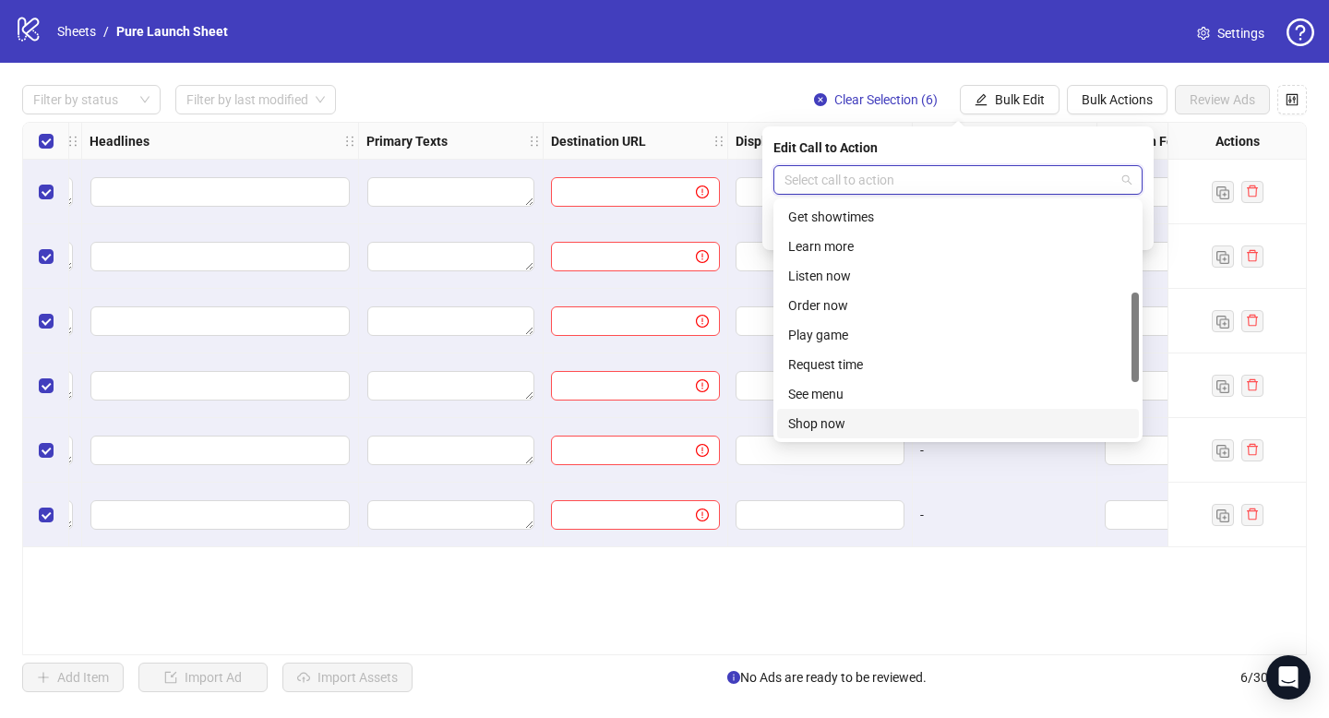
click at [823, 413] on div "Shop now" at bounding box center [958, 423] width 340 height 20
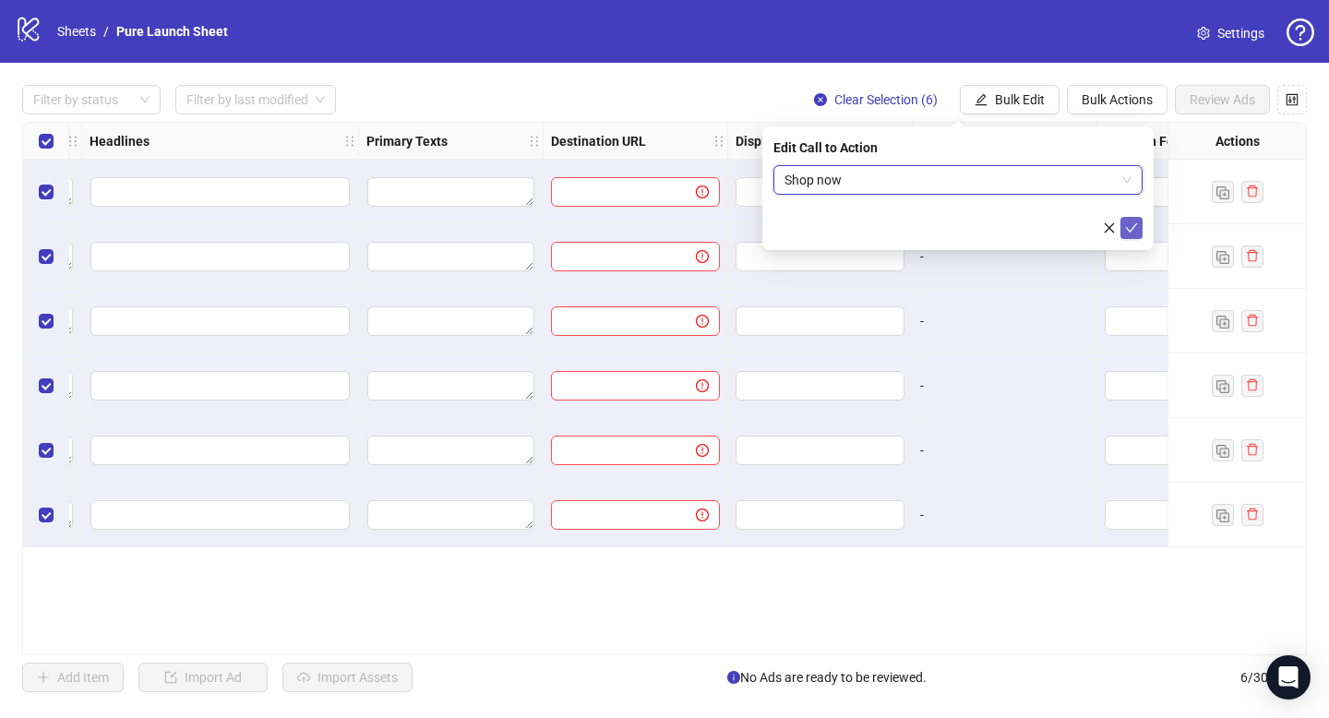
click at [1125, 232] on icon "check" at bounding box center [1131, 227] width 13 height 13
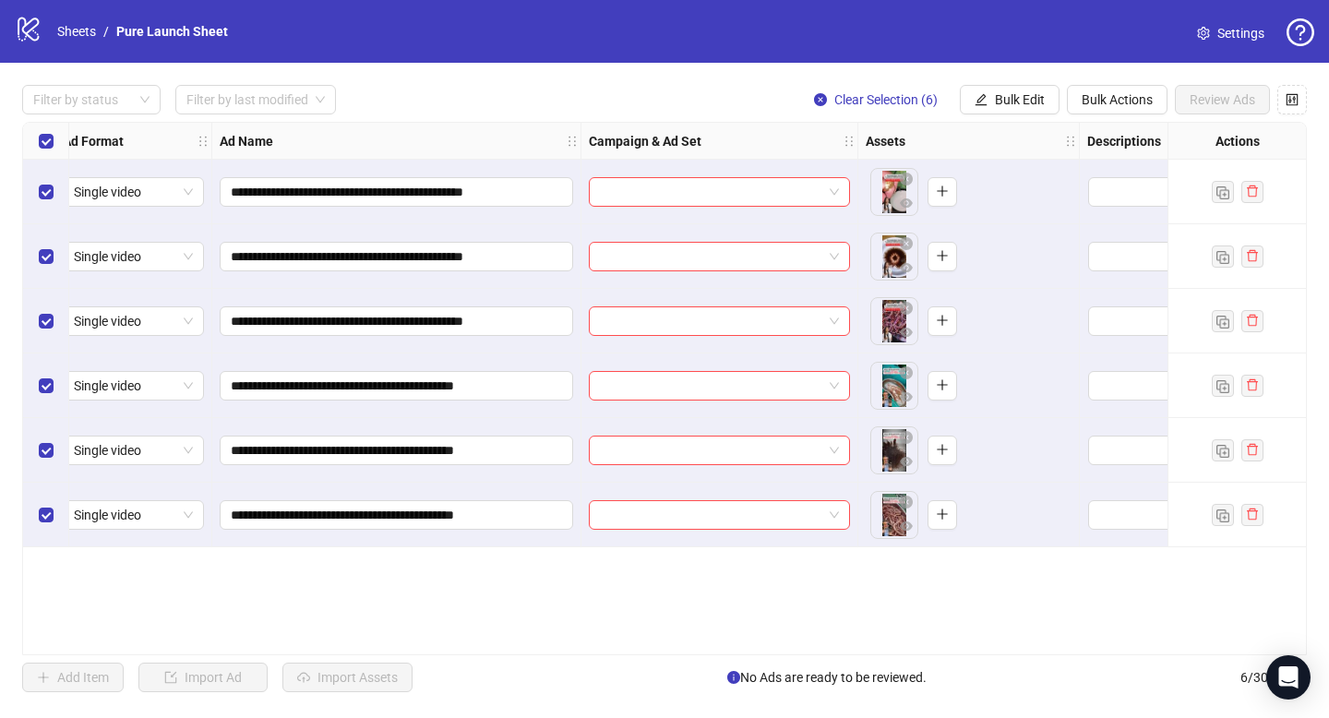
scroll to position [0, 0]
